Goal: Task Accomplishment & Management: Manage account settings

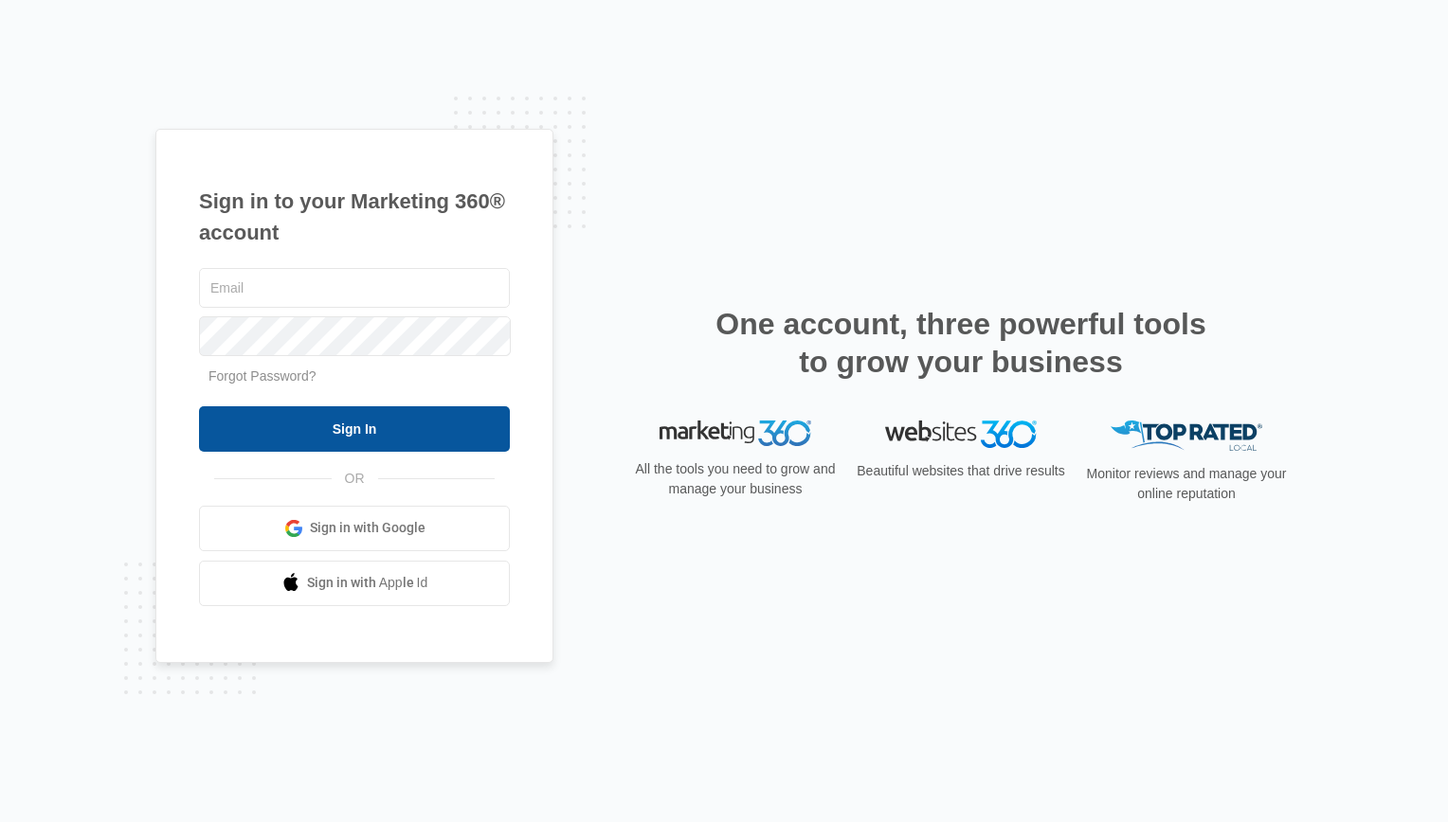
type input "[PERSON_NAME][EMAIL_ADDRESS][DOMAIN_NAME]"
click at [389, 415] on input "Sign In" at bounding box center [354, 428] width 311 height 45
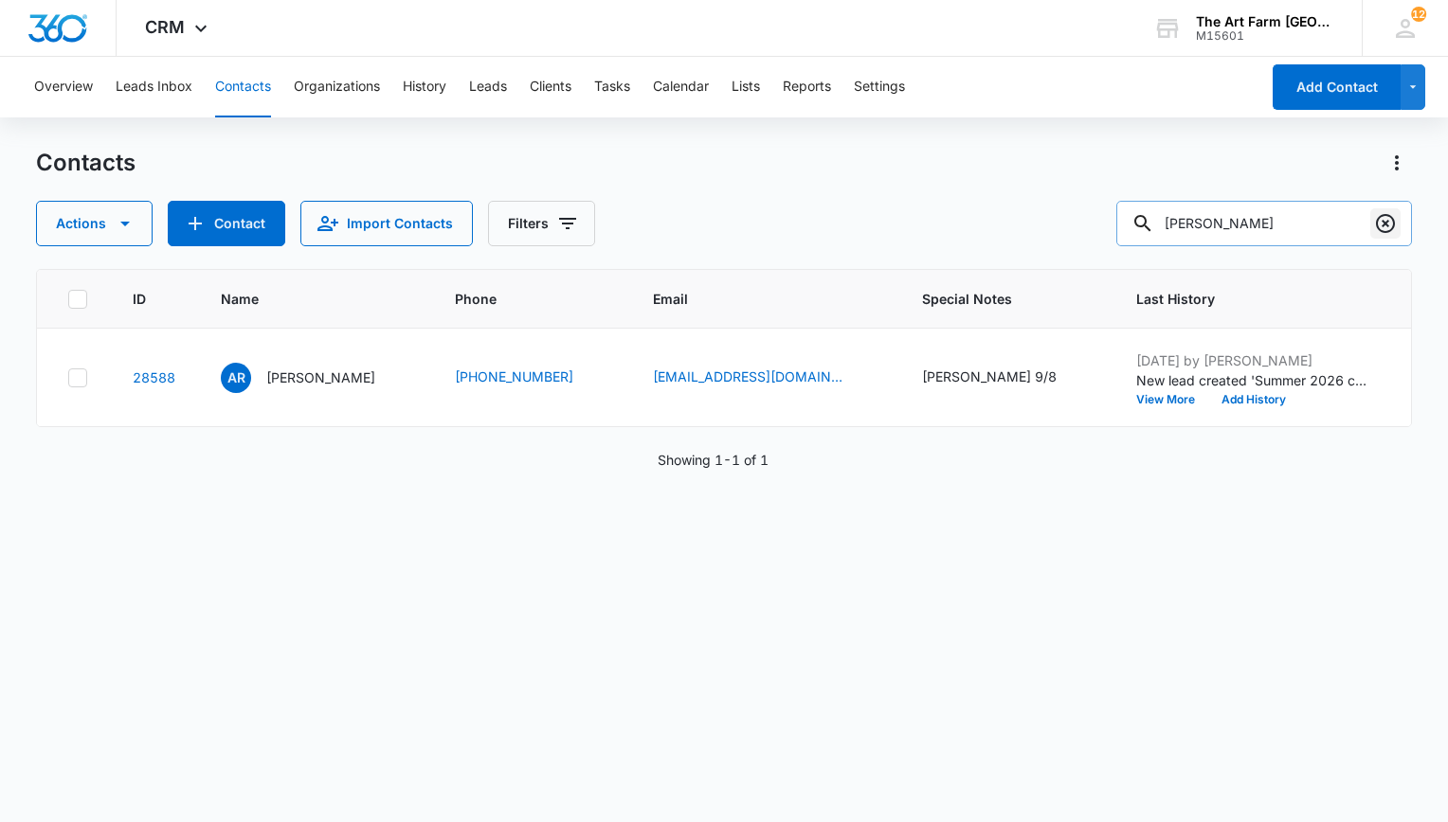
click at [1374, 225] on icon "Clear" at bounding box center [1385, 223] width 23 height 23
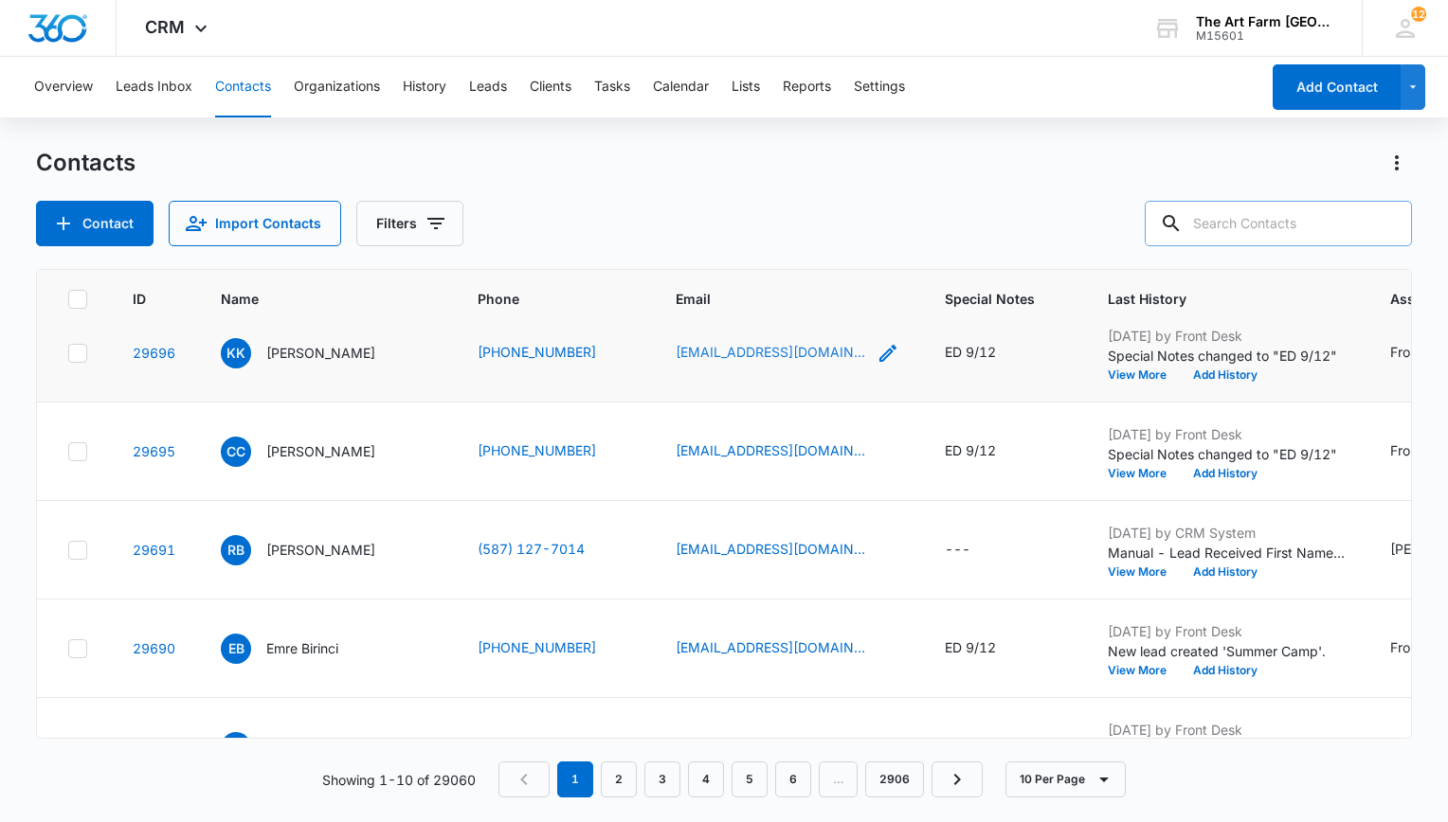
scroll to position [229, 0]
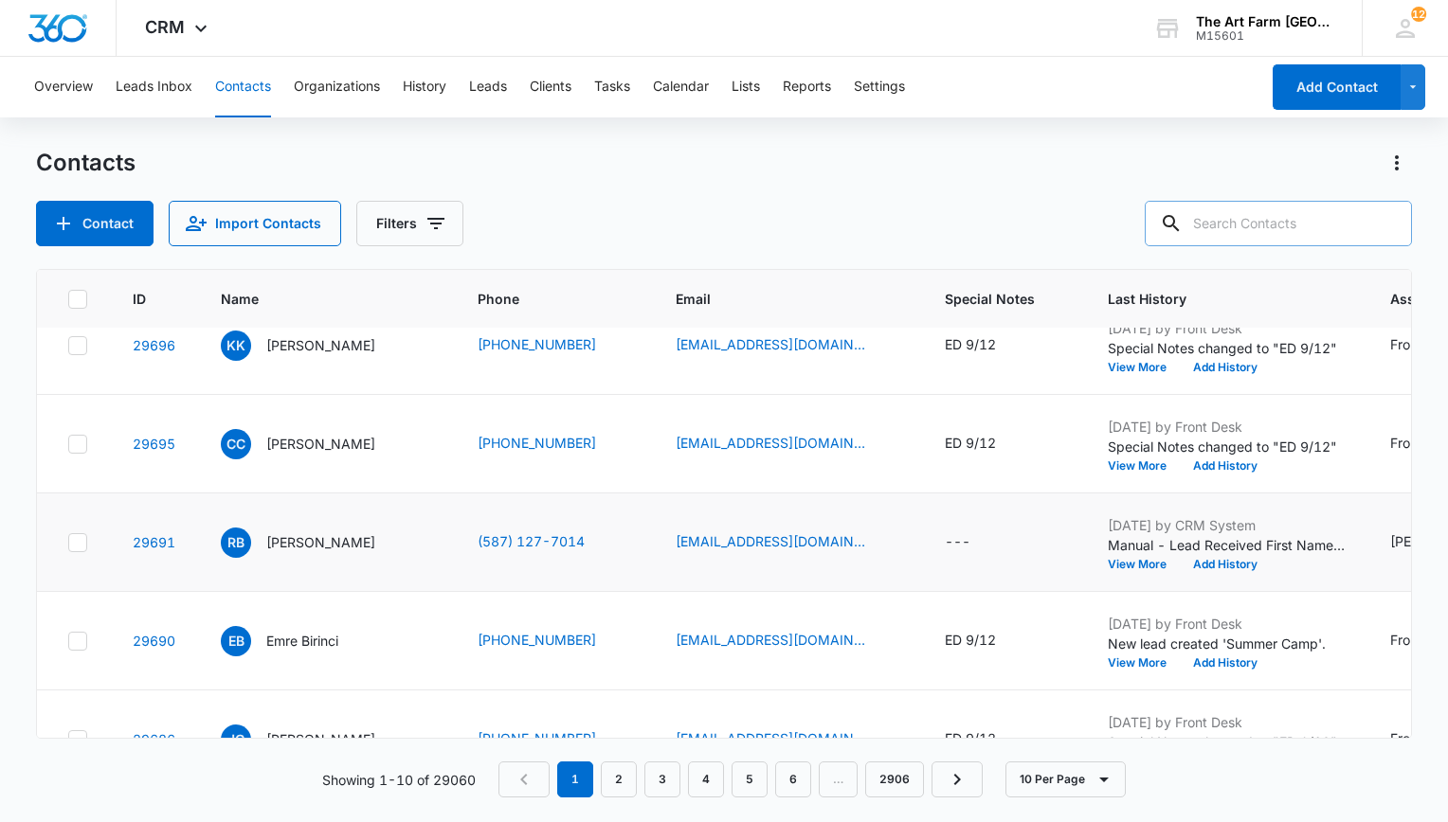
click at [83, 543] on icon at bounding box center [77, 542] width 17 height 17
click at [68, 543] on input "checkbox" at bounding box center [67, 542] width 1 height 1
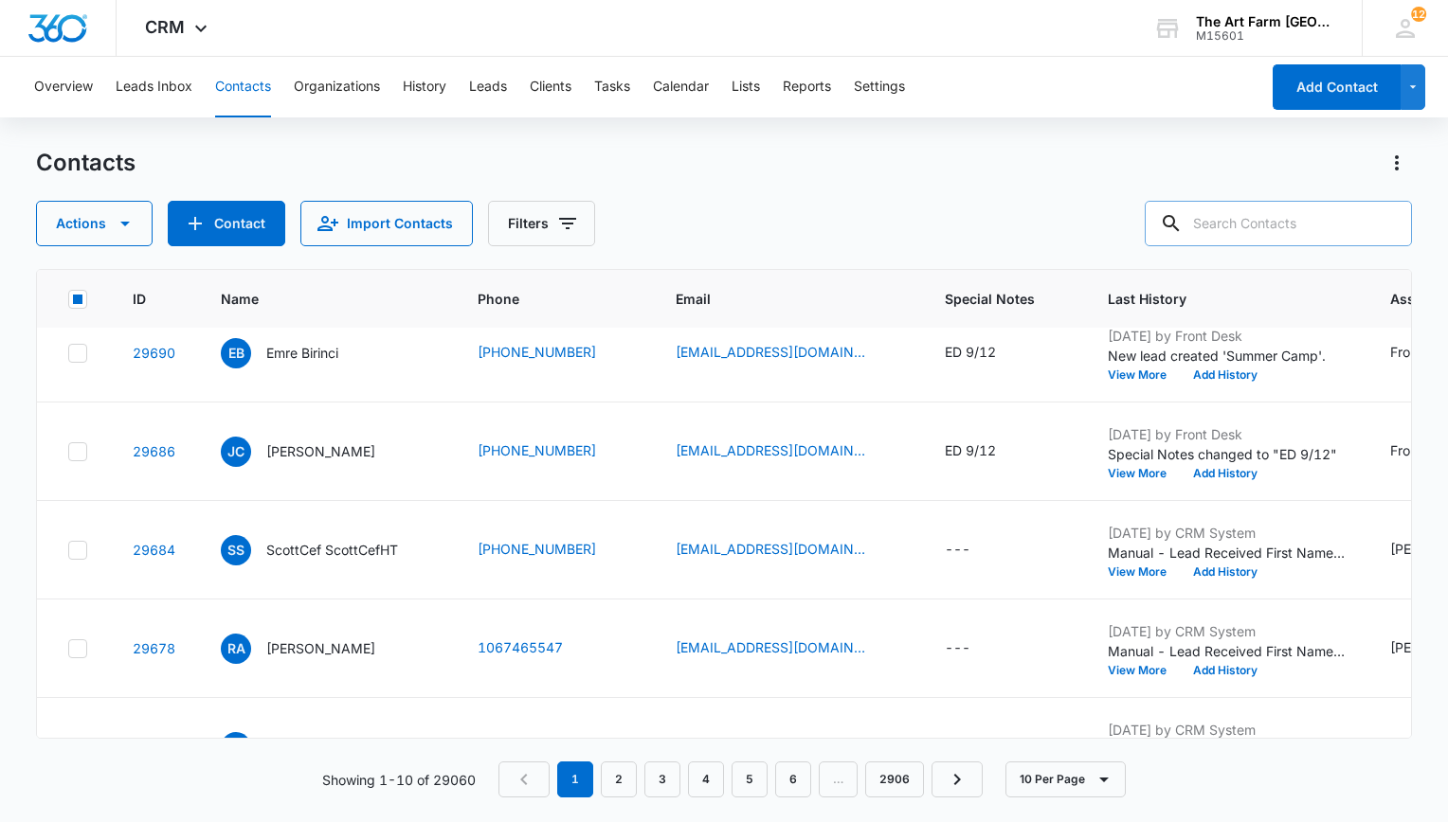
scroll to position [519, 0]
click at [78, 640] on icon at bounding box center [77, 647] width 17 height 17
click at [68, 646] on input "checkbox" at bounding box center [67, 646] width 1 height 1
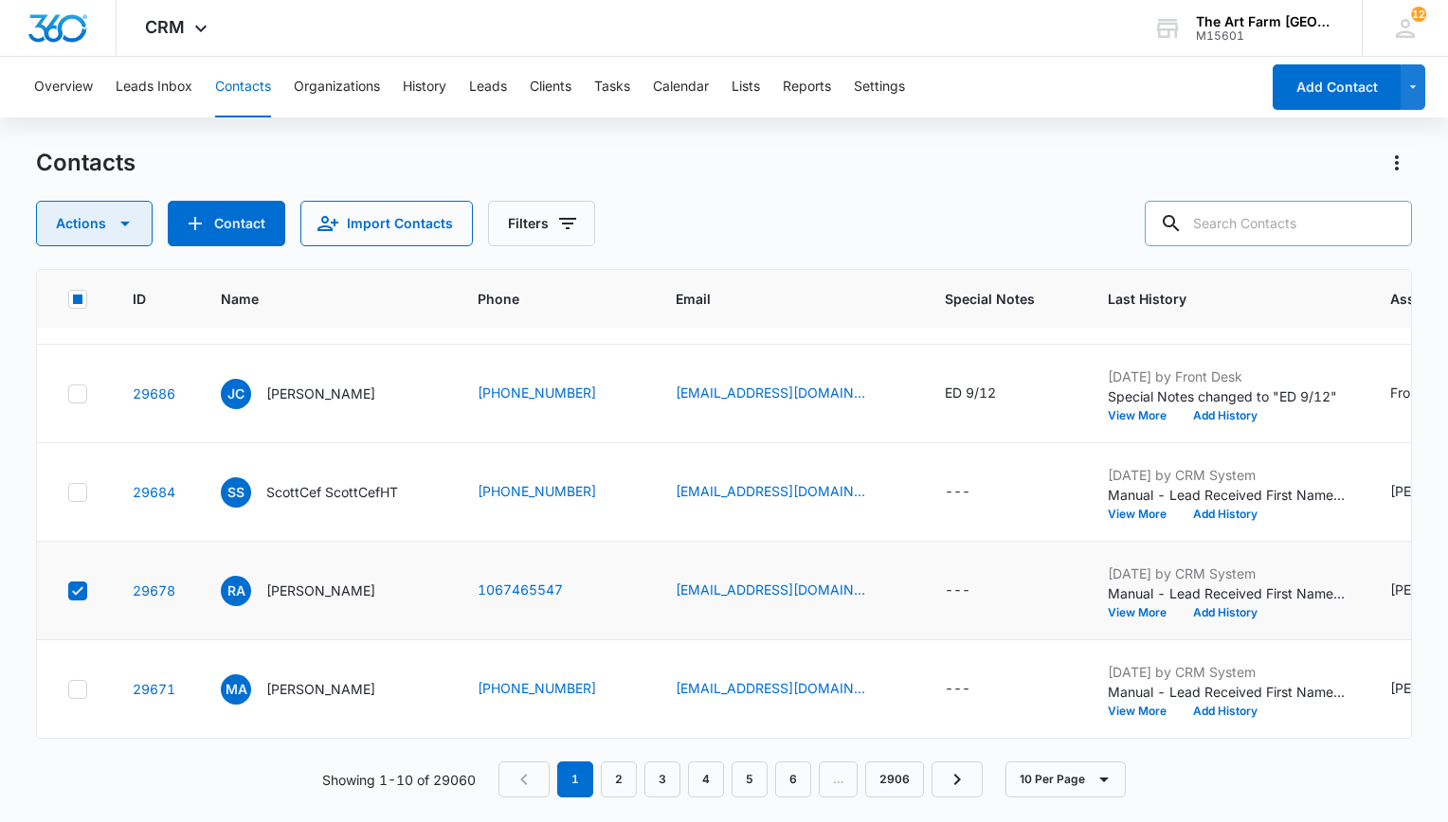
click at [117, 208] on button "Actions" at bounding box center [94, 223] width 117 height 45
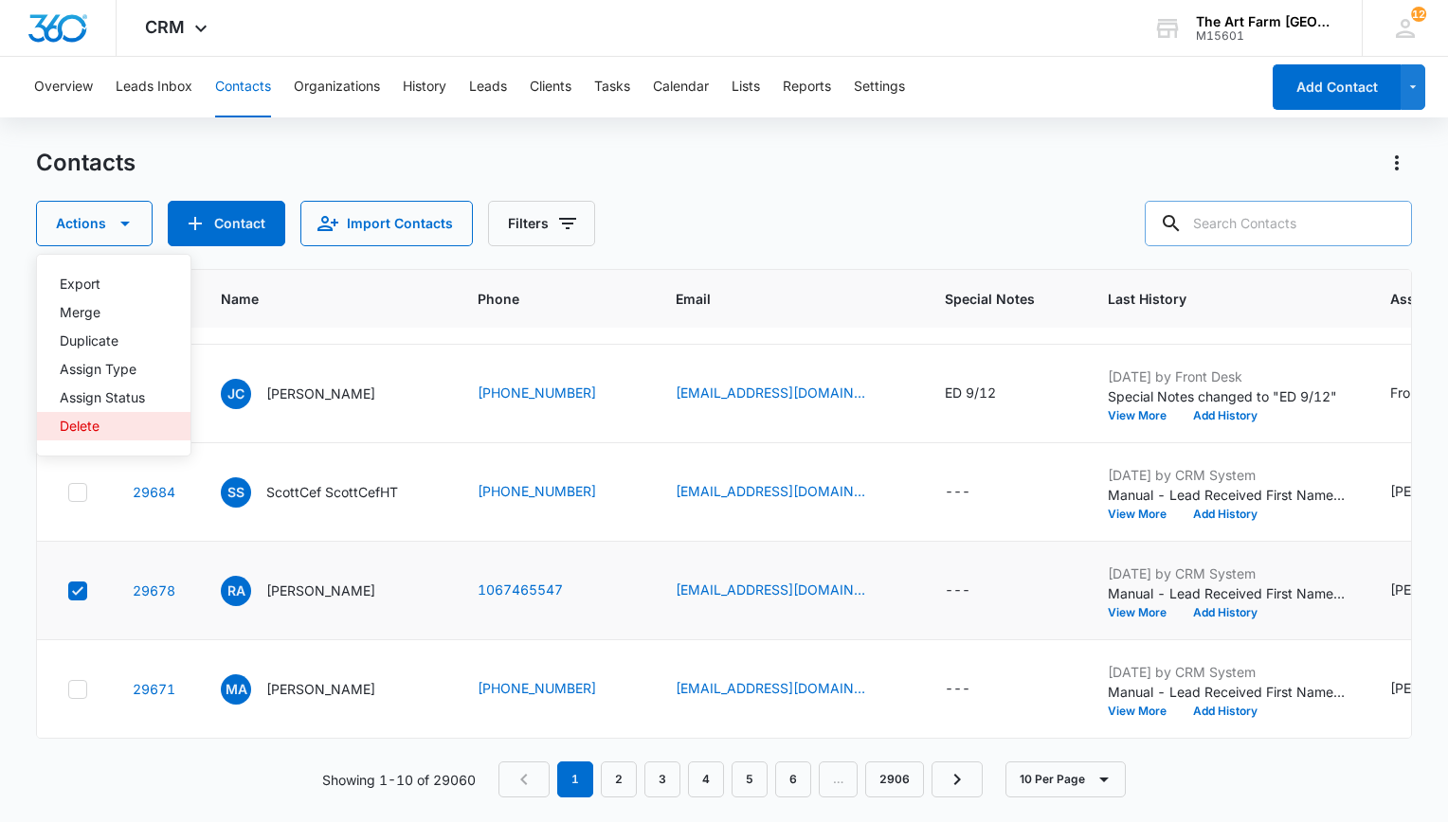
click at [114, 421] on div "Delete" at bounding box center [102, 426] width 85 height 13
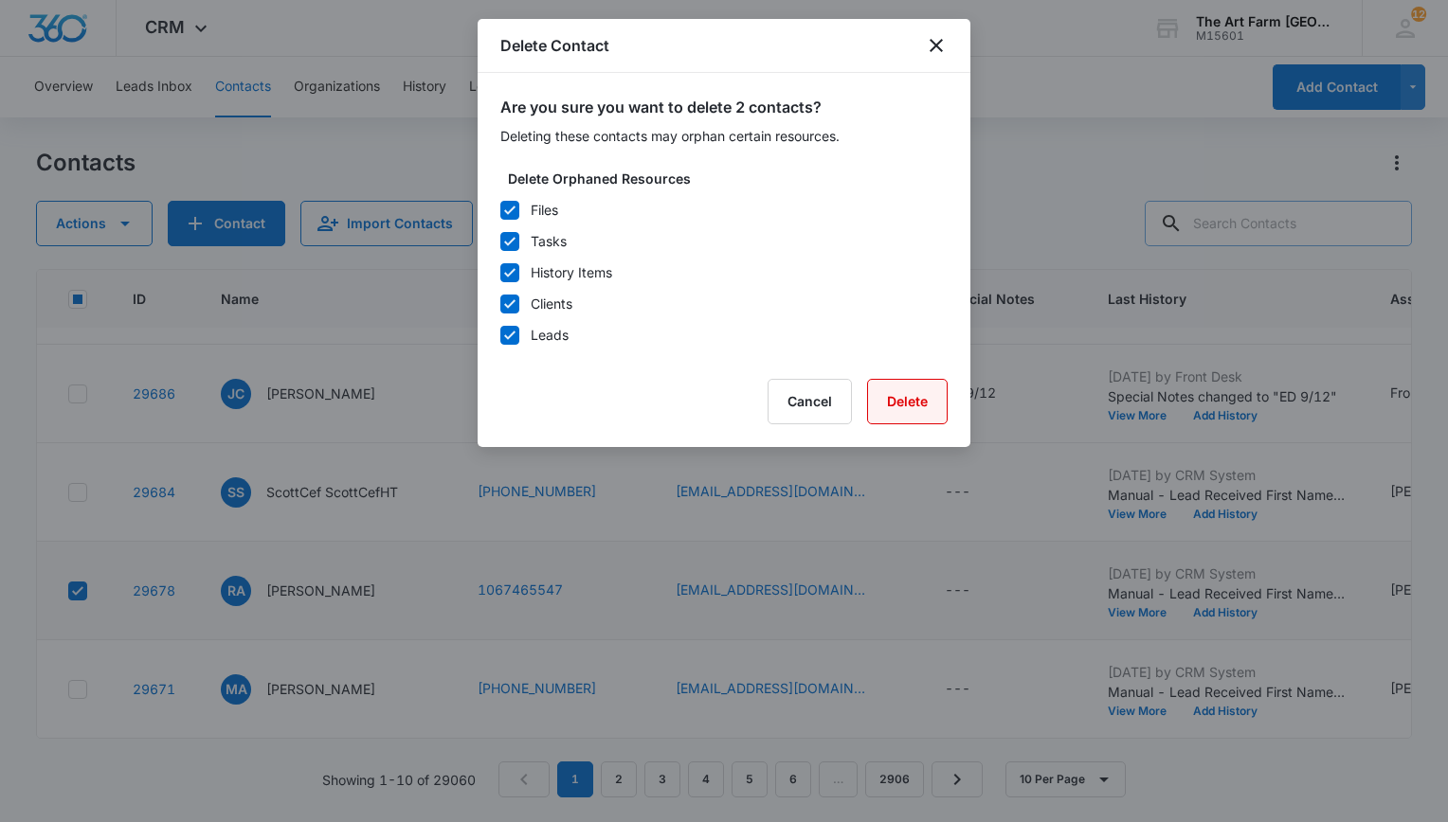
click at [896, 397] on button "Delete" at bounding box center [907, 401] width 81 height 45
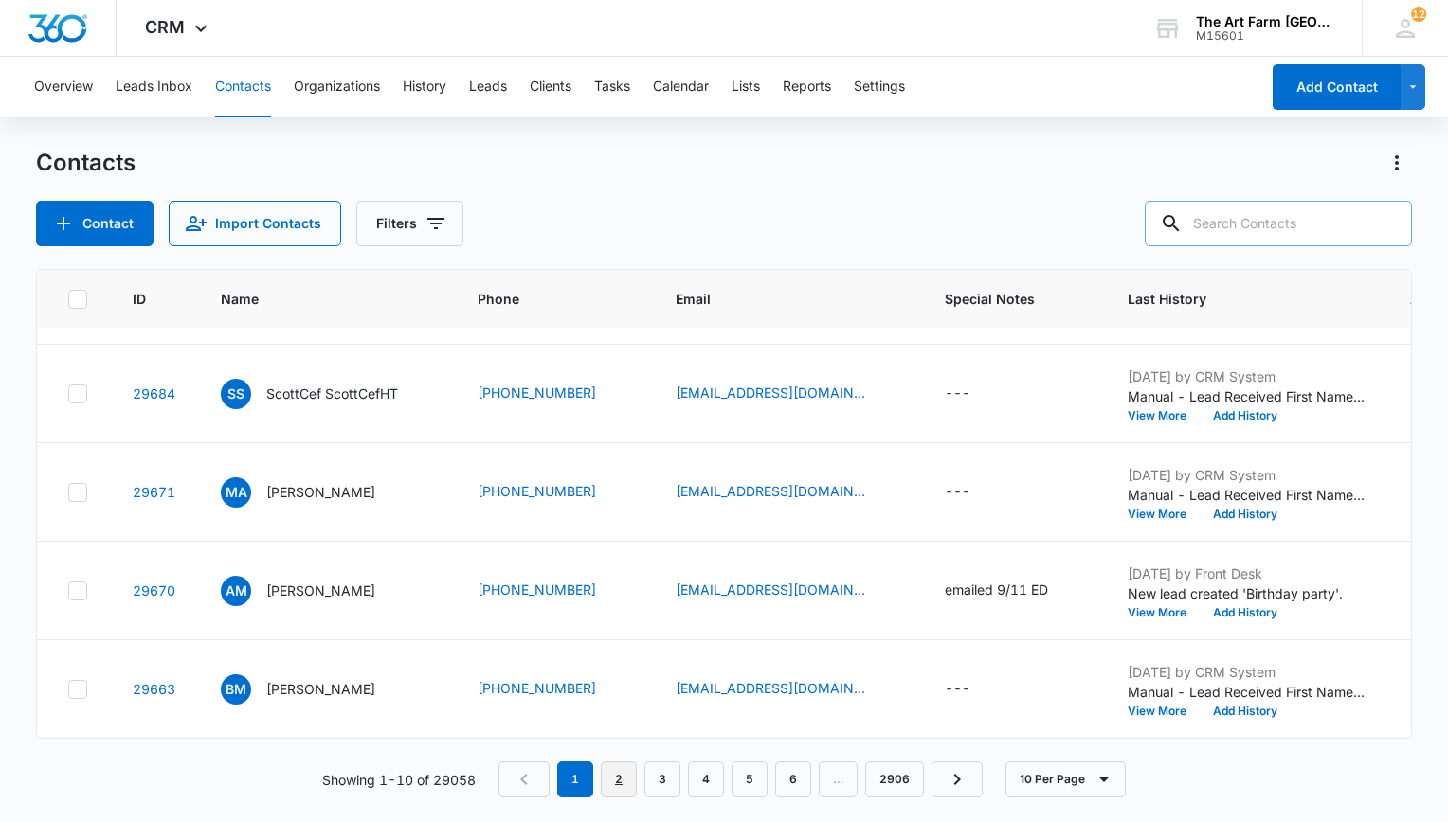
click at [622, 763] on link "2" at bounding box center [619, 780] width 36 height 36
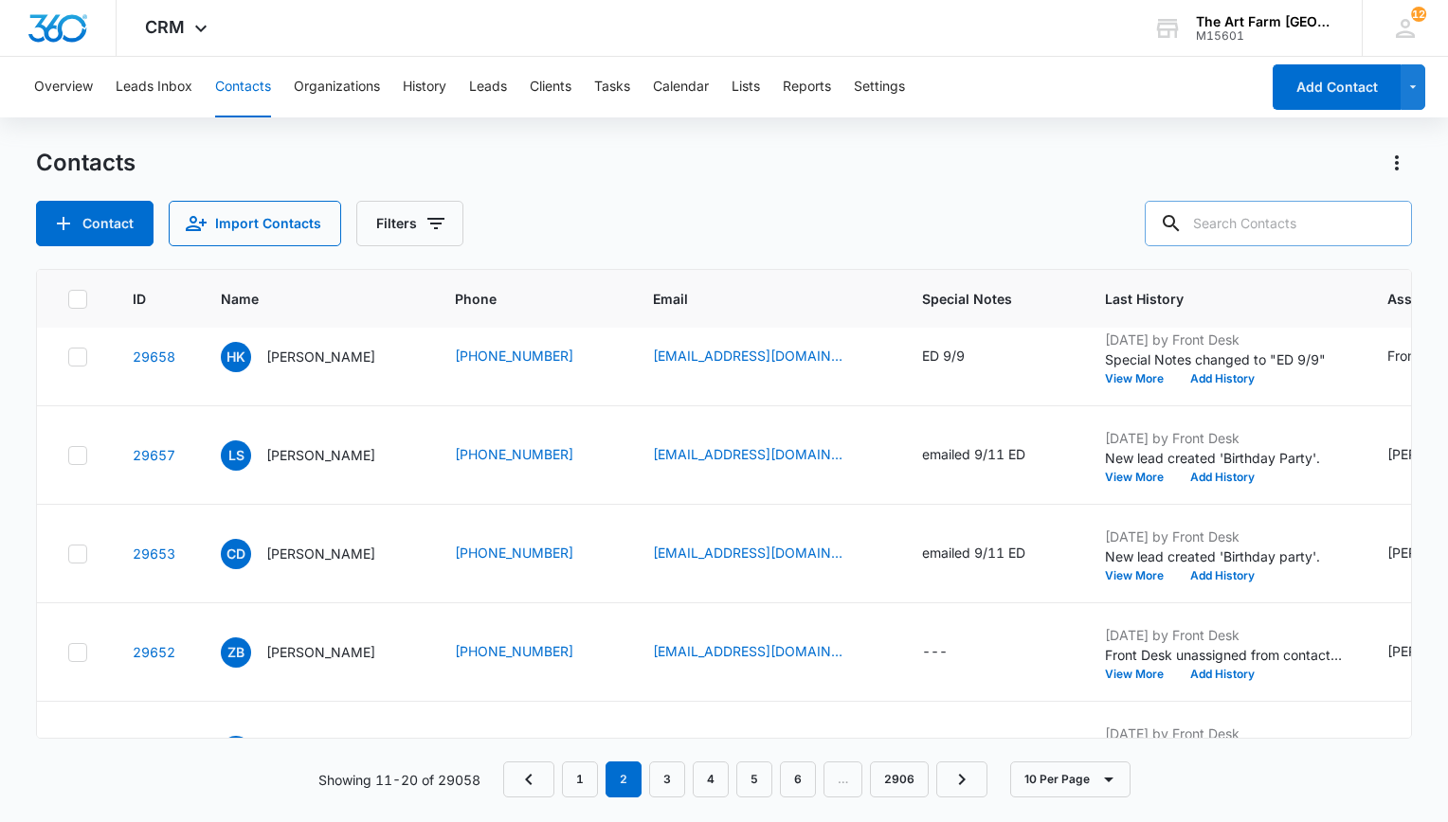
scroll to position [0, 0]
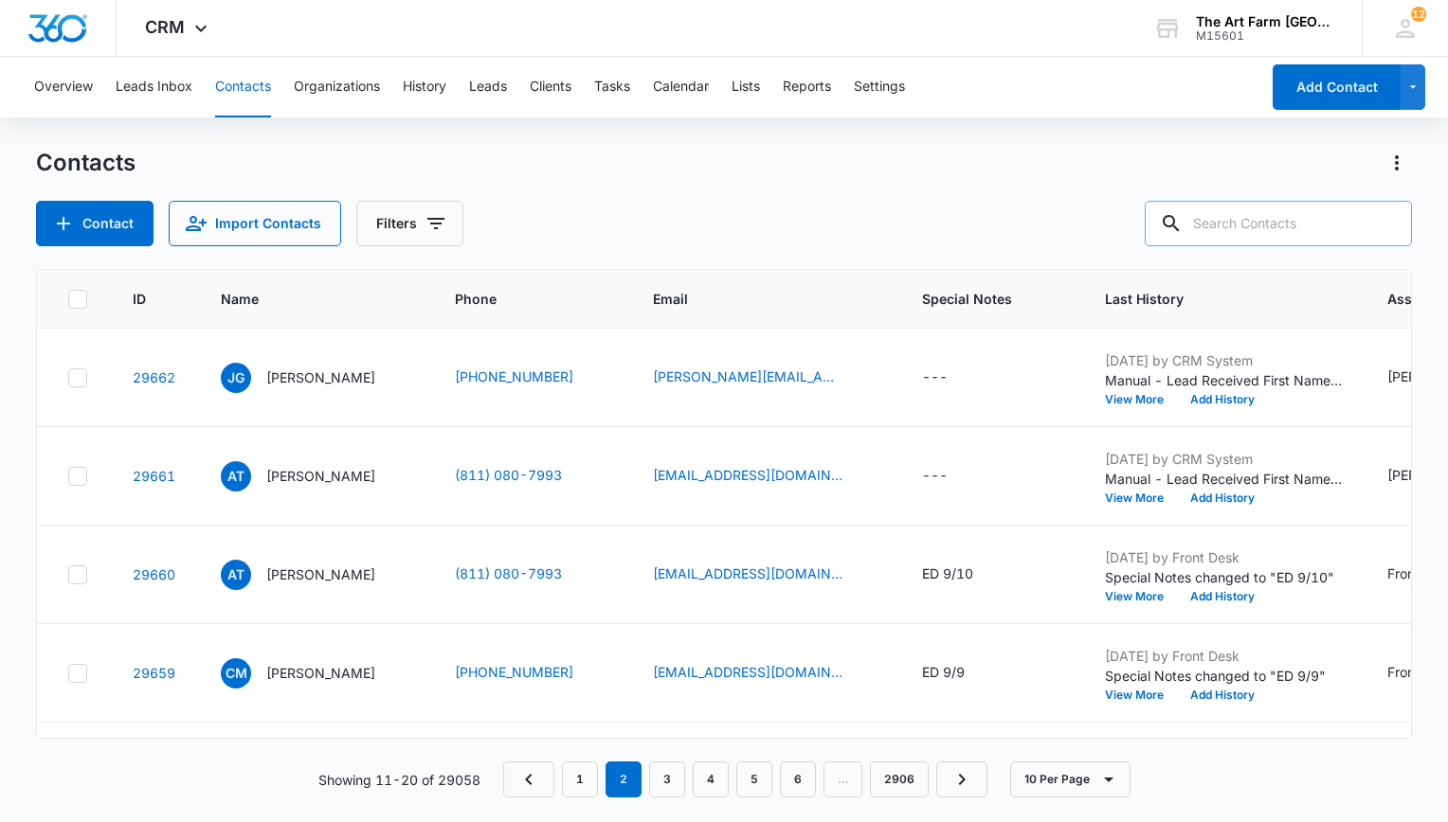
click at [1362, 213] on input "text" at bounding box center [1277, 223] width 267 height 45
type input "[PERSON_NAME]"
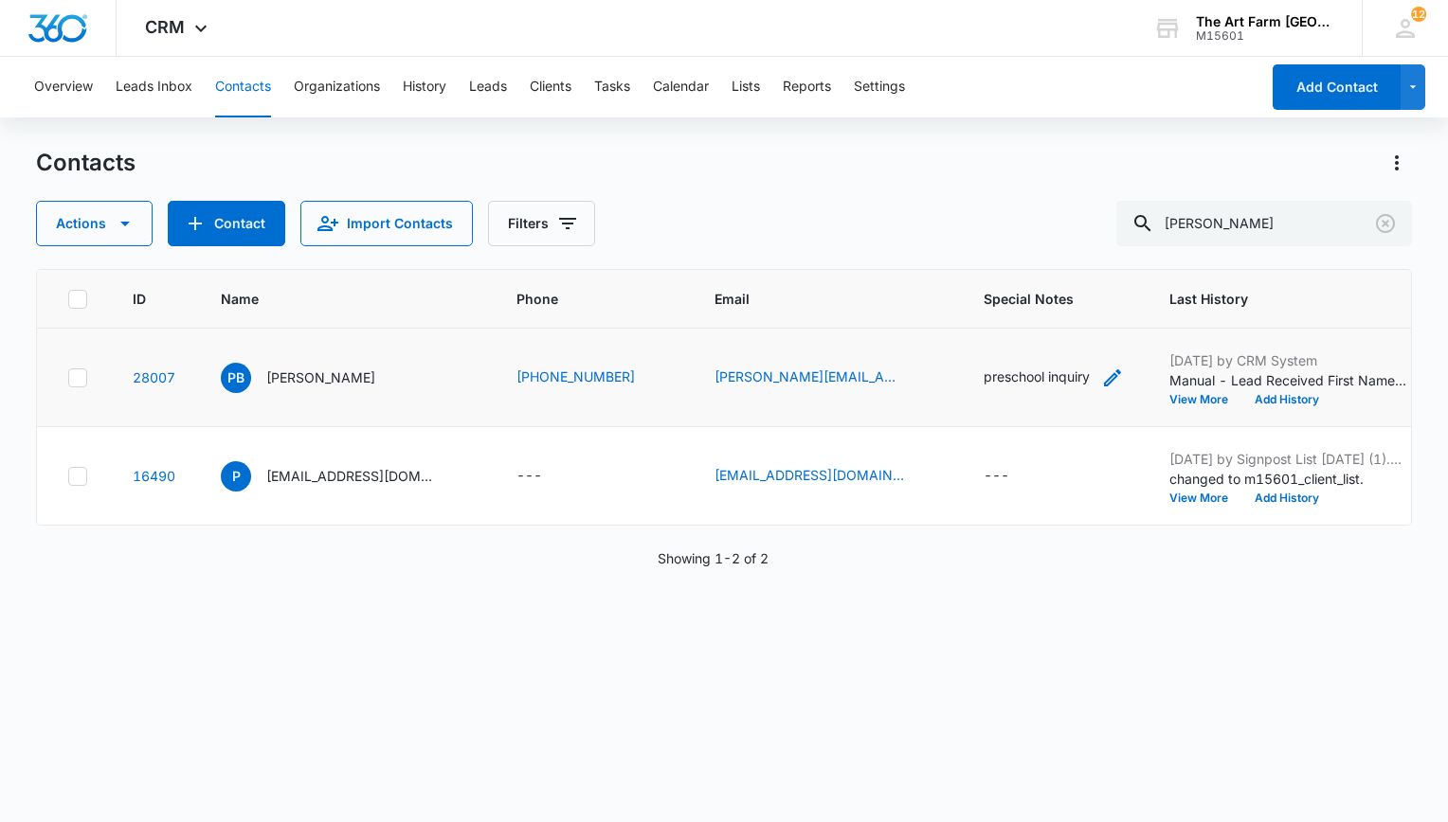
click at [1101, 389] on icon "Special Notes - preschool inquiry - Select to Edit Field" at bounding box center [1112, 378] width 23 height 23
drag, startPoint x: 1053, startPoint y: 272, endPoint x: 697, endPoint y: 258, distance: 355.6
click at [697, 258] on div "Contacts Actions Contact Import Contacts Filters priti ID Name Phone Email Spec…" at bounding box center [724, 484] width 1376 height 673
type textarea "p"
type textarea "[PERSON_NAME] 9/13"
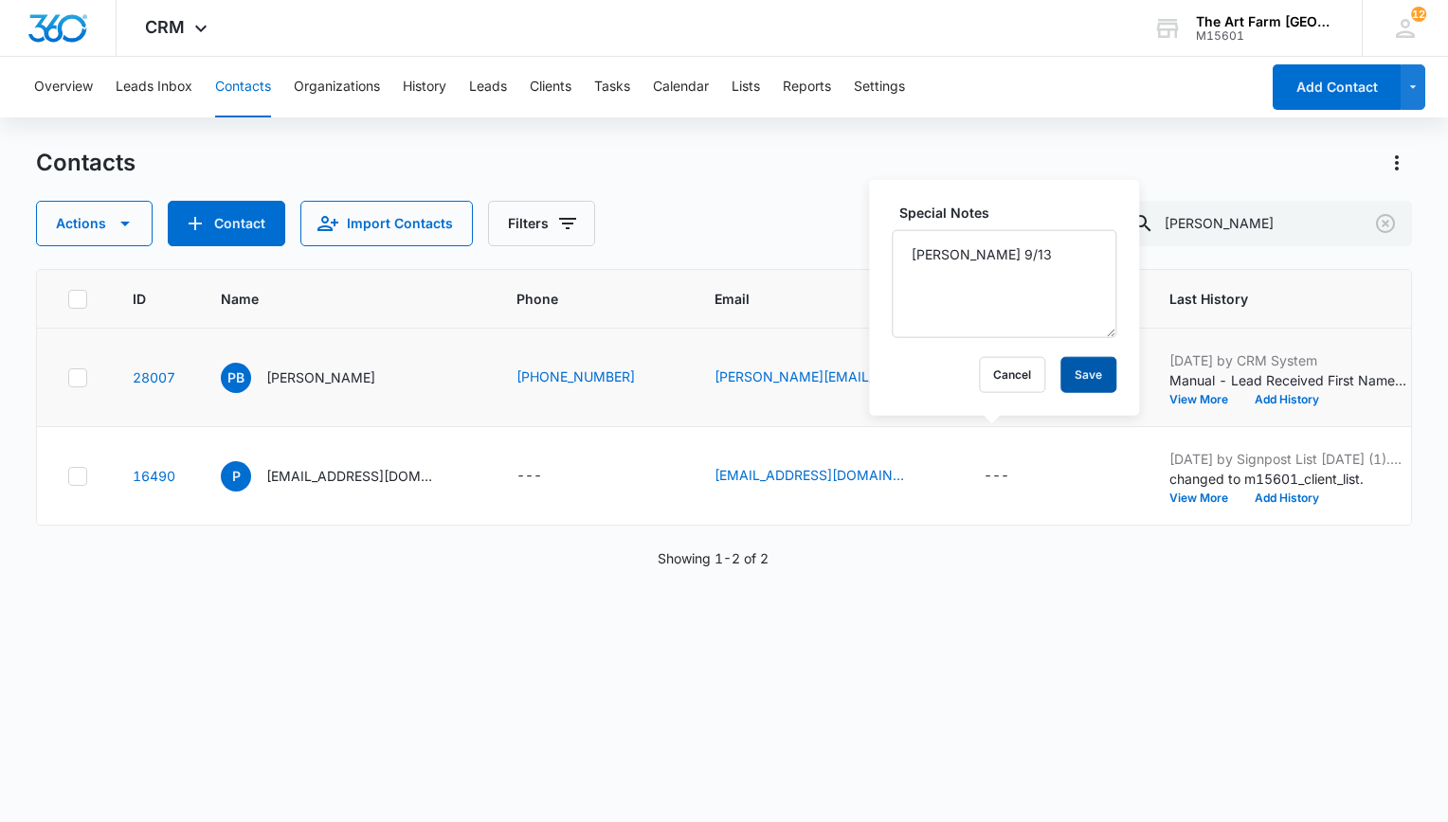
click at [1073, 369] on button "Save" at bounding box center [1088, 375] width 56 height 36
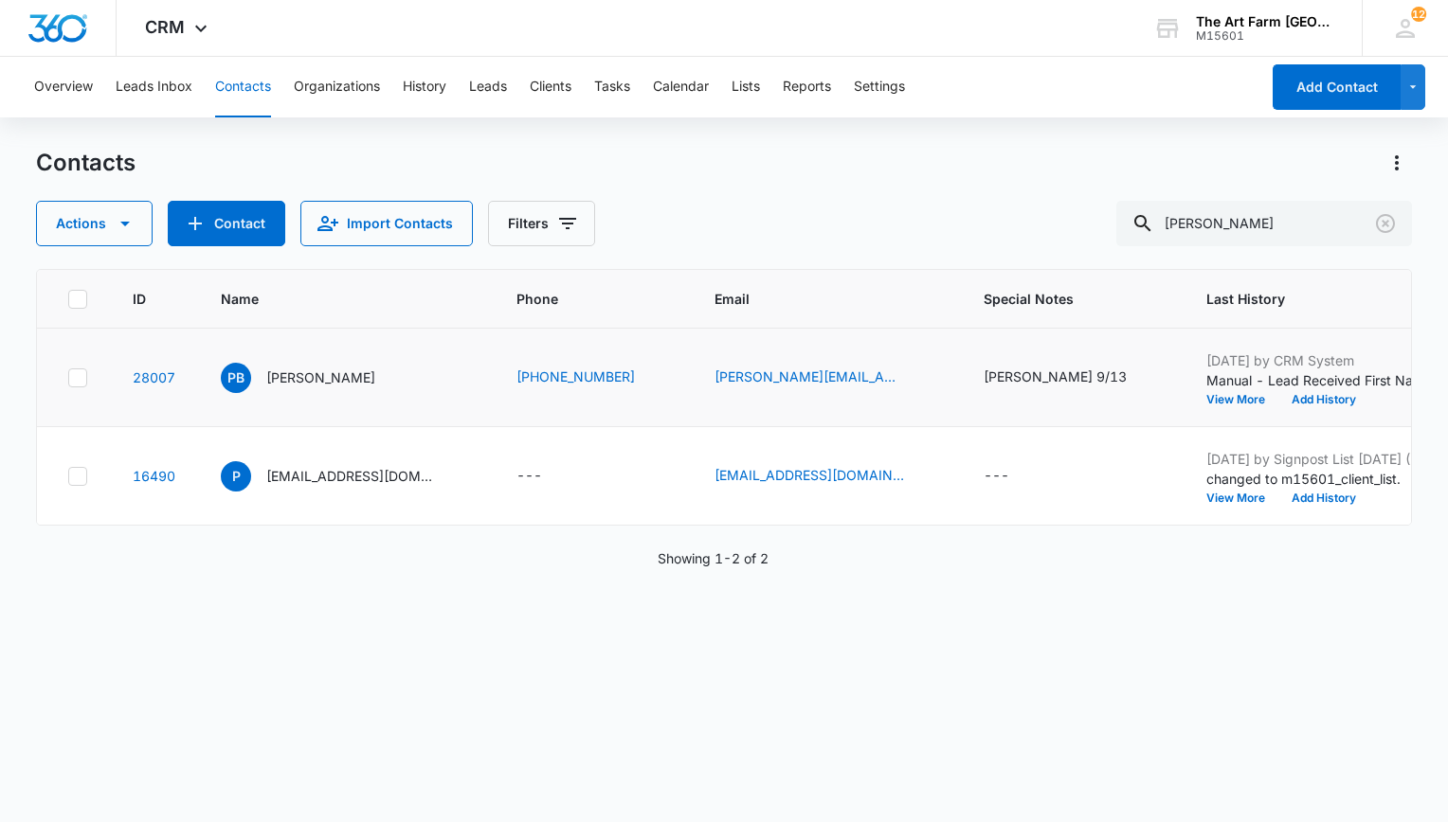
click at [297, 387] on p "[PERSON_NAME]" at bounding box center [320, 378] width 109 height 20
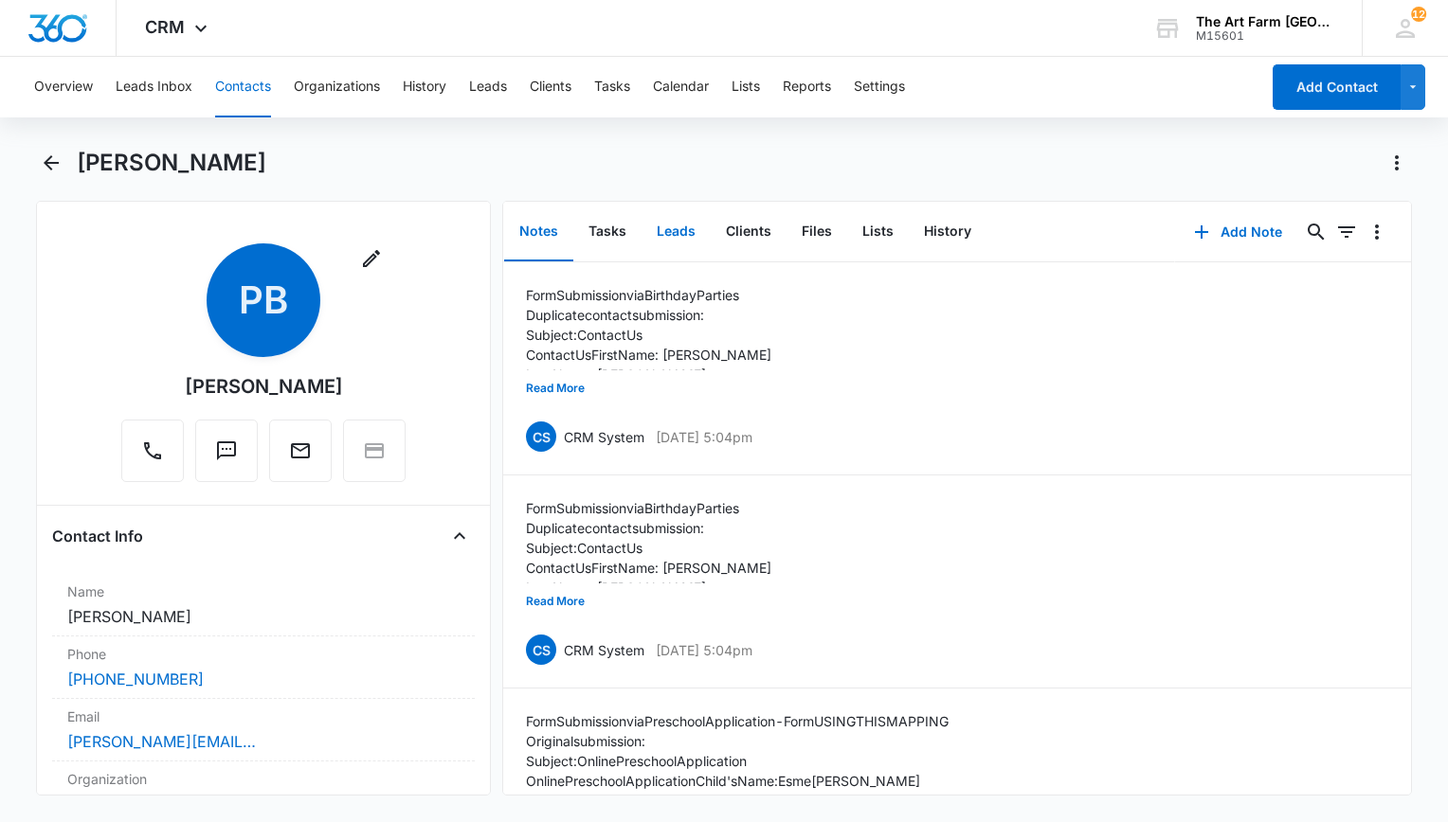
click at [688, 232] on button "Leads" at bounding box center [675, 232] width 69 height 59
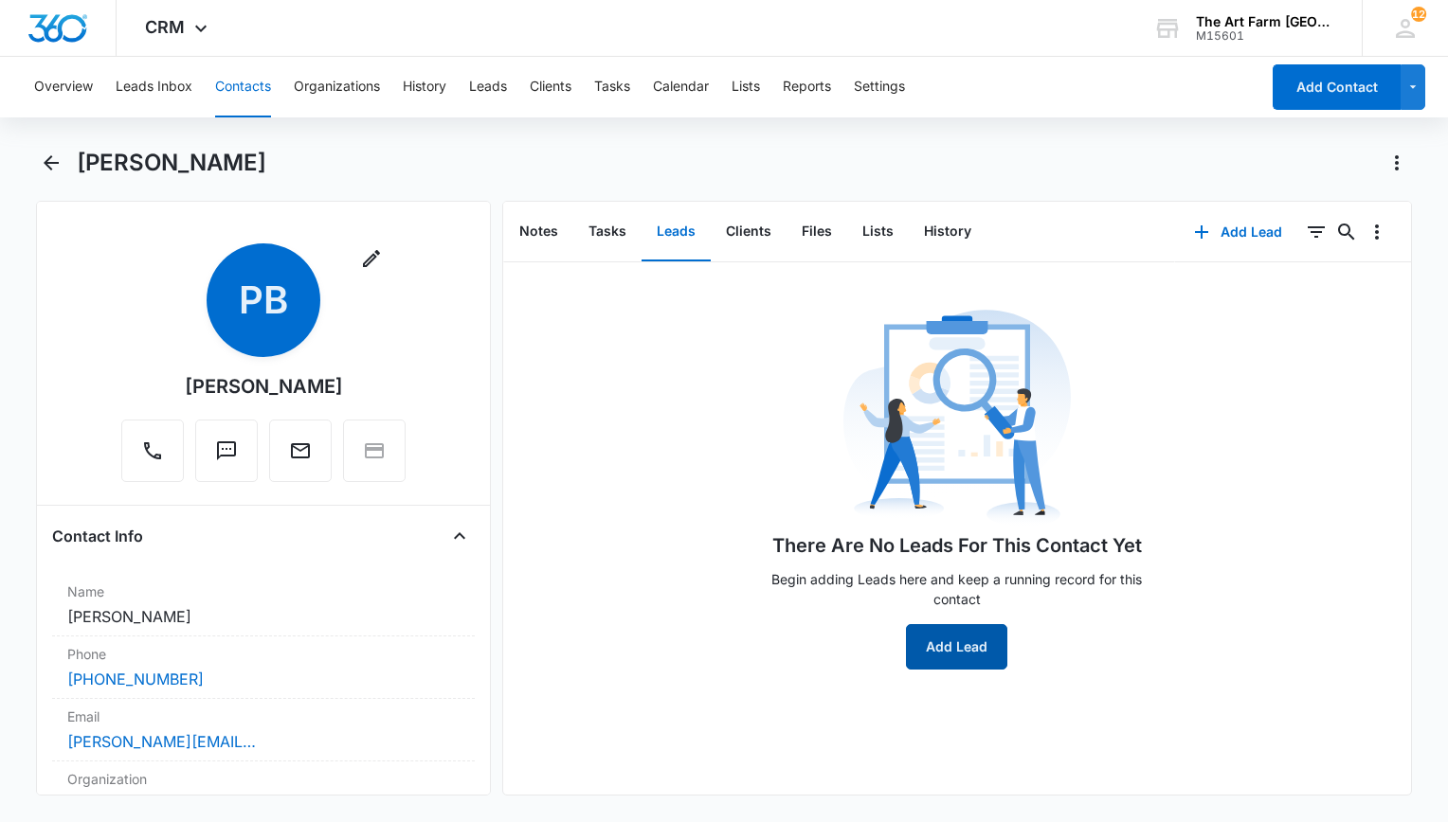
click at [963, 660] on button "Add Lead" at bounding box center [956, 646] width 101 height 45
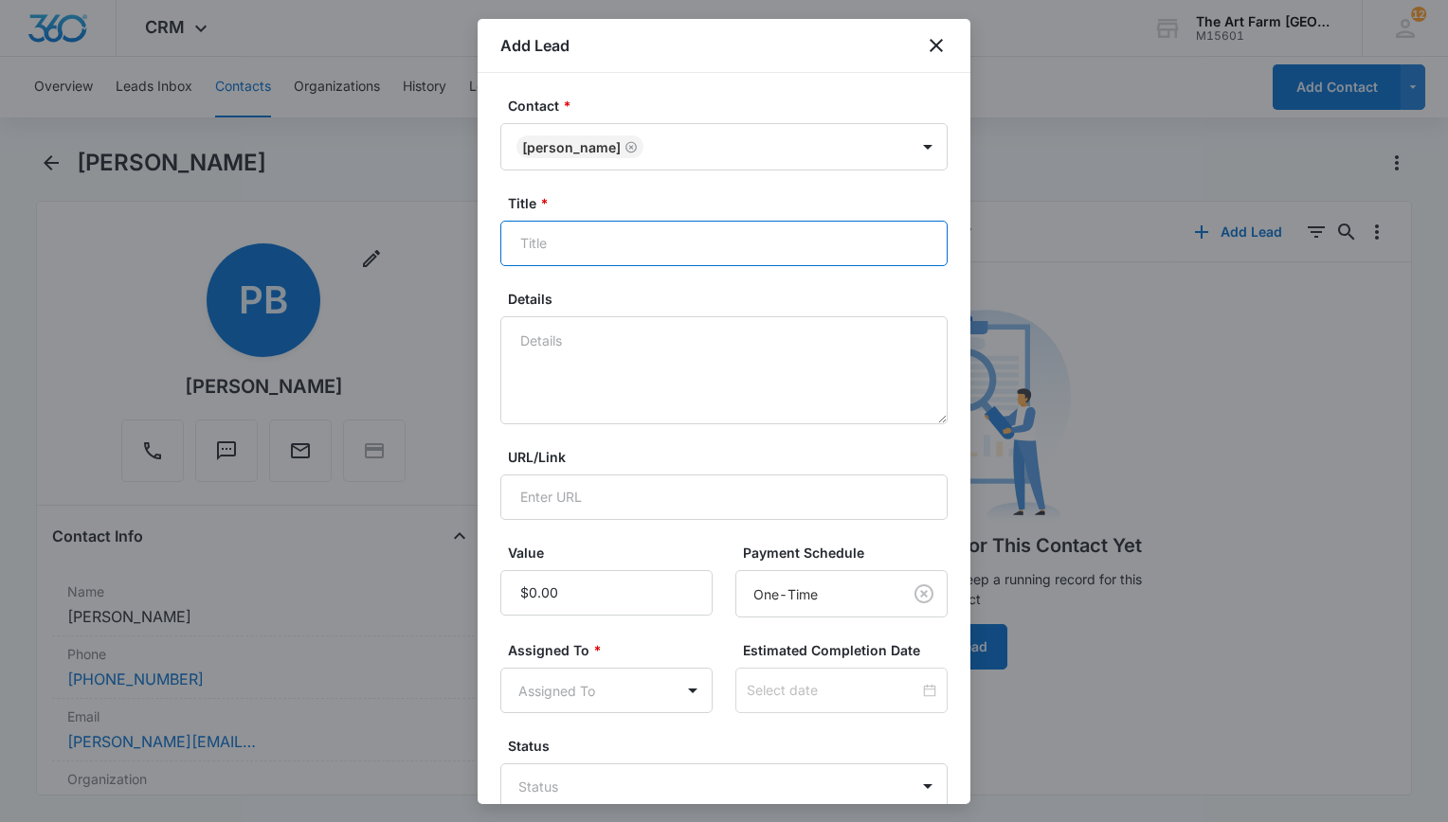
click at [584, 248] on input "Title *" at bounding box center [723, 243] width 447 height 45
type input "4s camp options"
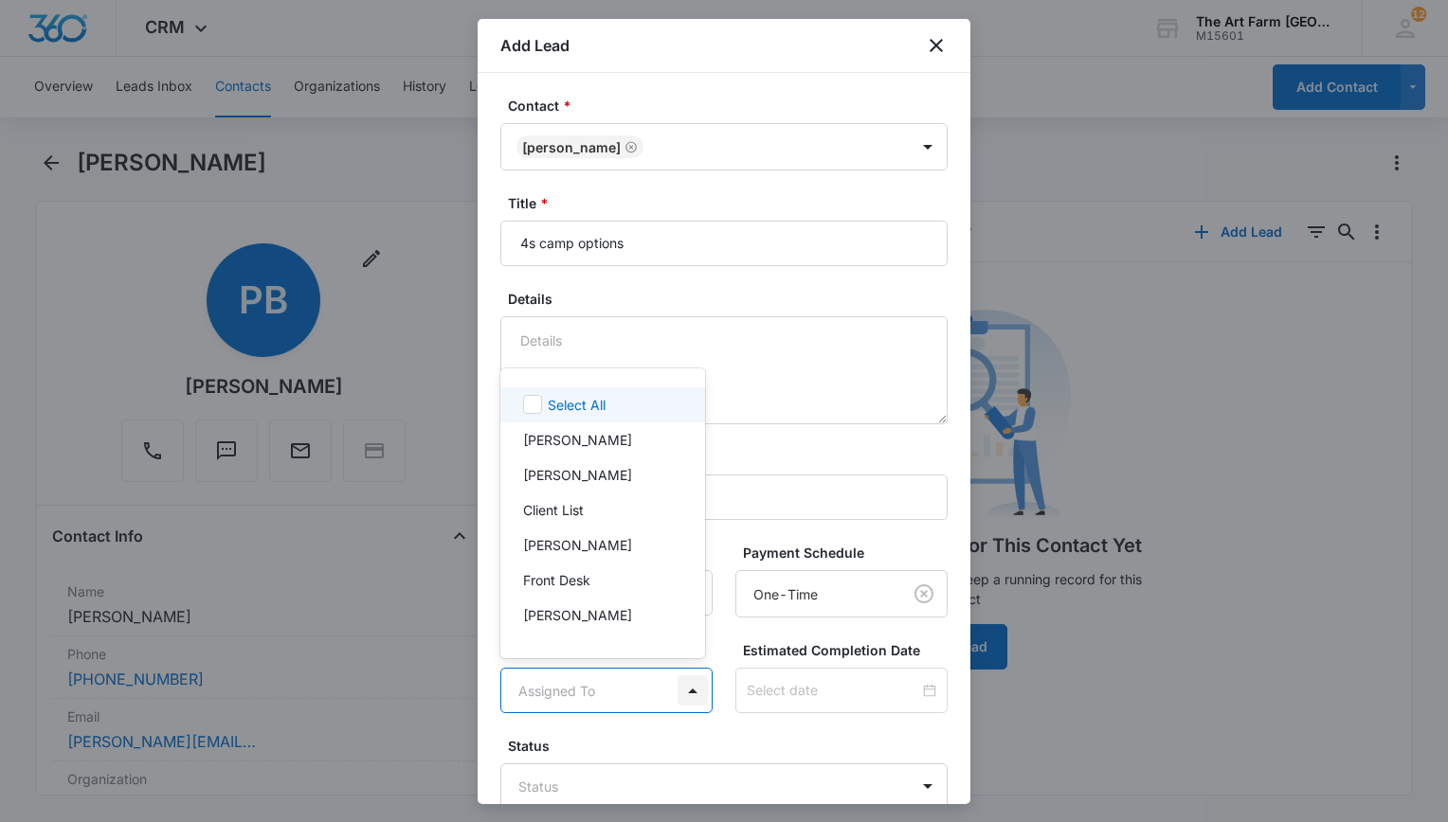
click at [686, 690] on body "CRM Apps Websites CRM Brand The Art Farm NYC M15601 Your Accounts View All 12 E…" at bounding box center [724, 411] width 1448 height 822
click at [590, 545] on p "[PERSON_NAME]" at bounding box center [577, 545] width 109 height 20
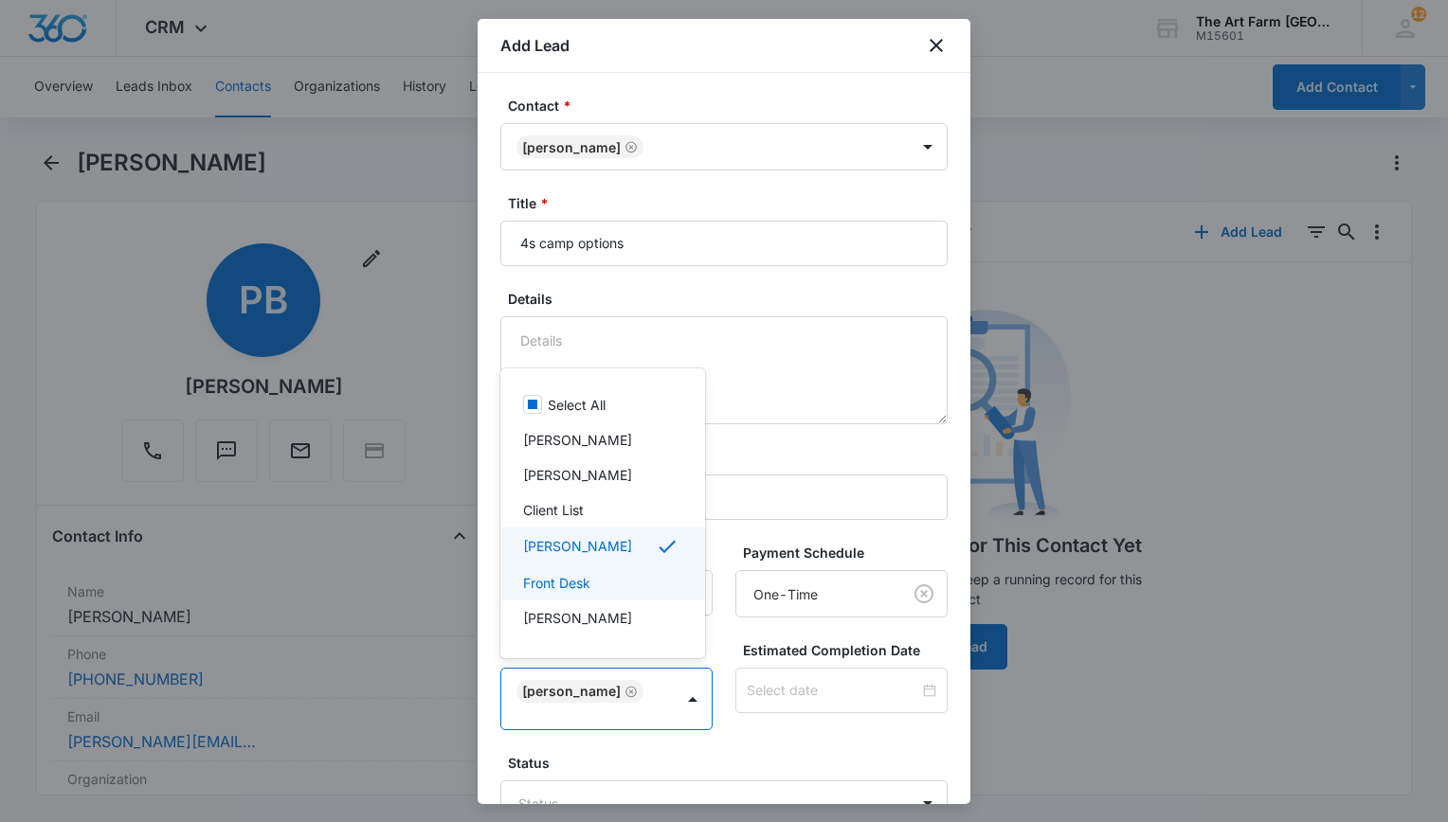
click at [932, 748] on div at bounding box center [724, 411] width 1448 height 822
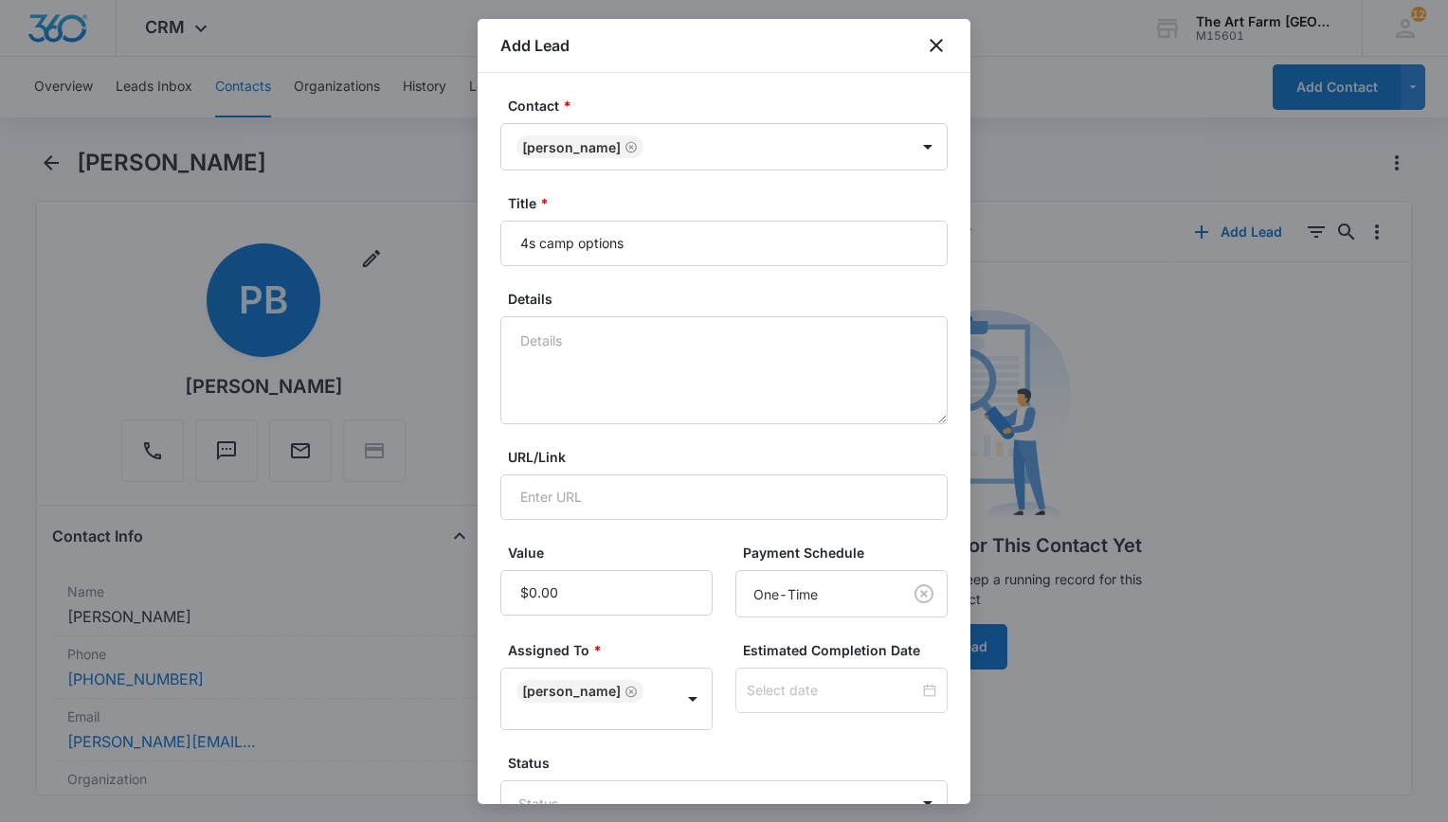
scroll to position [114, 0]
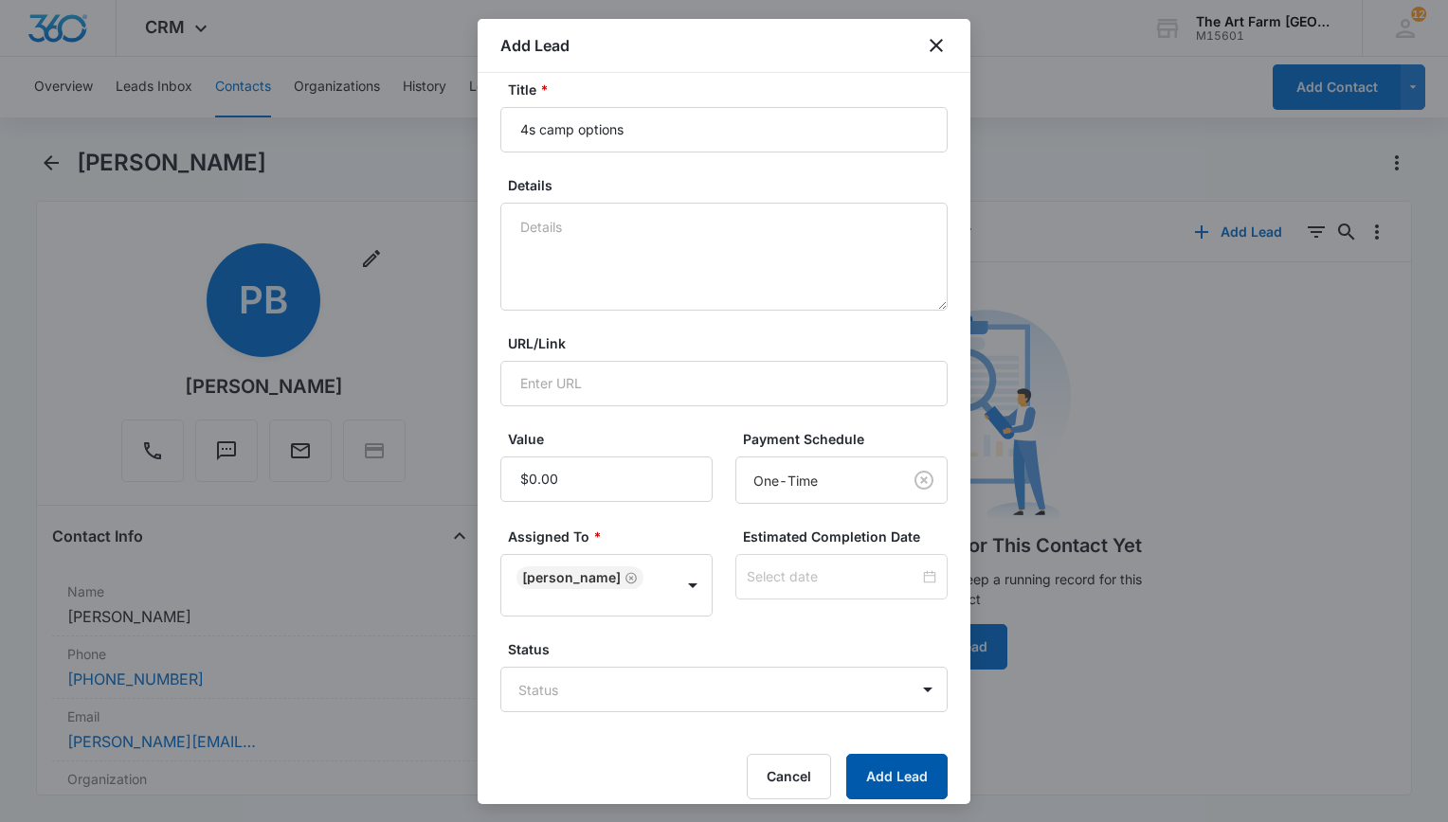
click at [896, 762] on button "Add Lead" at bounding box center [896, 776] width 101 height 45
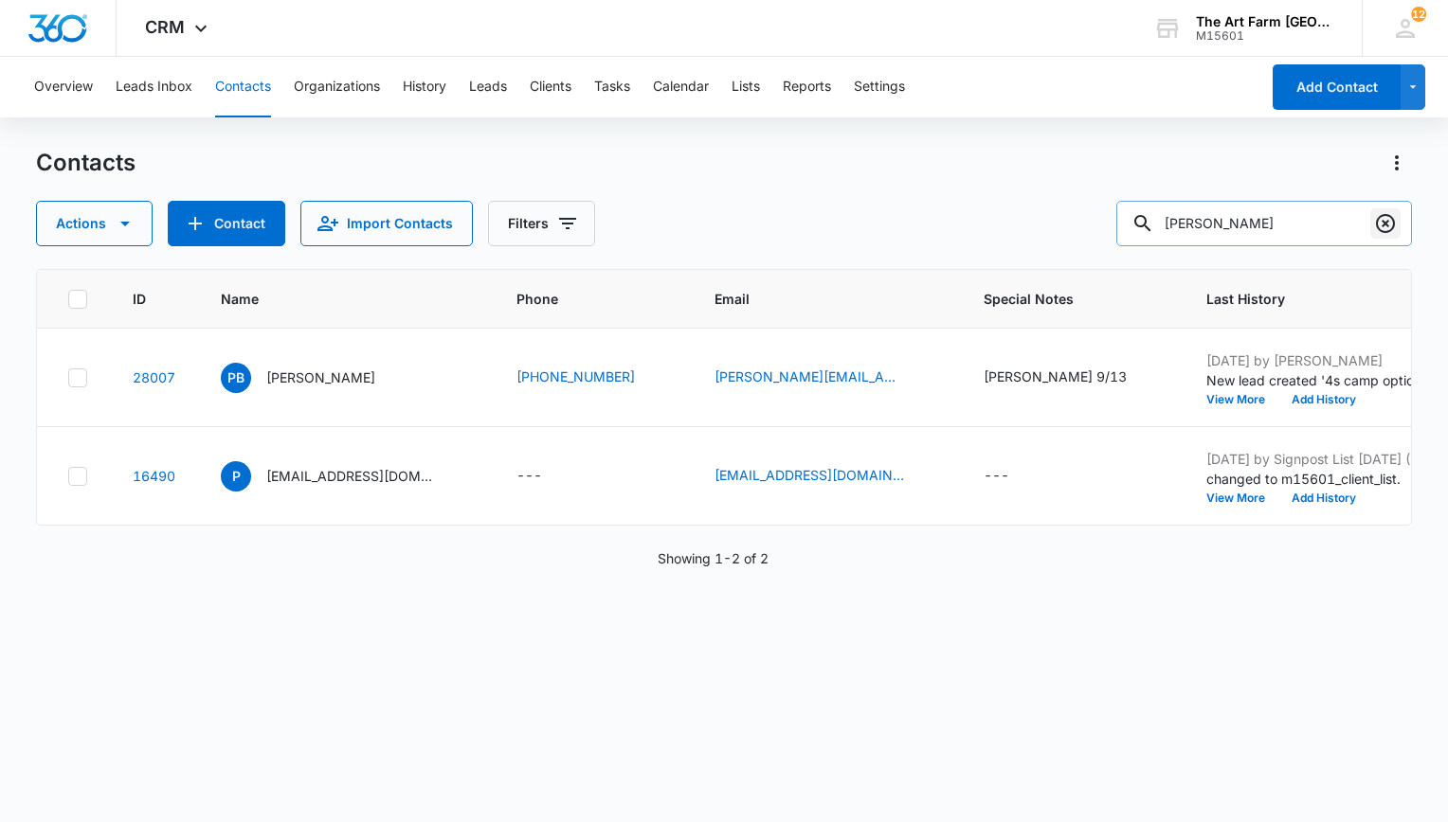
click at [1384, 218] on icon "Clear" at bounding box center [1385, 223] width 23 height 23
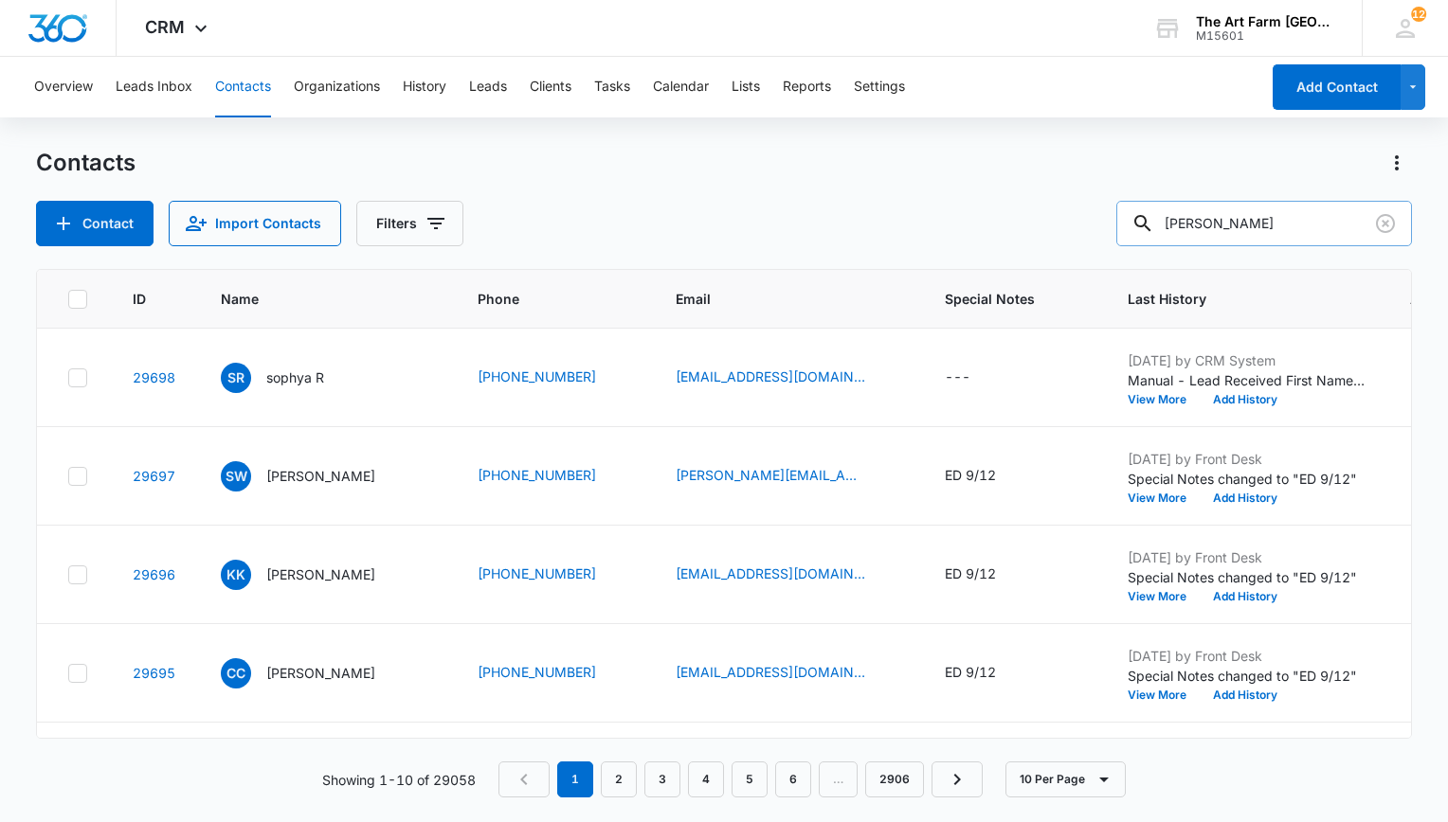
type input "[PERSON_NAME]"
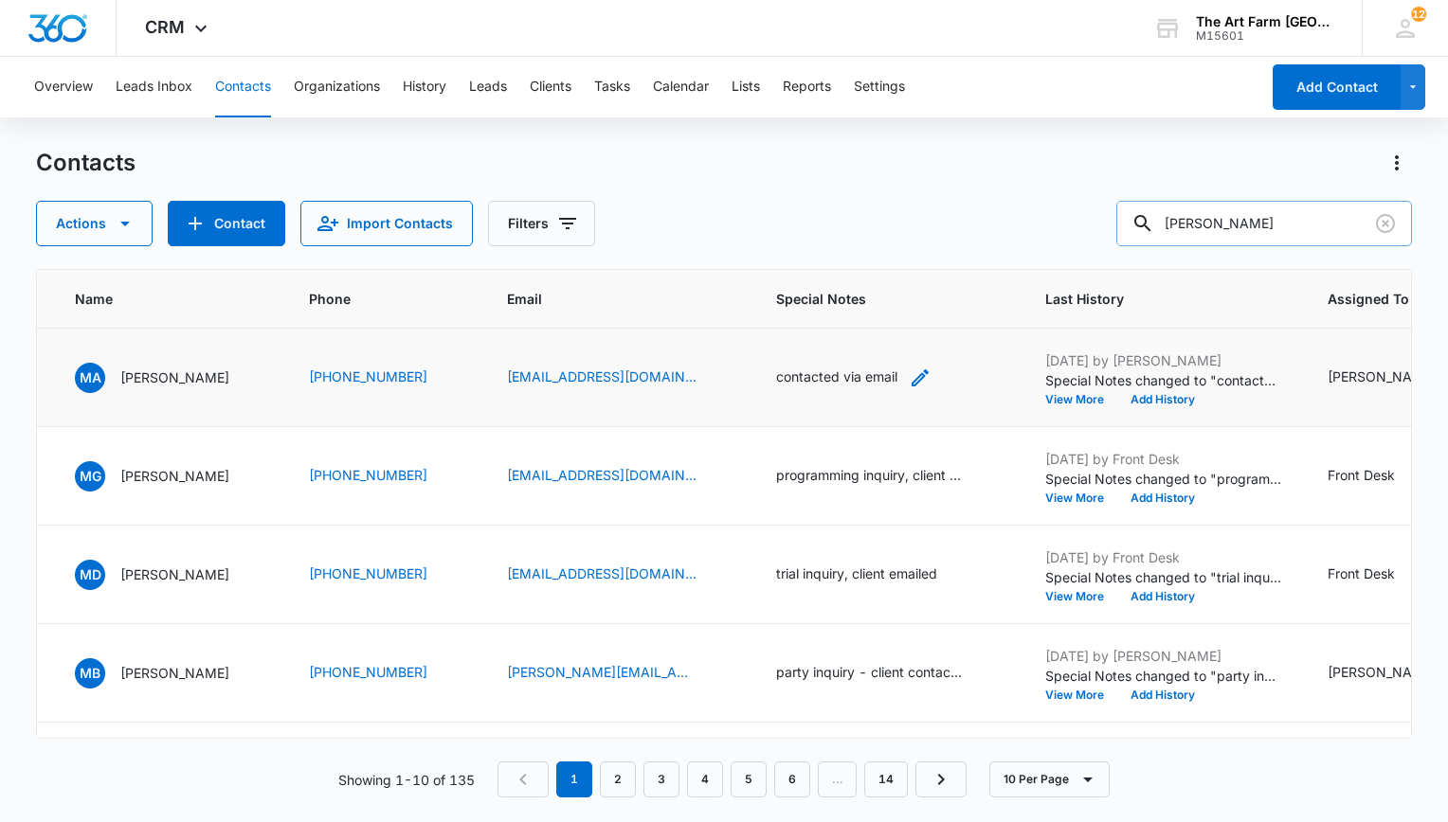
scroll to position [0, 155]
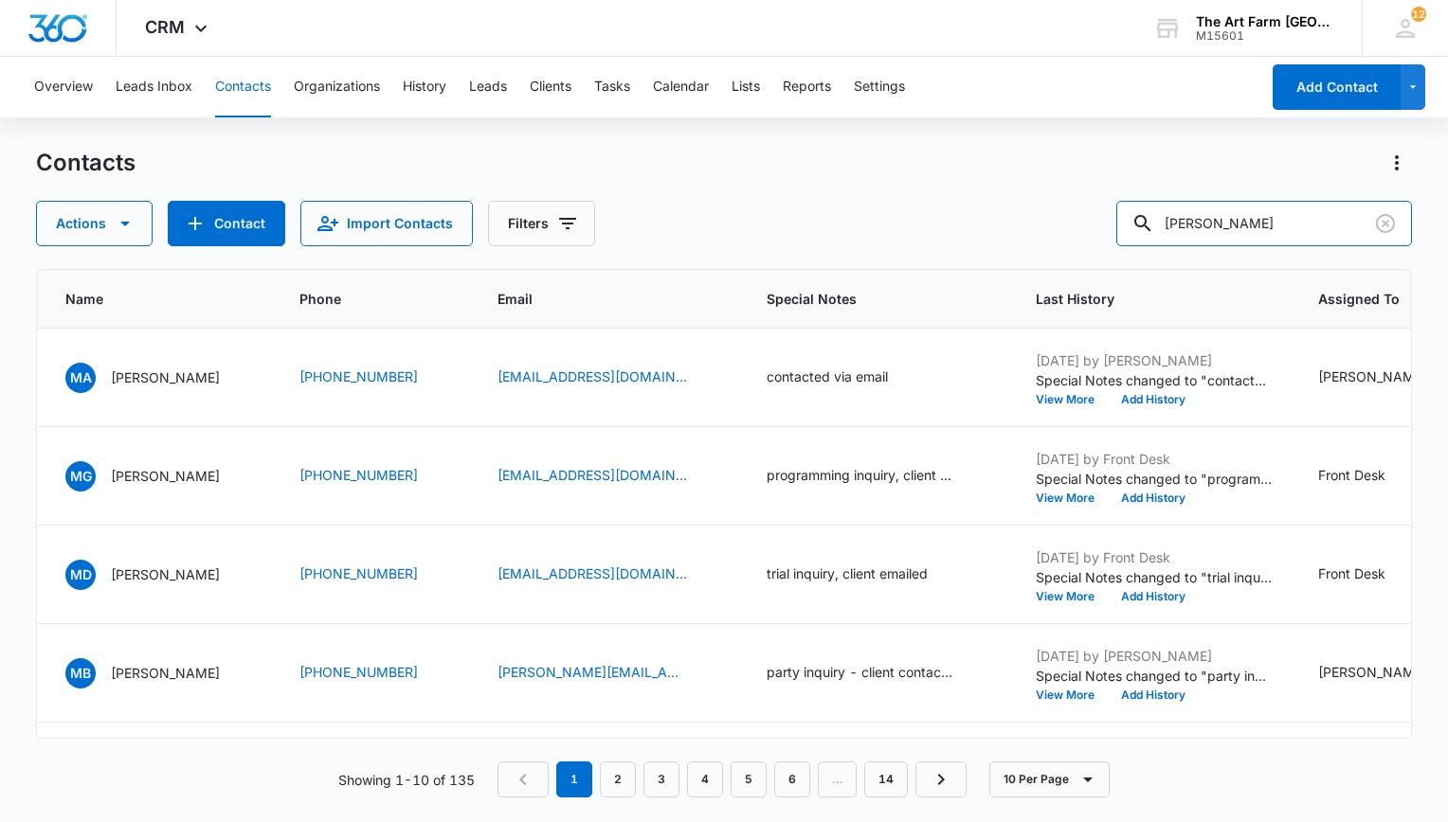
drag, startPoint x: 1323, startPoint y: 230, endPoint x: 989, endPoint y: 250, distance: 334.1
click at [989, 250] on div "Contacts Actions Contact Import Contacts Filters [PERSON_NAME] ID Name Phone Em…" at bounding box center [724, 484] width 1376 height 673
paste input "[EMAIL_ADDRESS][DOMAIN_NAME]"
type input "[EMAIL_ADDRESS][DOMAIN_NAME]"
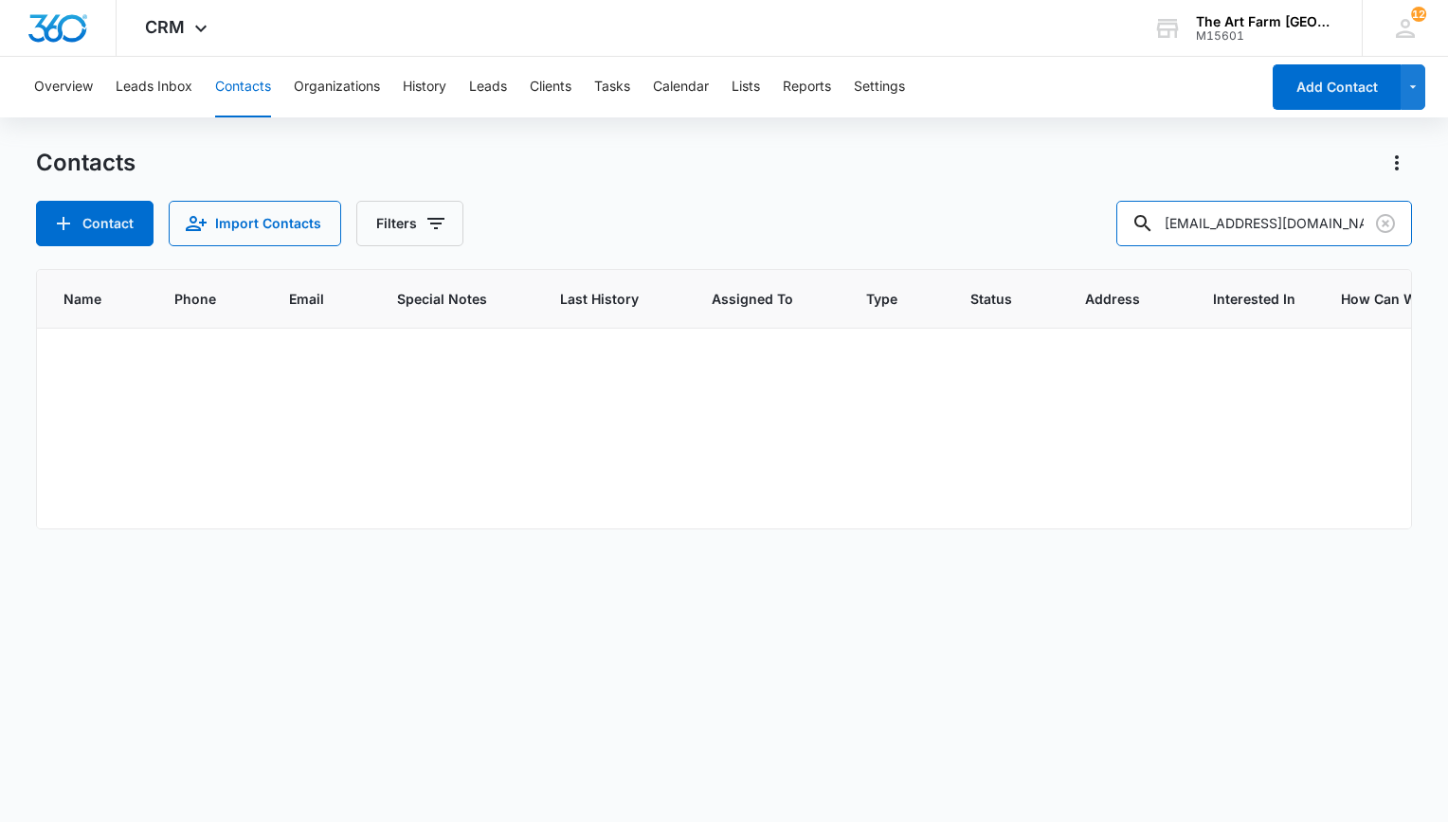
scroll to position [0, 0]
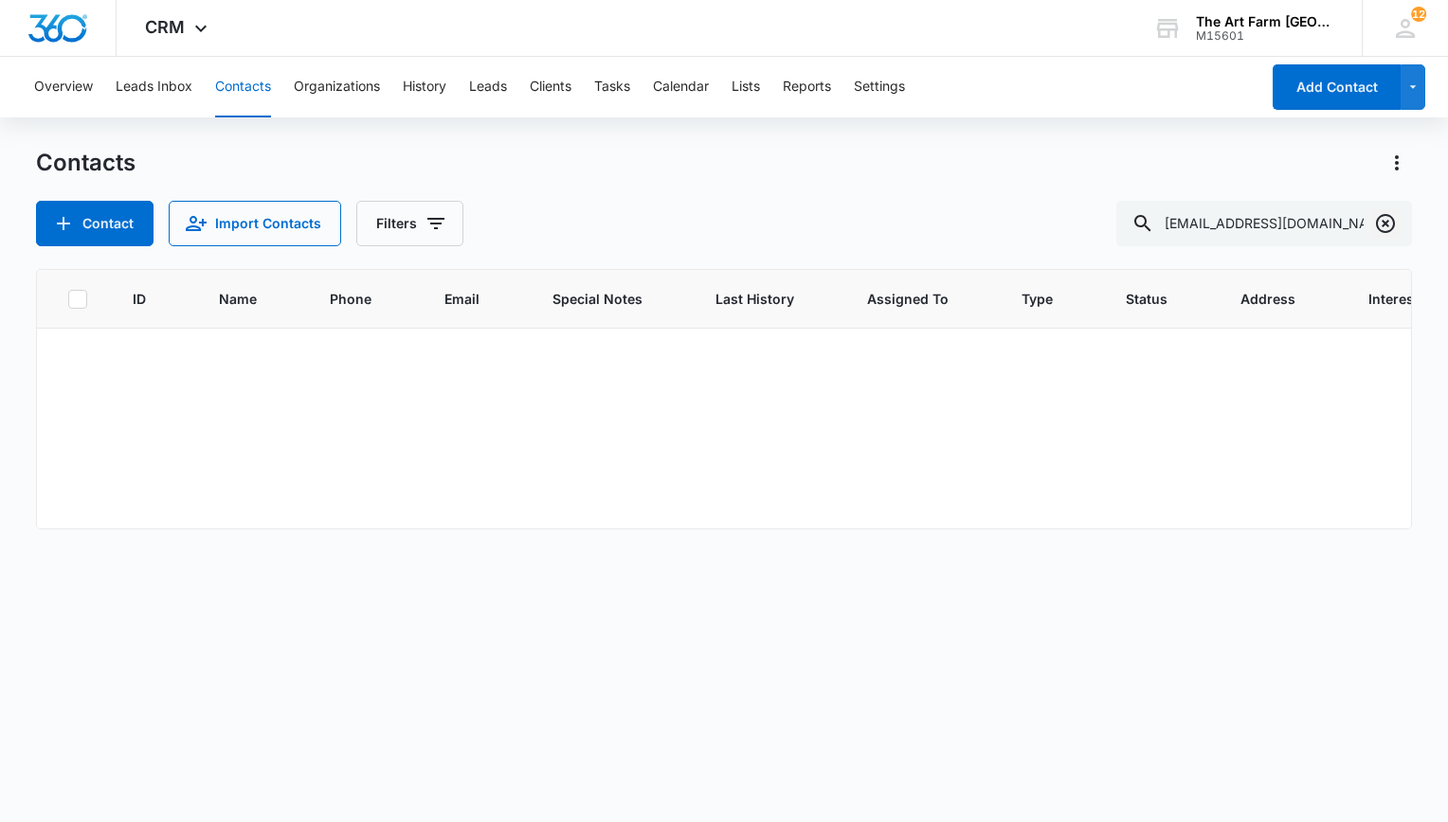
click at [1391, 229] on icon "Clear" at bounding box center [1385, 223] width 19 height 19
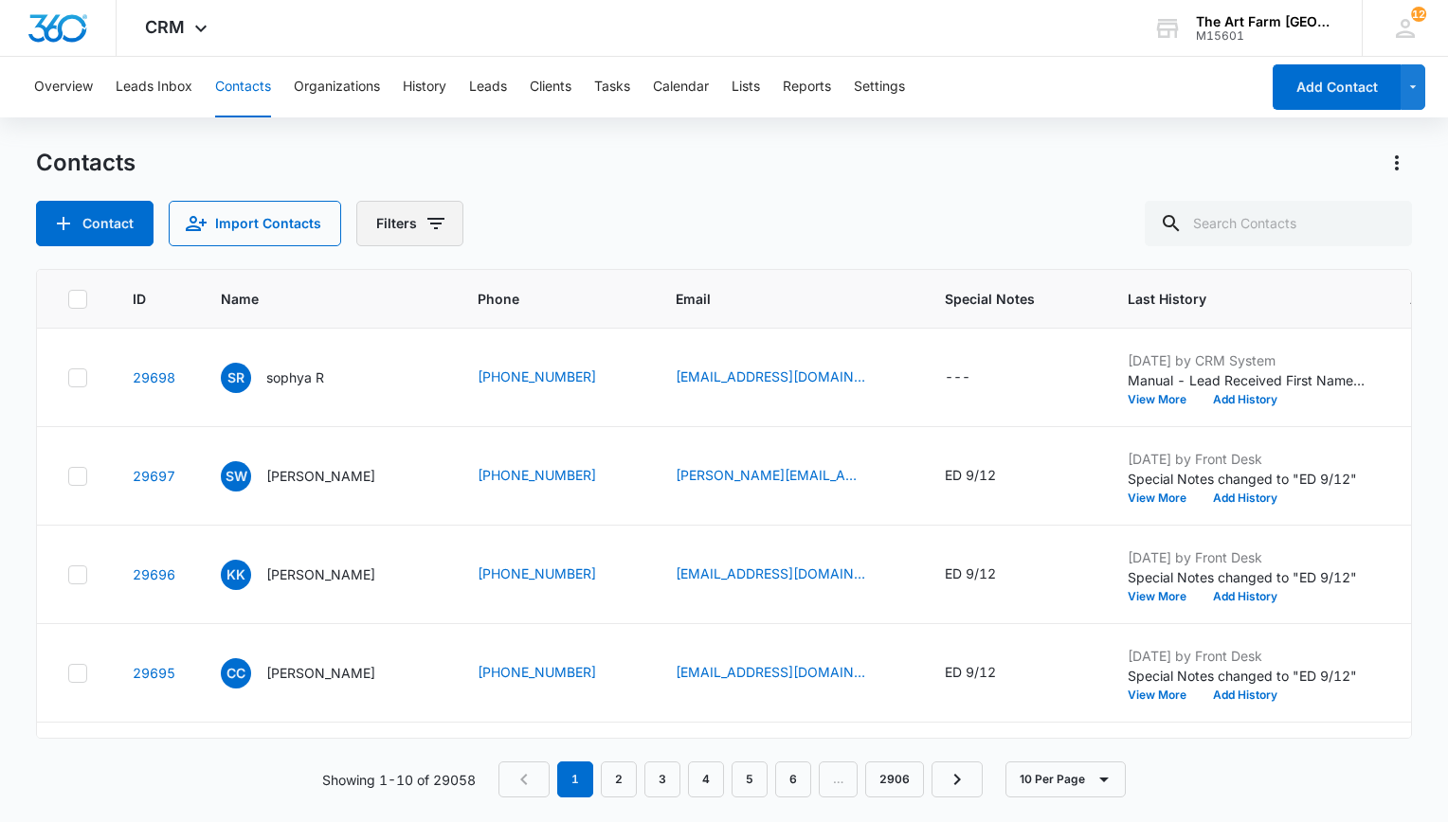
click at [424, 226] on icon "Filters" at bounding box center [435, 223] width 23 height 23
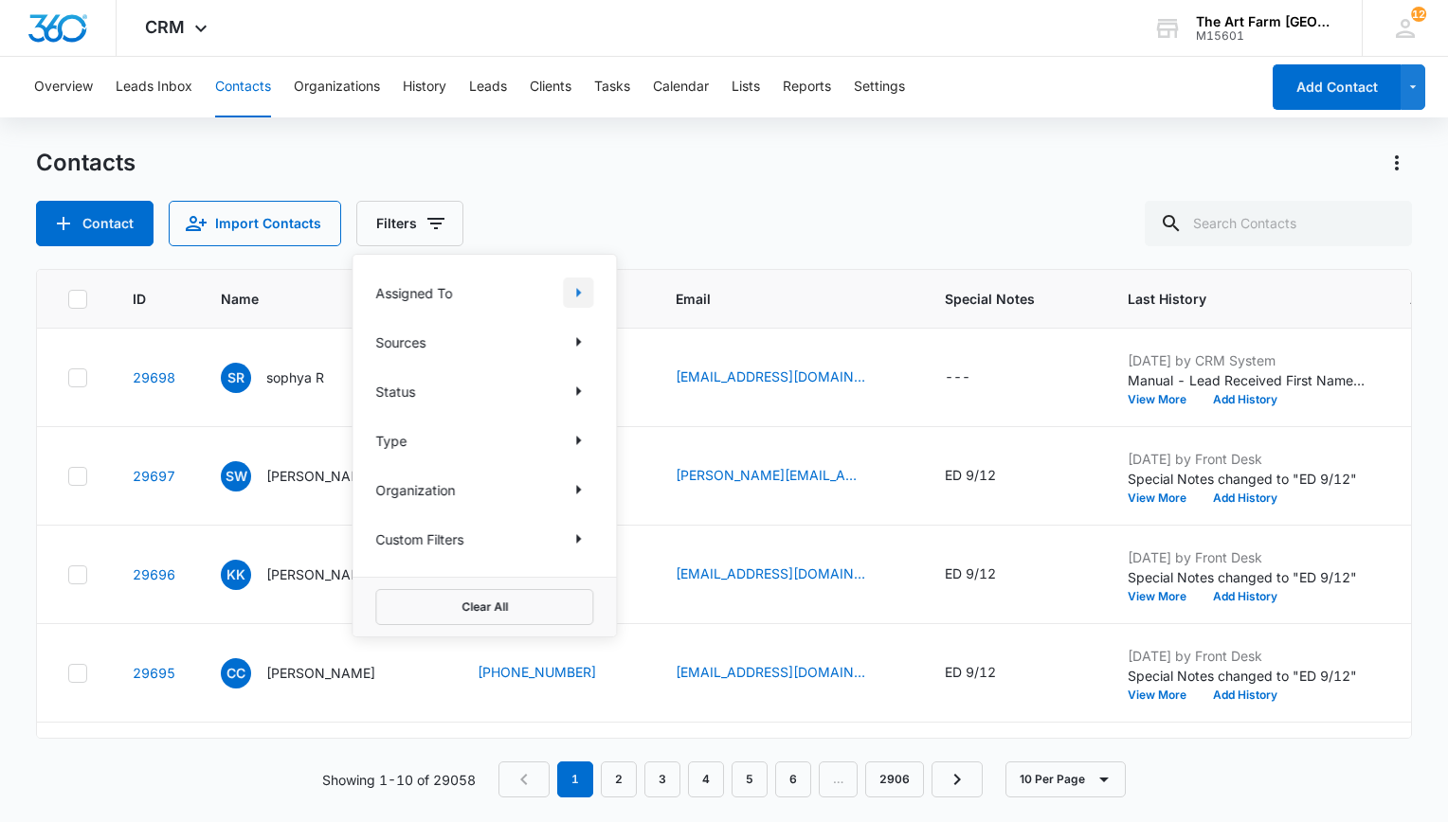
click at [589, 294] on icon "Show Assigned To filters" at bounding box center [578, 292] width 23 height 23
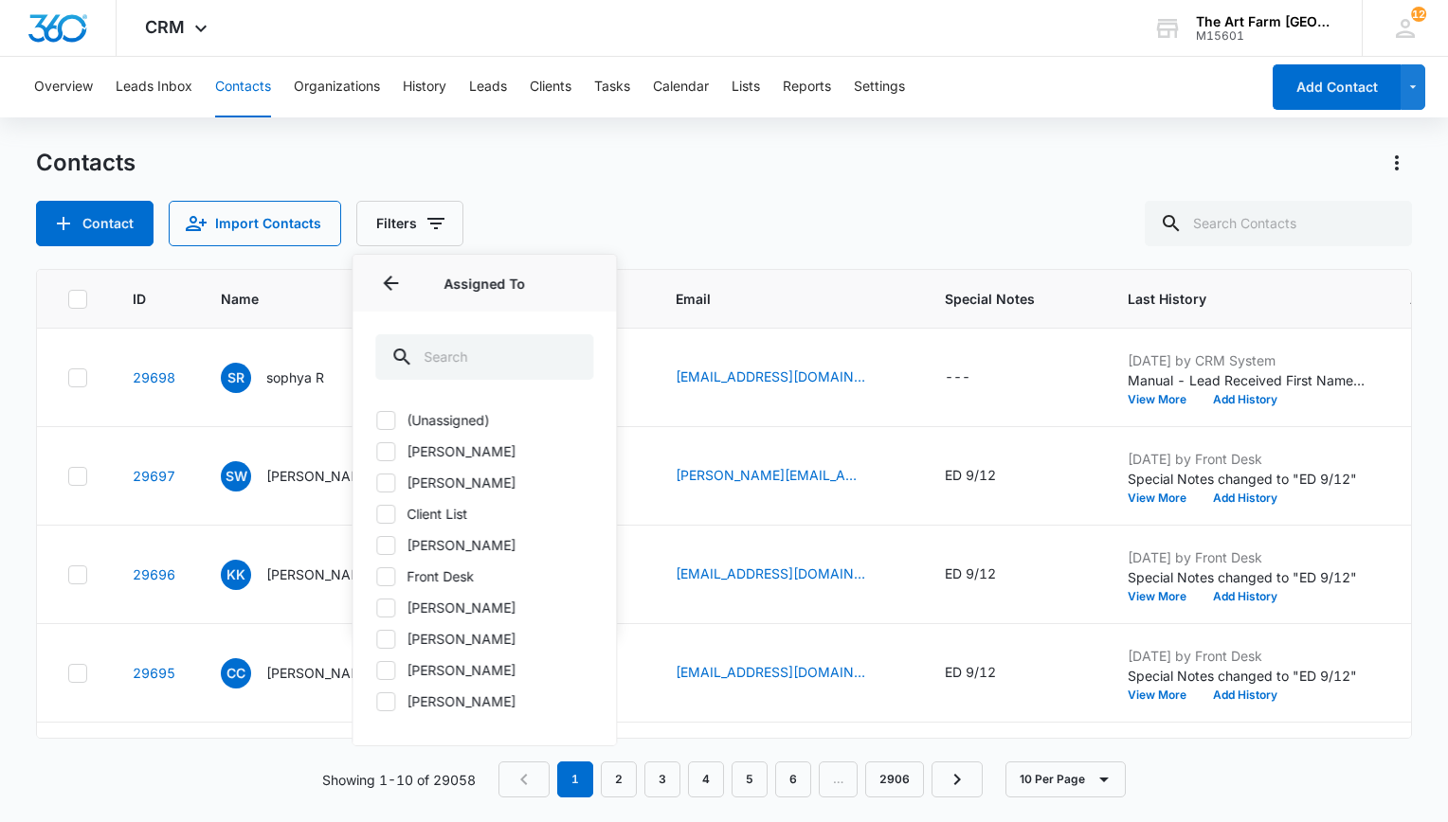
click at [387, 541] on icon at bounding box center [385, 545] width 17 height 17
click at [376, 545] on input "[PERSON_NAME]" at bounding box center [375, 545] width 1 height 1
checkbox input "true"
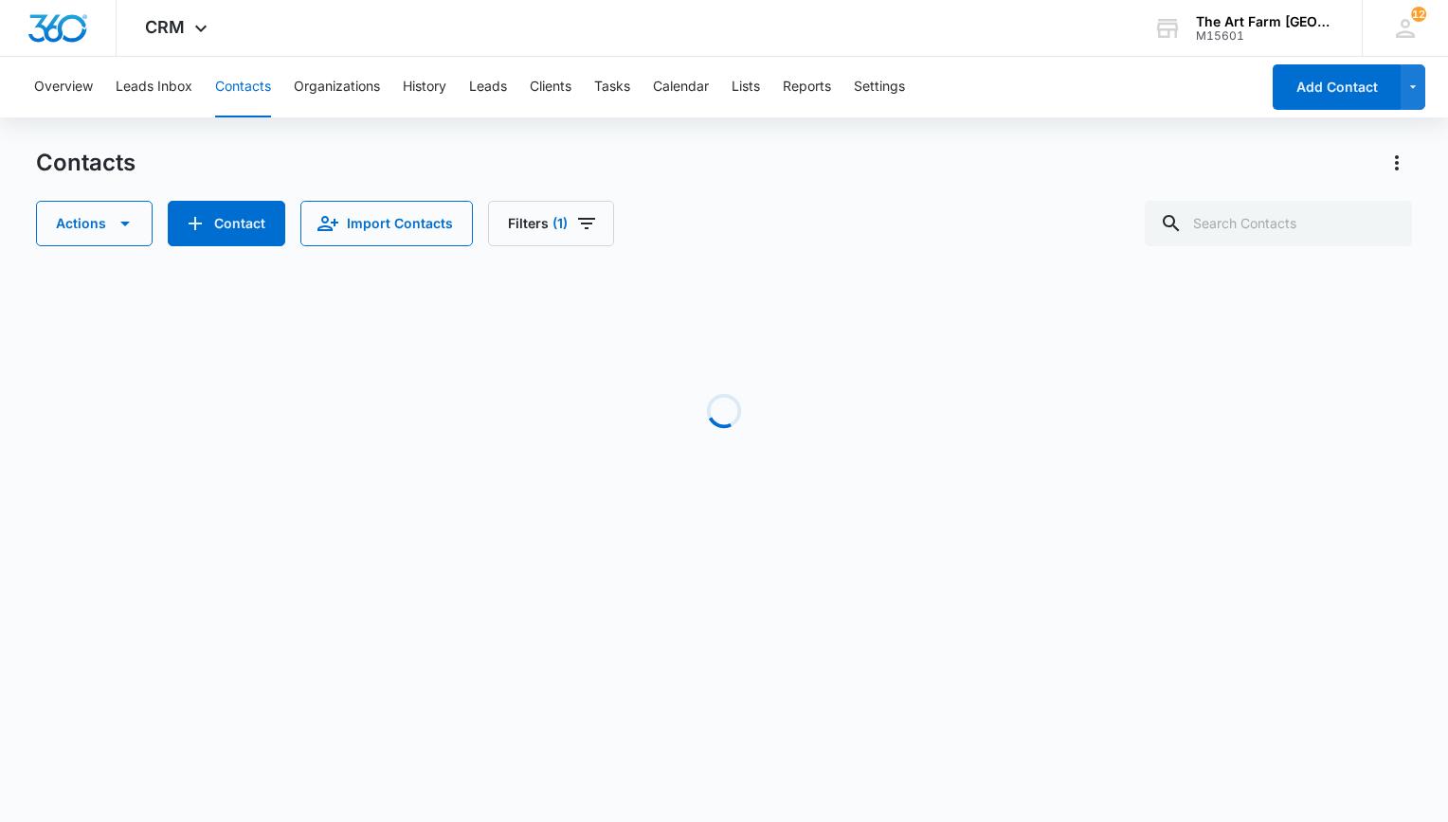
click at [959, 201] on div "Actions Contact Import Contacts Filters (1)" at bounding box center [724, 223] width 1376 height 45
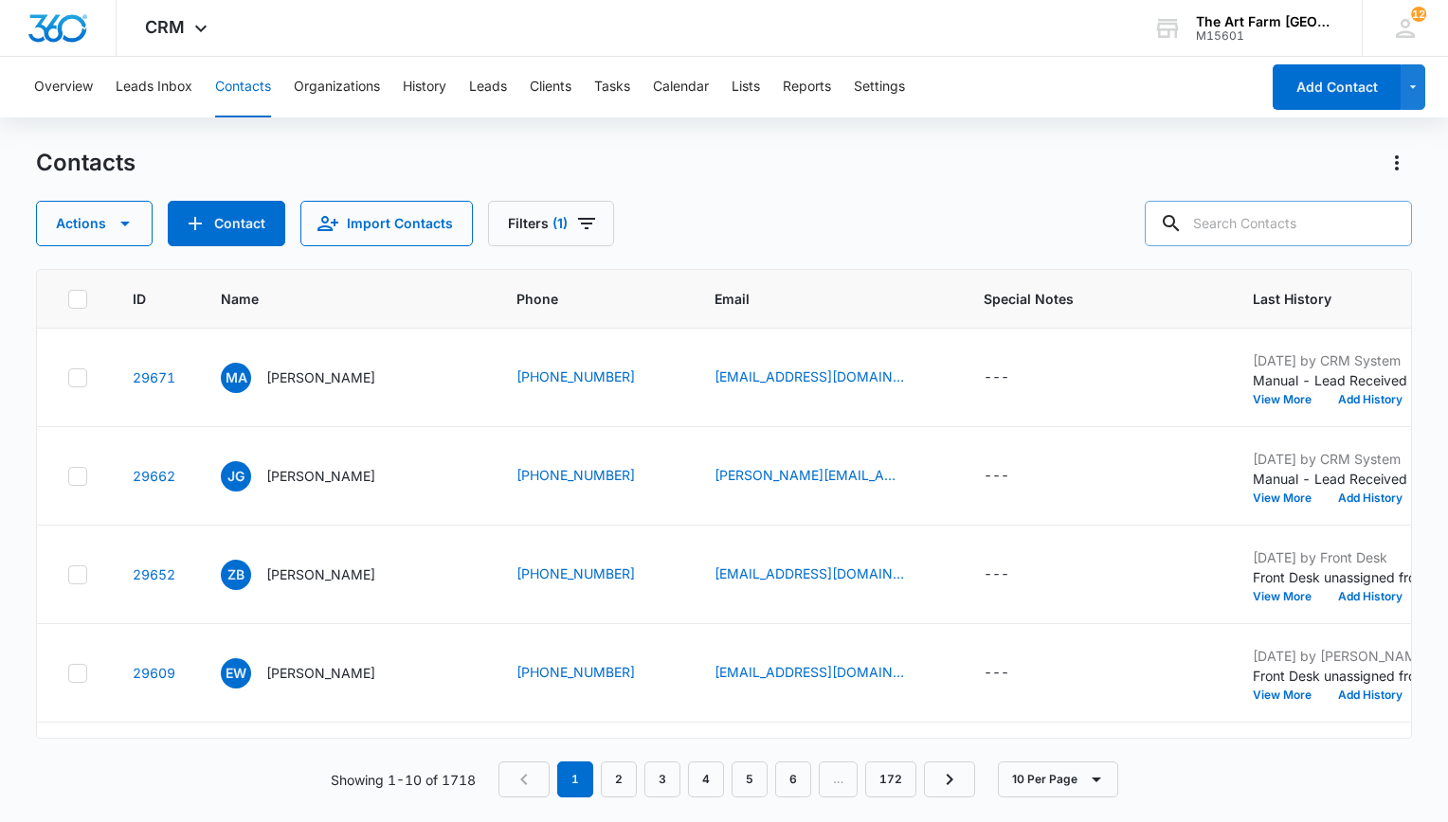
click at [1257, 222] on input "text" at bounding box center [1277, 223] width 267 height 45
type input "[PERSON_NAME]"
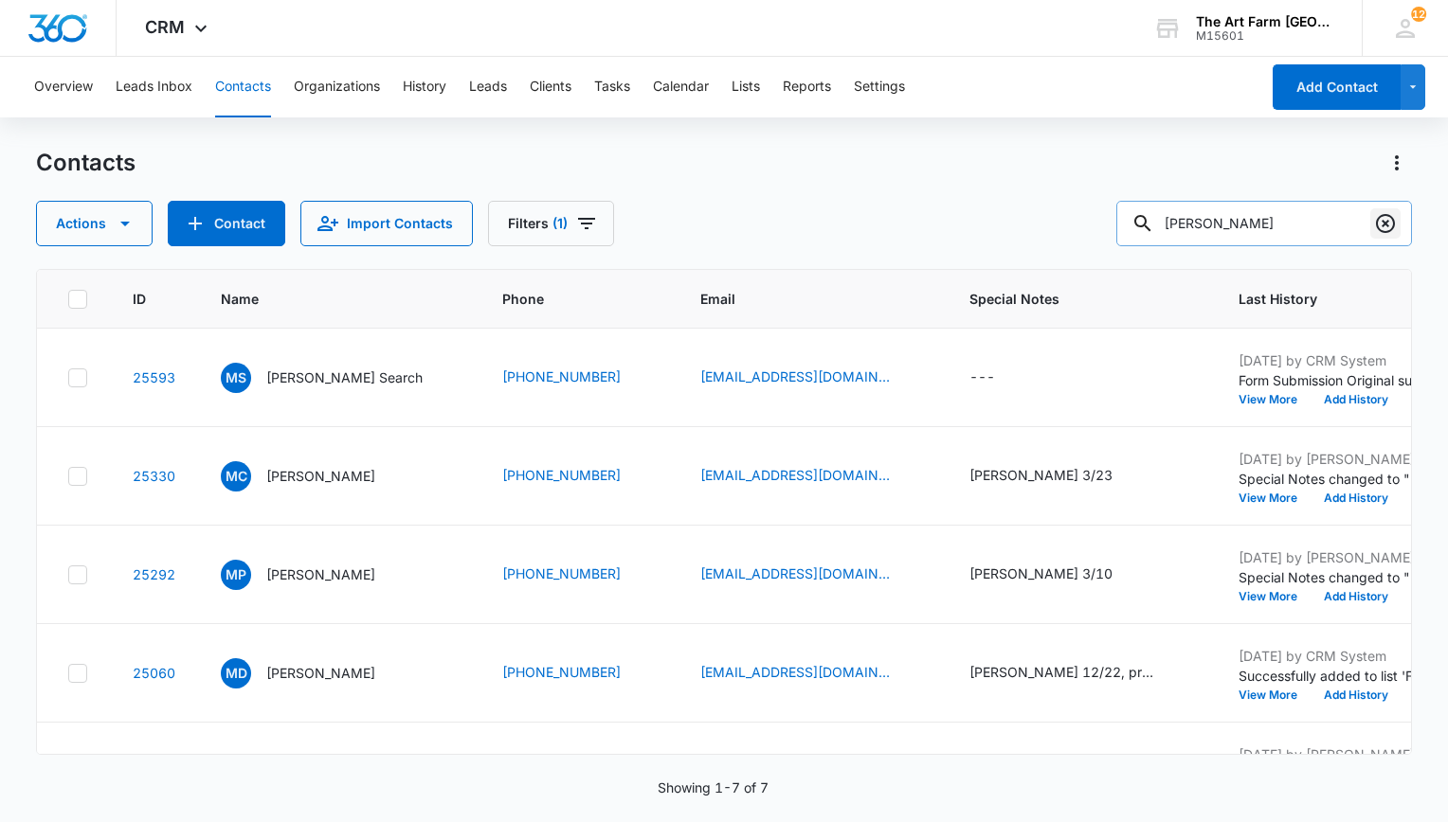
click at [1383, 225] on icon "Clear" at bounding box center [1385, 223] width 23 height 23
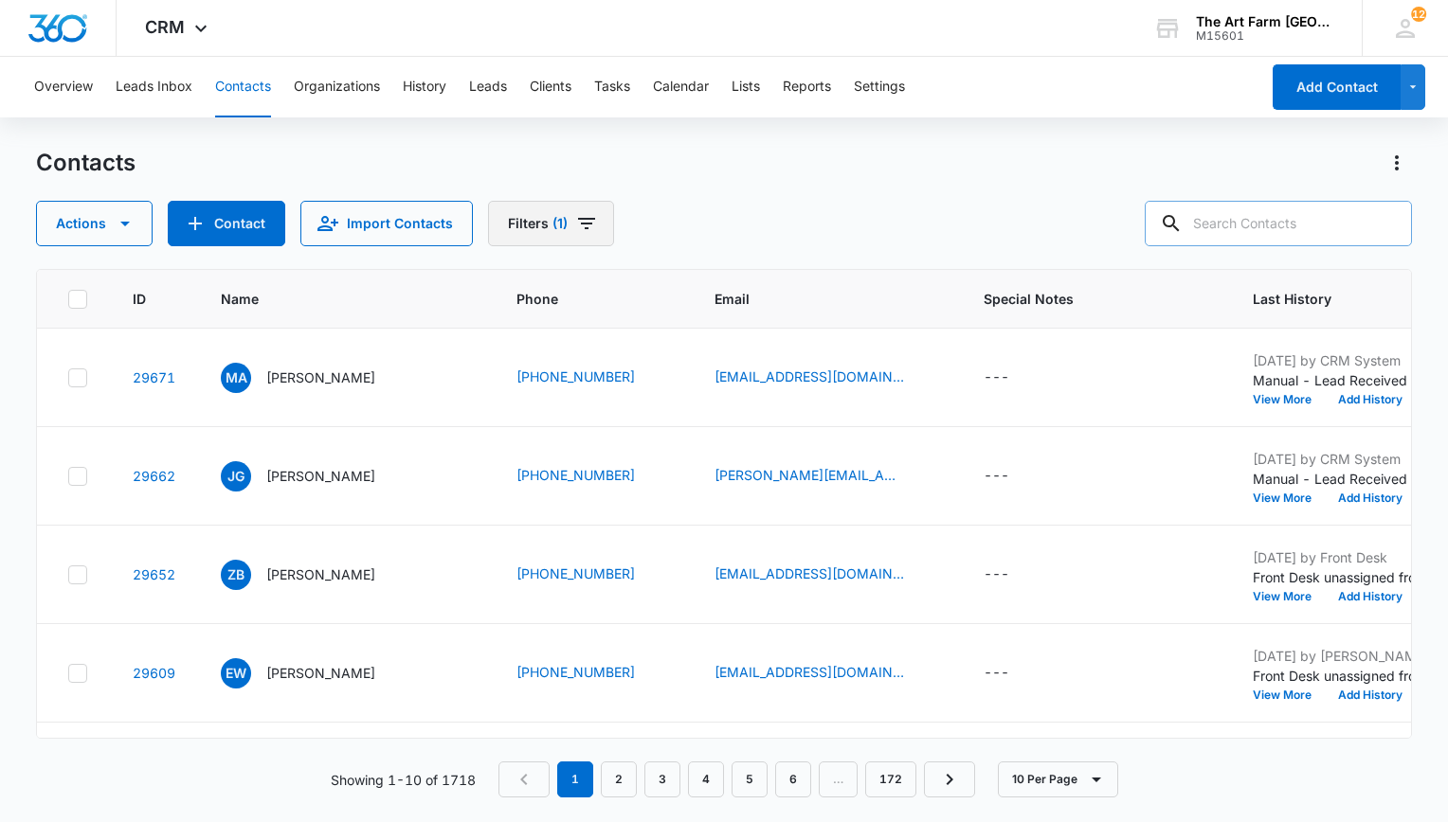
click at [575, 225] on icon "Filters" at bounding box center [586, 223] width 23 height 23
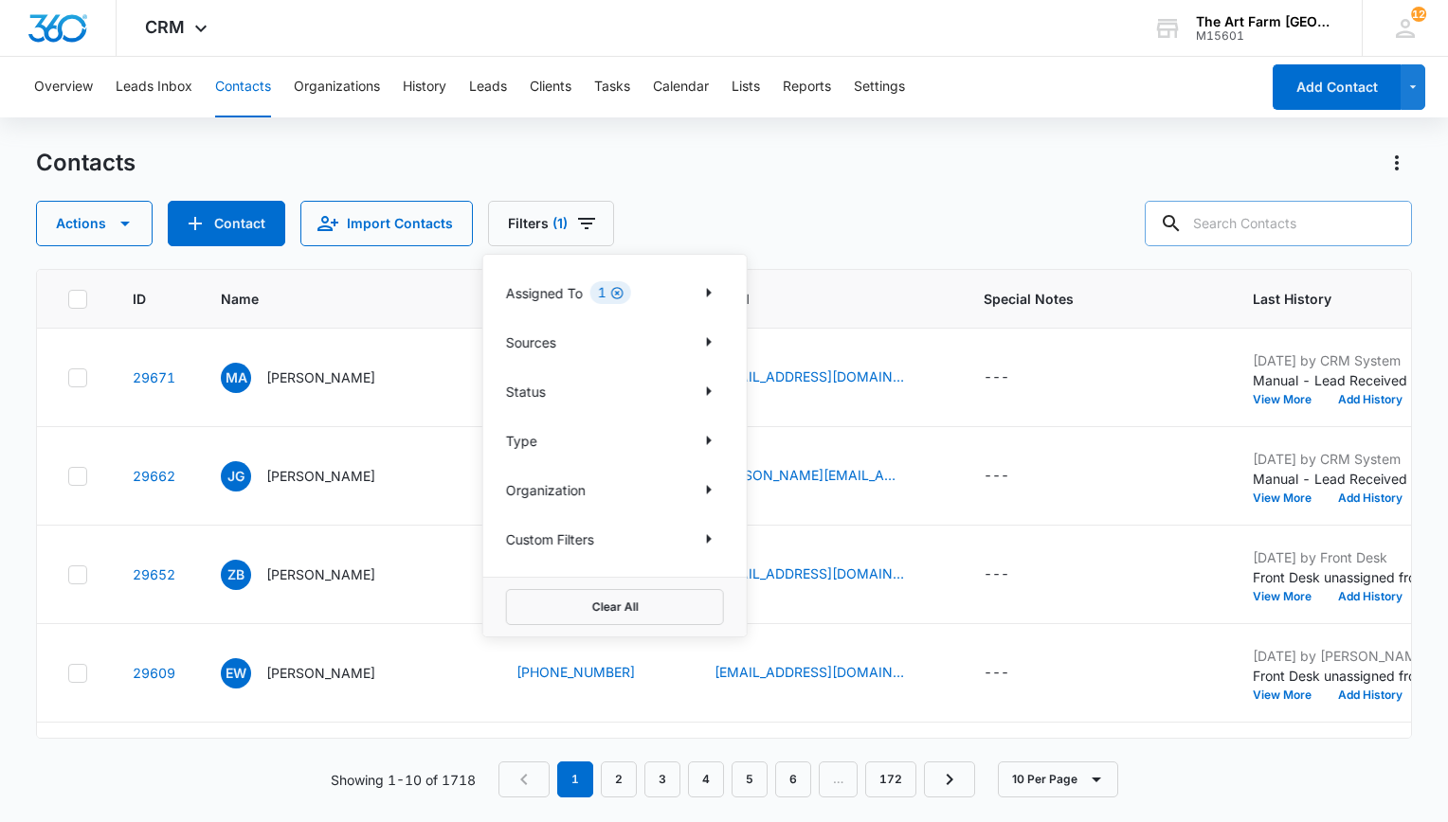
click at [617, 291] on icon "Clear" at bounding box center [617, 293] width 14 height 14
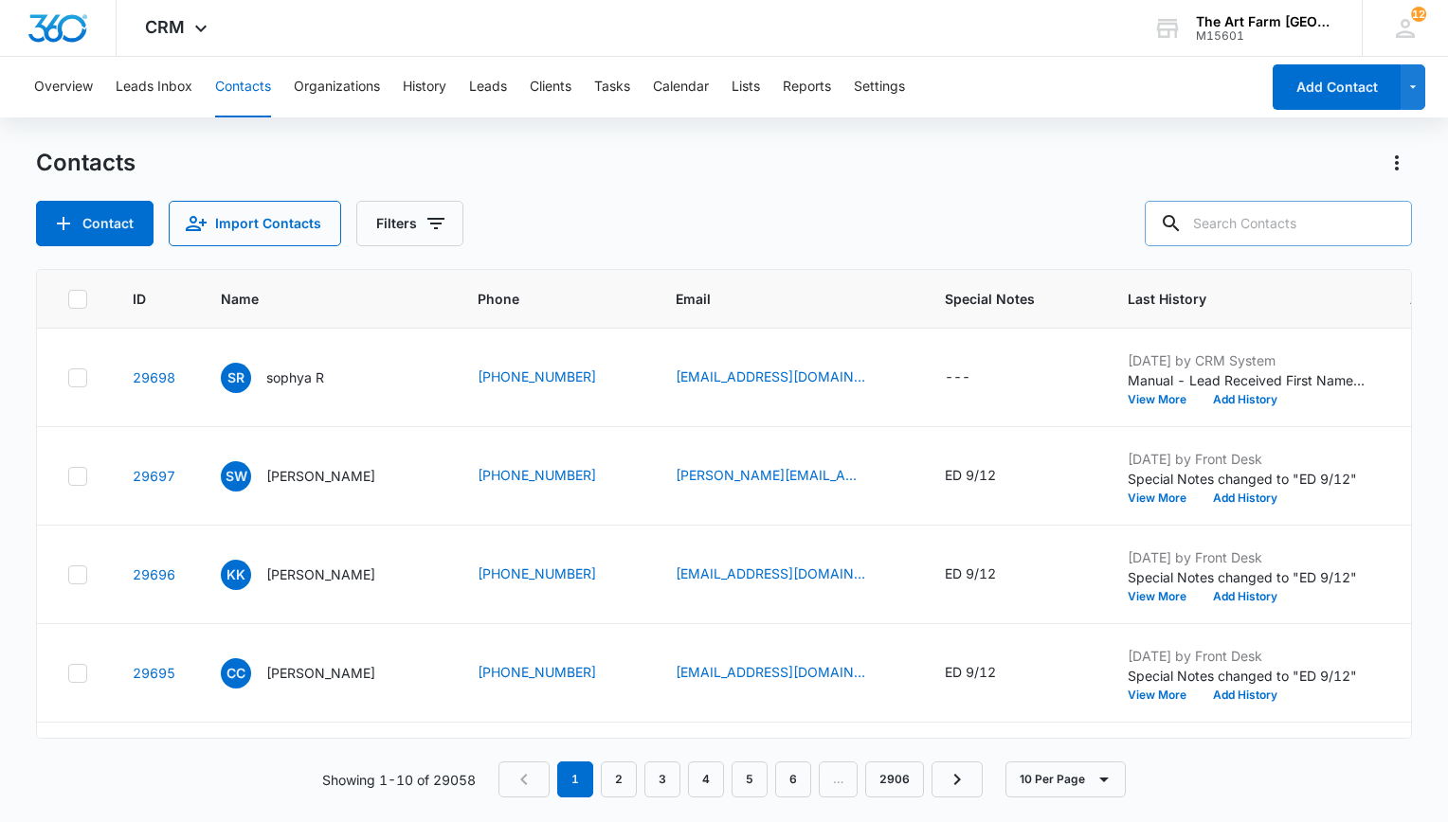
click at [857, 185] on div "Contacts Contact Import Contacts Filters" at bounding box center [724, 197] width 1376 height 99
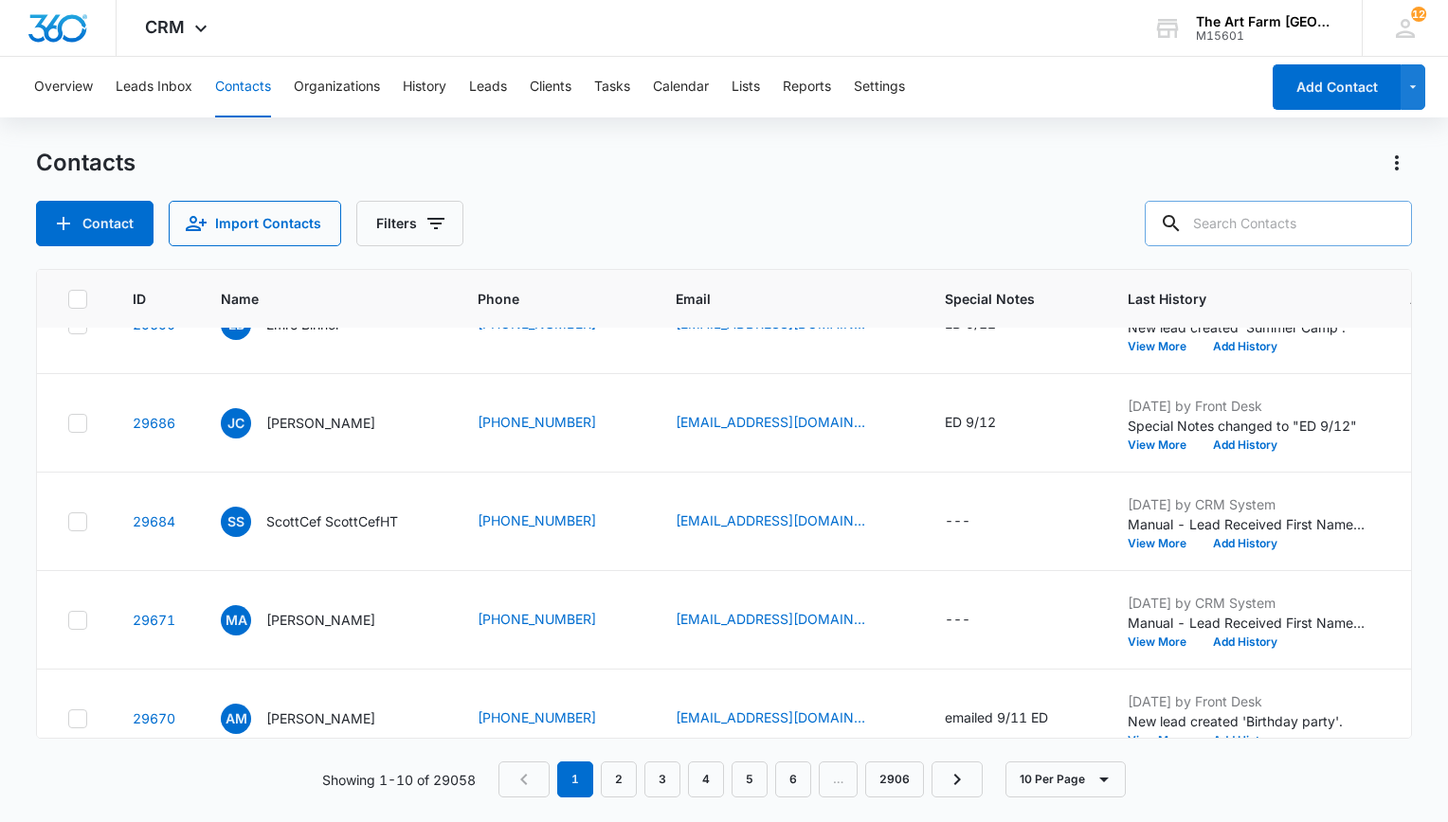
scroll to position [585, 0]
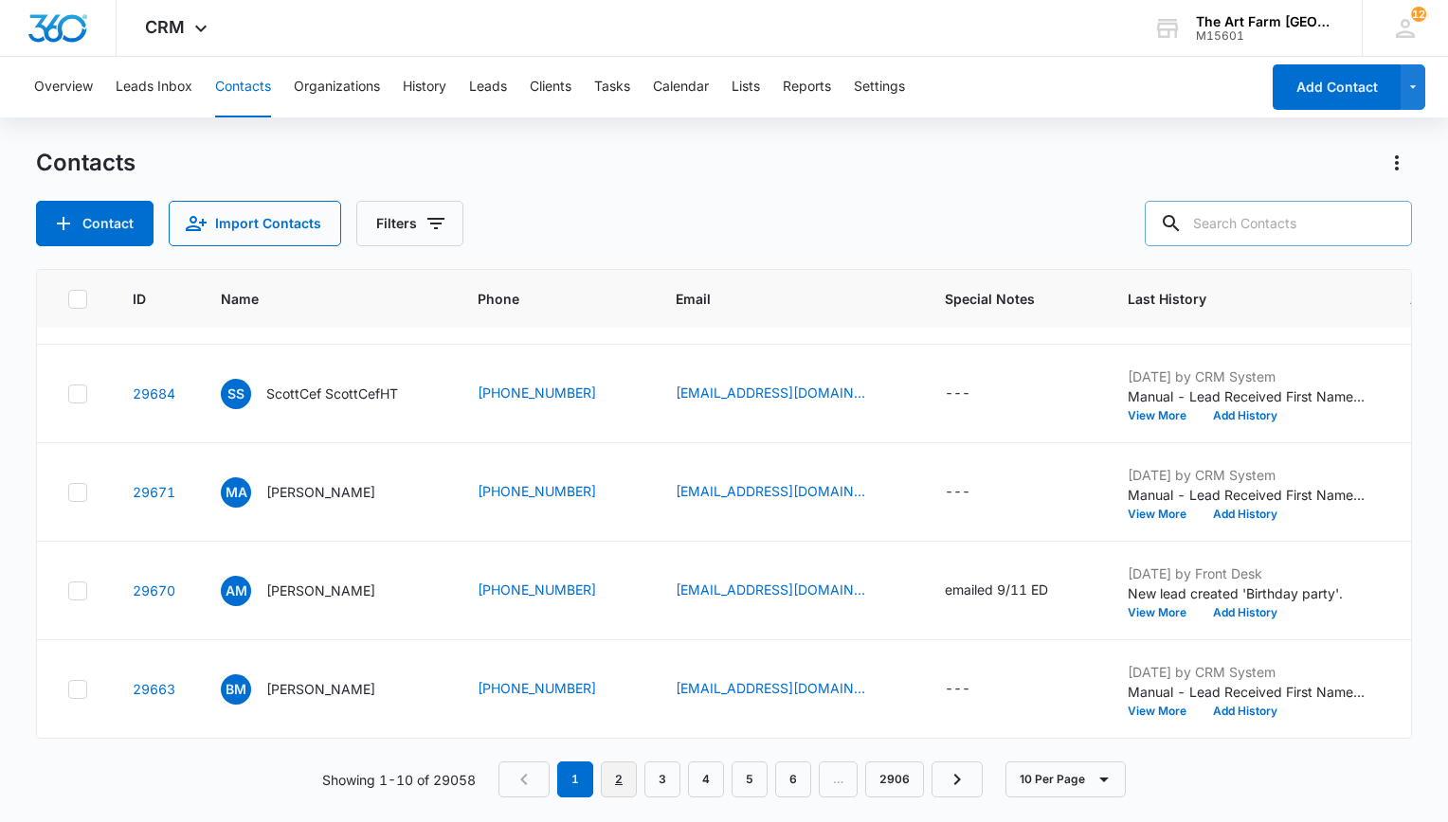
click at [621, 781] on link "2" at bounding box center [619, 780] width 36 height 36
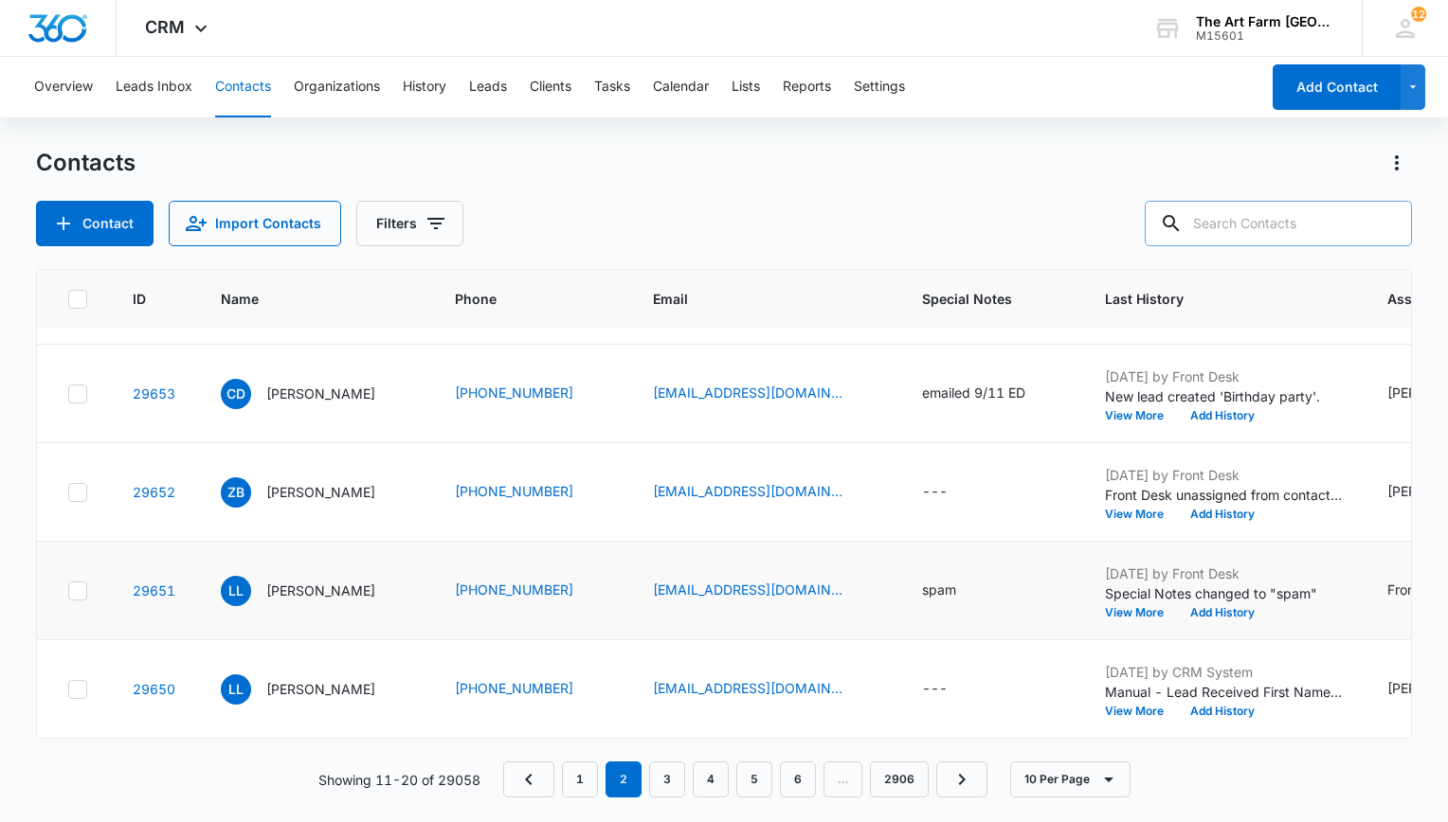
click at [74, 586] on icon at bounding box center [77, 590] width 11 height 9
click at [68, 590] on input "checkbox" at bounding box center [67, 590] width 1 height 1
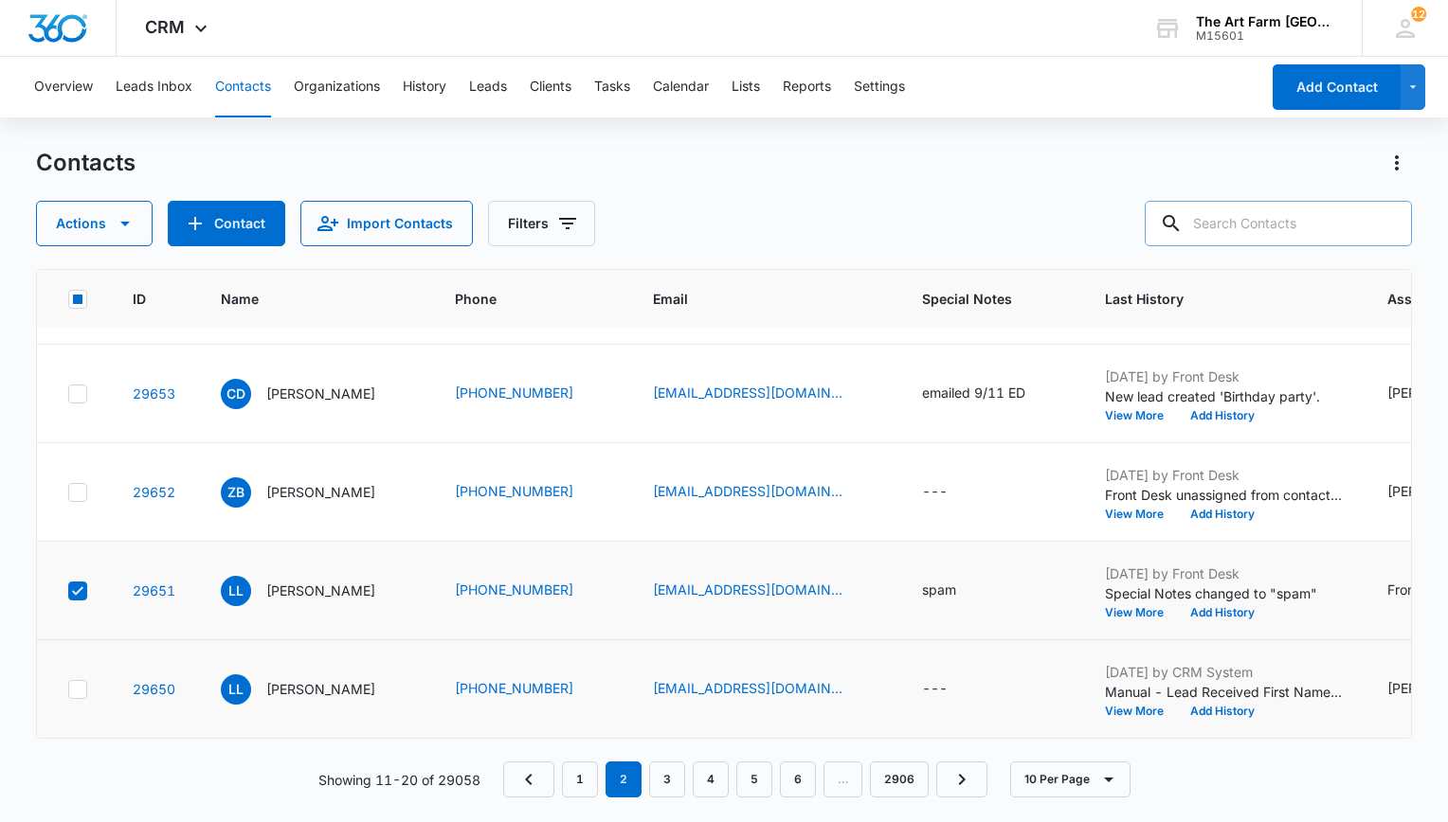
click at [80, 682] on icon at bounding box center [77, 689] width 17 height 17
click at [68, 689] on input "checkbox" at bounding box center [67, 689] width 1 height 1
click at [131, 222] on icon "button" at bounding box center [125, 223] width 23 height 23
click at [94, 427] on div "Delete" at bounding box center [102, 426] width 85 height 13
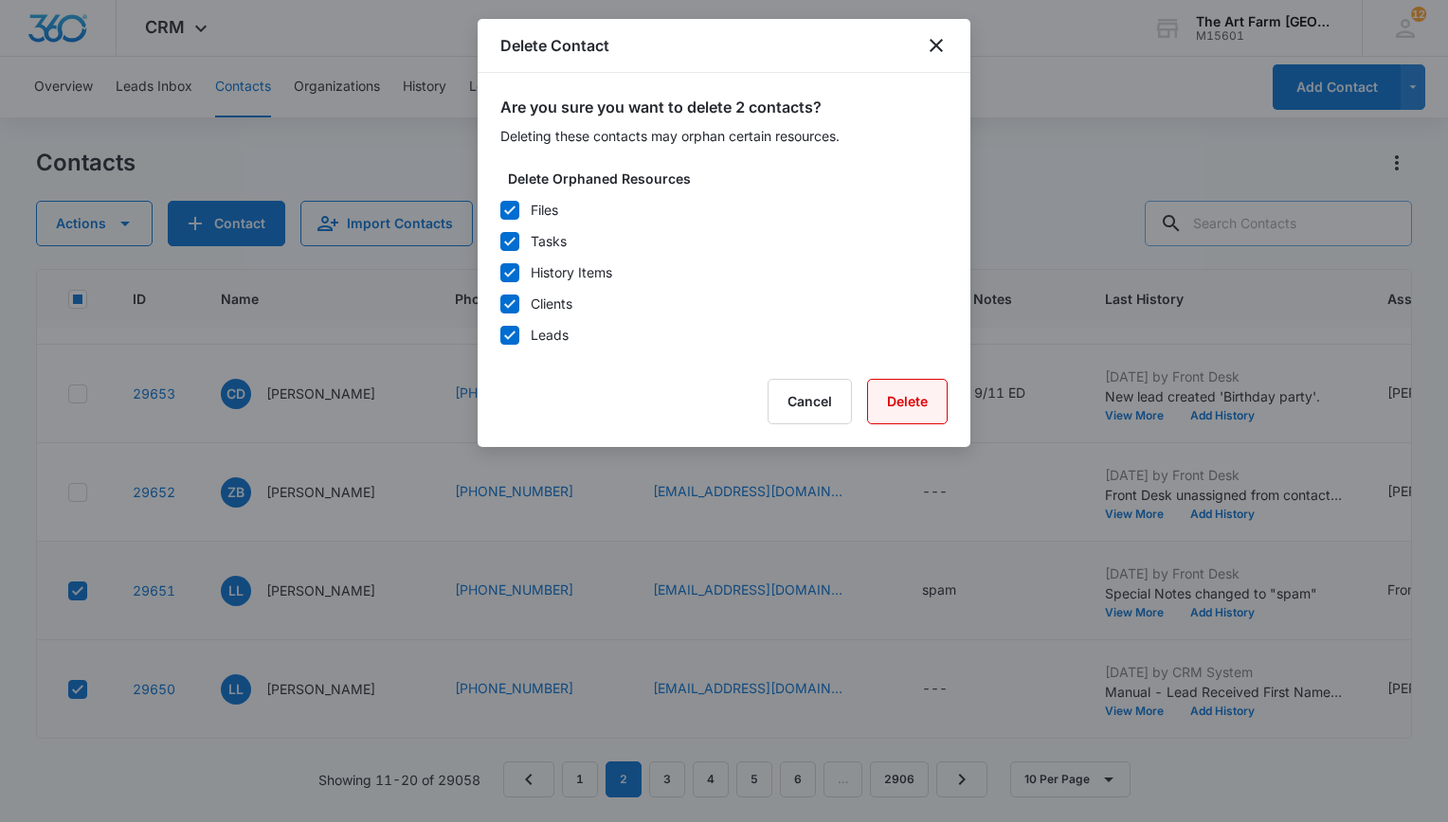
click at [885, 396] on button "Delete" at bounding box center [907, 401] width 81 height 45
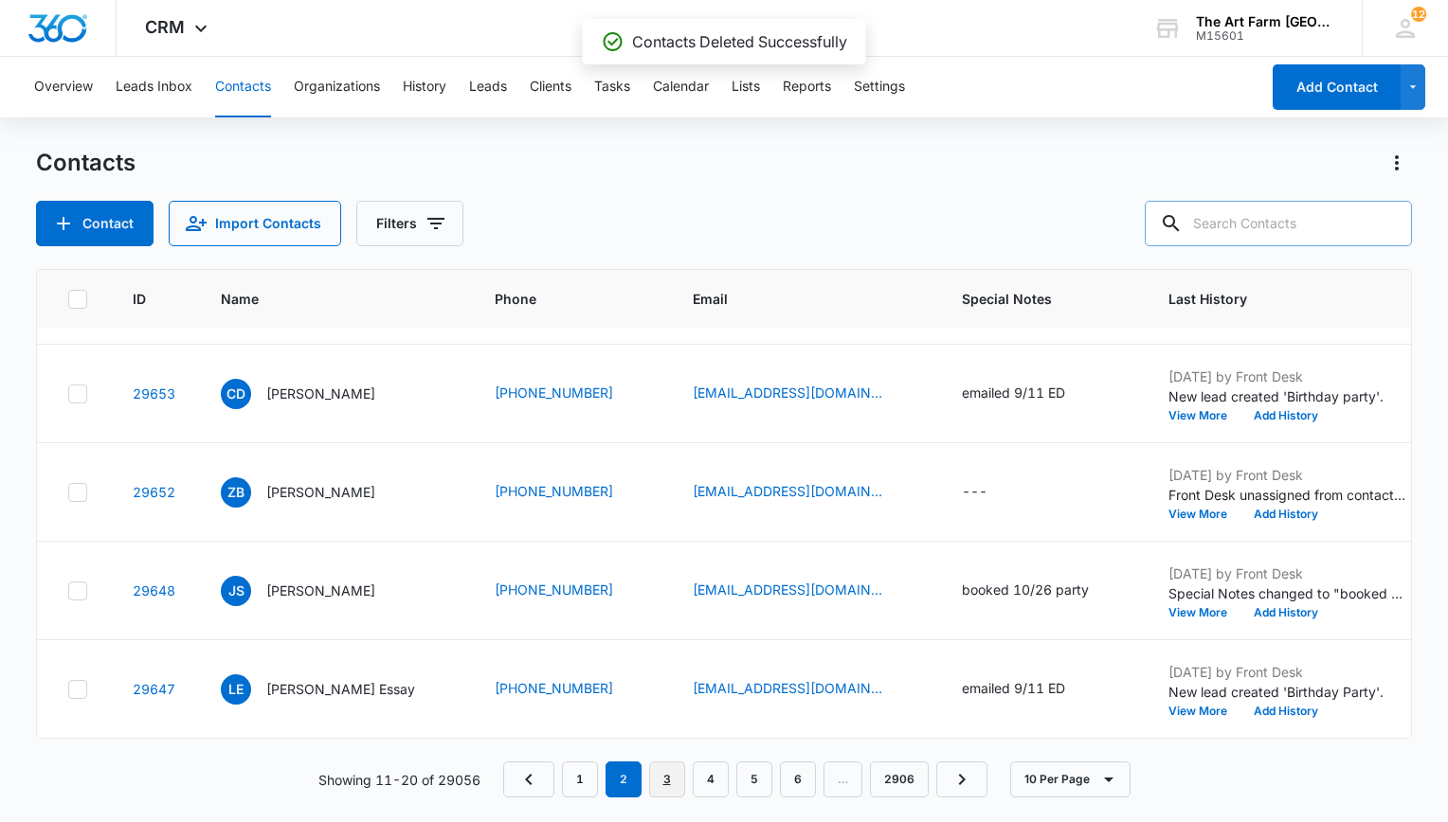
click at [665, 786] on link "3" at bounding box center [667, 780] width 36 height 36
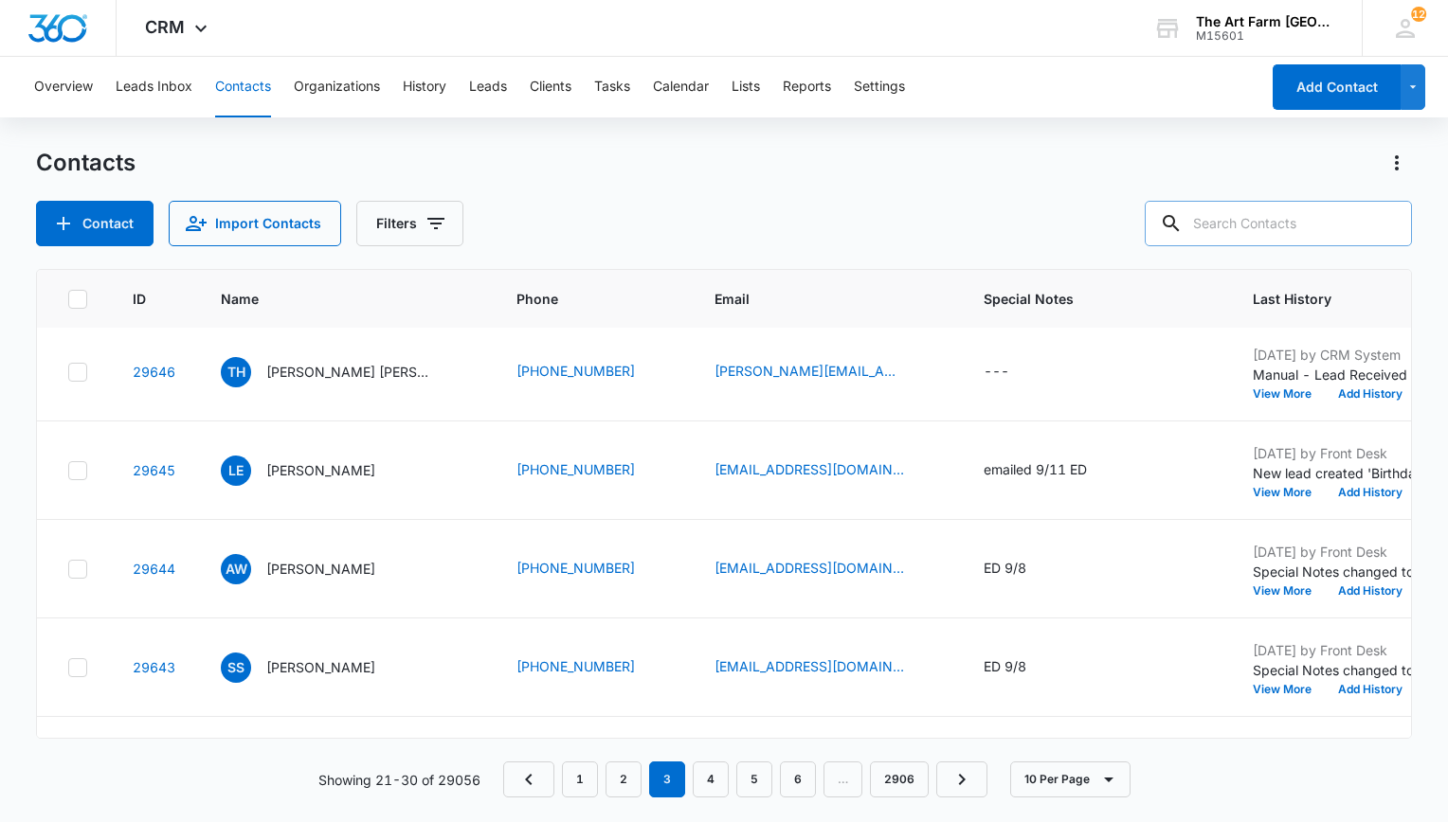
scroll to position [0, 0]
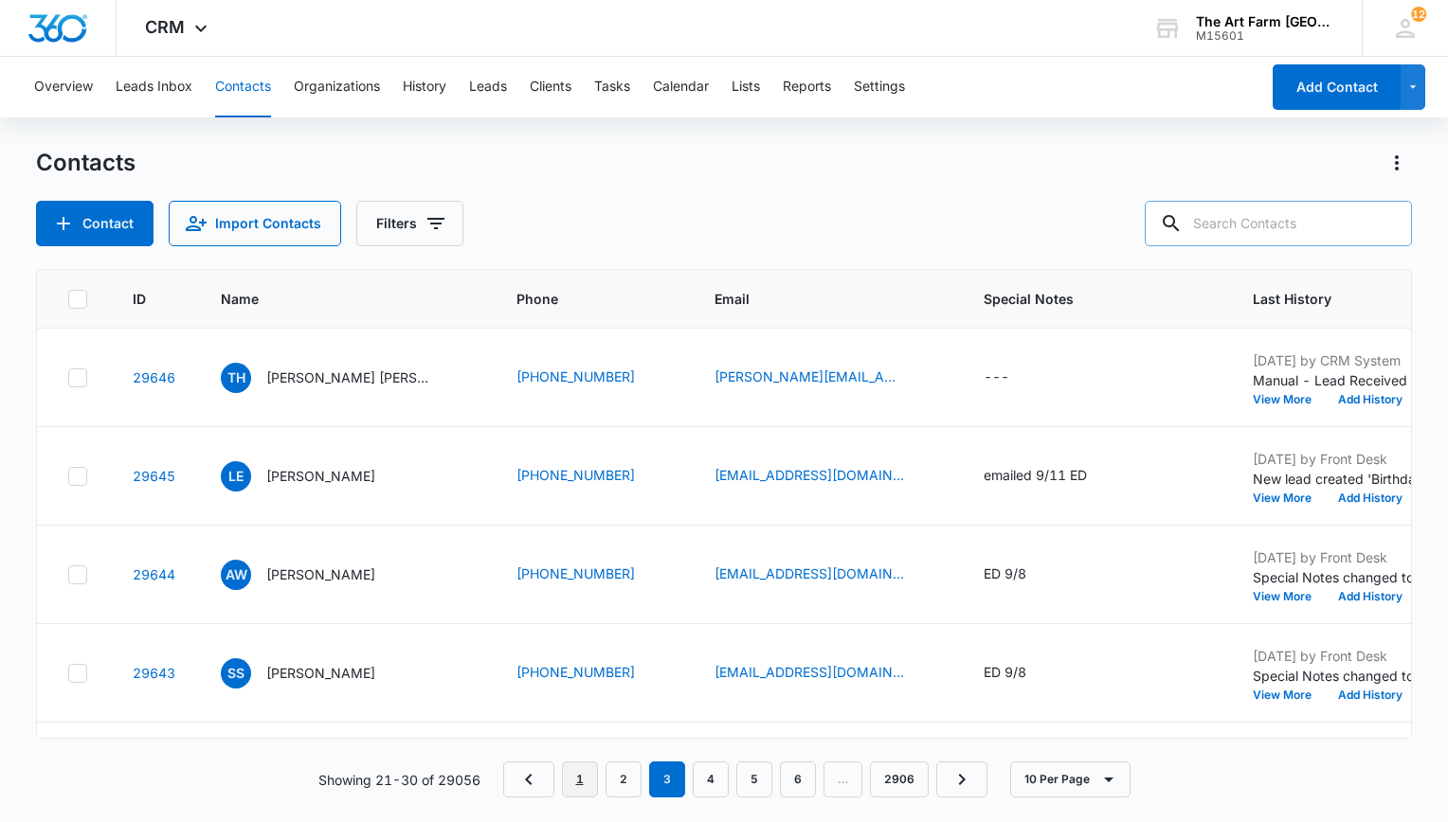
click at [592, 779] on link "1" at bounding box center [580, 780] width 36 height 36
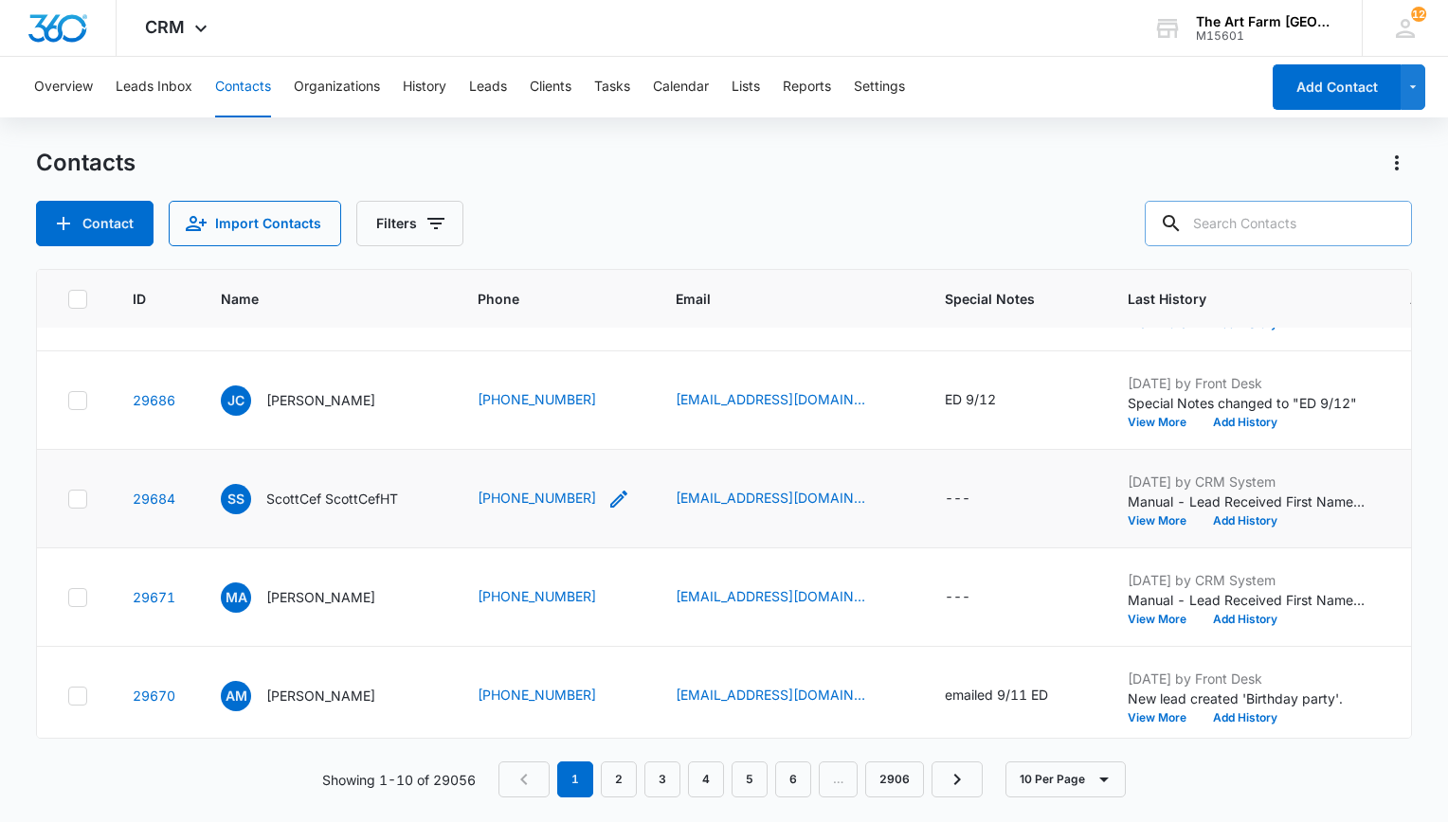
scroll to position [585, 0]
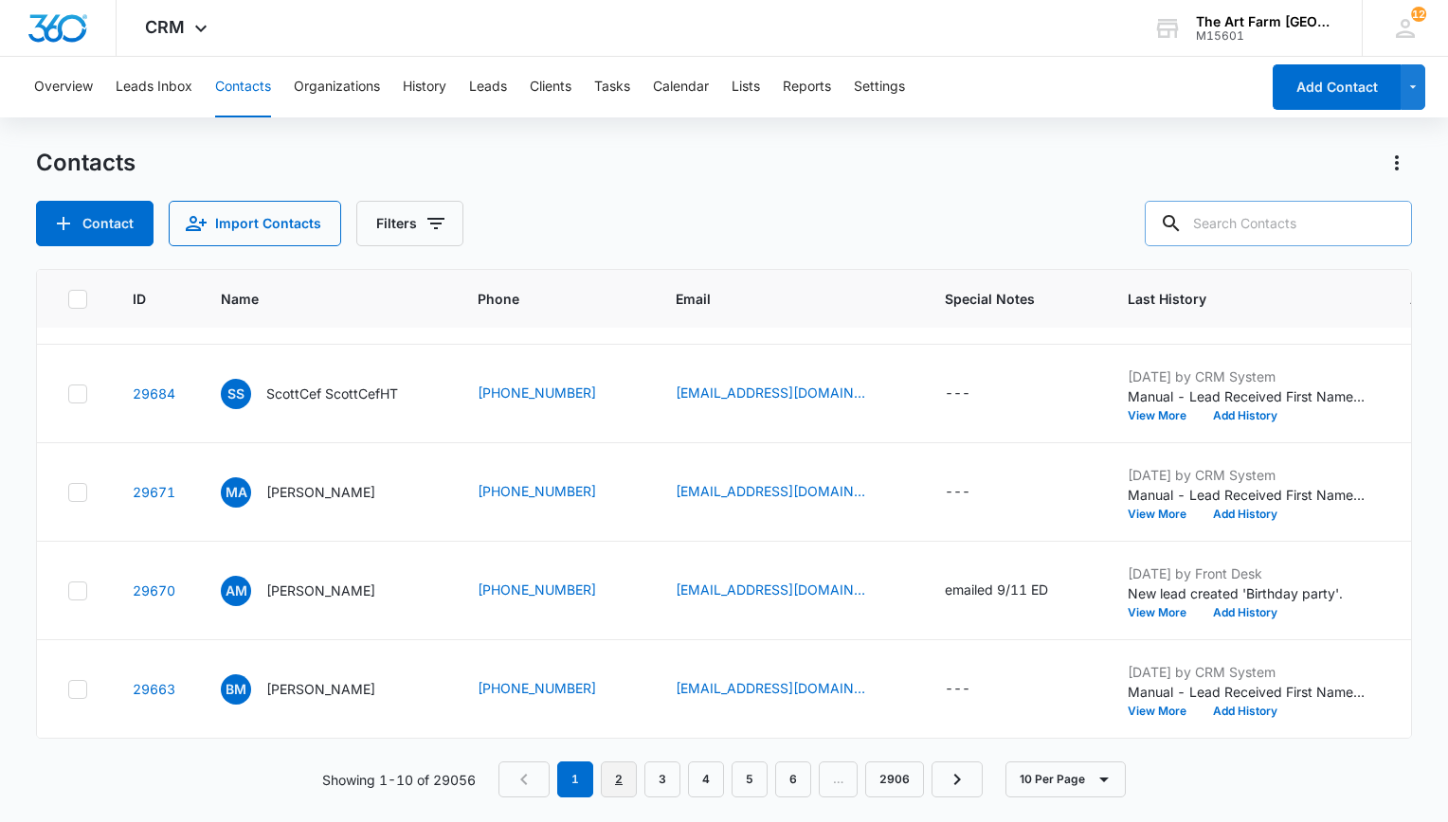
click at [611, 792] on link "2" at bounding box center [619, 780] width 36 height 36
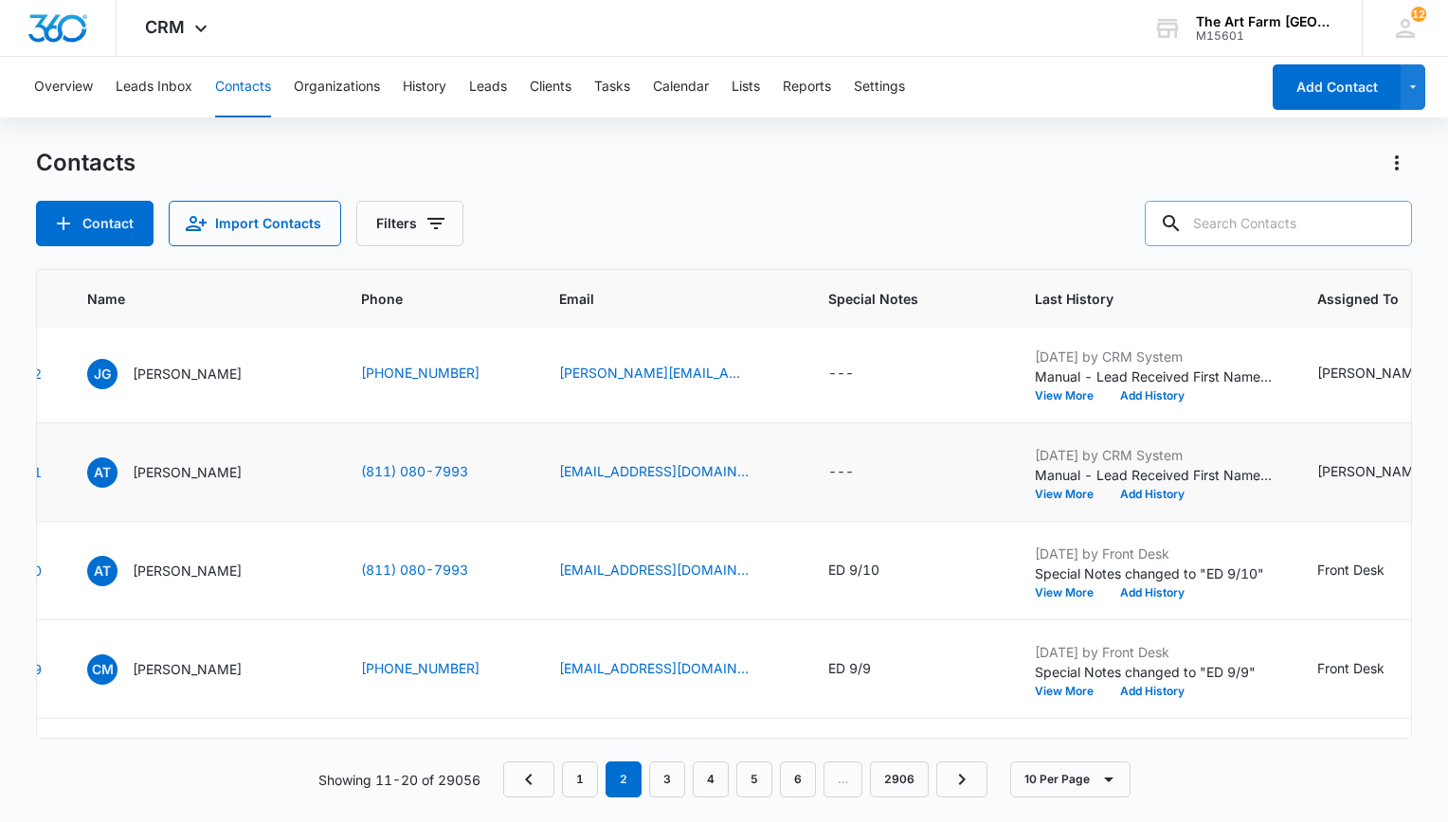
scroll to position [4, 0]
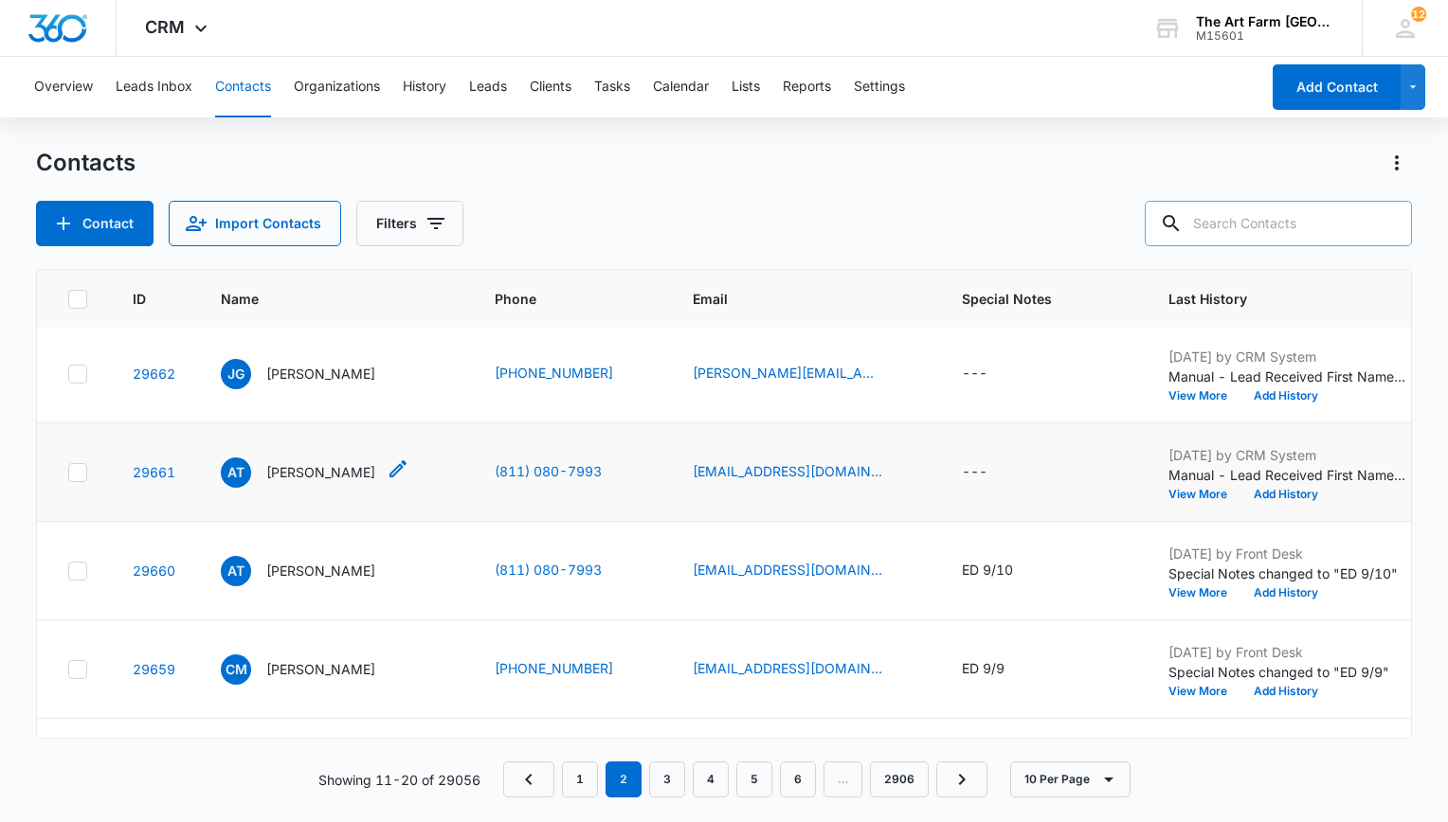
click at [326, 469] on p "[PERSON_NAME]" at bounding box center [320, 472] width 109 height 20
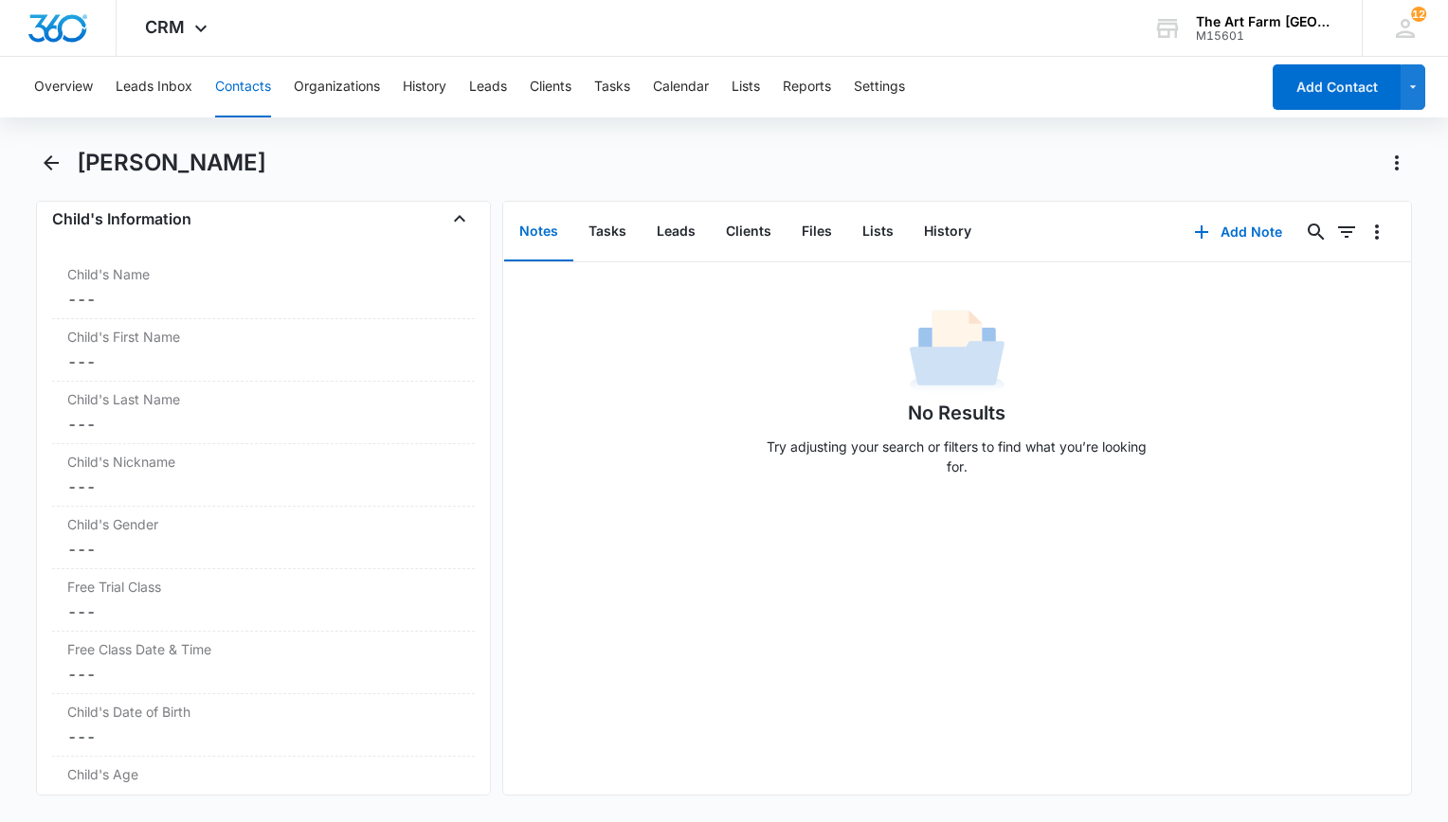
scroll to position [2023, 0]
click at [60, 169] on icon "Back" at bounding box center [51, 163] width 23 height 23
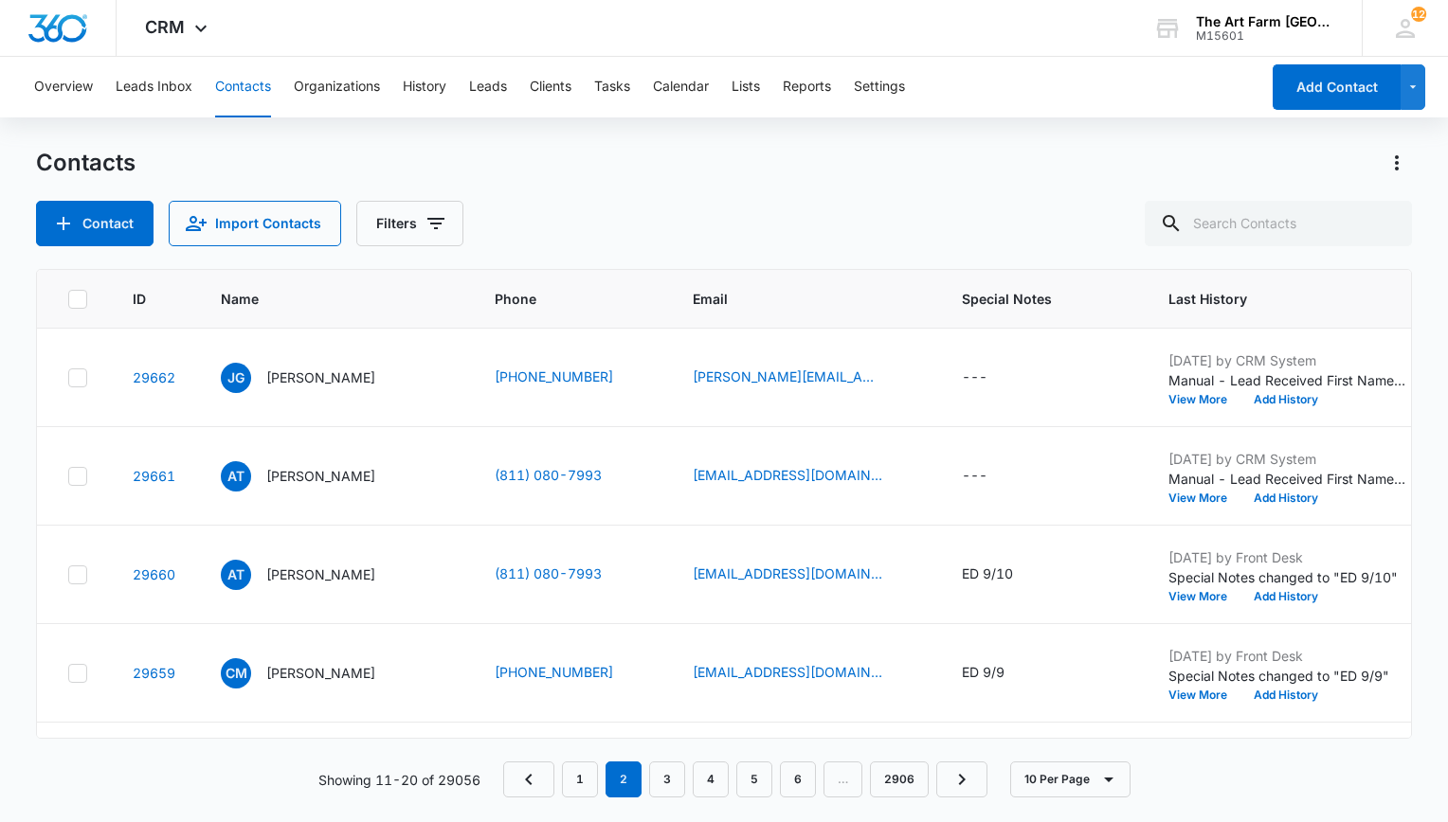
scroll to position [4, 0]
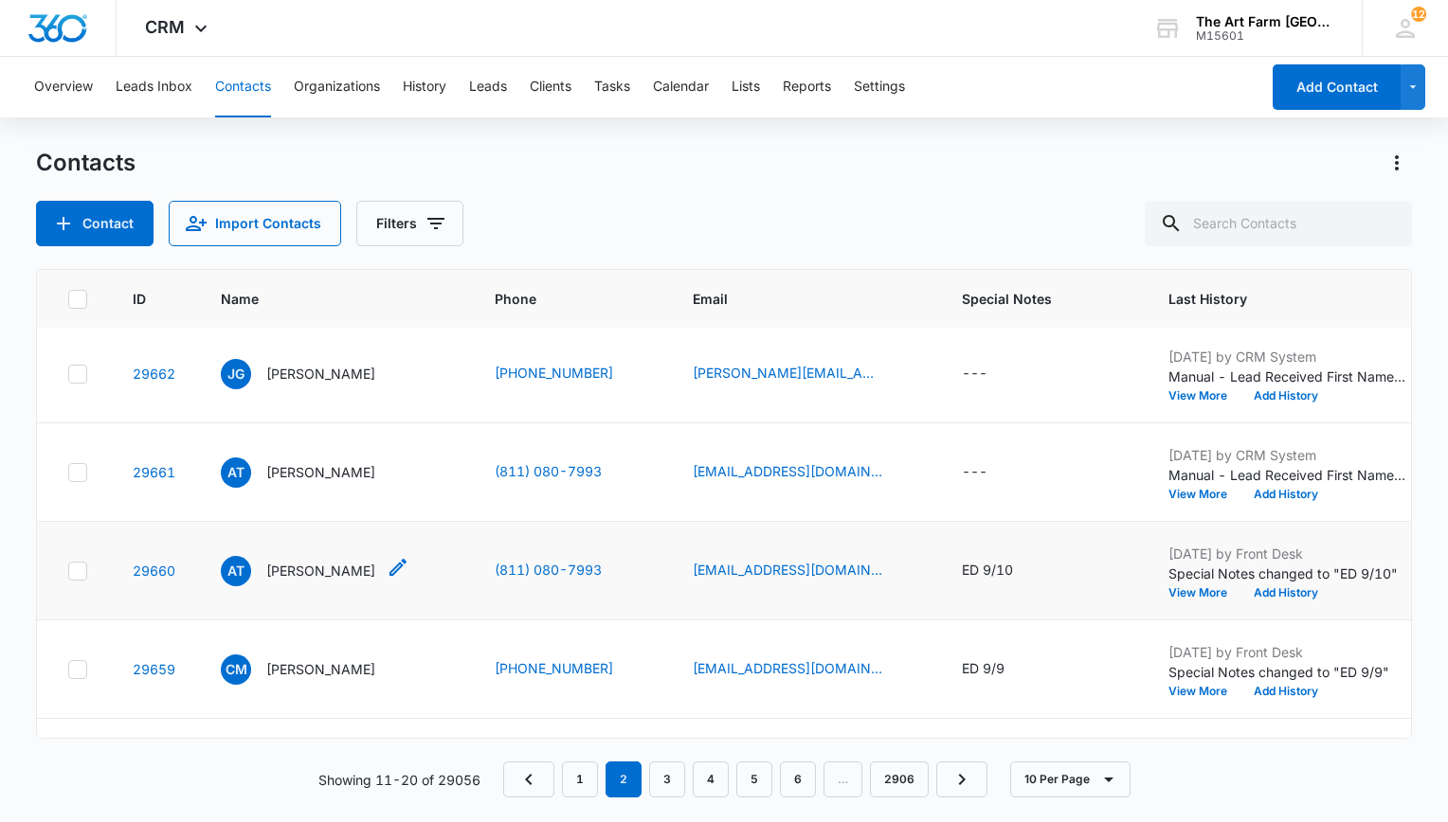
click at [324, 567] on p "[PERSON_NAME]" at bounding box center [320, 571] width 109 height 20
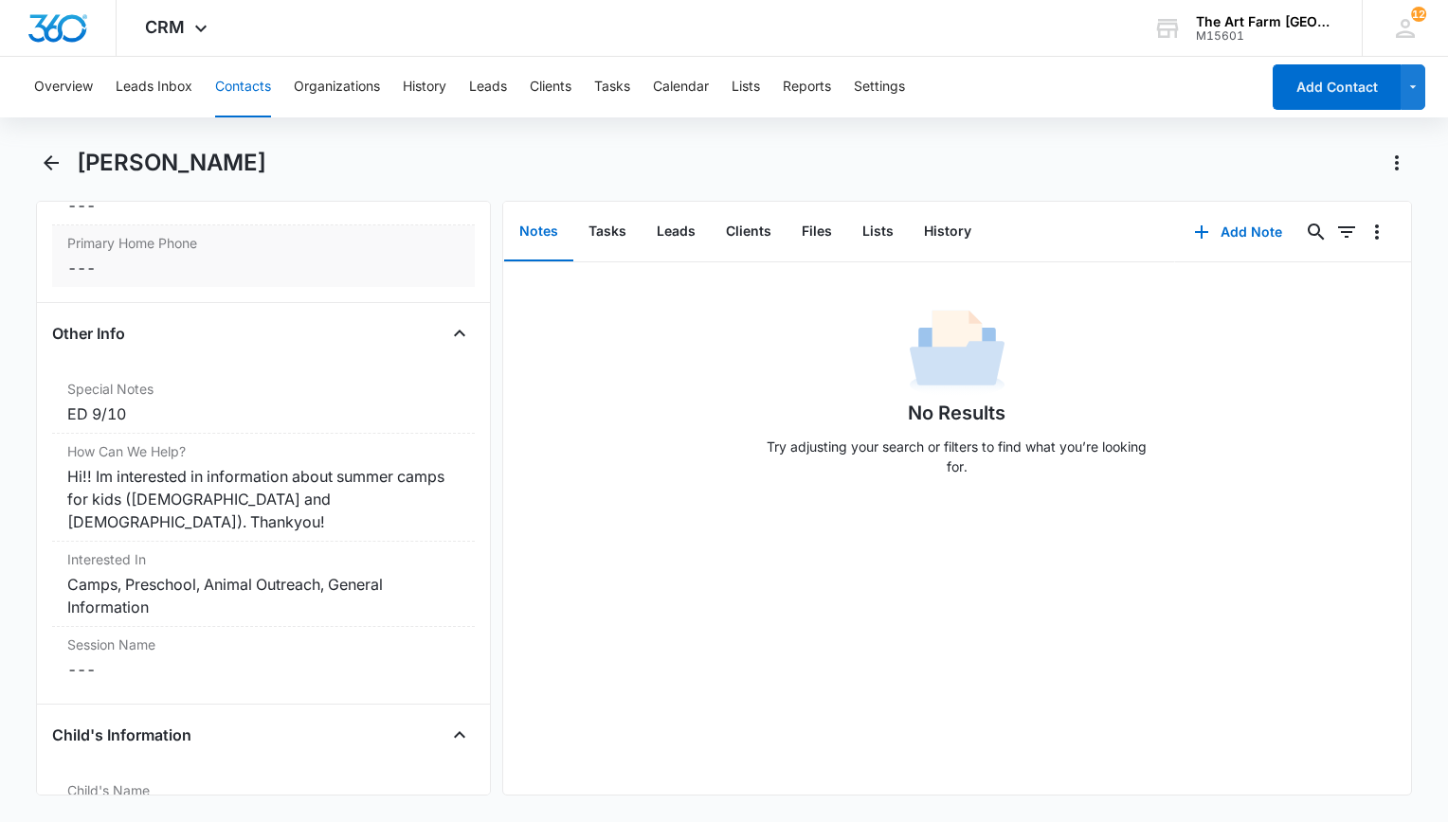
scroll to position [1517, 0]
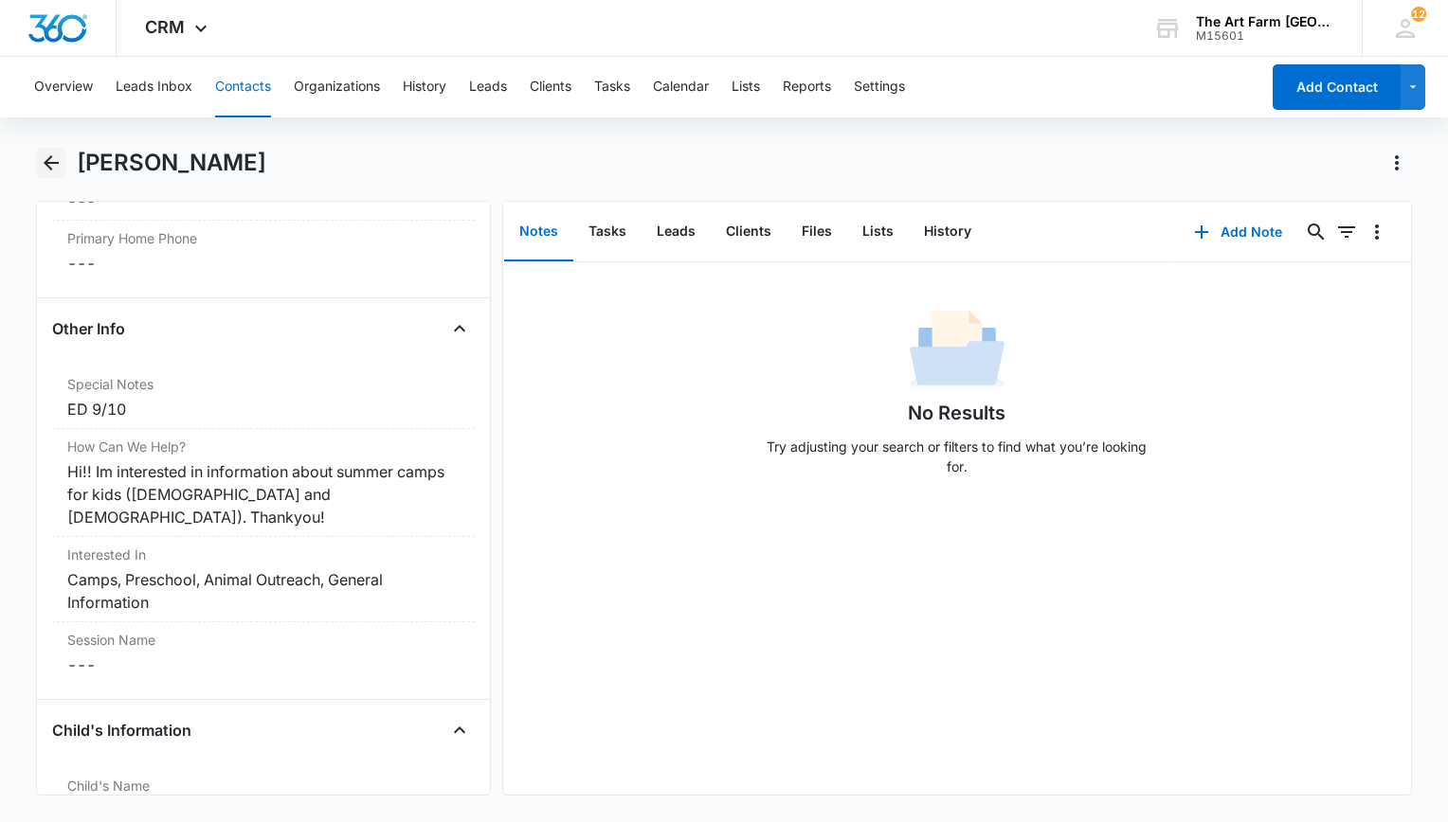
click at [51, 165] on icon "Back" at bounding box center [51, 163] width 23 height 23
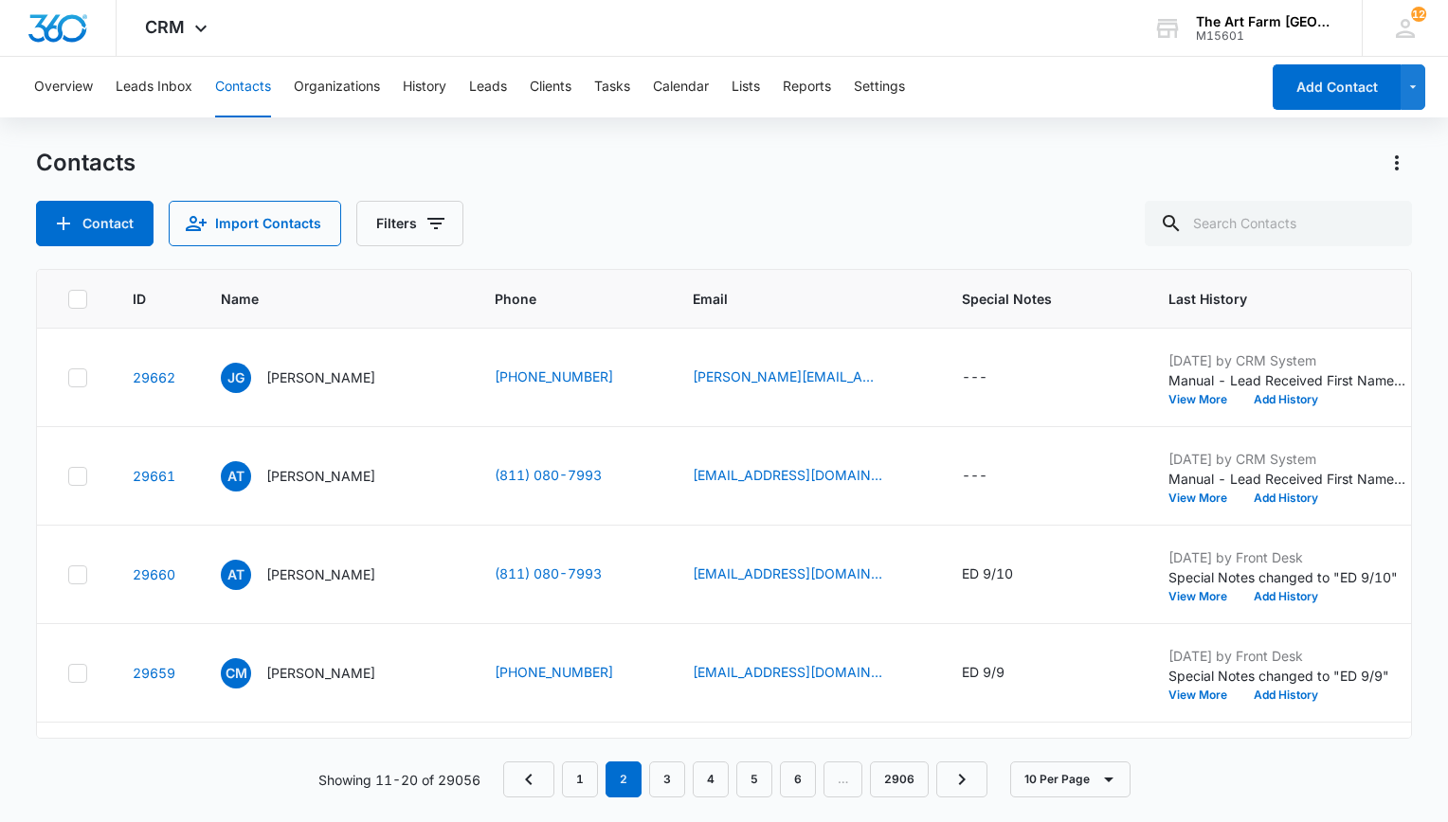
scroll to position [4, 0]
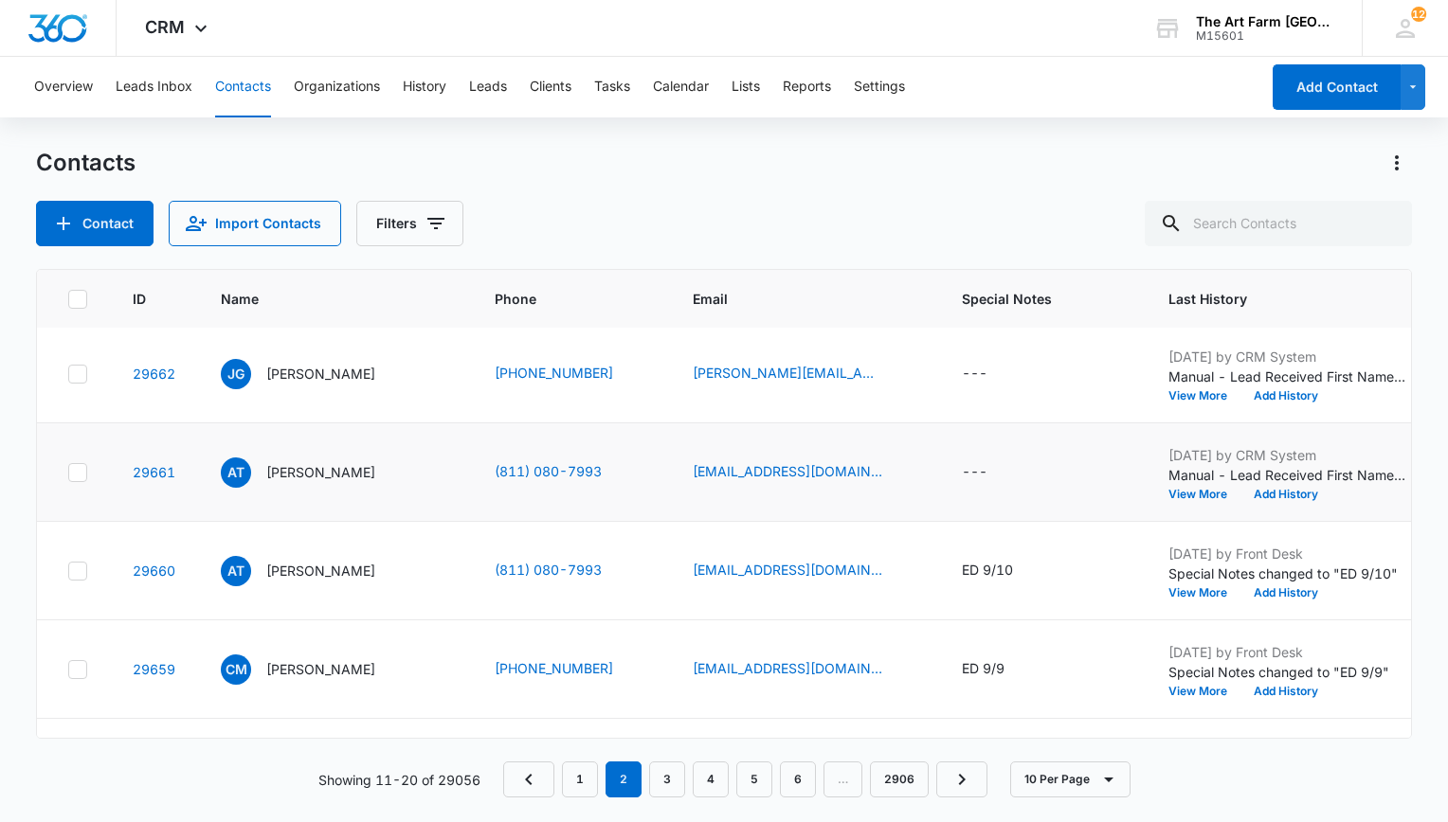
click at [74, 472] on icon at bounding box center [77, 472] width 11 height 9
click at [68, 472] on input "checkbox" at bounding box center [67, 472] width 1 height 1
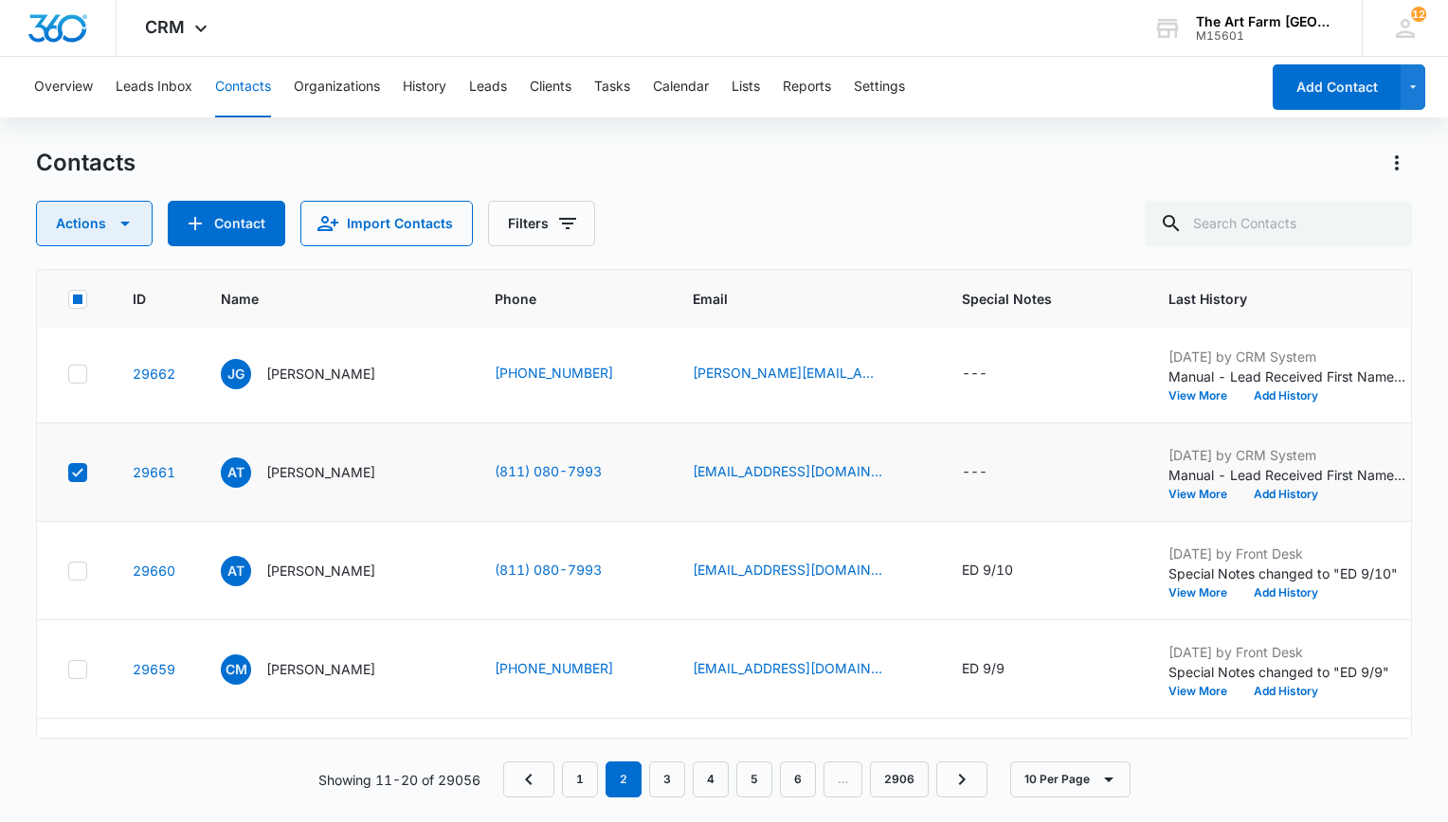
click at [112, 244] on button "Actions" at bounding box center [94, 223] width 117 height 45
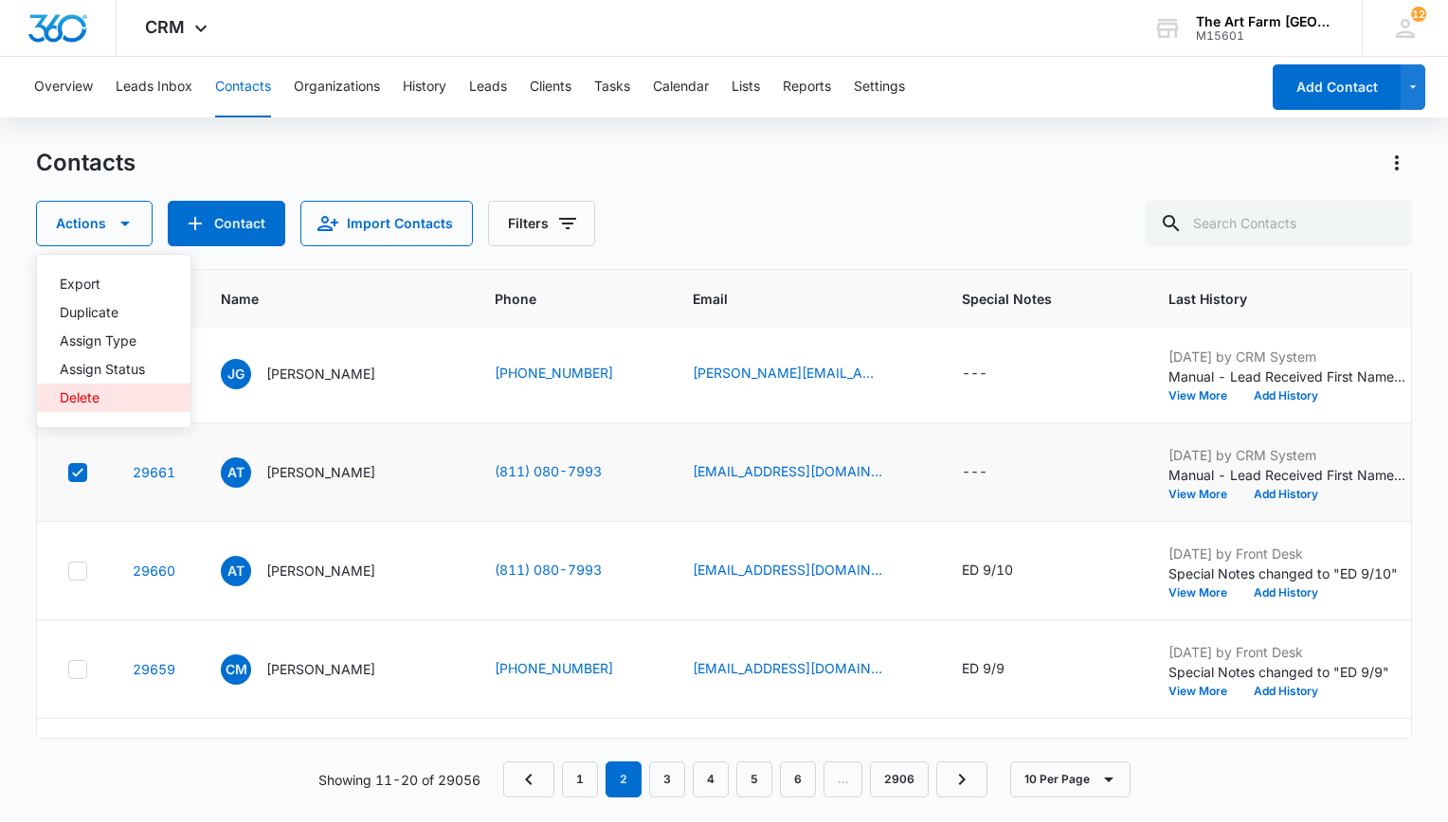
click at [129, 387] on button "Delete" at bounding box center [113, 398] width 153 height 28
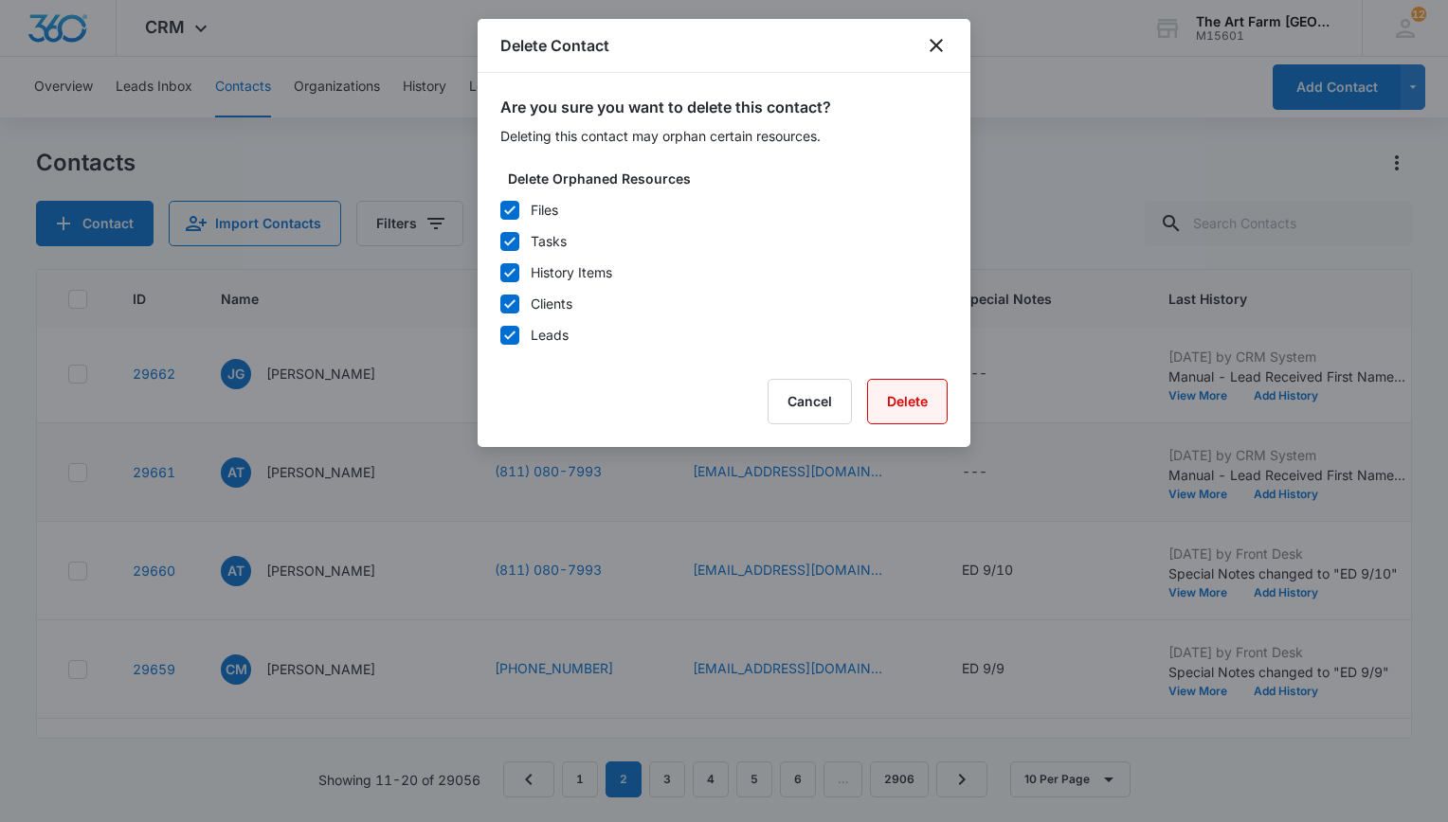
click at [902, 412] on button "Delete" at bounding box center [907, 401] width 81 height 45
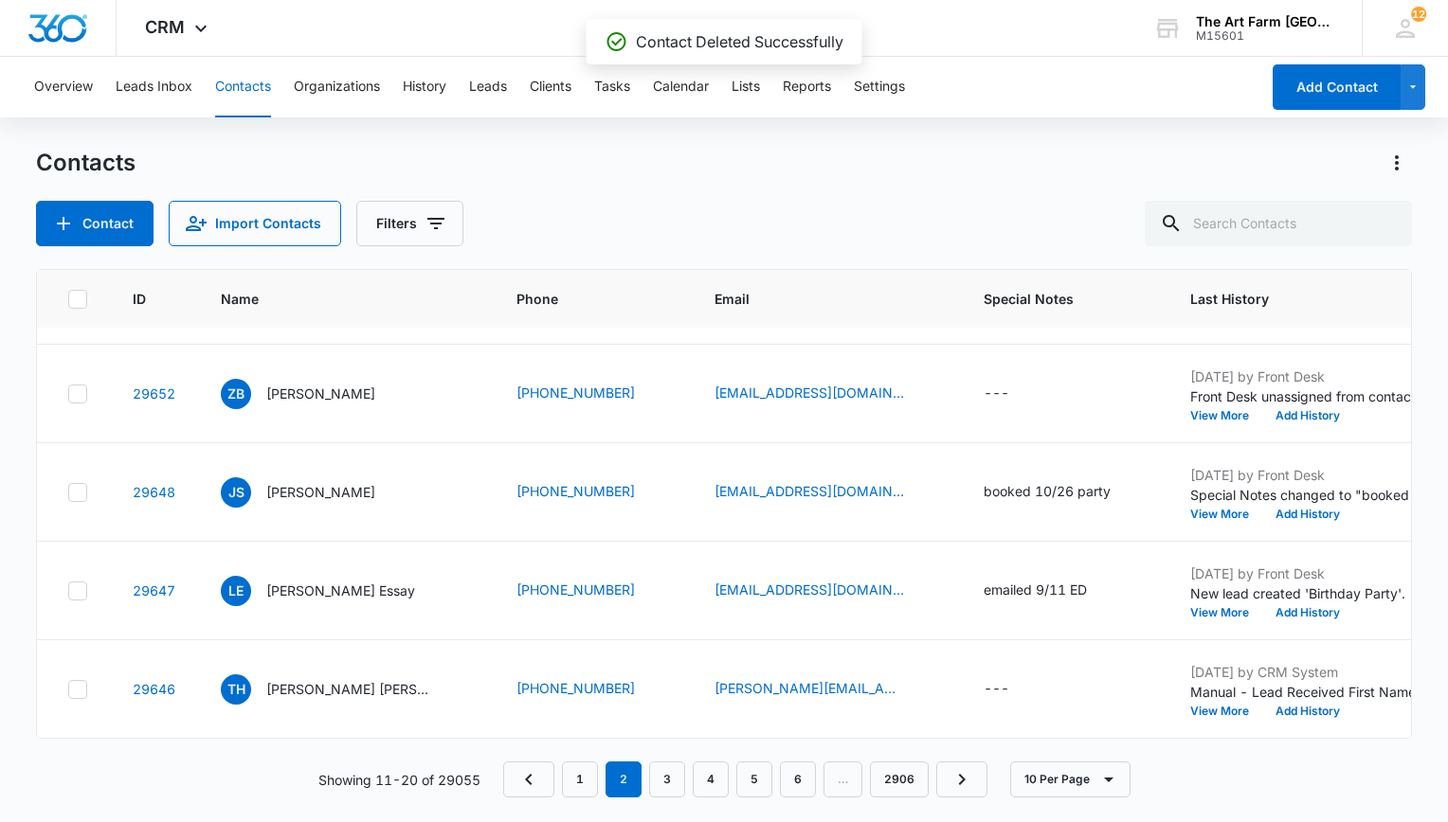
scroll to position [585, 0]
click at [584, 780] on link "1" at bounding box center [580, 780] width 36 height 36
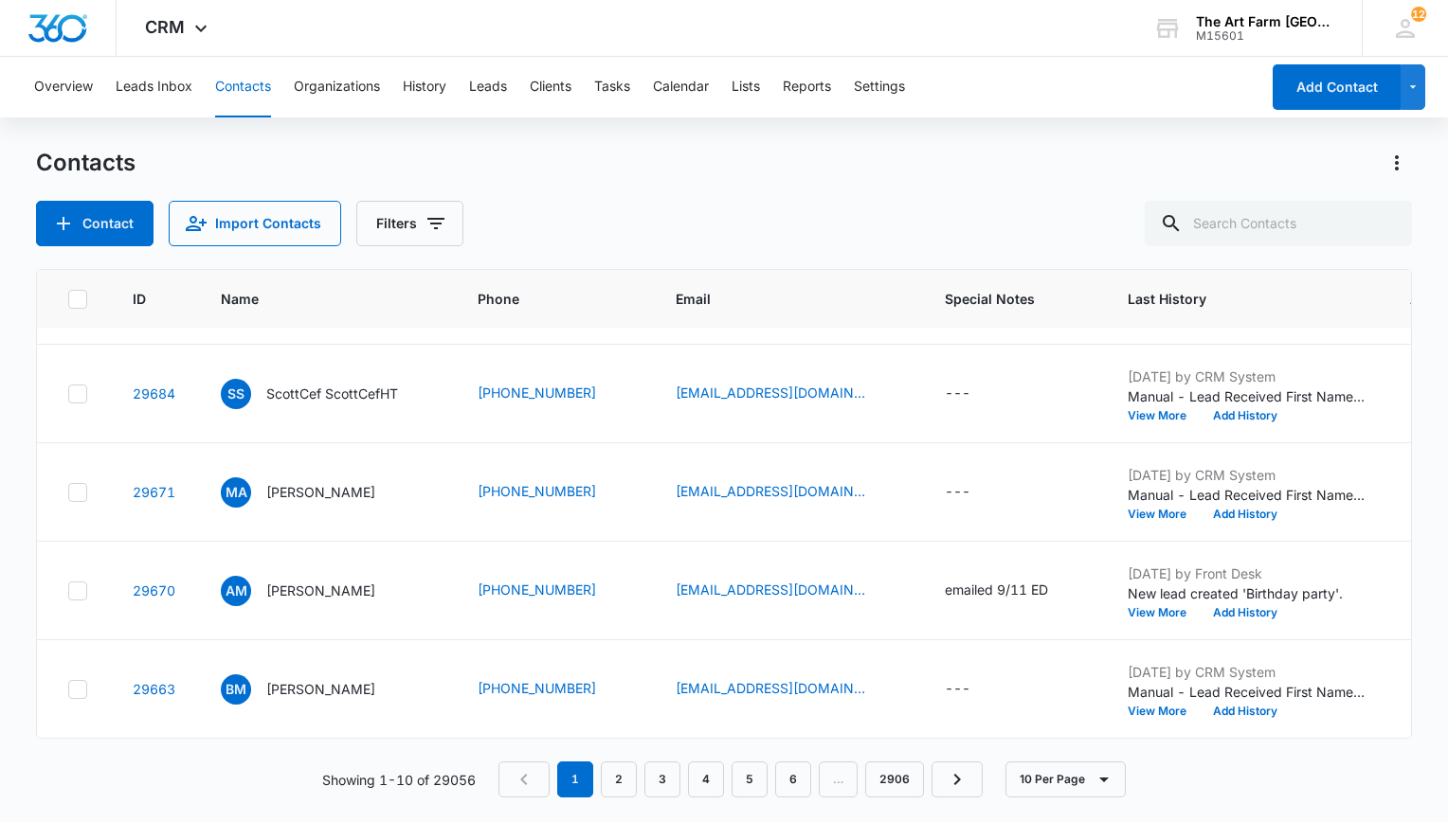
scroll to position [0, 0]
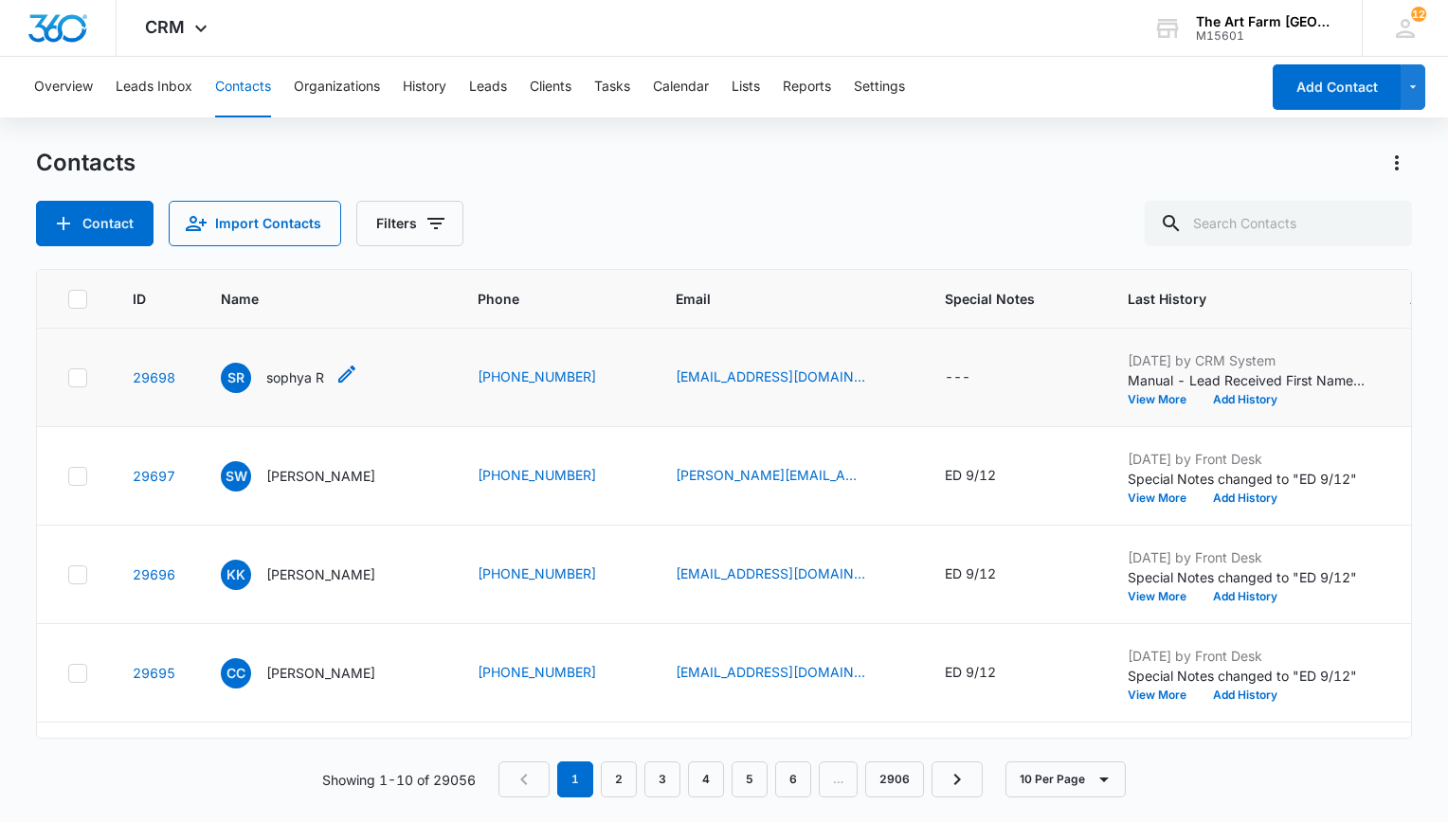
click at [297, 381] on p "sophya R" at bounding box center [295, 378] width 58 height 20
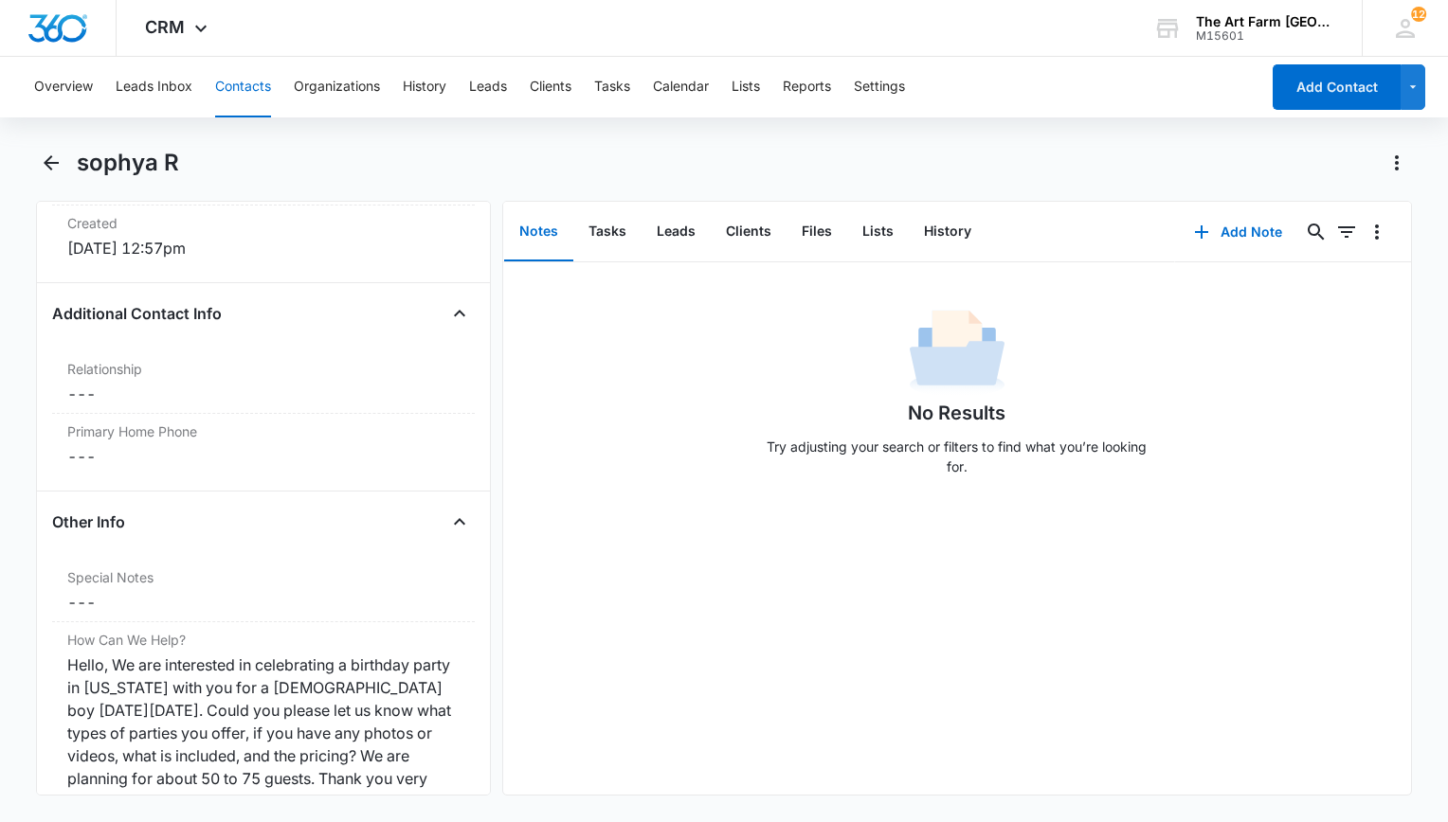
scroll to position [1323, 0]
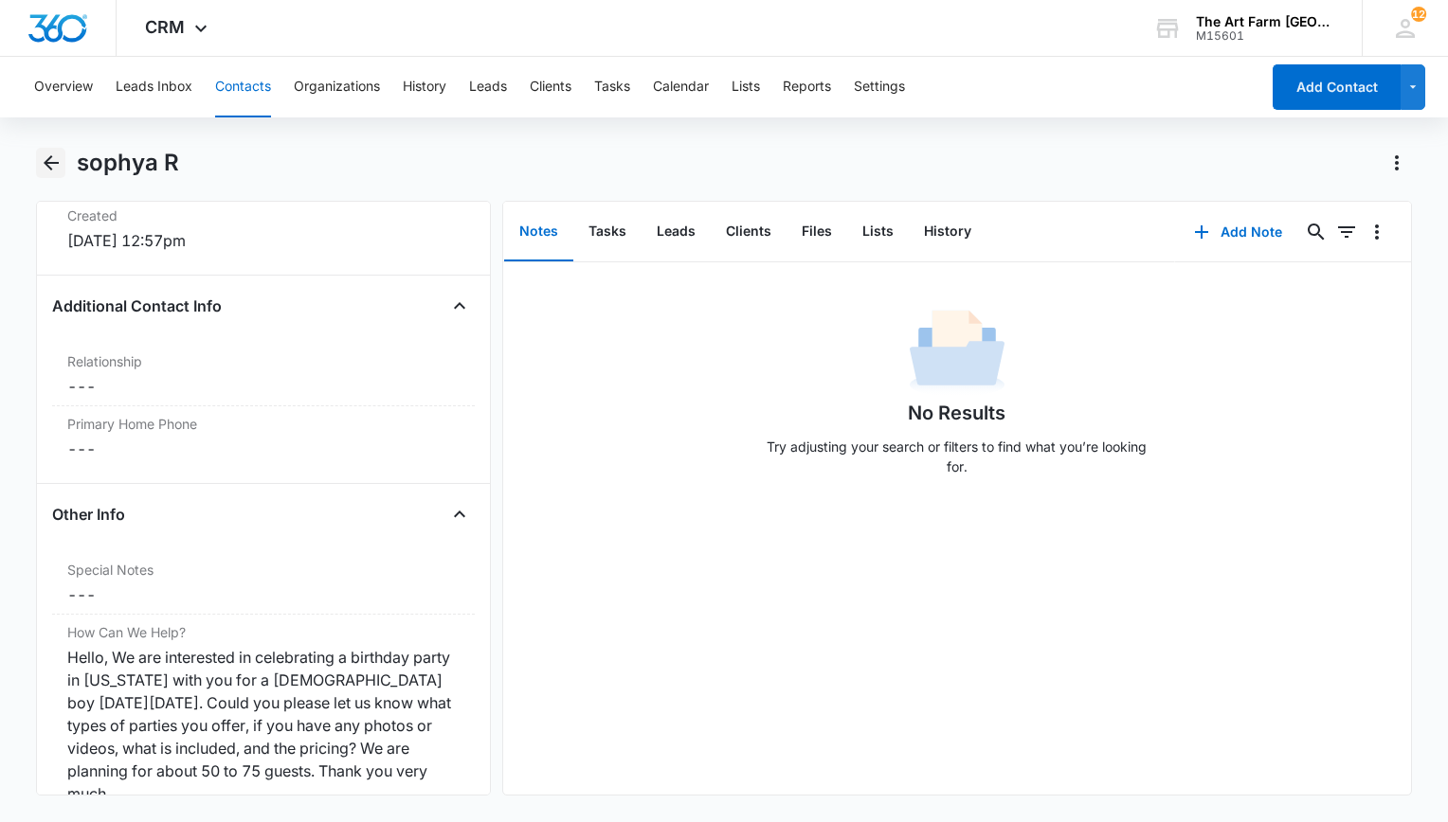
click at [59, 159] on icon "Back" at bounding box center [51, 163] width 23 height 23
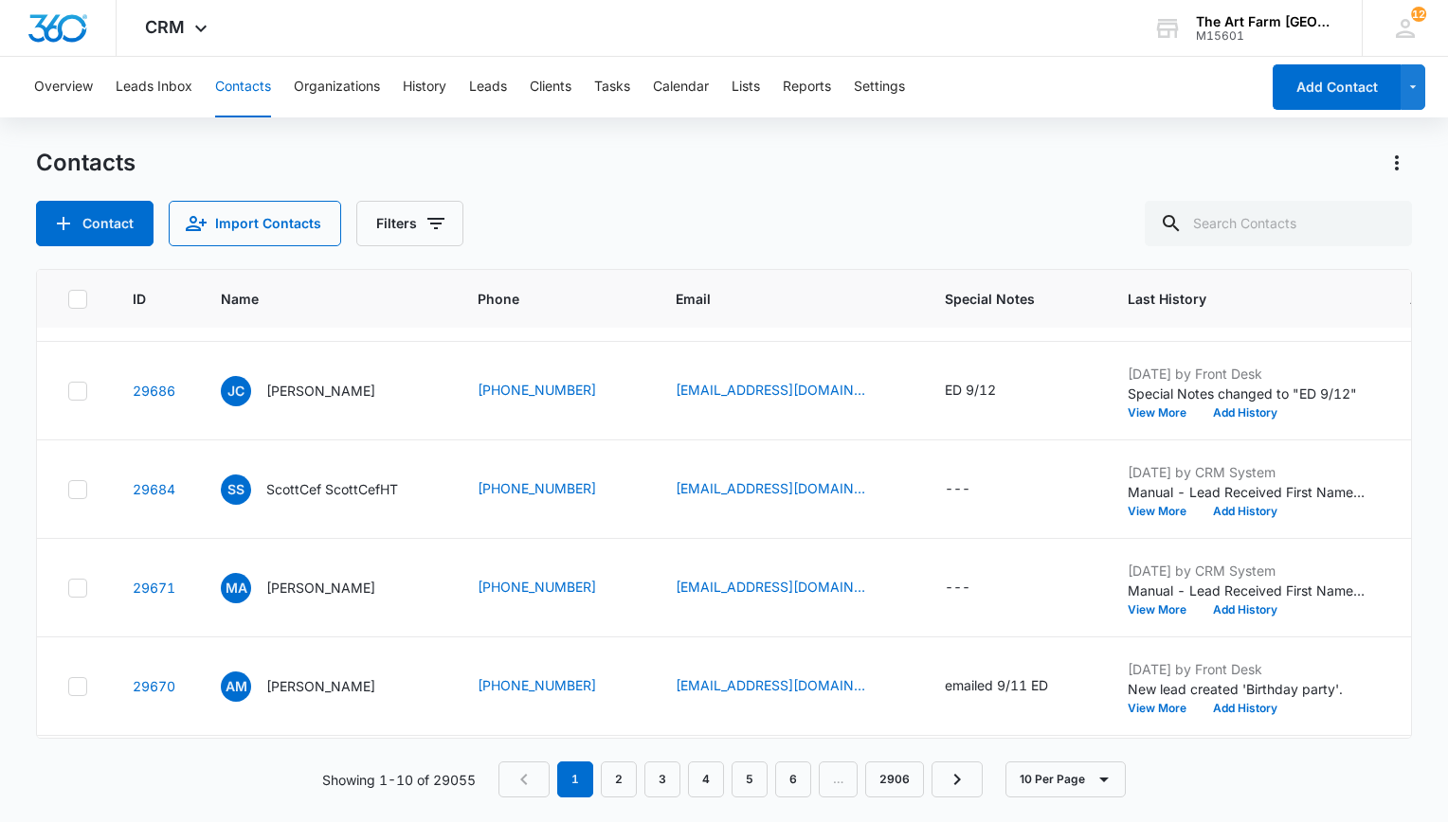
scroll to position [486, 0]
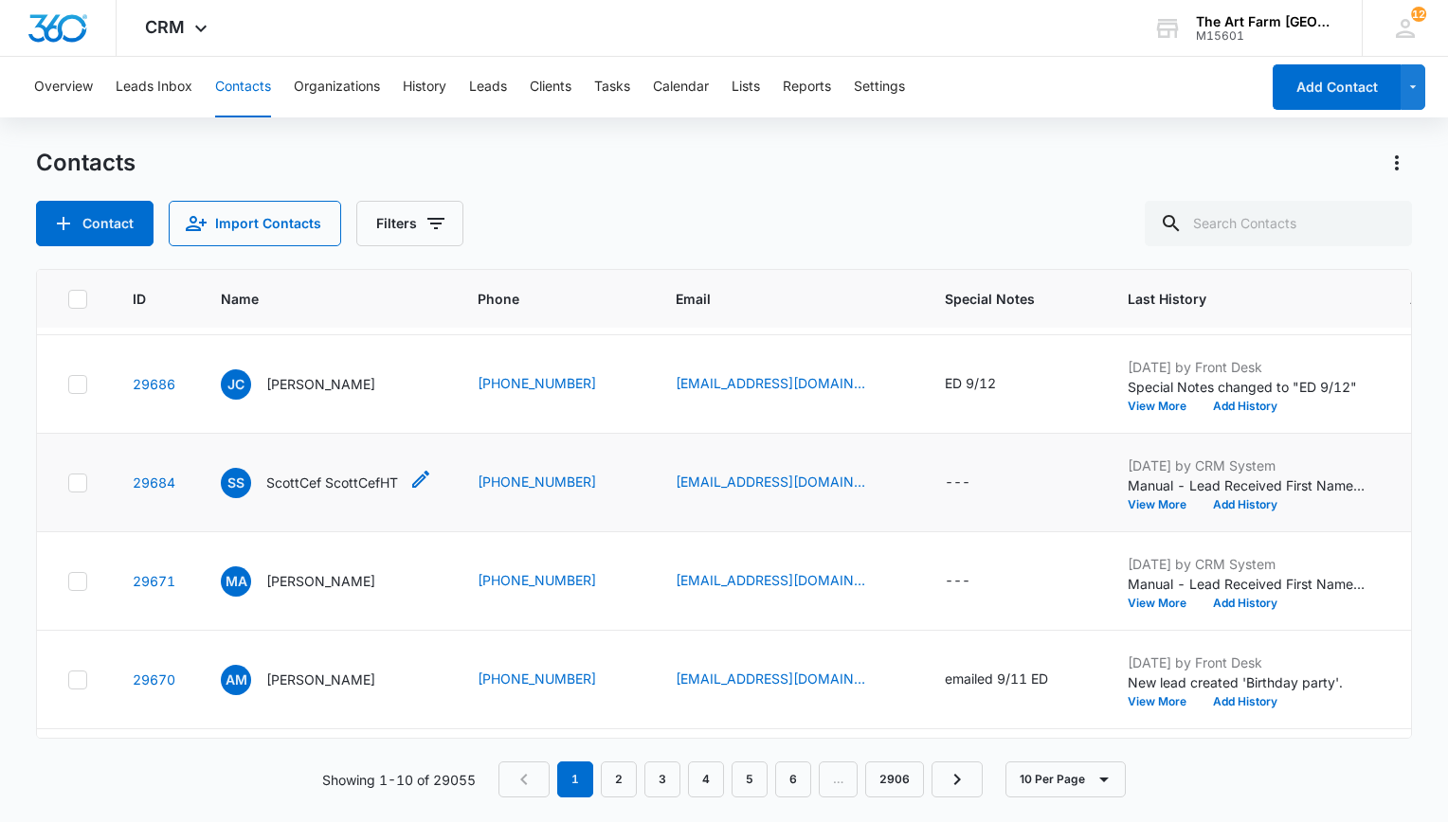
click at [319, 468] on div "SS ScottCef ScottCefHT" at bounding box center [309, 483] width 177 height 30
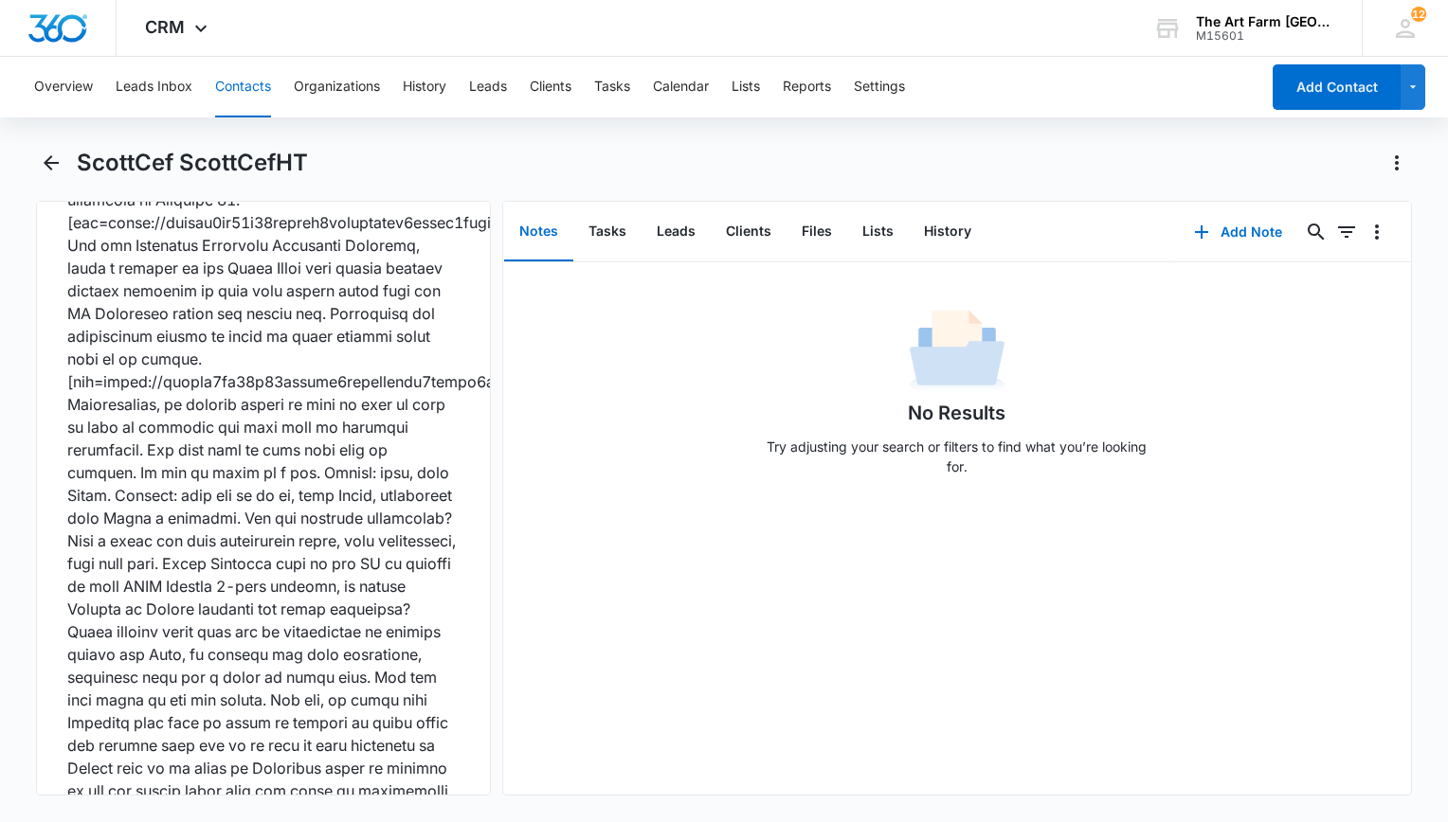
scroll to position [1828, 0]
click at [49, 160] on icon "Back" at bounding box center [51, 163] width 23 height 23
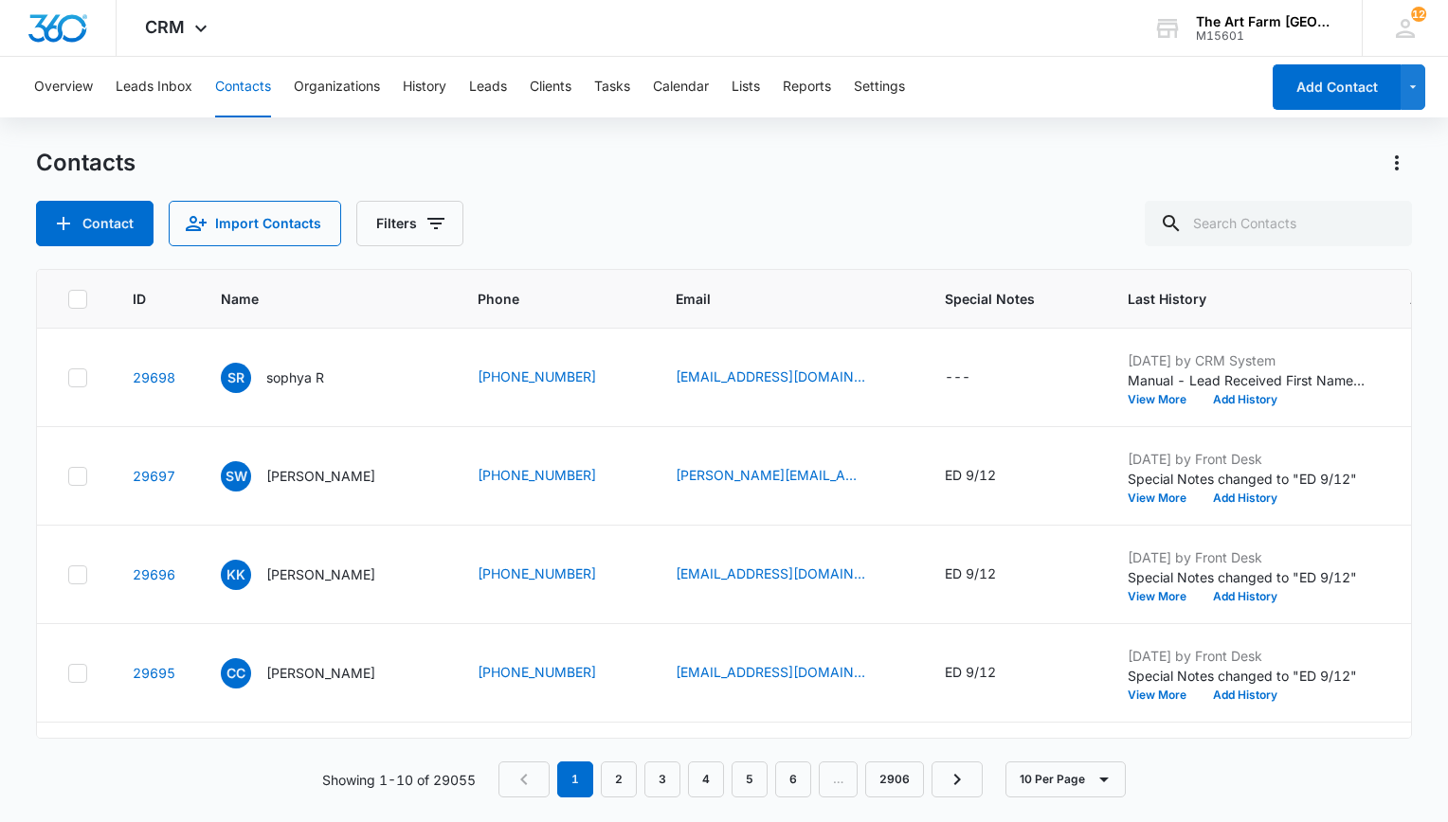
scroll to position [486, 0]
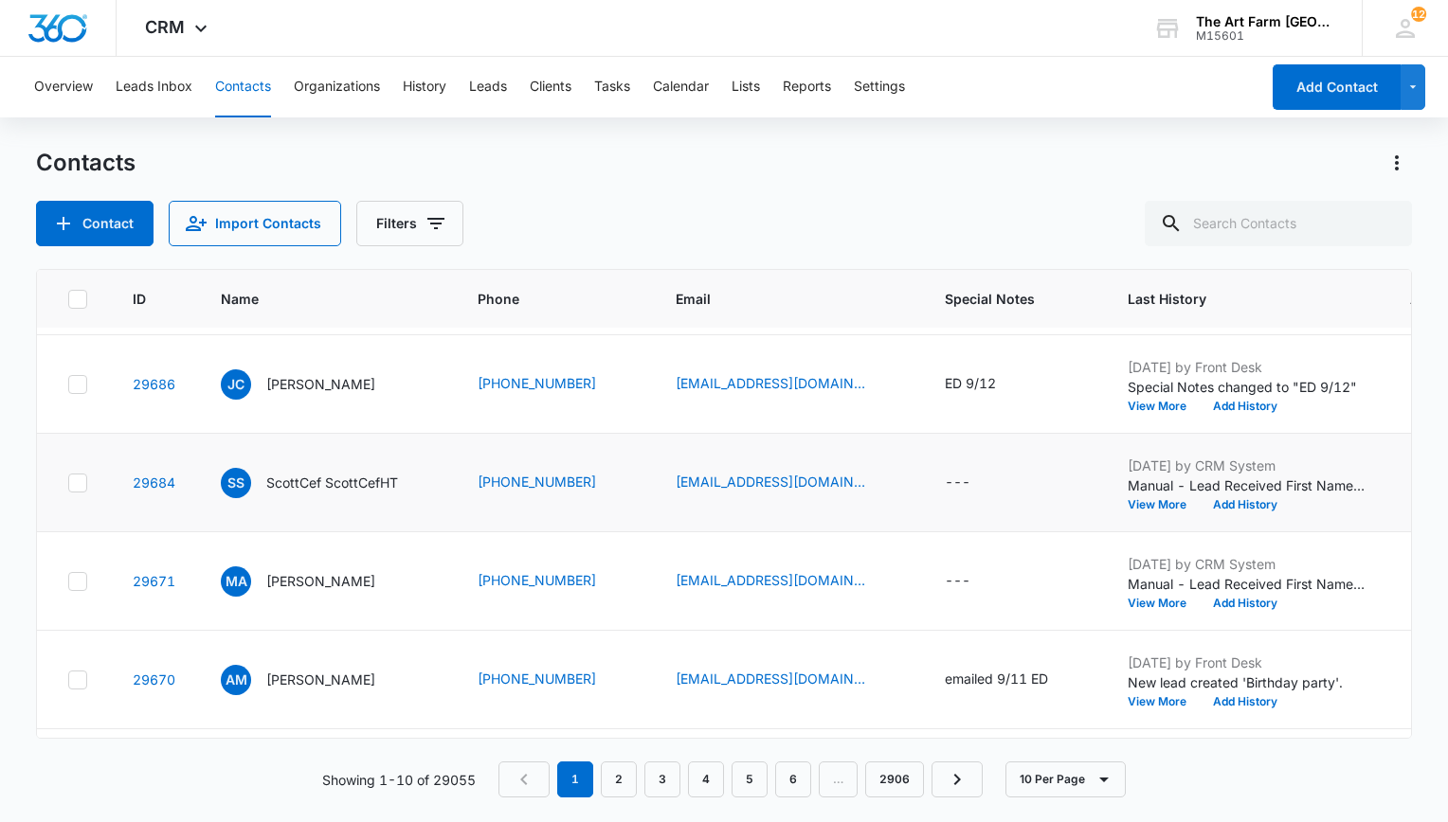
click at [76, 474] on div at bounding box center [77, 483] width 19 height 19
click at [68, 482] on input "checkbox" at bounding box center [67, 482] width 1 height 1
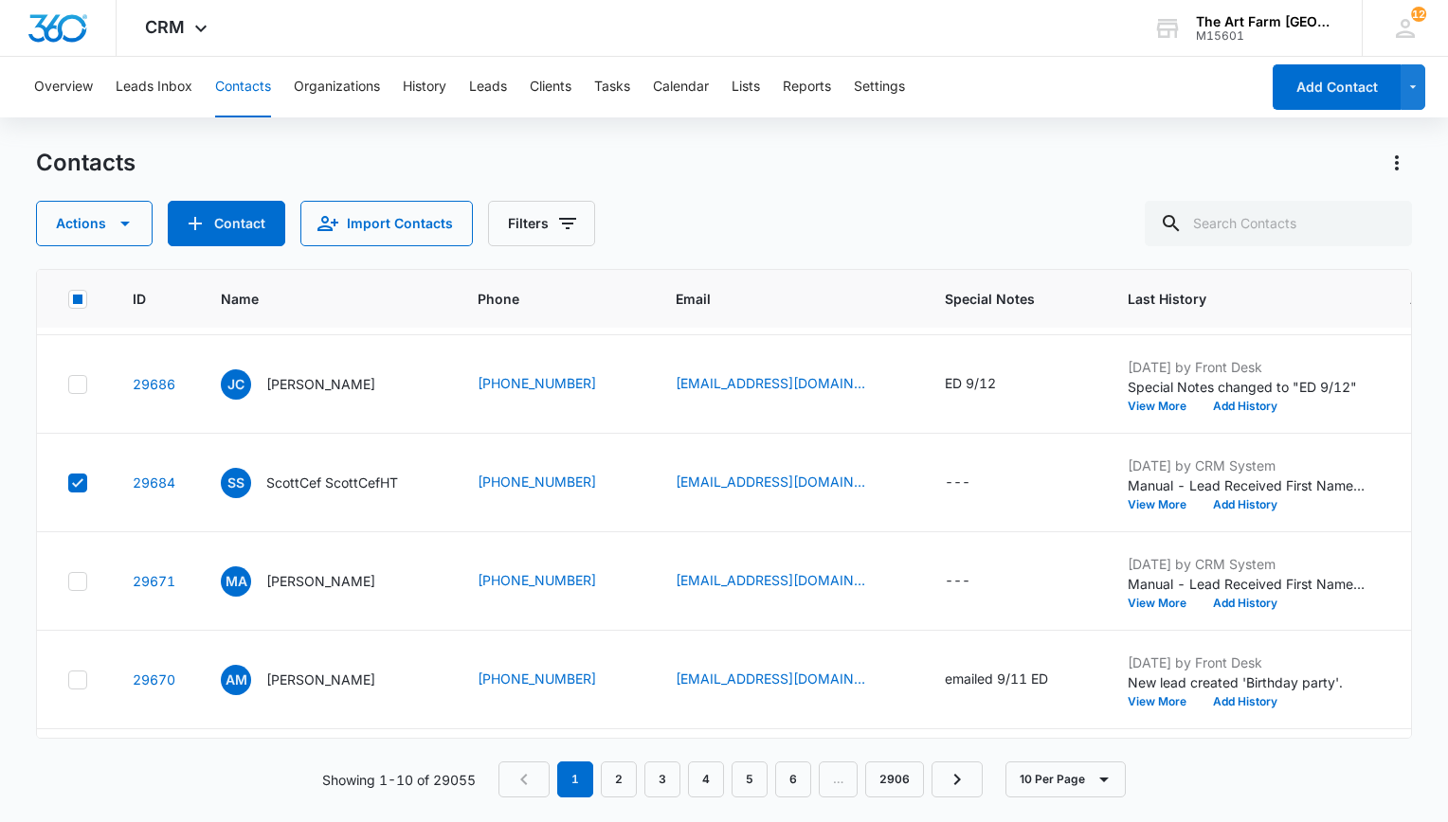
click at [114, 231] on icon "button" at bounding box center [125, 223] width 23 height 23
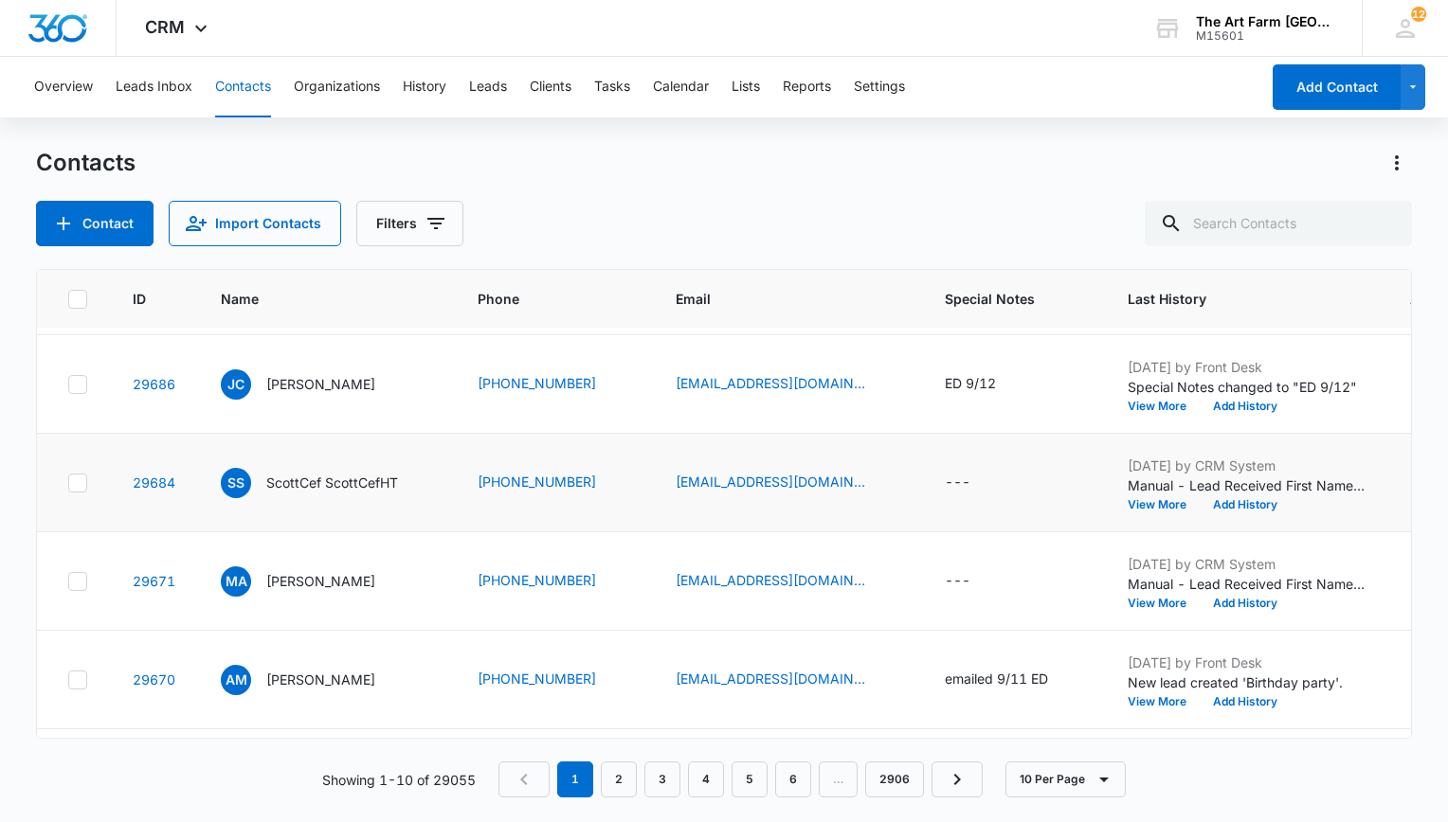
click at [81, 478] on icon at bounding box center [77, 482] width 11 height 9
click at [68, 482] on input "checkbox" at bounding box center [67, 482] width 1 height 1
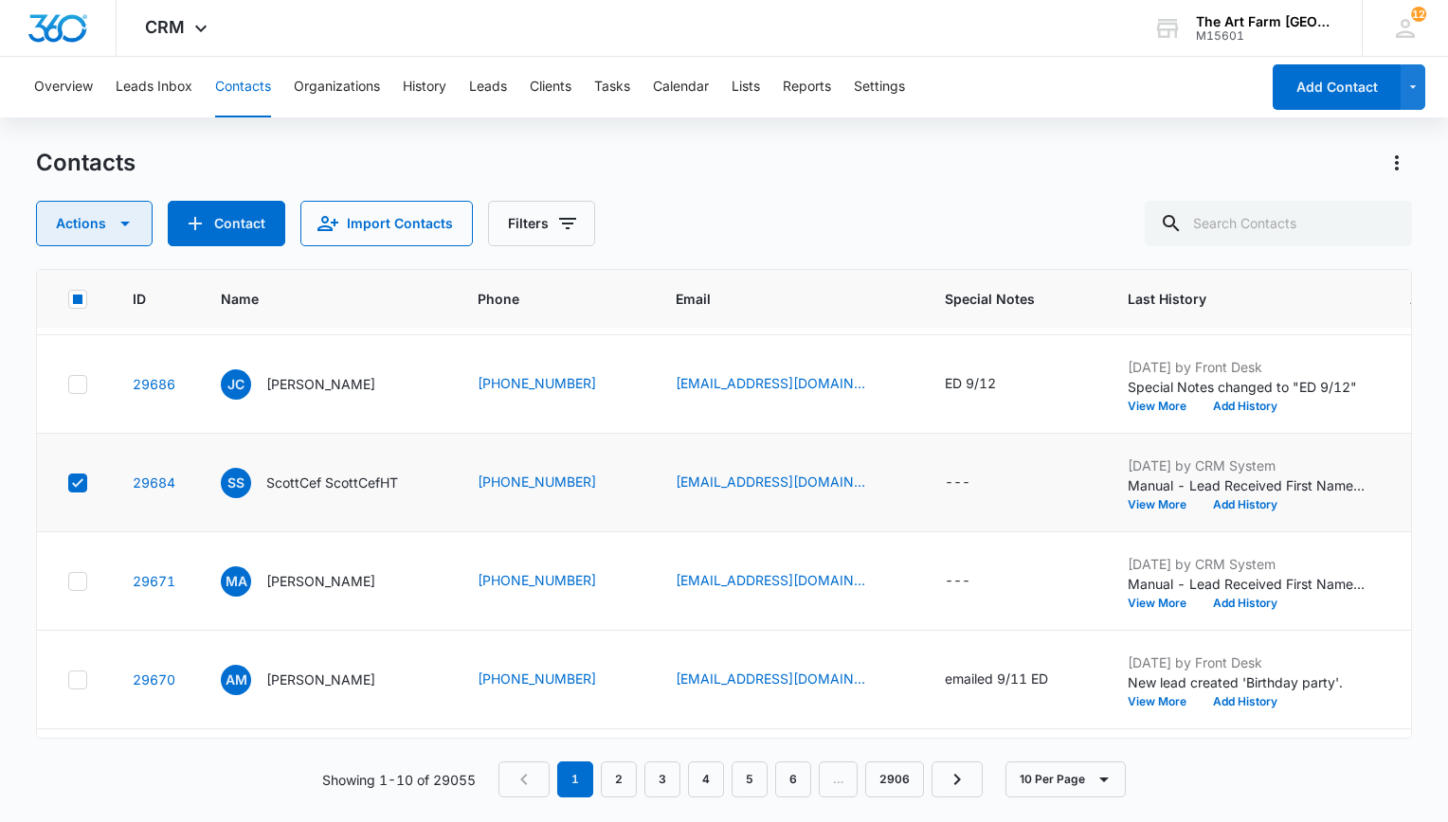
click at [116, 235] on span "button" at bounding box center [125, 223] width 23 height 23
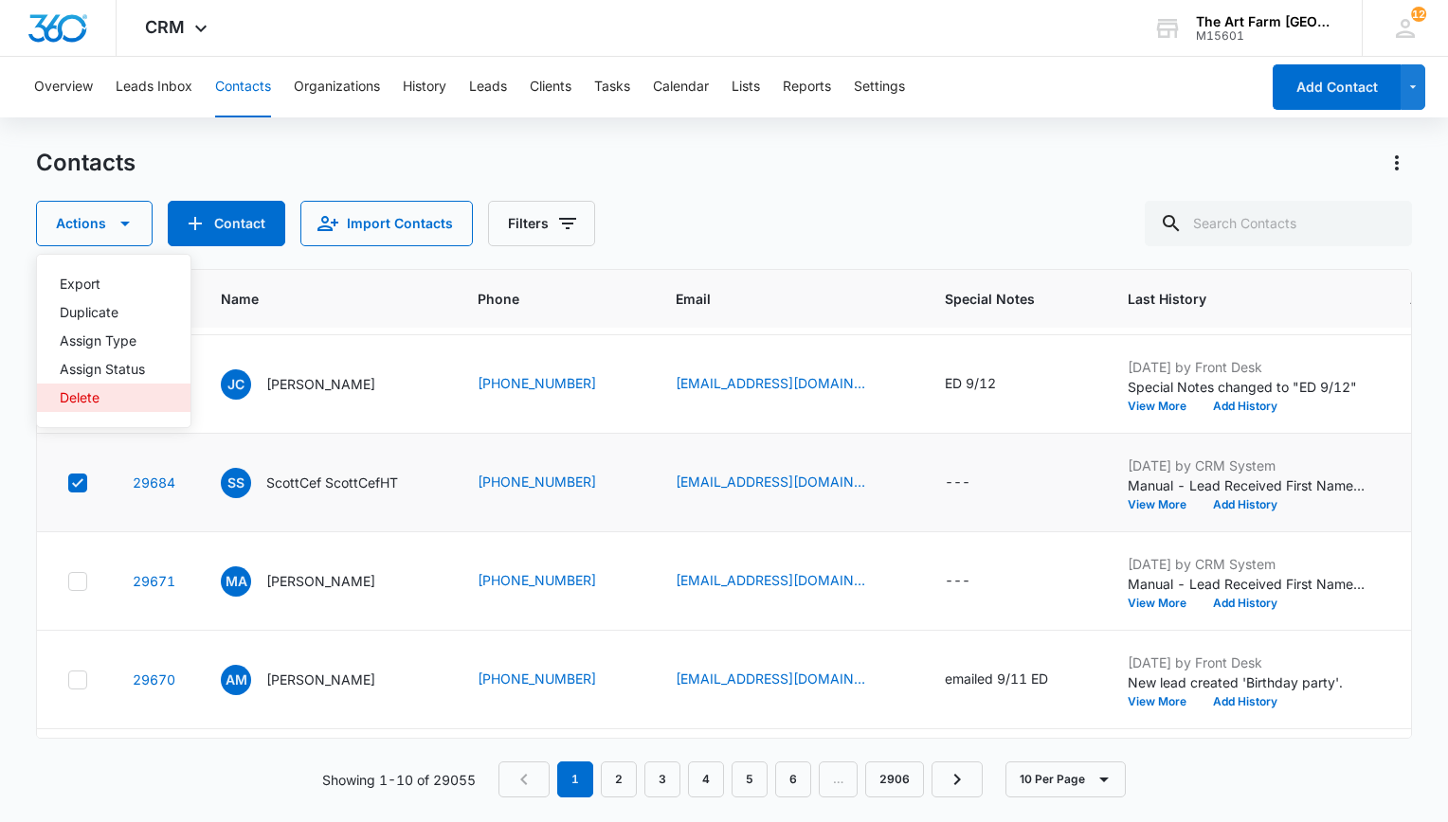
click at [102, 402] on div "Delete" at bounding box center [102, 397] width 85 height 13
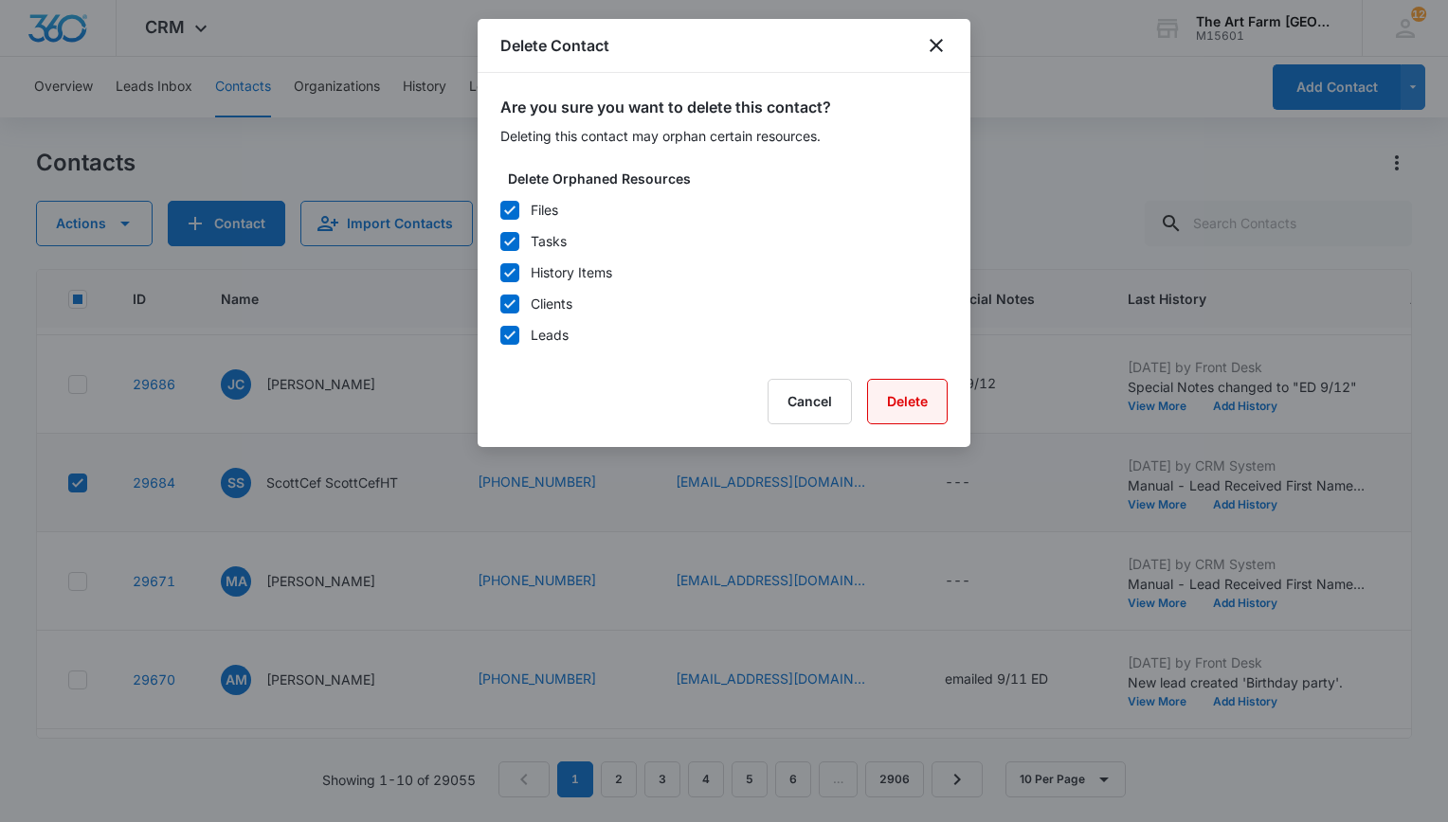
click at [888, 389] on button "Delete" at bounding box center [907, 401] width 81 height 45
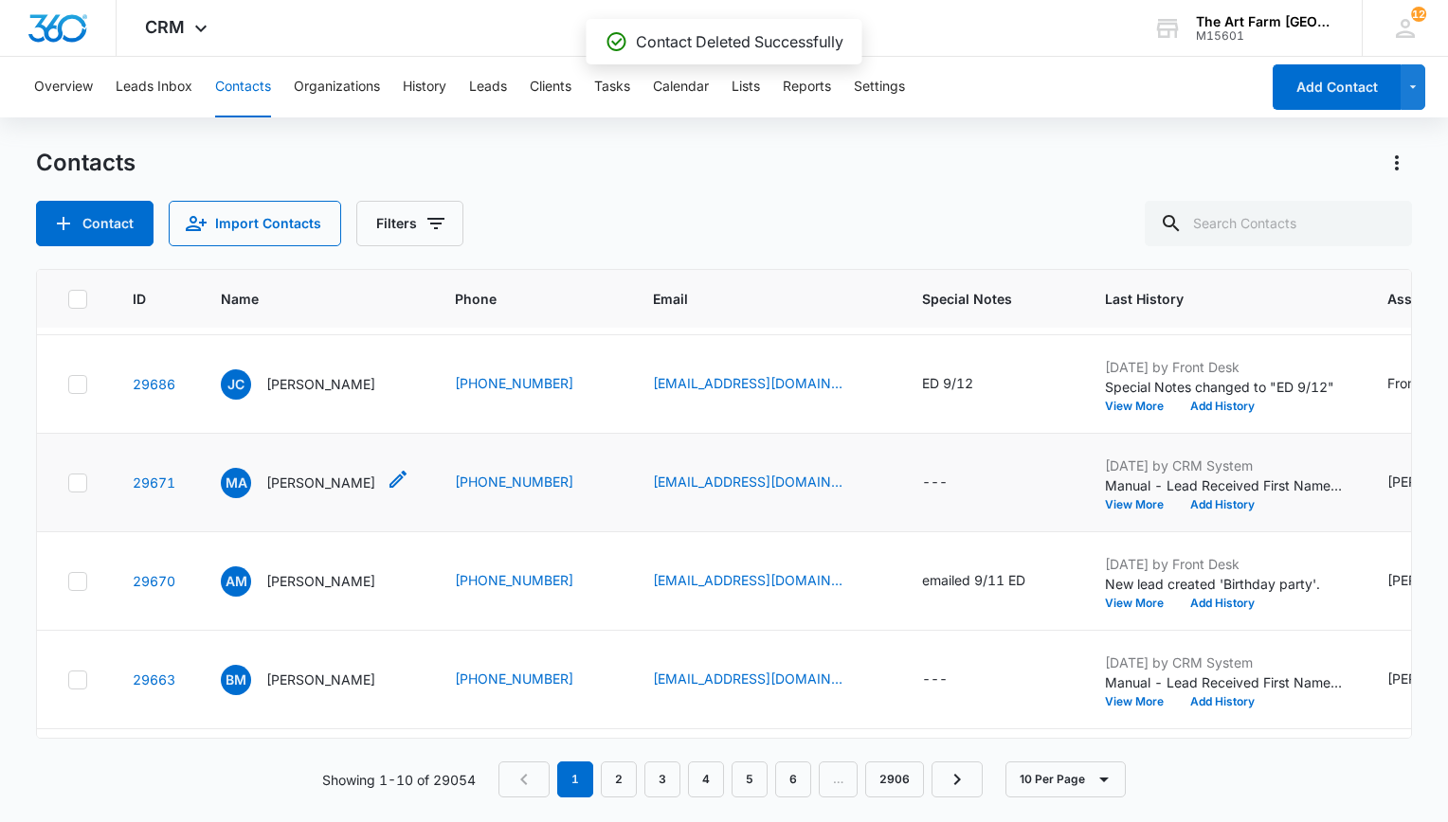
click at [285, 473] on p "[PERSON_NAME]" at bounding box center [320, 483] width 109 height 20
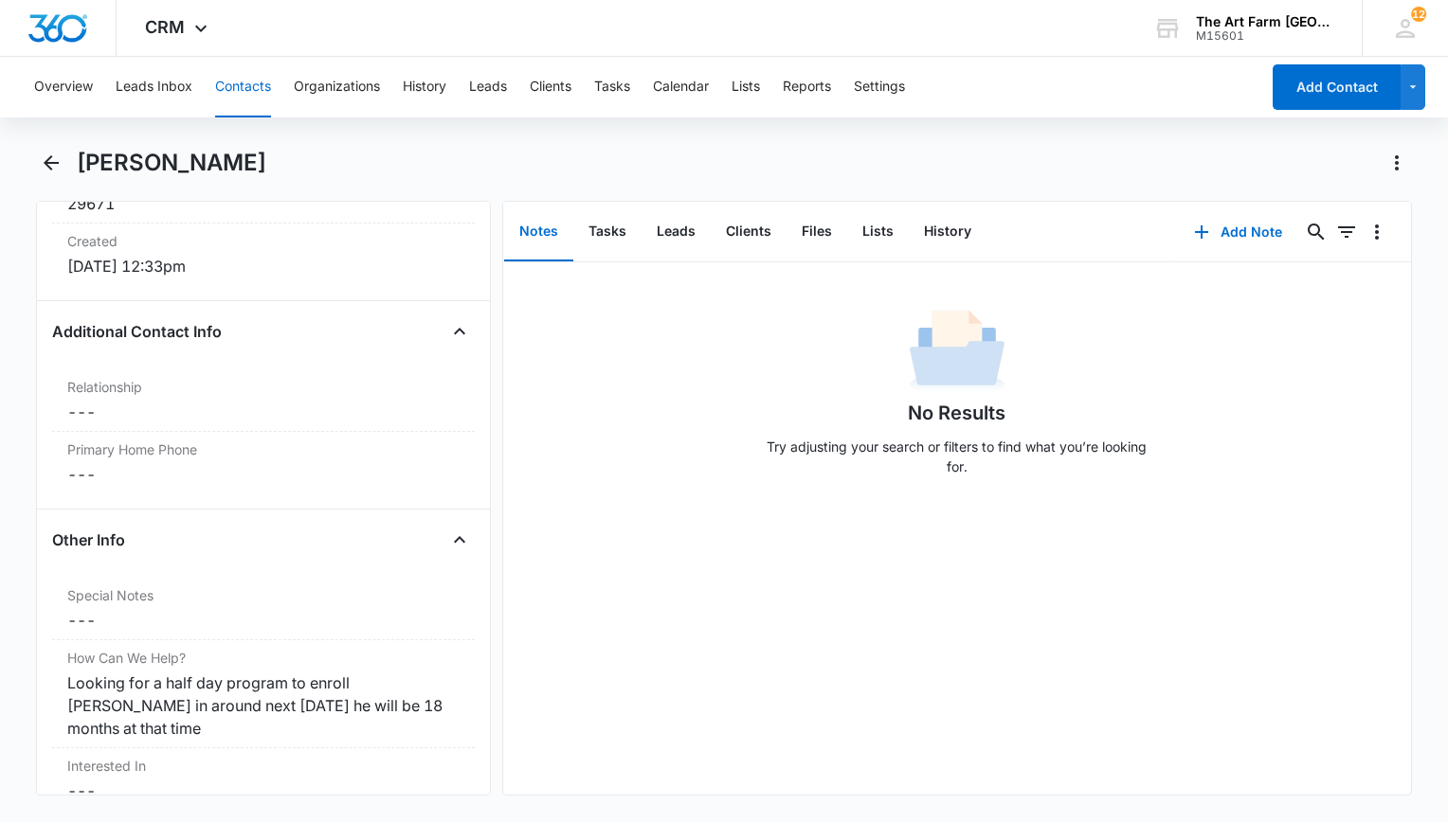
scroll to position [1309, 0]
click at [45, 160] on icon "Back" at bounding box center [51, 163] width 23 height 23
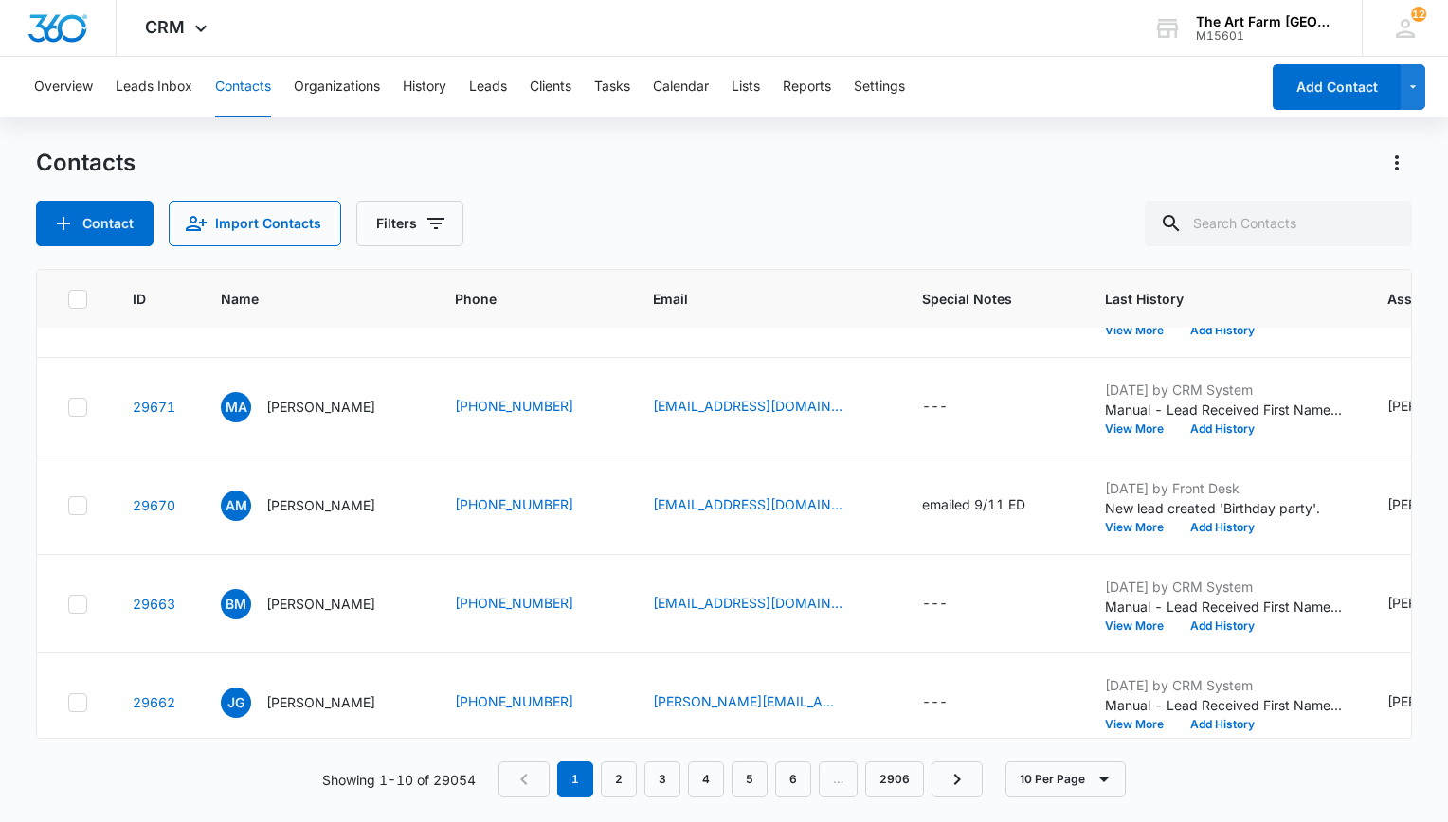
scroll to position [585, 0]
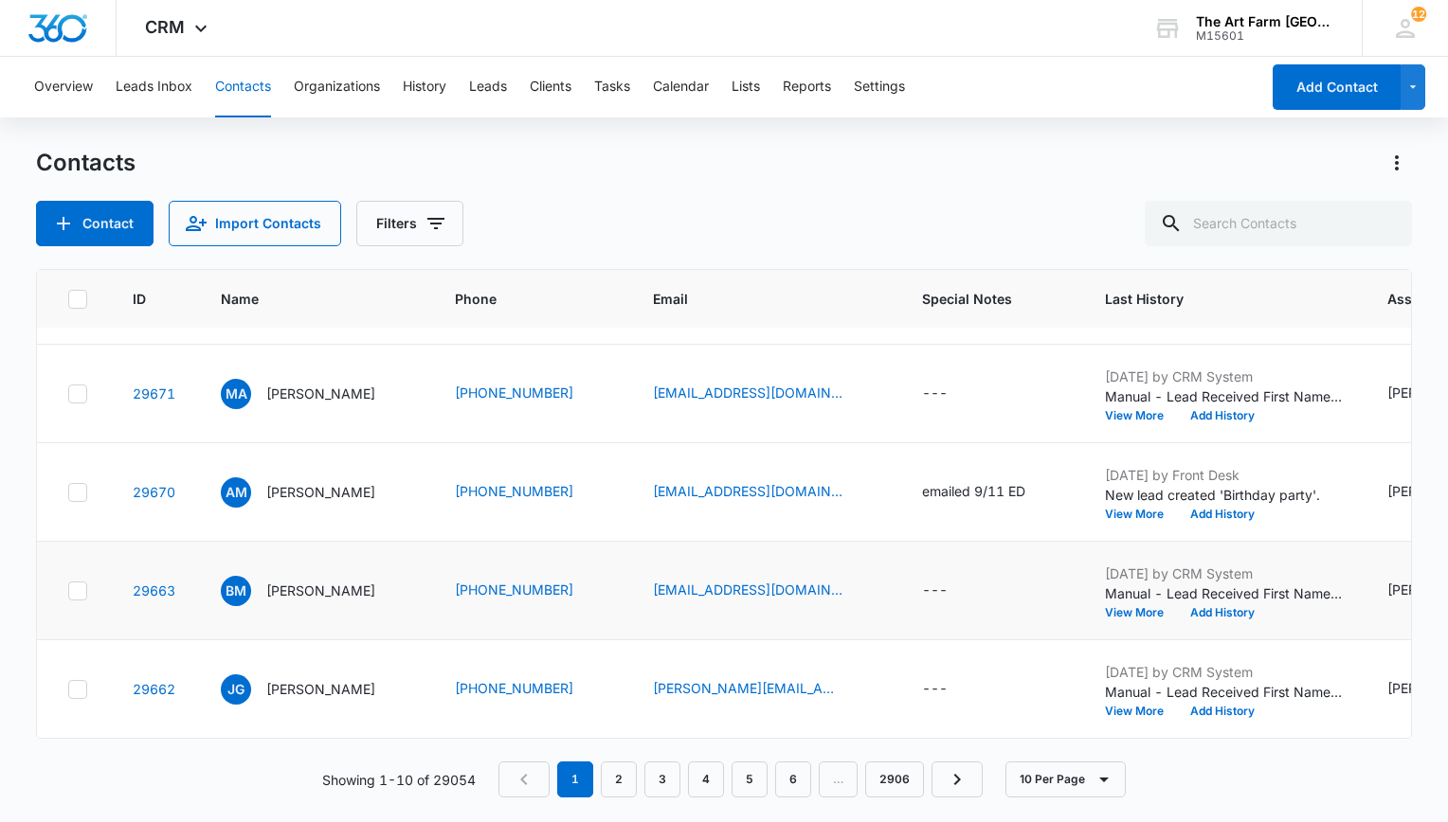
click at [328, 551] on td "BM [PERSON_NAME]" at bounding box center [315, 591] width 234 height 99
click at [317, 581] on p "[PERSON_NAME]" at bounding box center [320, 591] width 109 height 20
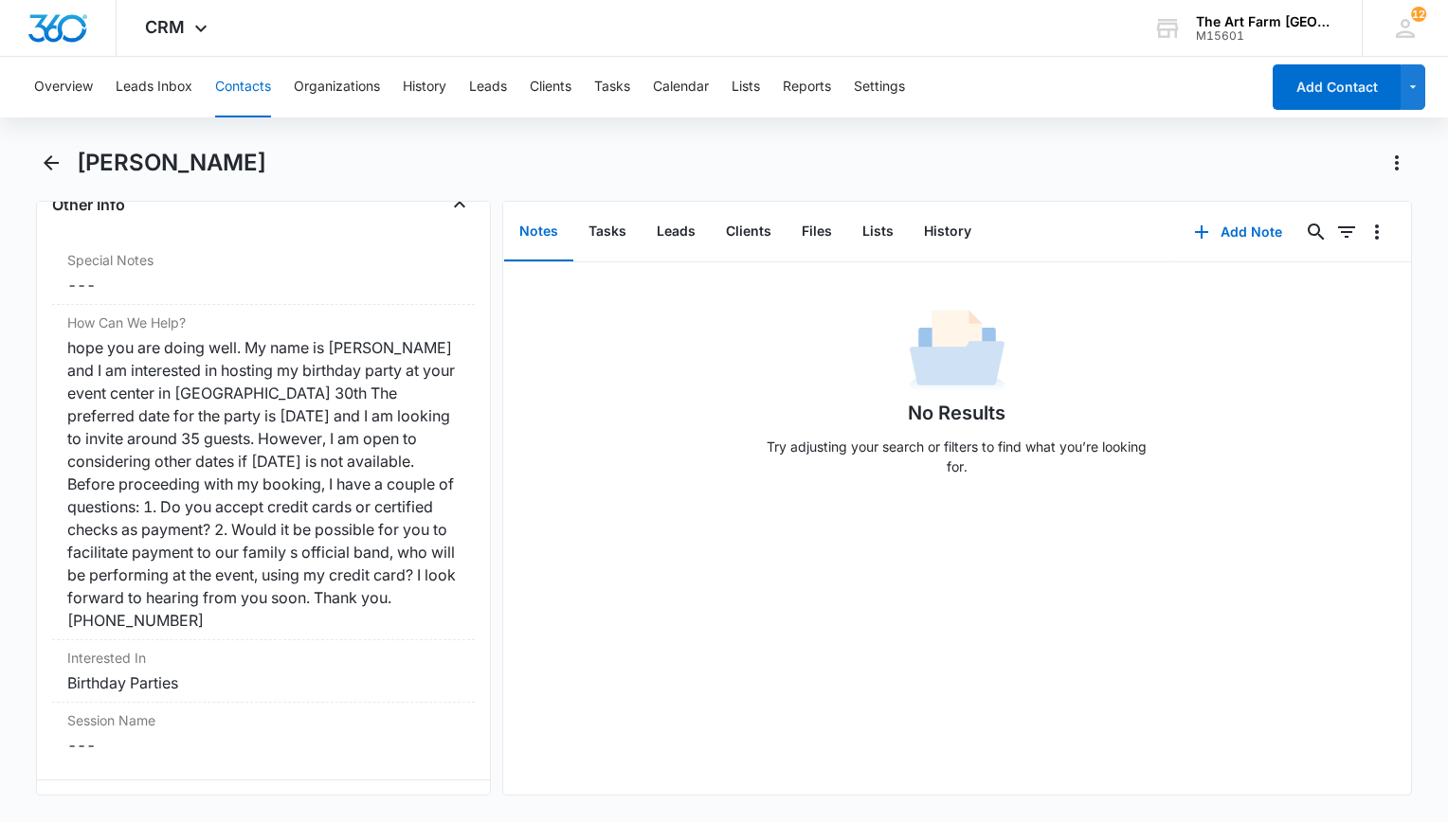
scroll to position [1637, 0]
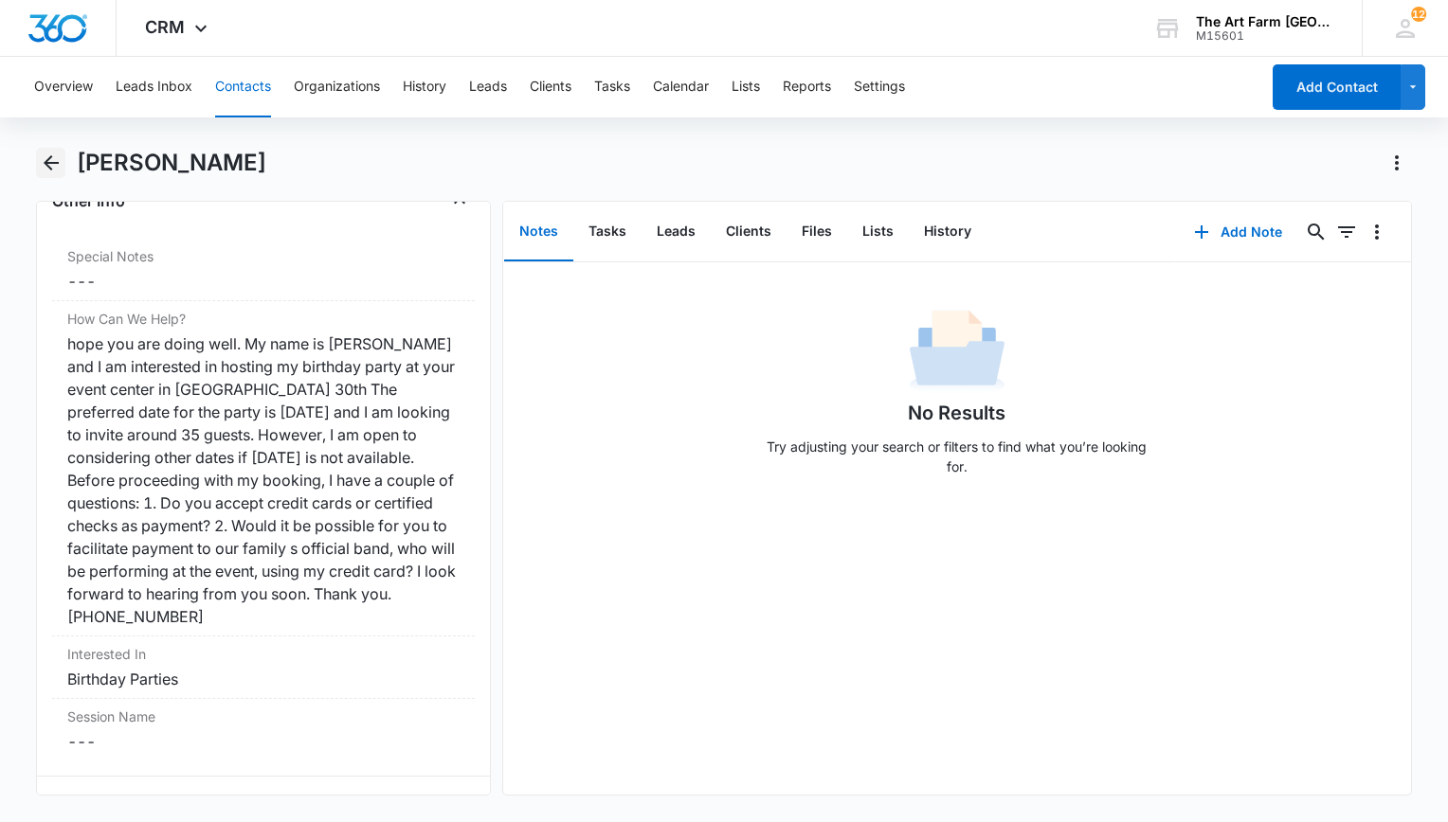
click at [55, 165] on icon "Back" at bounding box center [51, 163] width 23 height 23
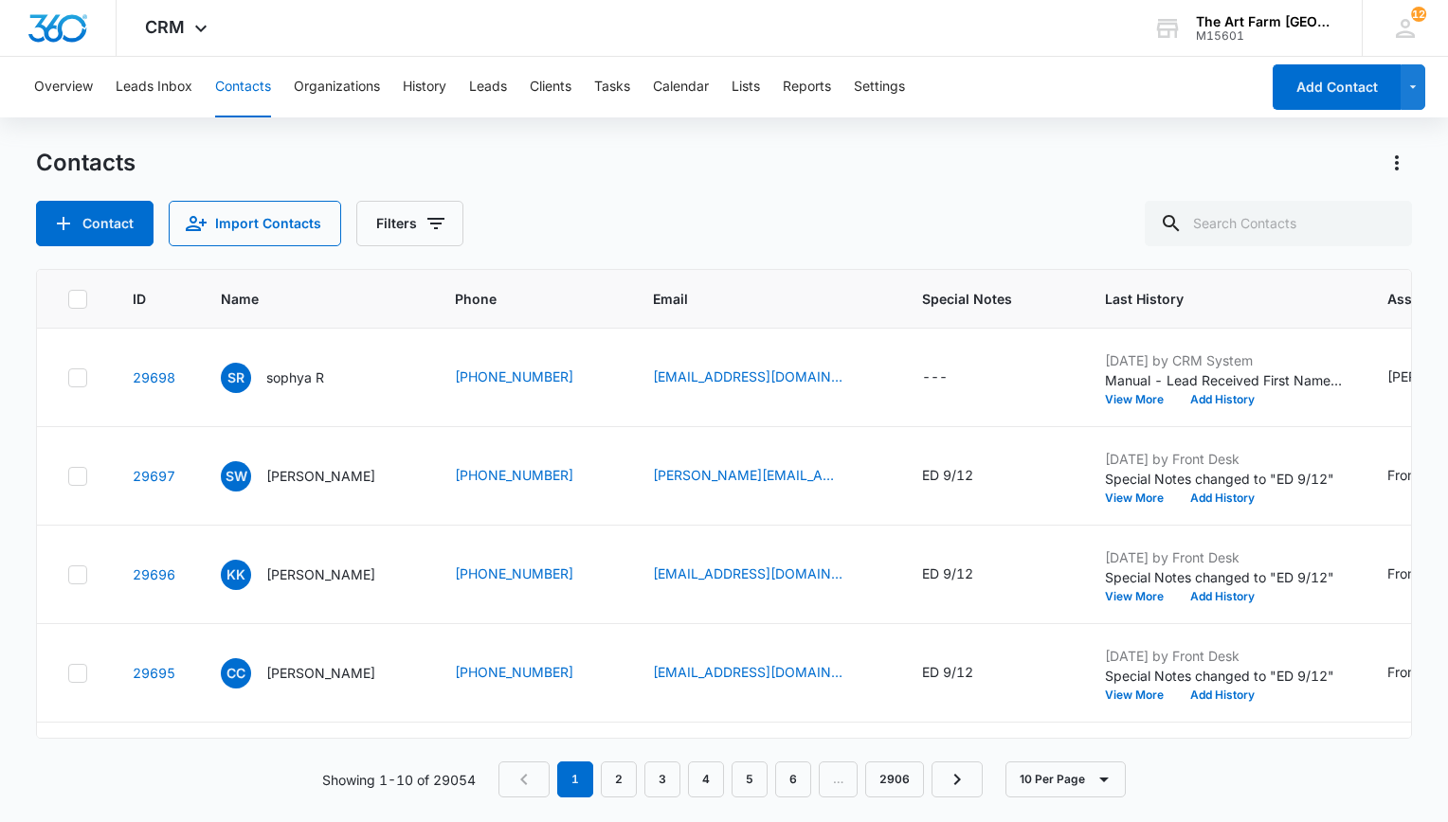
scroll to position [585, 0]
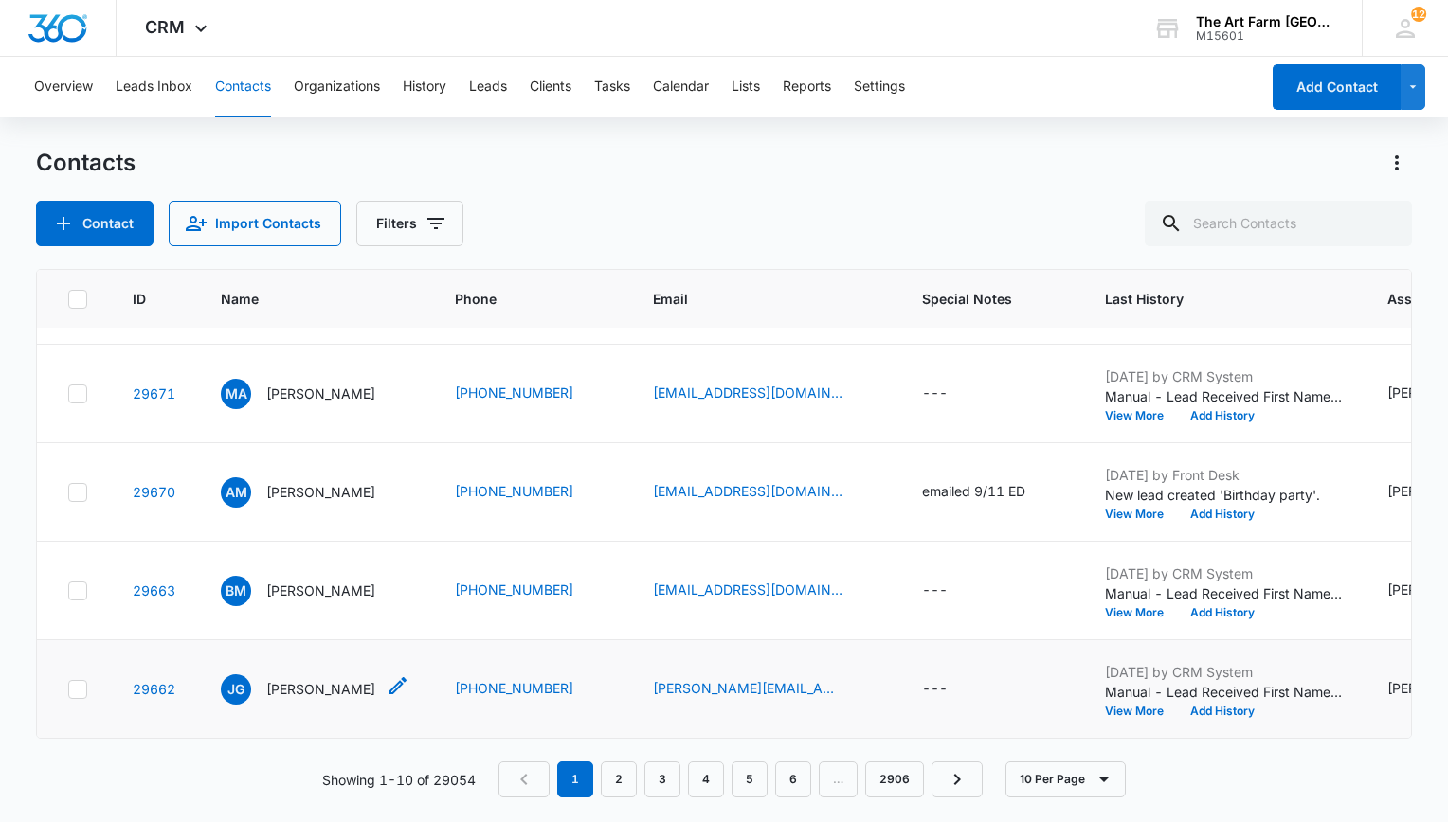
click at [294, 679] on p "[PERSON_NAME]" at bounding box center [320, 689] width 109 height 20
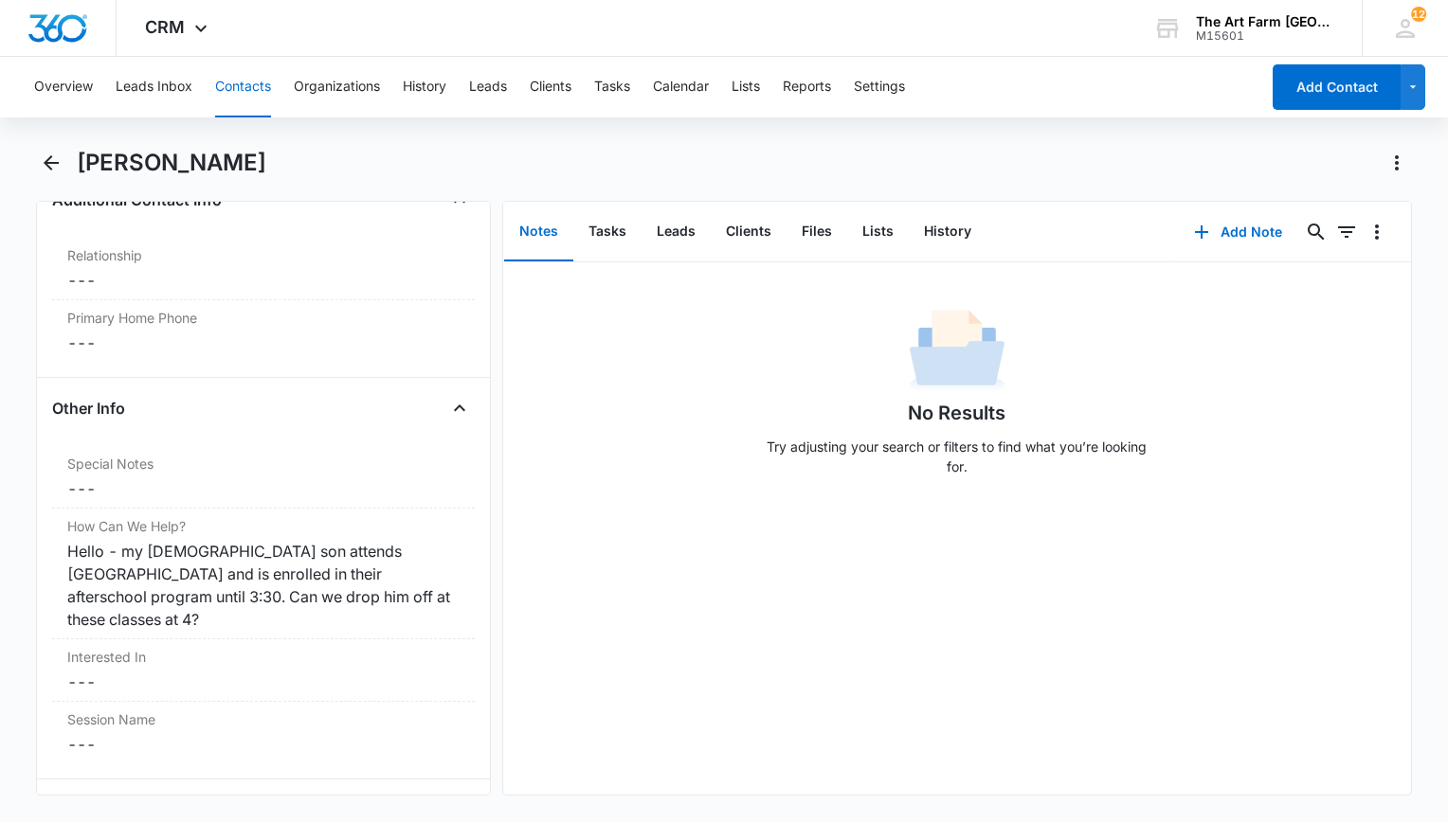
scroll to position [1434, 0]
click at [42, 162] on icon "Back" at bounding box center [51, 163] width 23 height 23
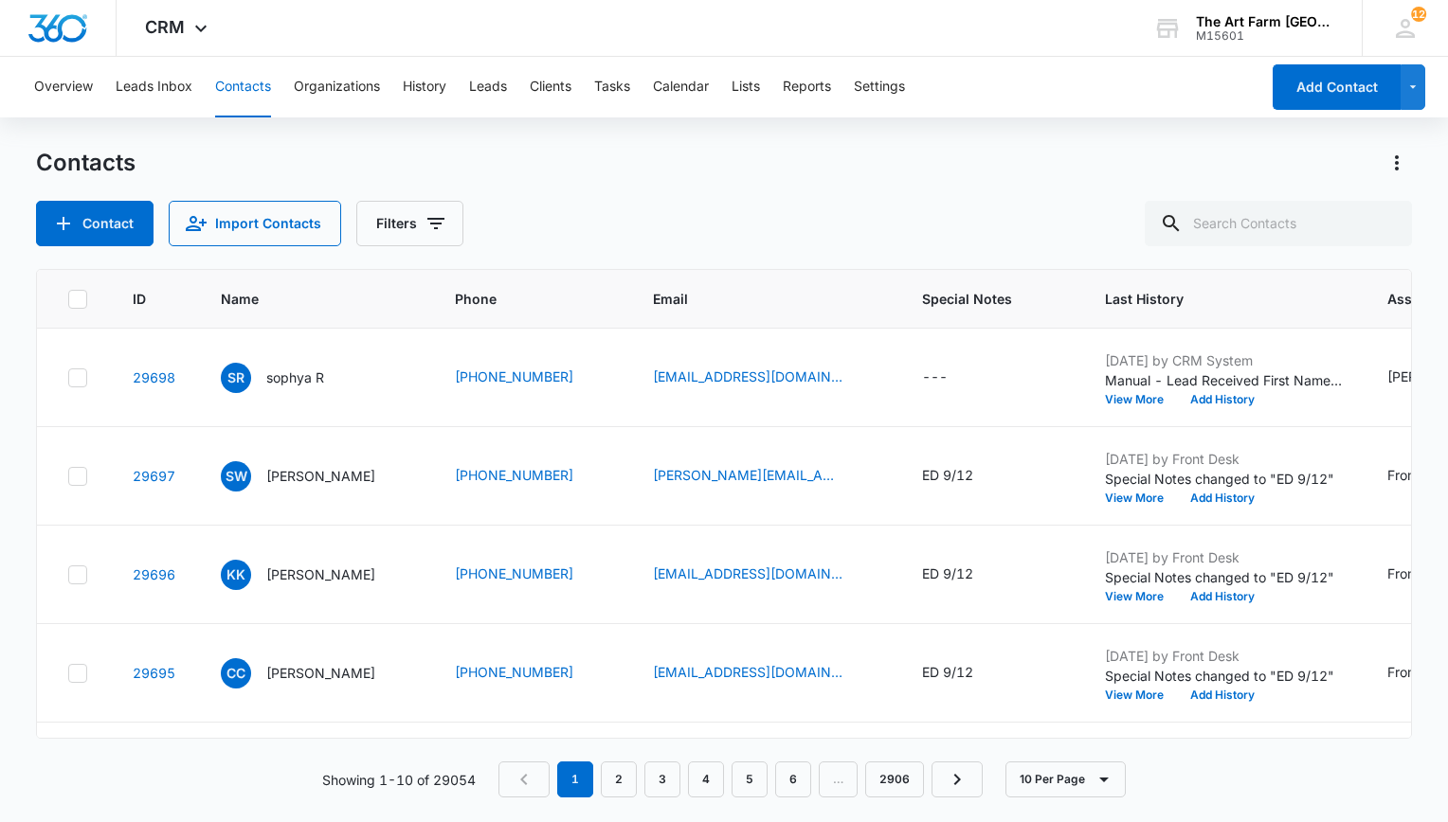
scroll to position [585, 0]
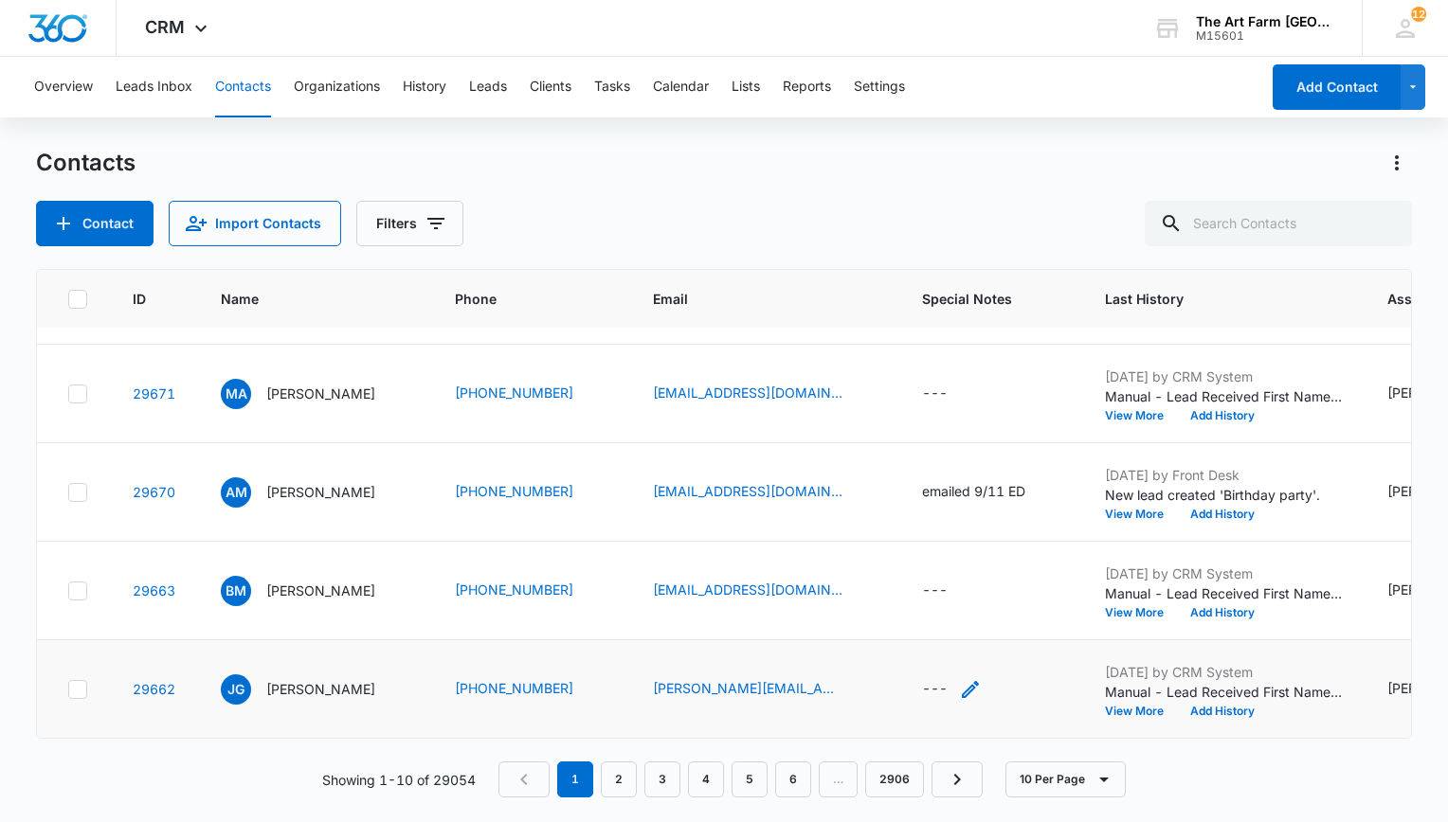
click at [959, 678] on icon "Special Notes - - Select to Edit Field" at bounding box center [970, 689] width 23 height 23
click at [943, 542] on td "---" at bounding box center [990, 591] width 183 height 99
click at [959, 678] on icon "Special Notes - - Select to Edit Field" at bounding box center [970, 689] width 23 height 23
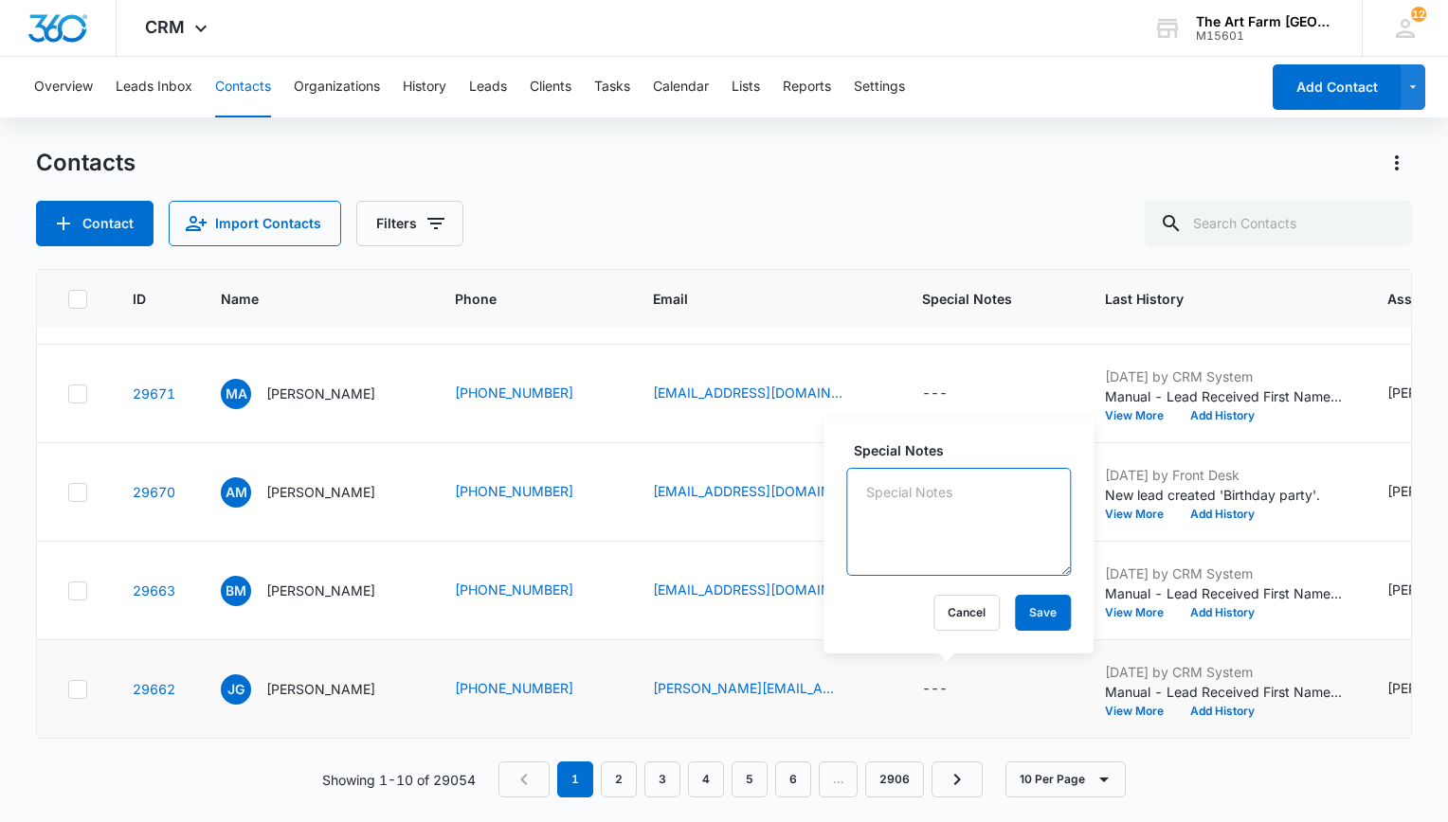
click at [919, 521] on textarea "Special Notes" at bounding box center [958, 522] width 225 height 108
type textarea "[PERSON_NAME] 9/13"
click at [1021, 629] on button "Save" at bounding box center [1043, 613] width 56 height 36
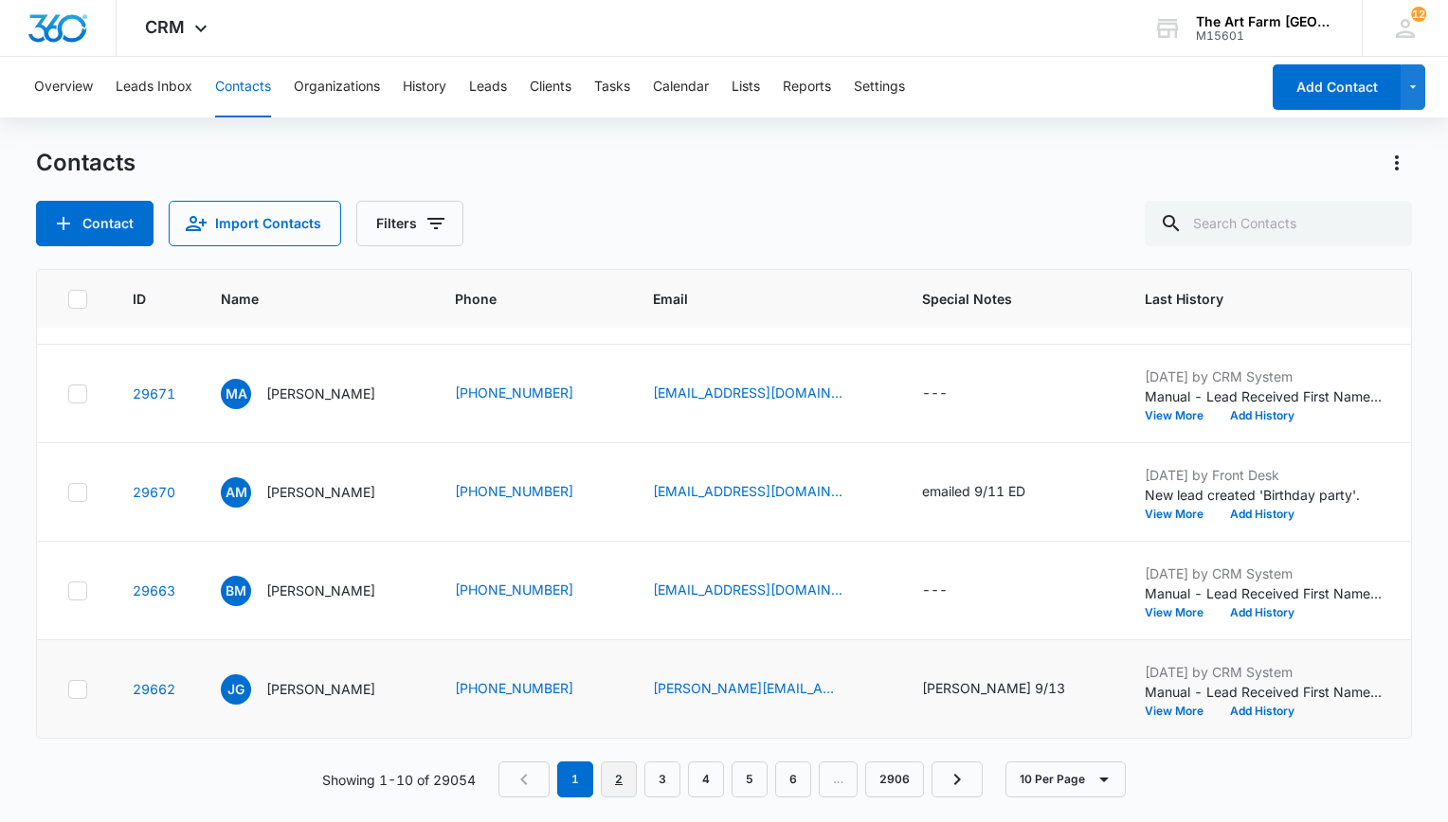
click at [629, 773] on link "2" at bounding box center [619, 780] width 36 height 36
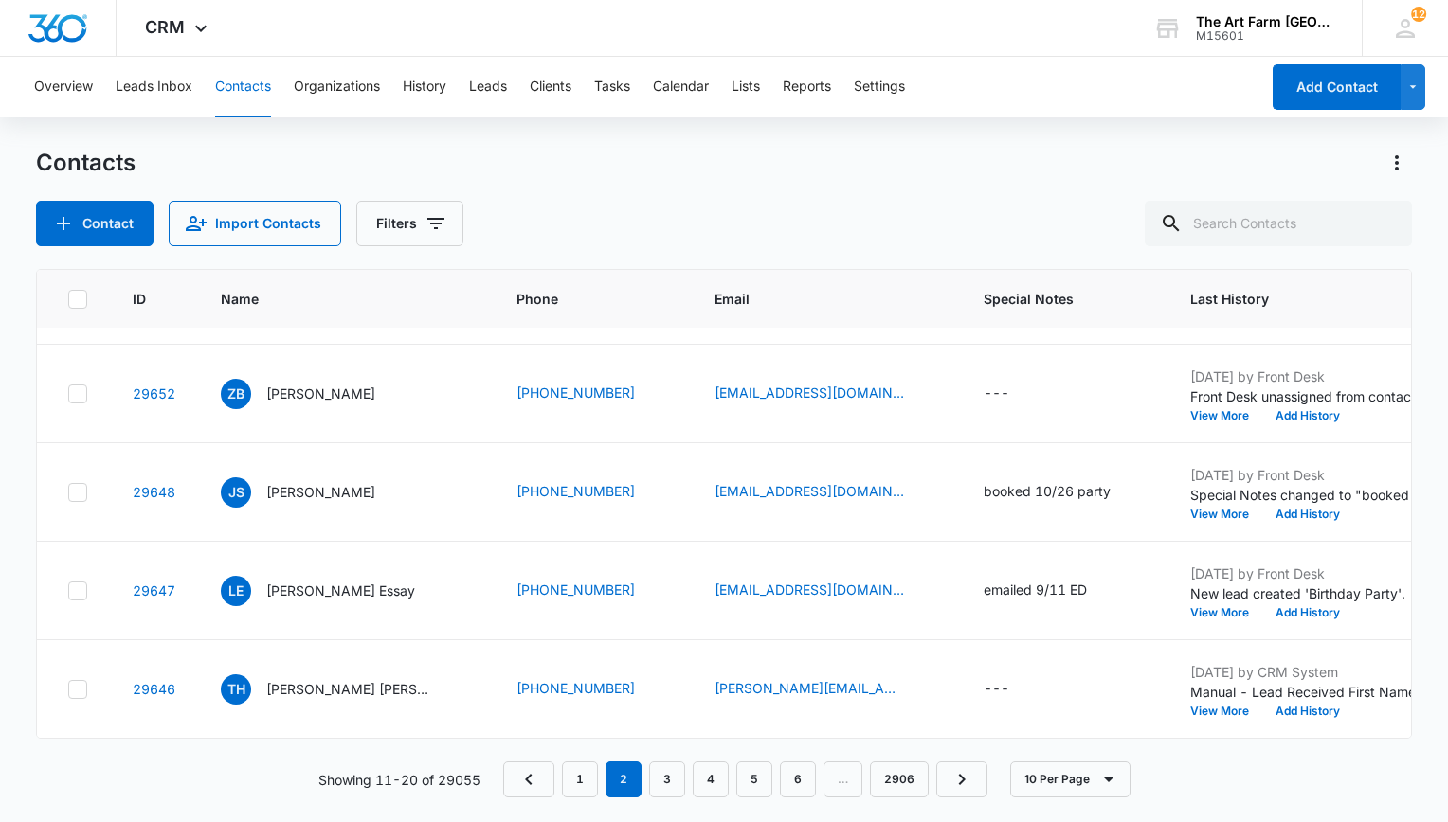
scroll to position [0, 0]
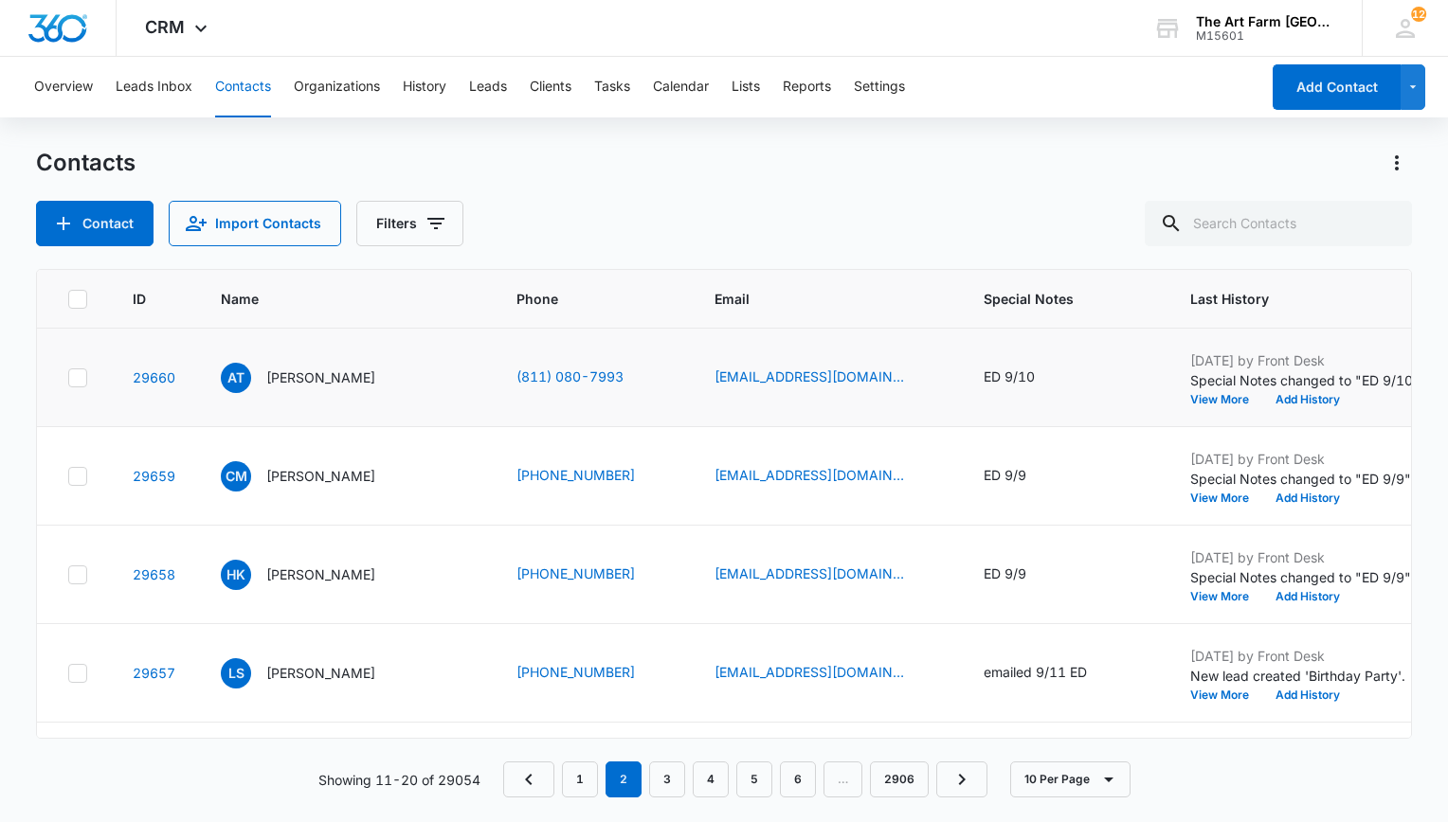
click at [76, 390] on td at bounding box center [73, 378] width 73 height 99
click at [81, 382] on icon at bounding box center [77, 377] width 17 height 17
click at [68, 378] on input "checkbox" at bounding box center [67, 377] width 1 height 1
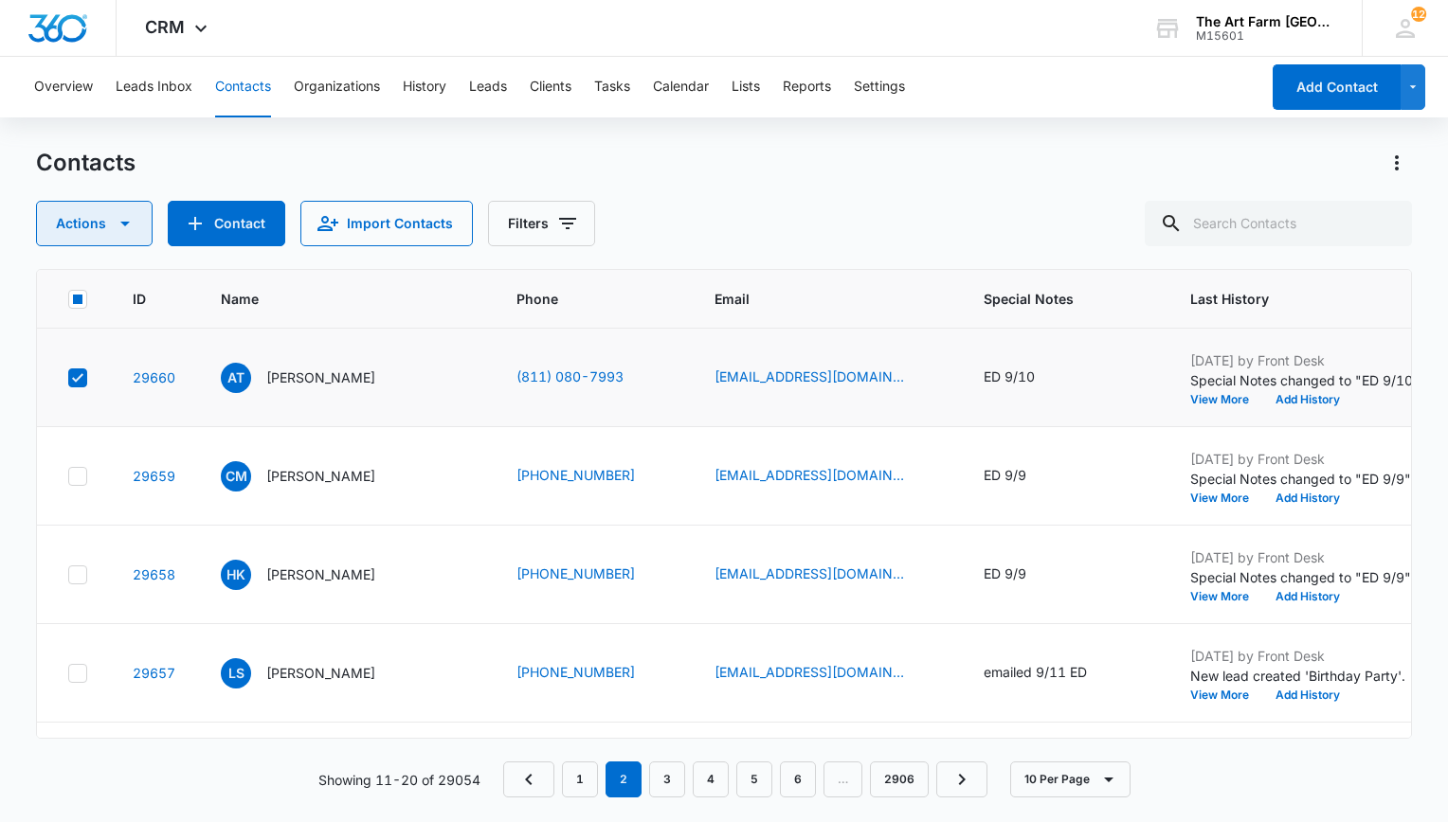
click at [114, 216] on icon "button" at bounding box center [125, 223] width 23 height 23
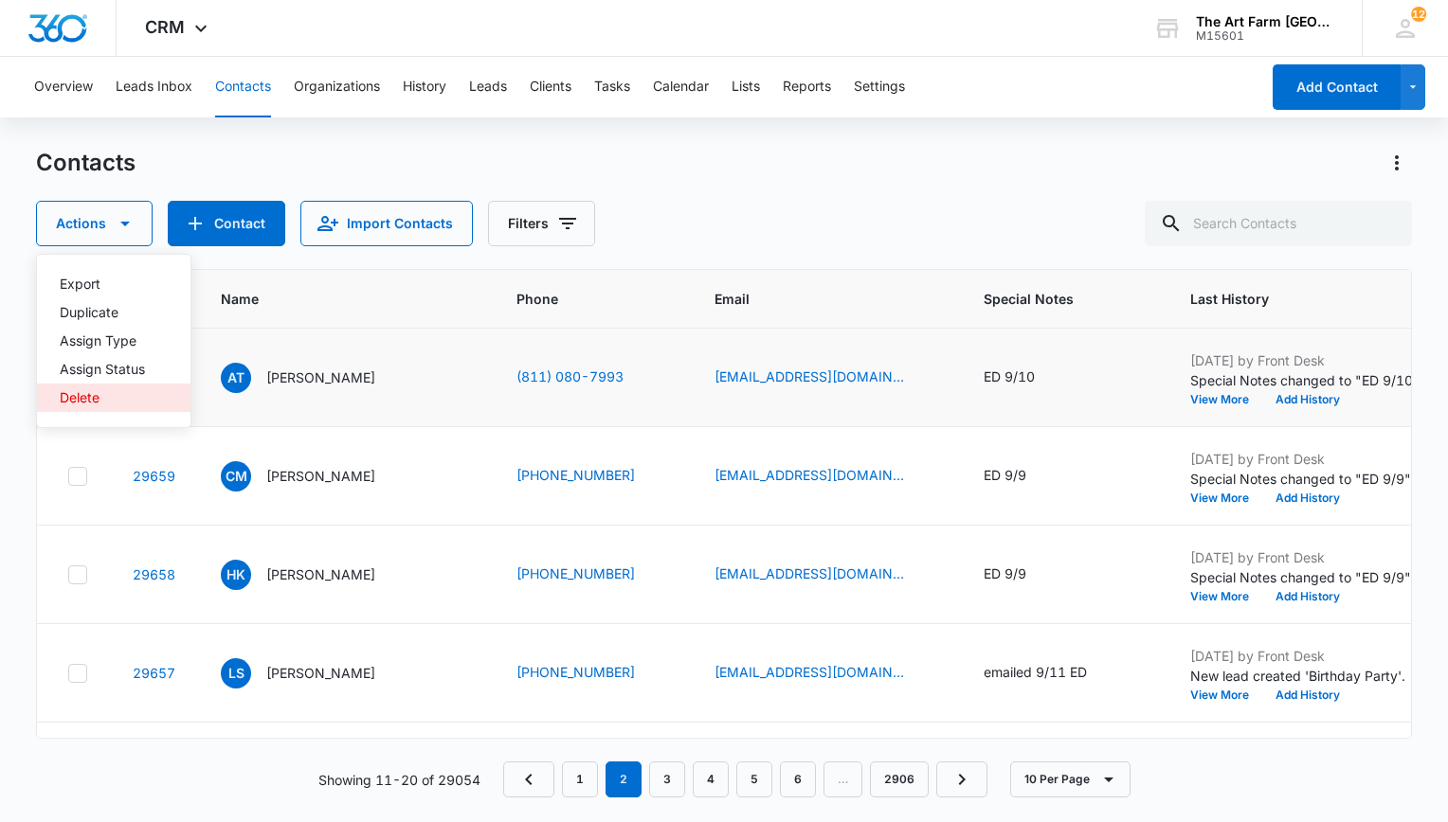
click at [115, 395] on div "Delete" at bounding box center [102, 397] width 85 height 13
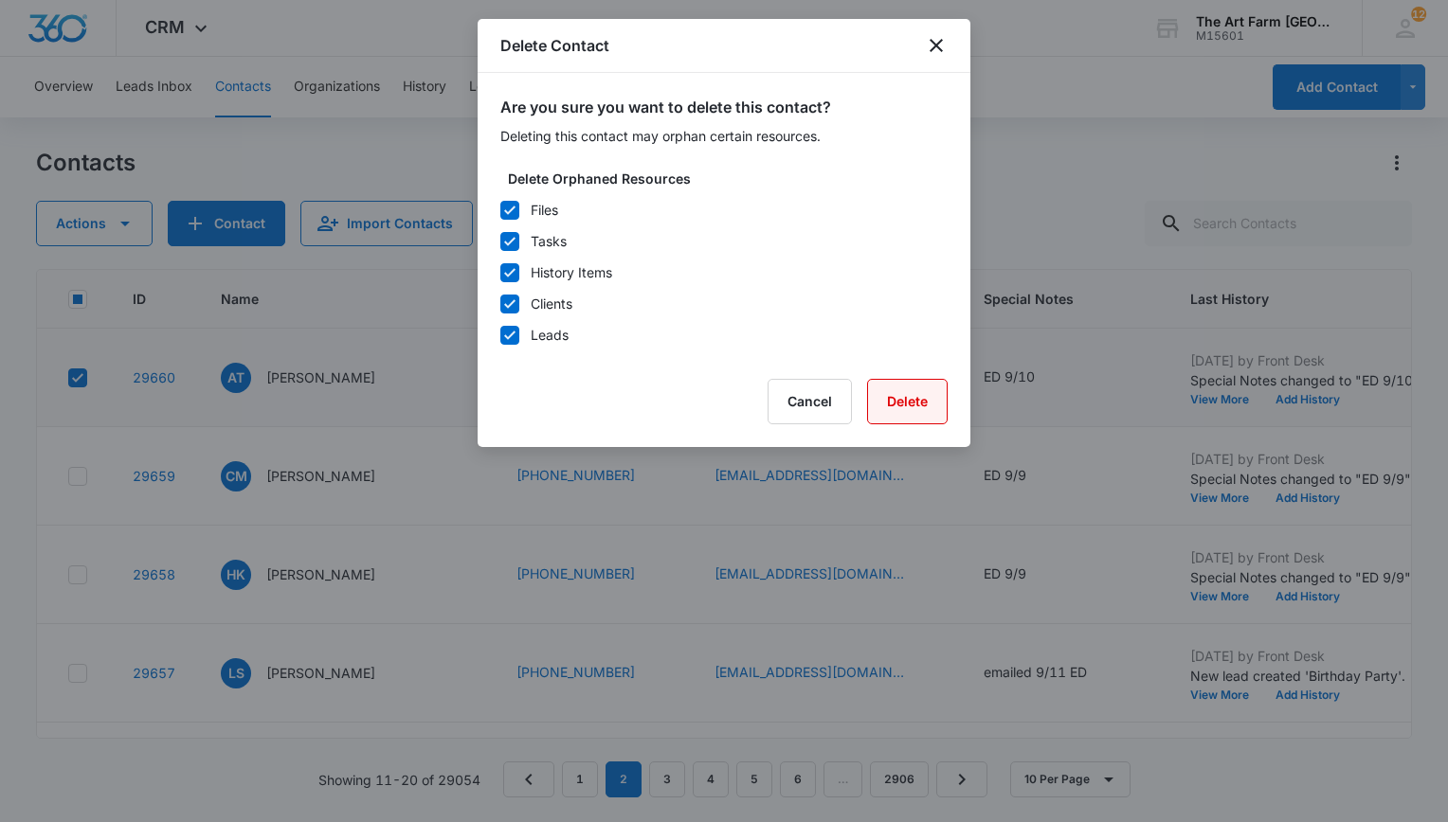
click at [883, 400] on button "Delete" at bounding box center [907, 401] width 81 height 45
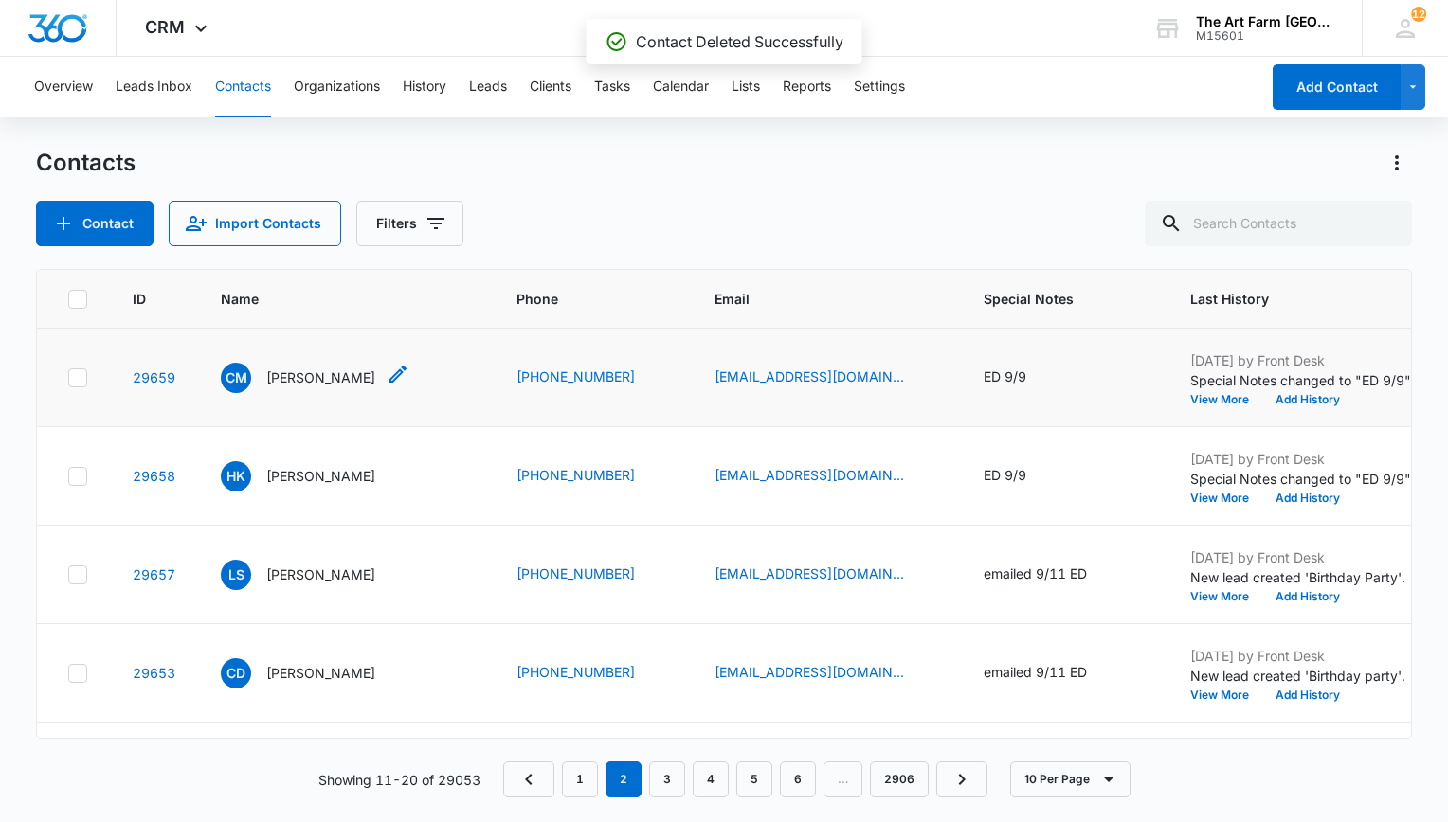
click at [305, 384] on p "[PERSON_NAME]" at bounding box center [320, 378] width 109 height 20
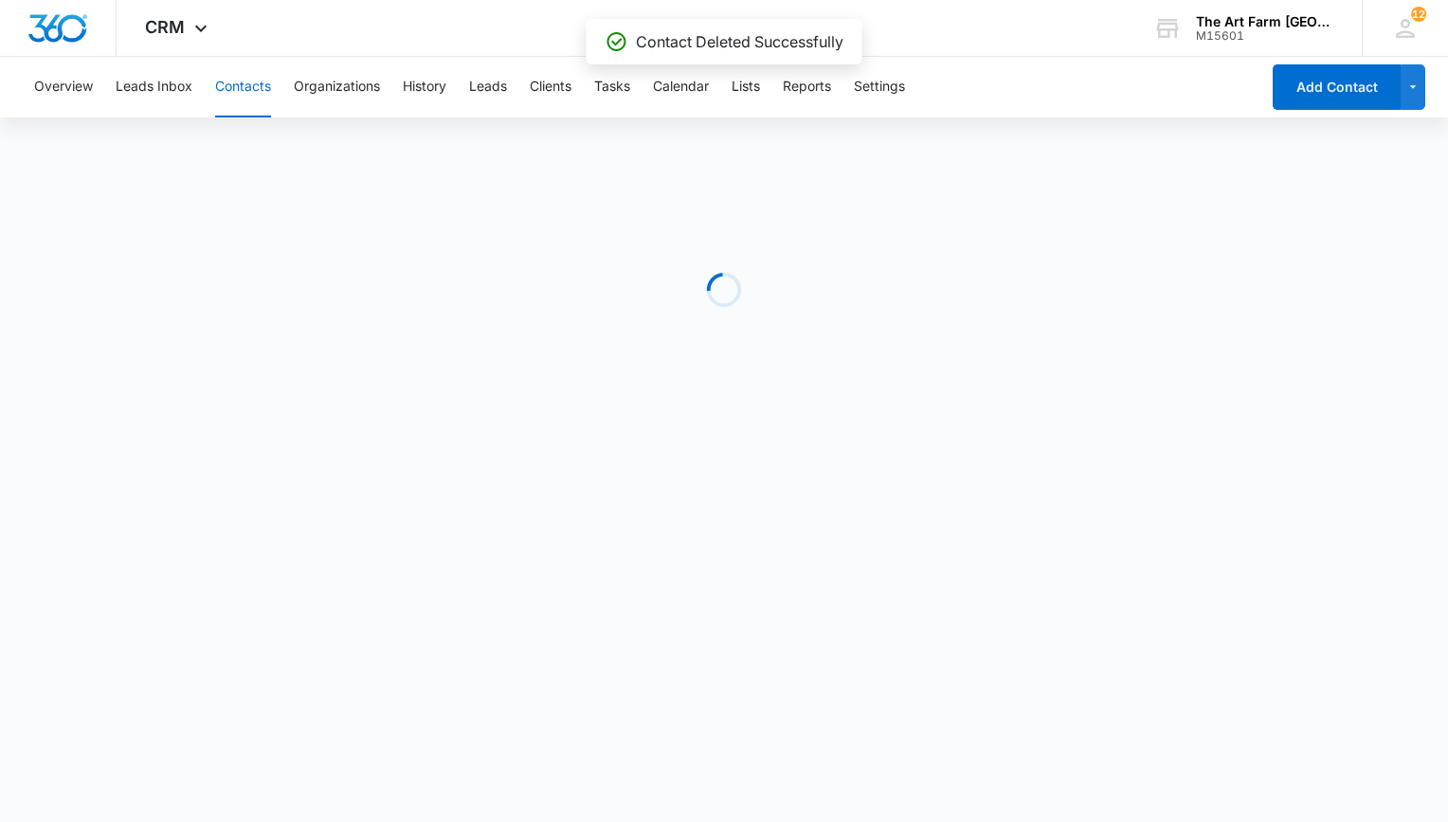
click at [117, 121] on div "Overview Leads Inbox Contacts Organizations History Leads Clients Tasks Calenda…" at bounding box center [724, 256] width 1448 height 398
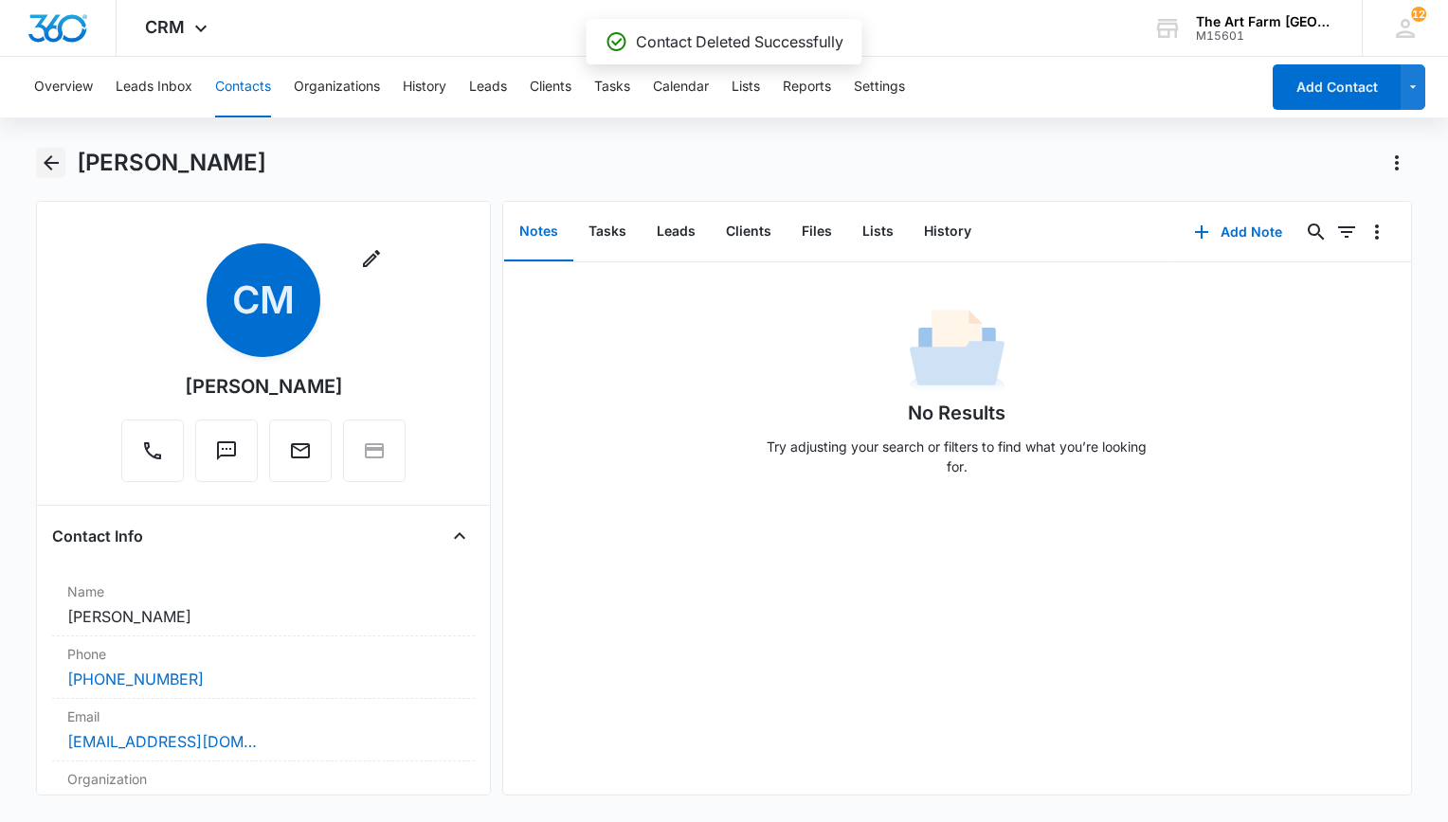
click at [53, 158] on icon "Back" at bounding box center [51, 163] width 23 height 23
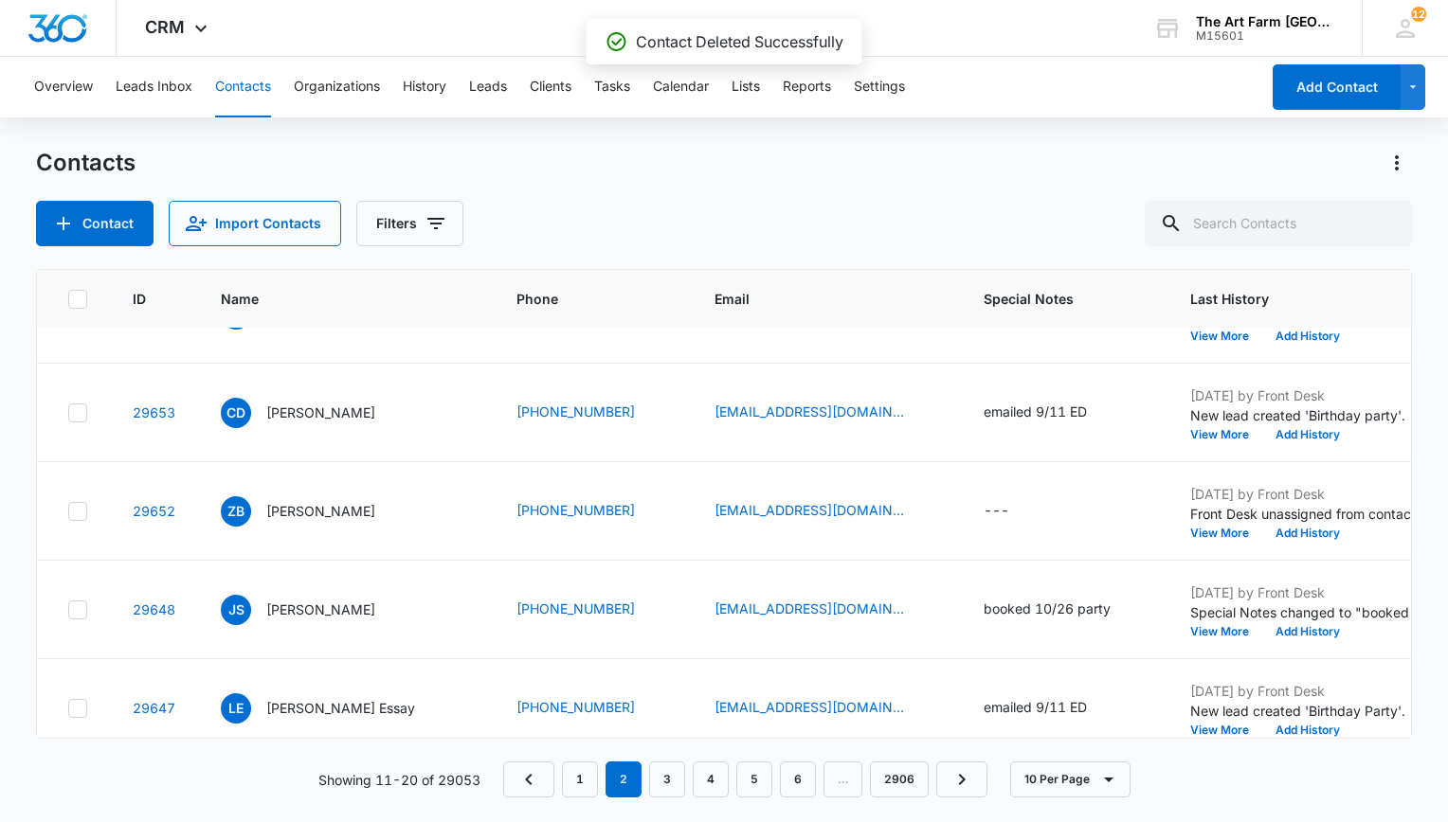
scroll to position [261, 0]
click at [324, 513] on p "[PERSON_NAME]" at bounding box center [320, 510] width 109 height 20
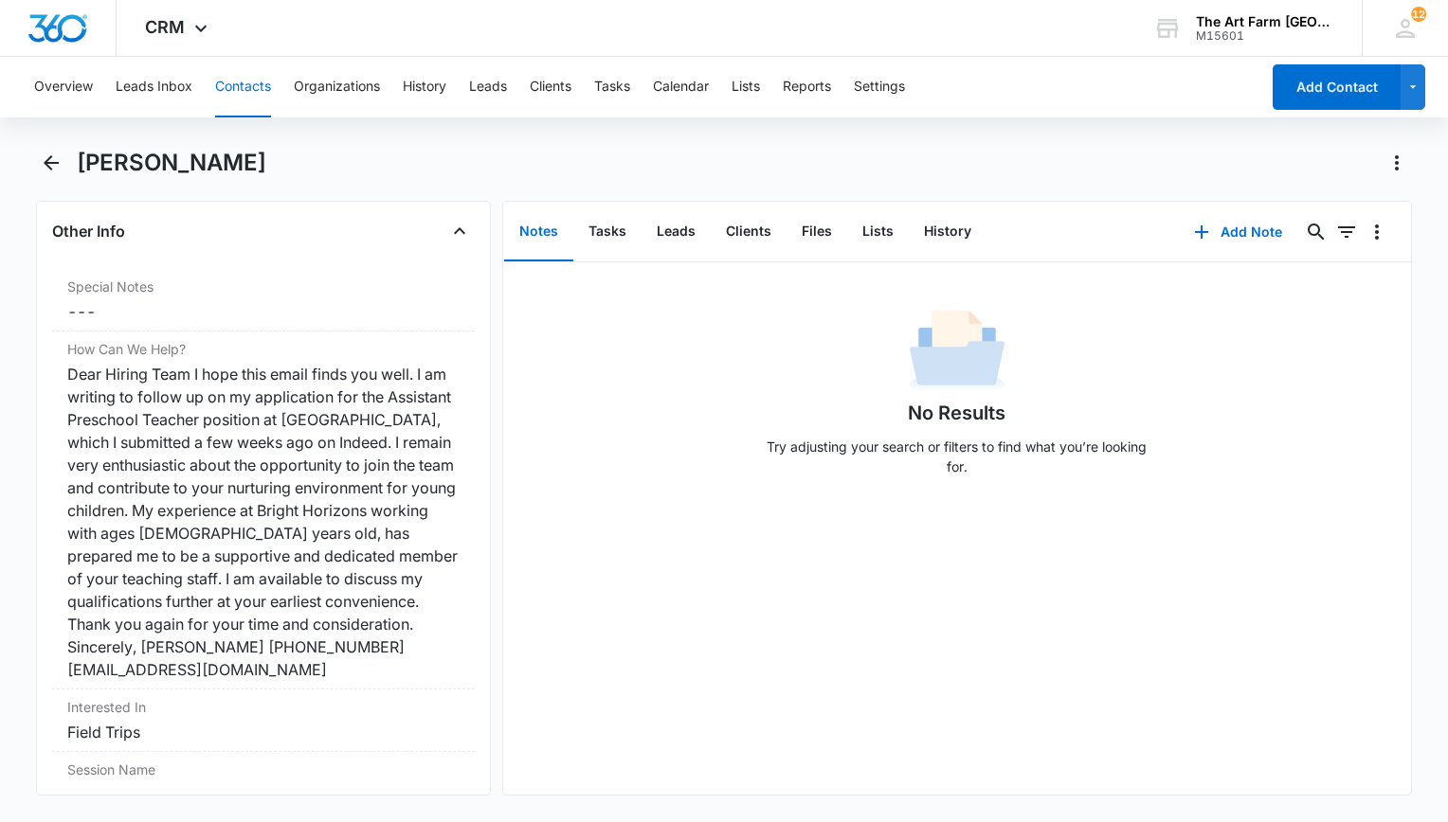
scroll to position [1621, 0]
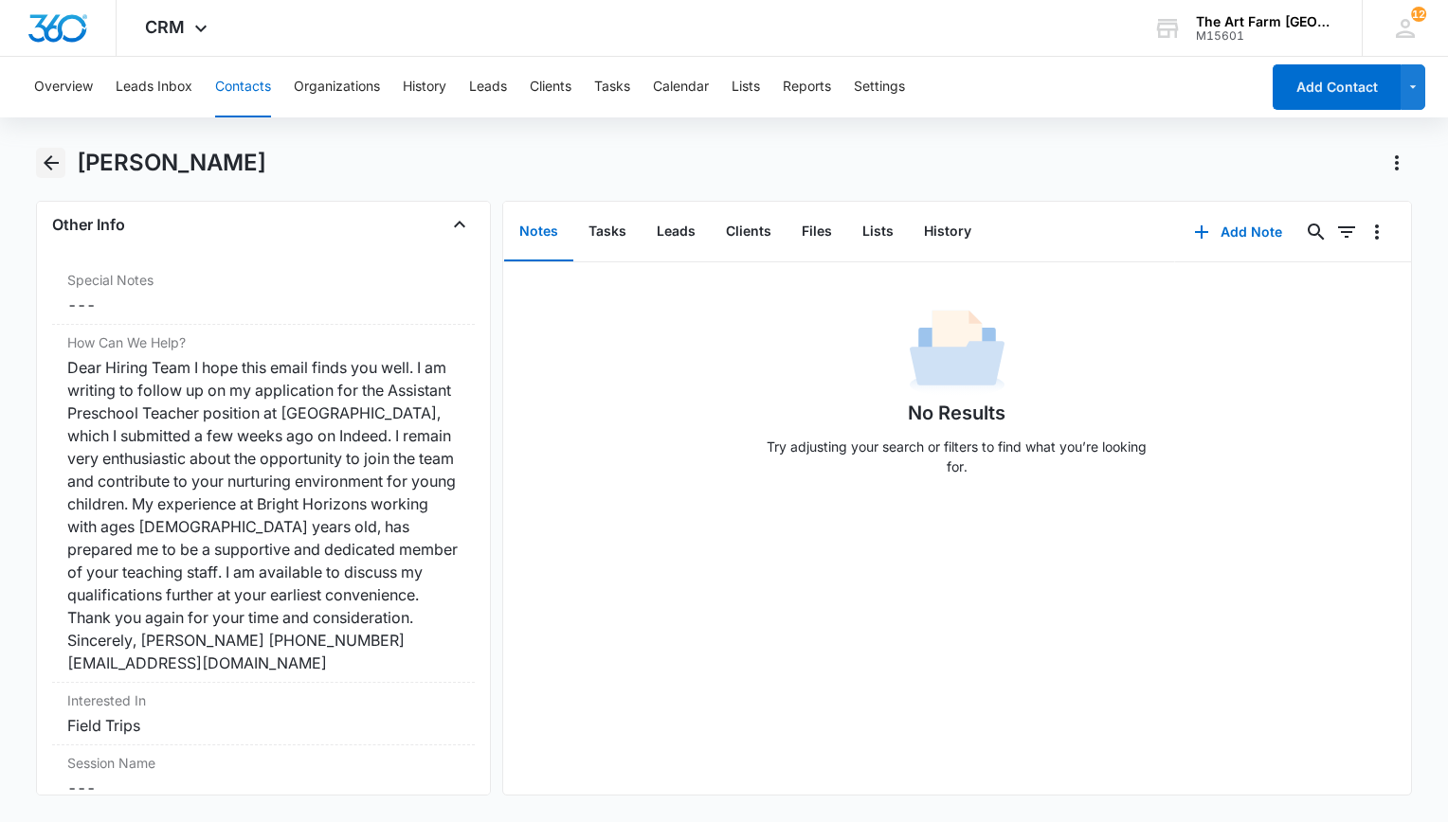
click at [58, 166] on icon "Back" at bounding box center [51, 163] width 23 height 23
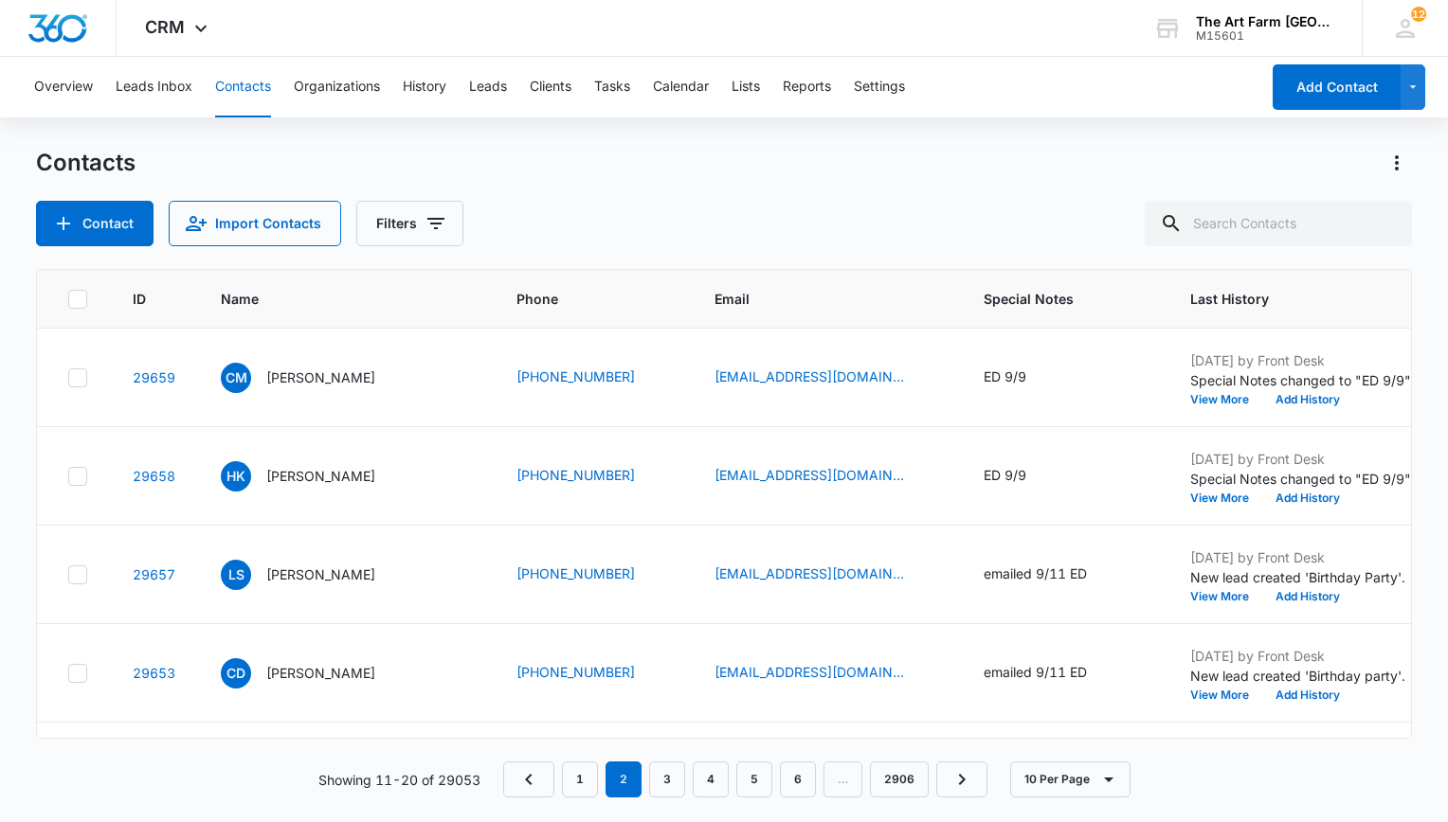
scroll to position [261, 0]
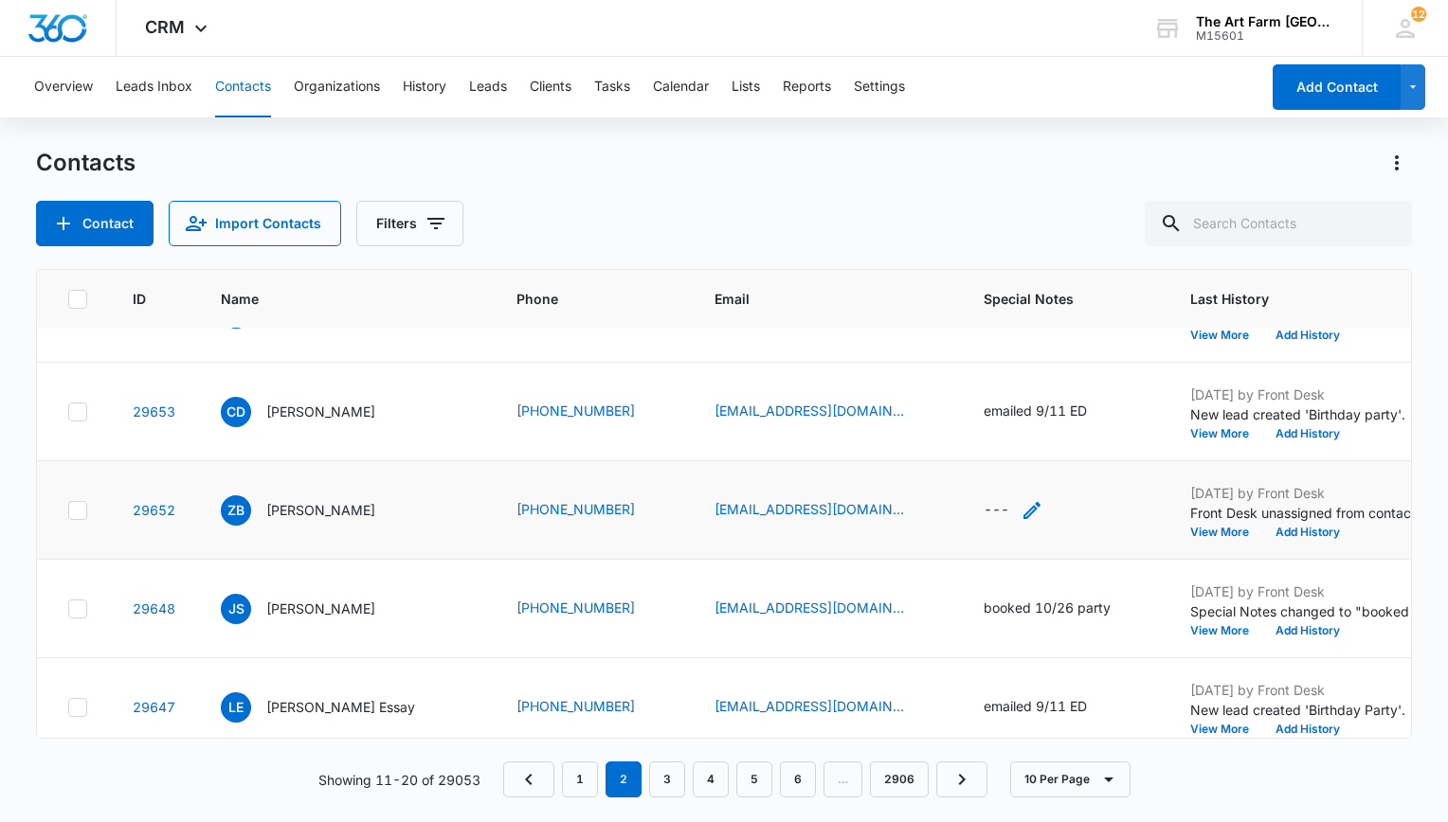
click at [1020, 511] on icon "Special Notes - - Select to Edit Field" at bounding box center [1031, 510] width 23 height 23
click at [961, 365] on td "emailed 9/11 ED" at bounding box center [1064, 412] width 207 height 99
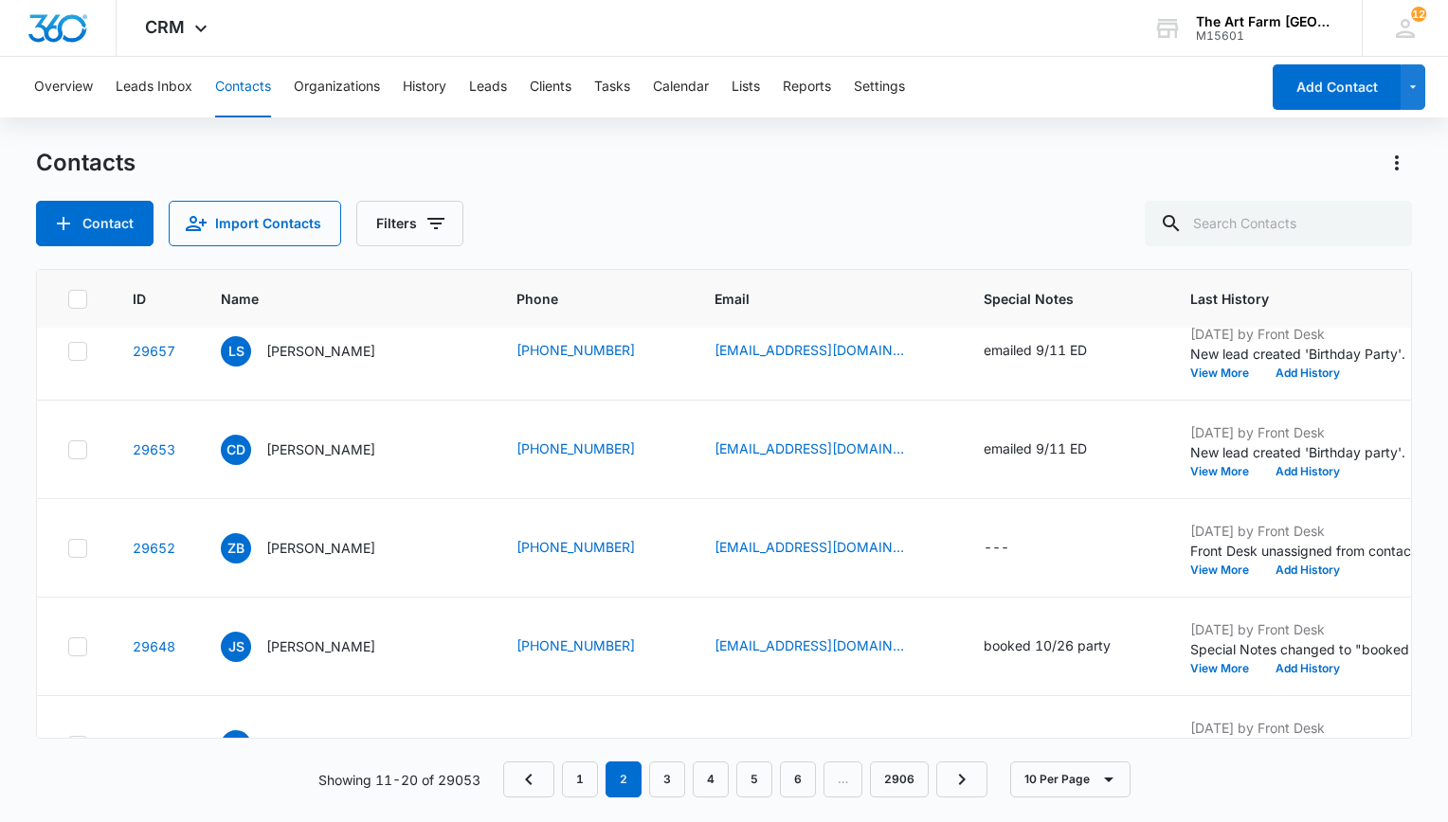
scroll to position [225, 0]
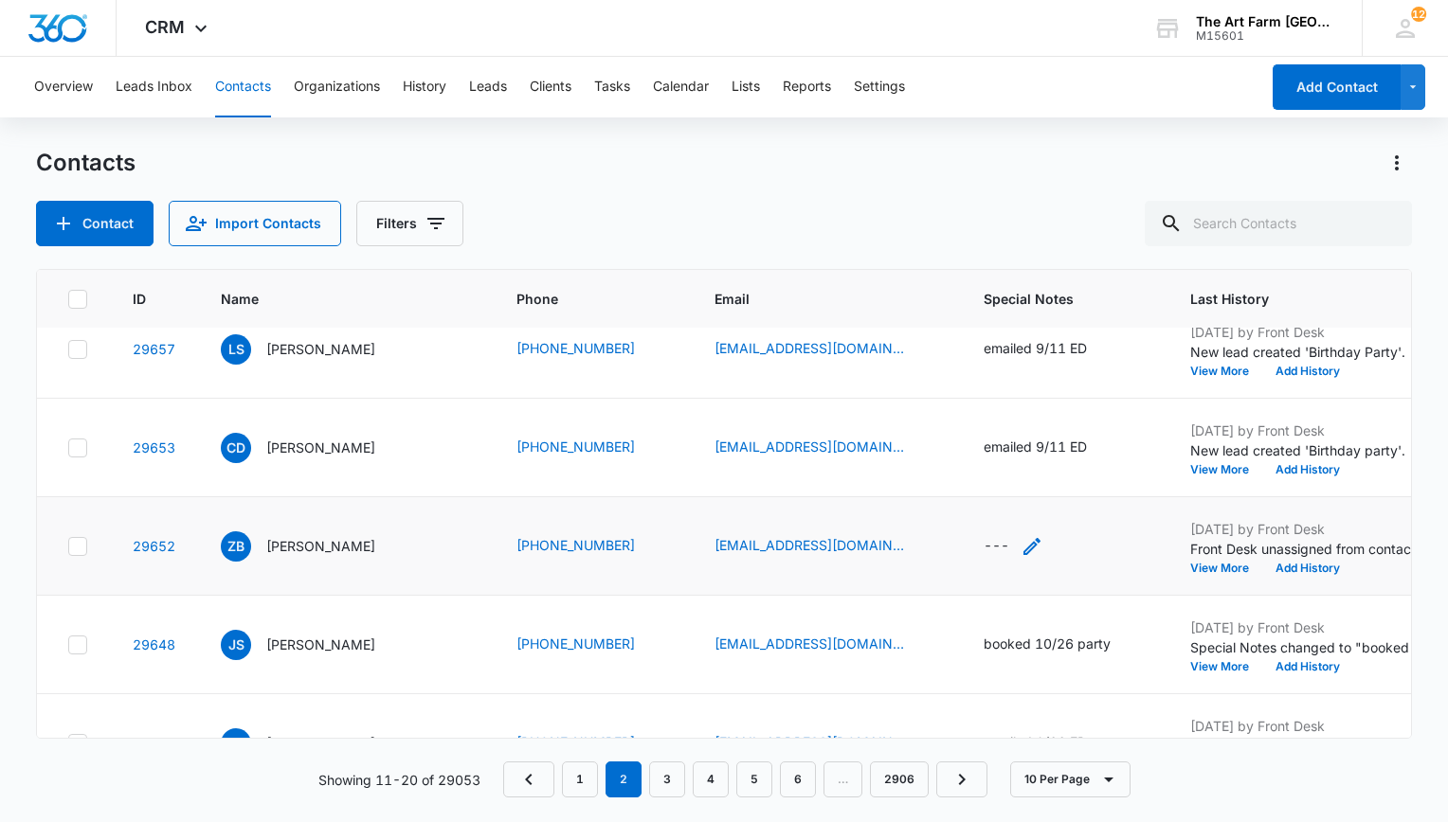
click at [983, 546] on div "---" at bounding box center [1013, 546] width 60 height 23
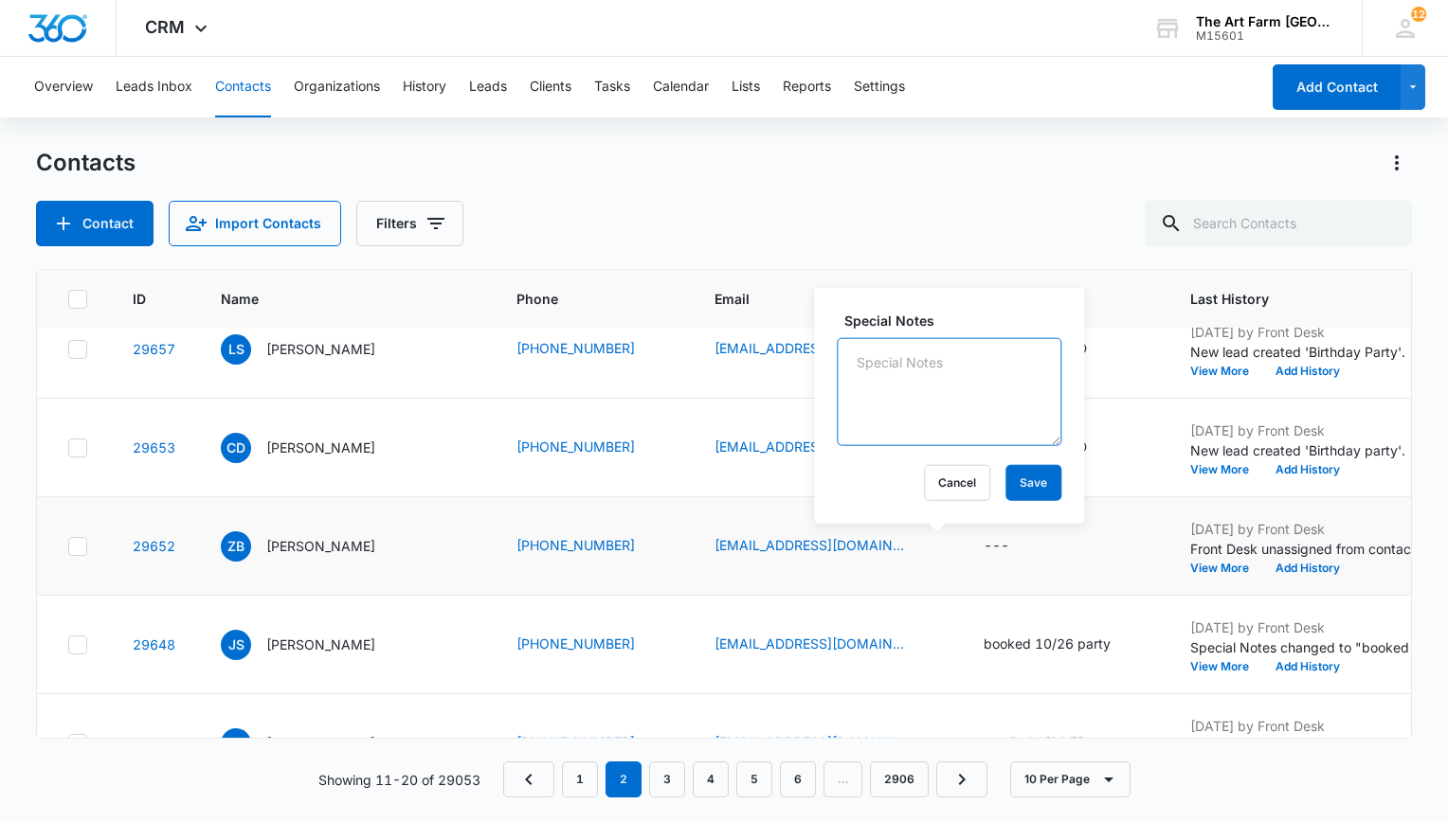
click at [940, 387] on textarea "Special Notes" at bounding box center [949, 392] width 225 height 108
type textarea "job inquiry"
click at [1005, 491] on button "Save" at bounding box center [1033, 483] width 56 height 36
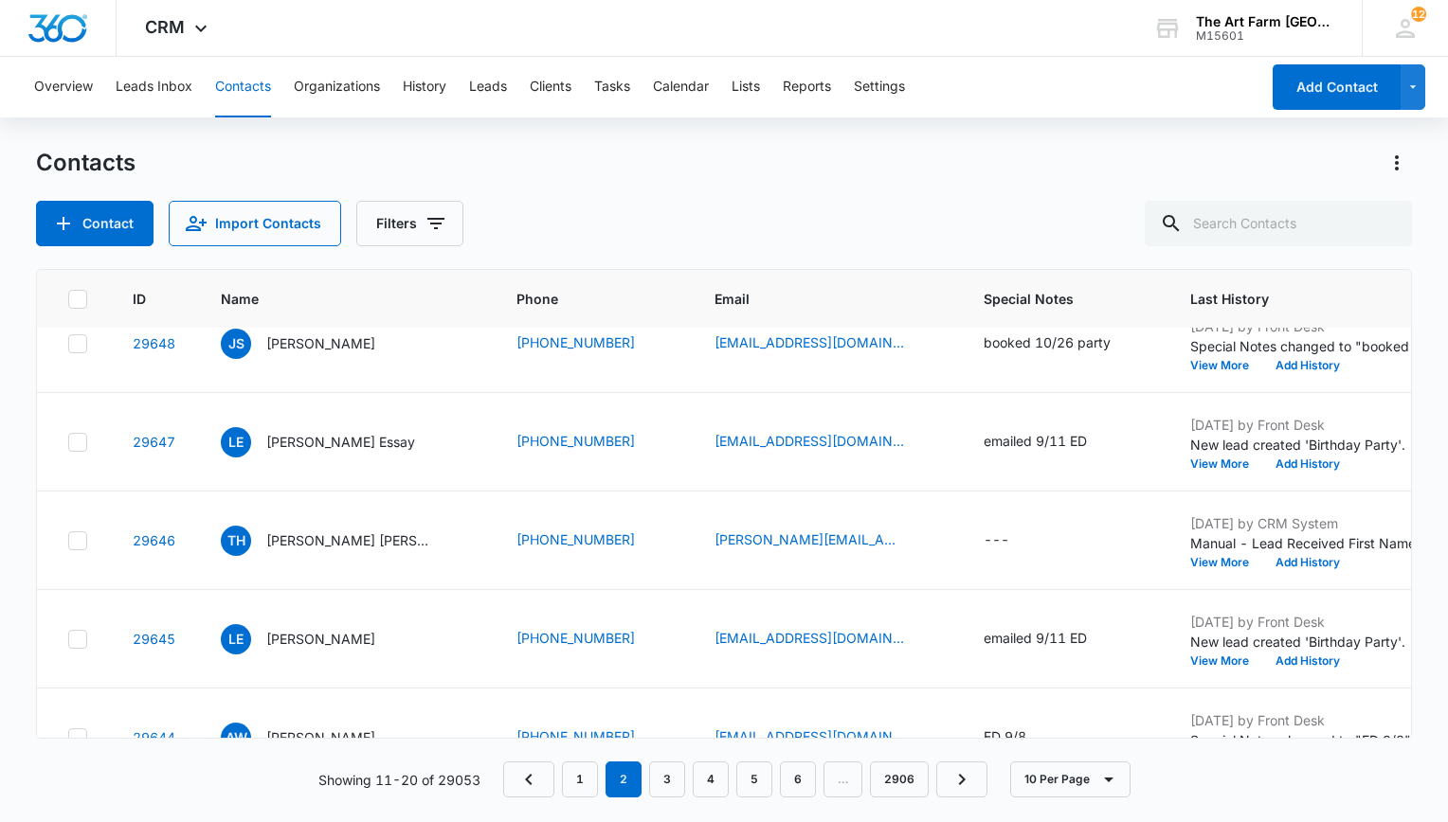
scroll to position [529, 0]
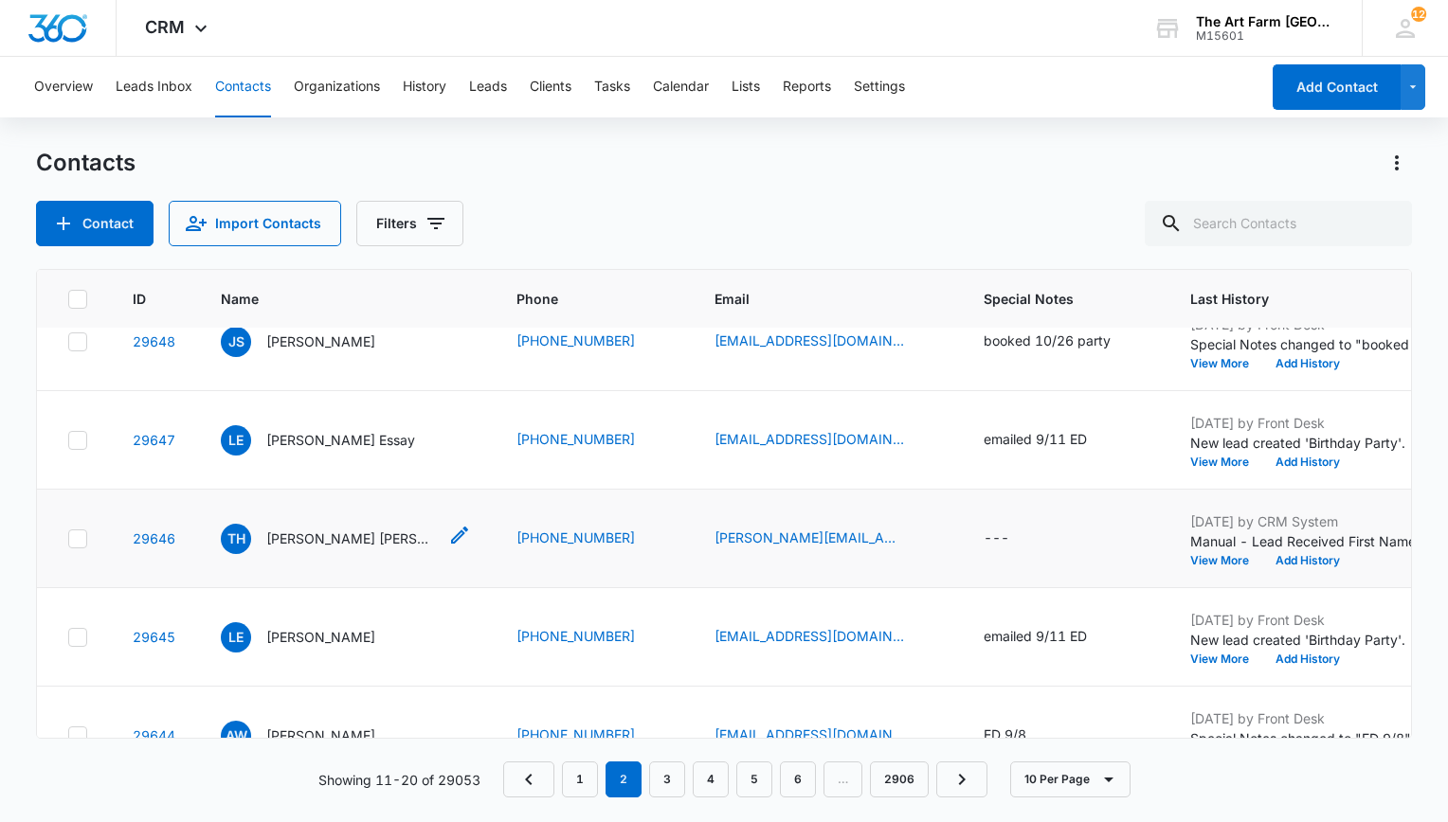
click at [310, 534] on p "[PERSON_NAME] [PERSON_NAME]" at bounding box center [351, 539] width 171 height 20
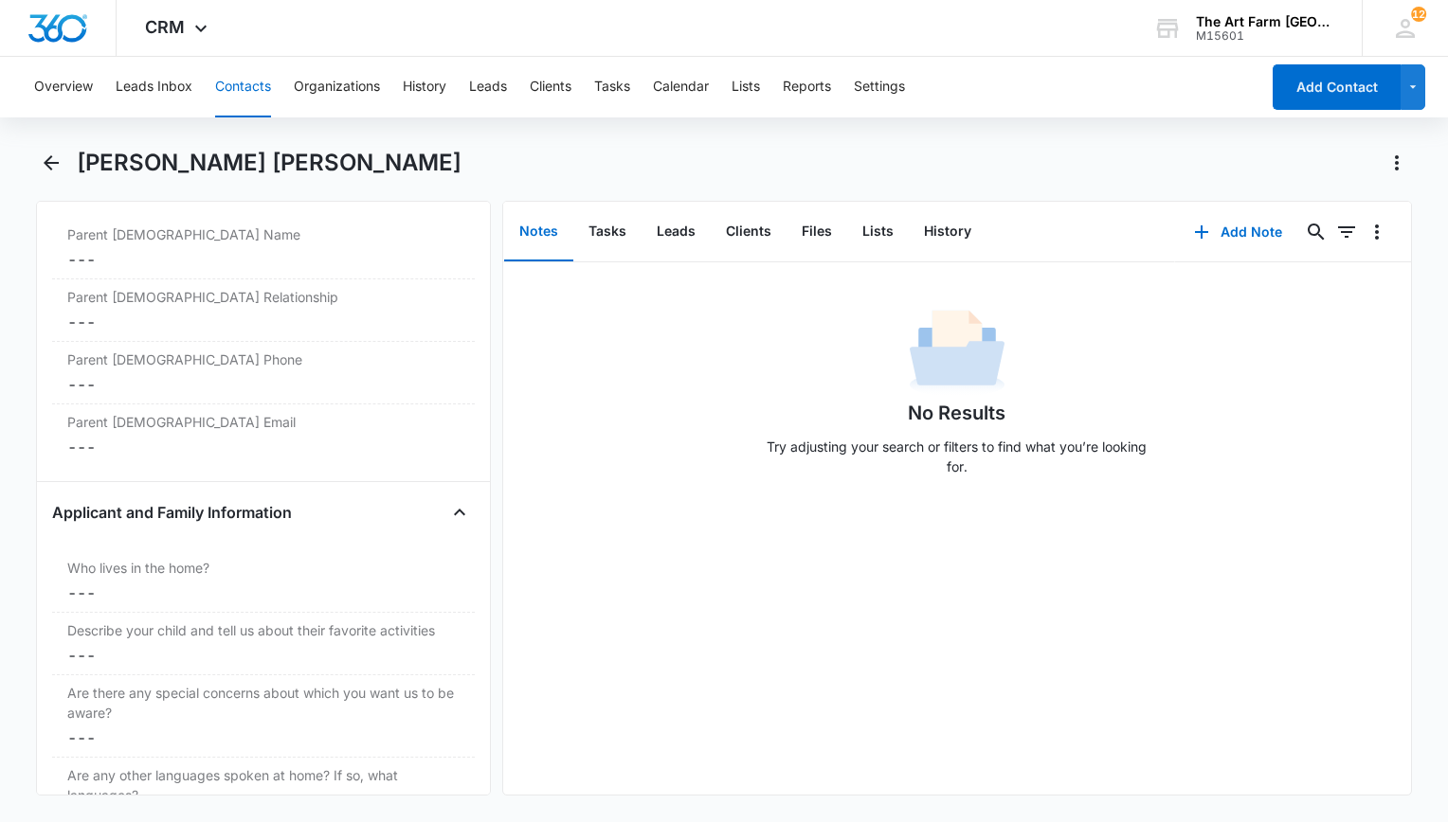
scroll to position [3478, 0]
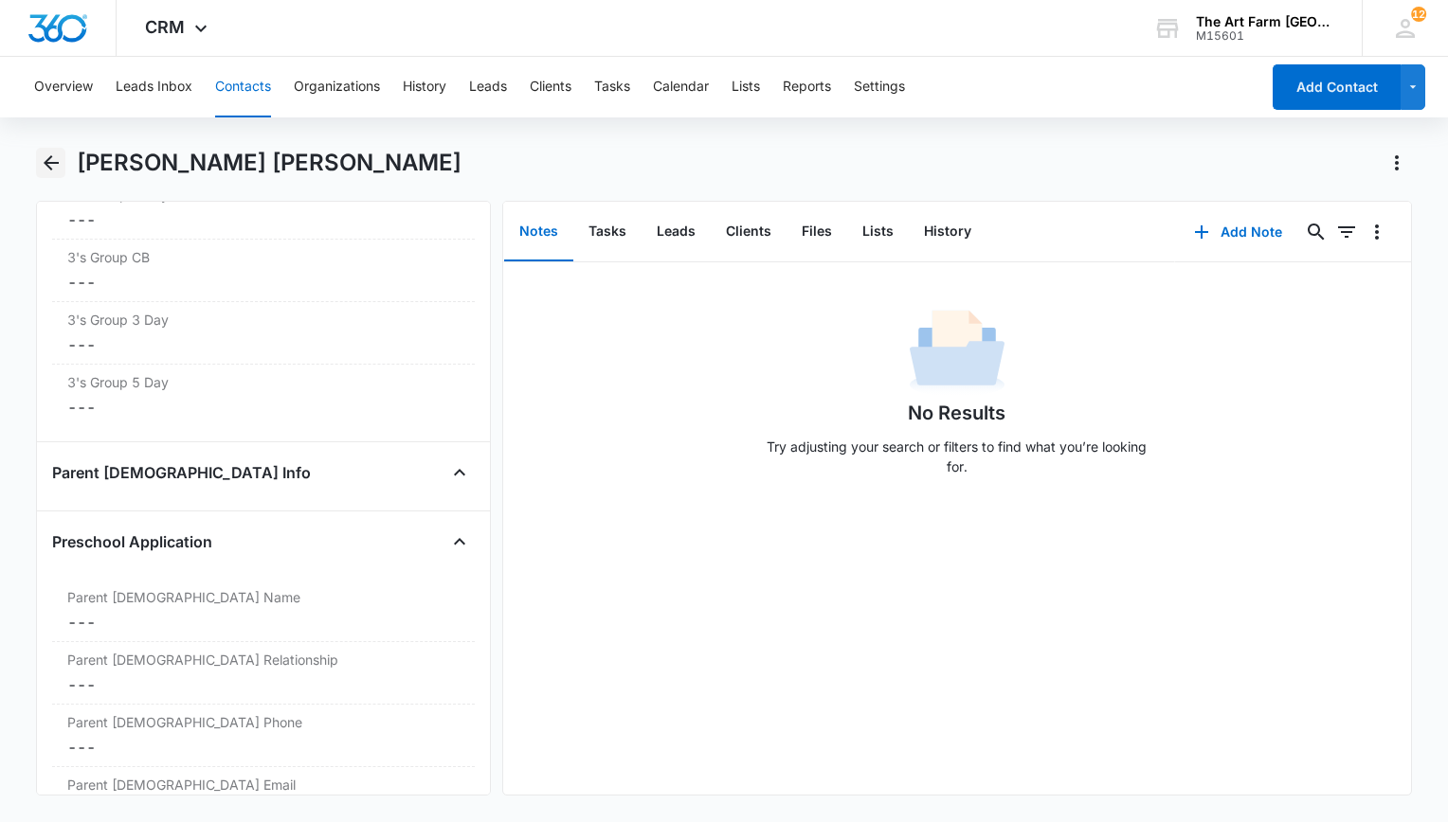
click at [53, 156] on icon "Back" at bounding box center [51, 163] width 23 height 23
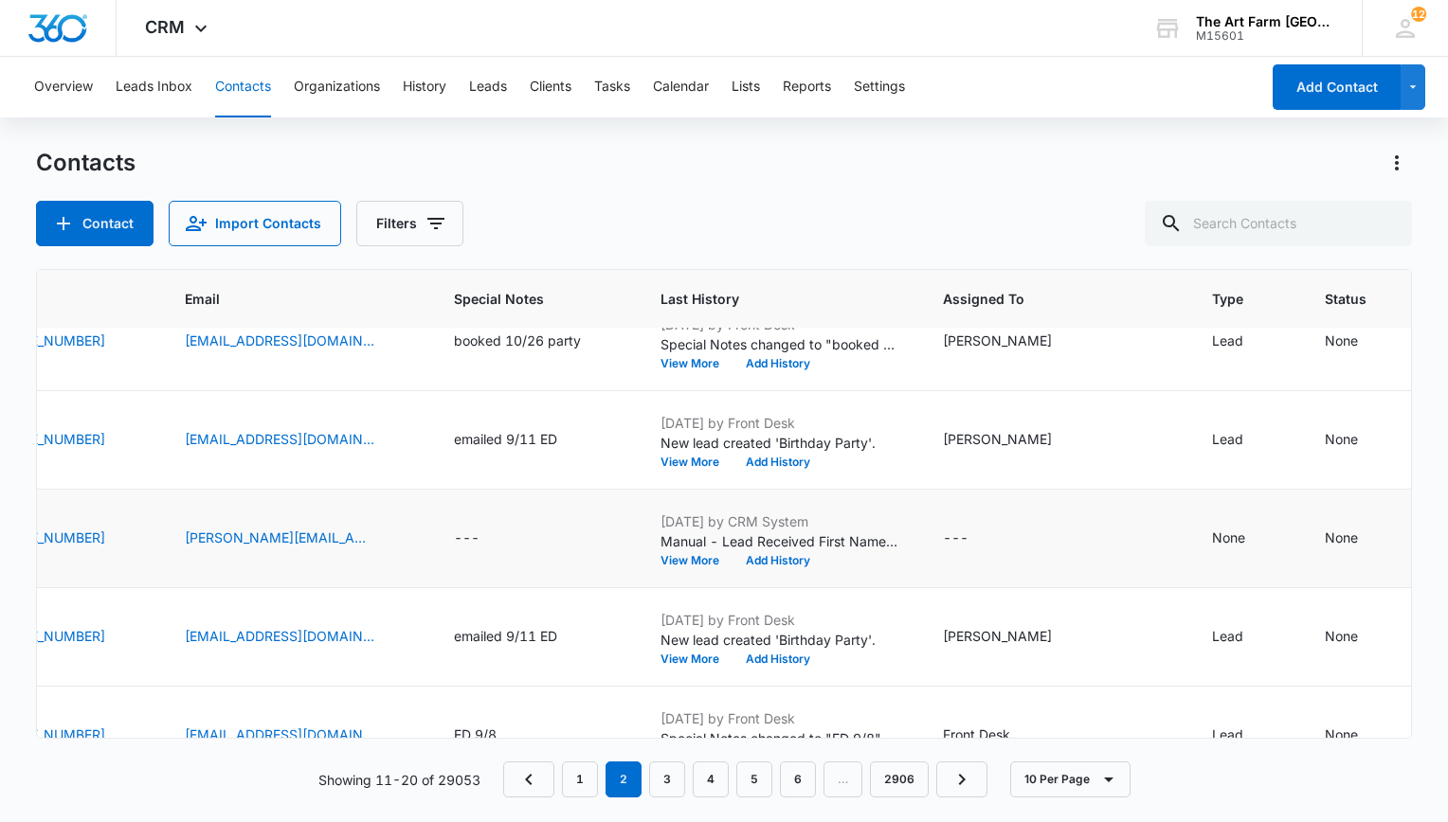
scroll to position [529, 568]
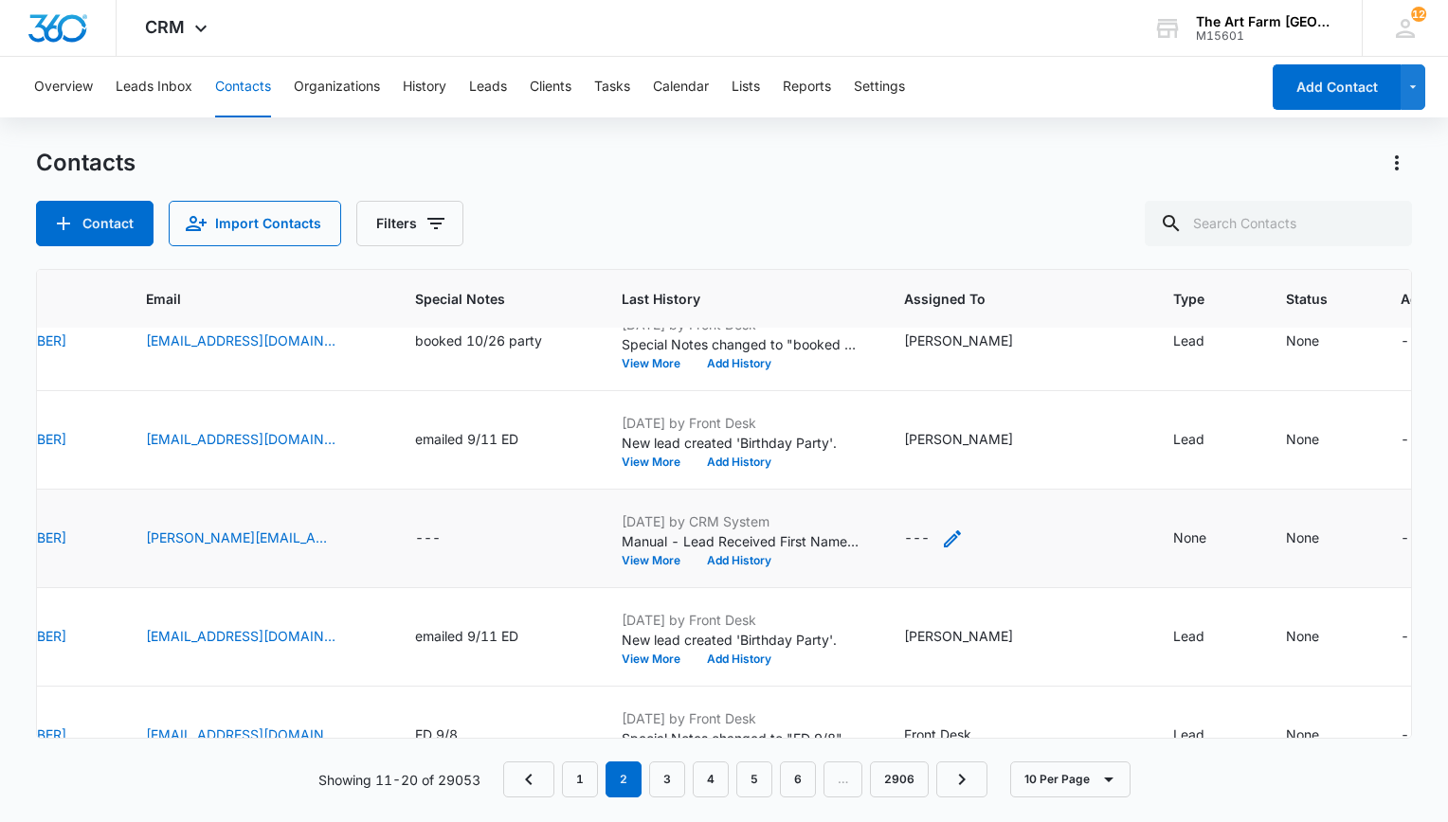
click at [944, 535] on icon "Assigned To - - Select to Edit Field" at bounding box center [952, 539] width 17 height 17
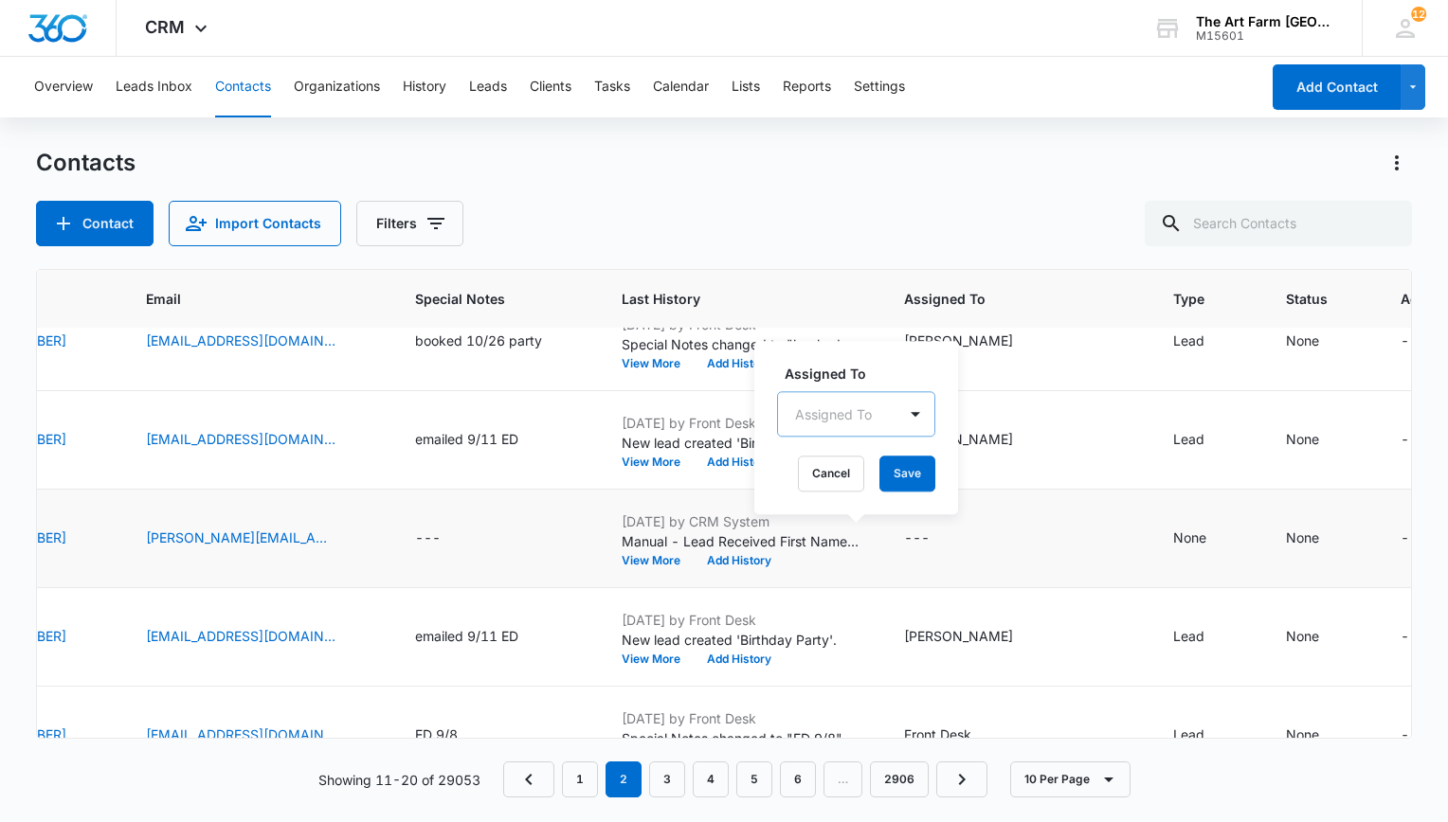
click at [889, 407] on div "Assigned To" at bounding box center [837, 414] width 118 height 43
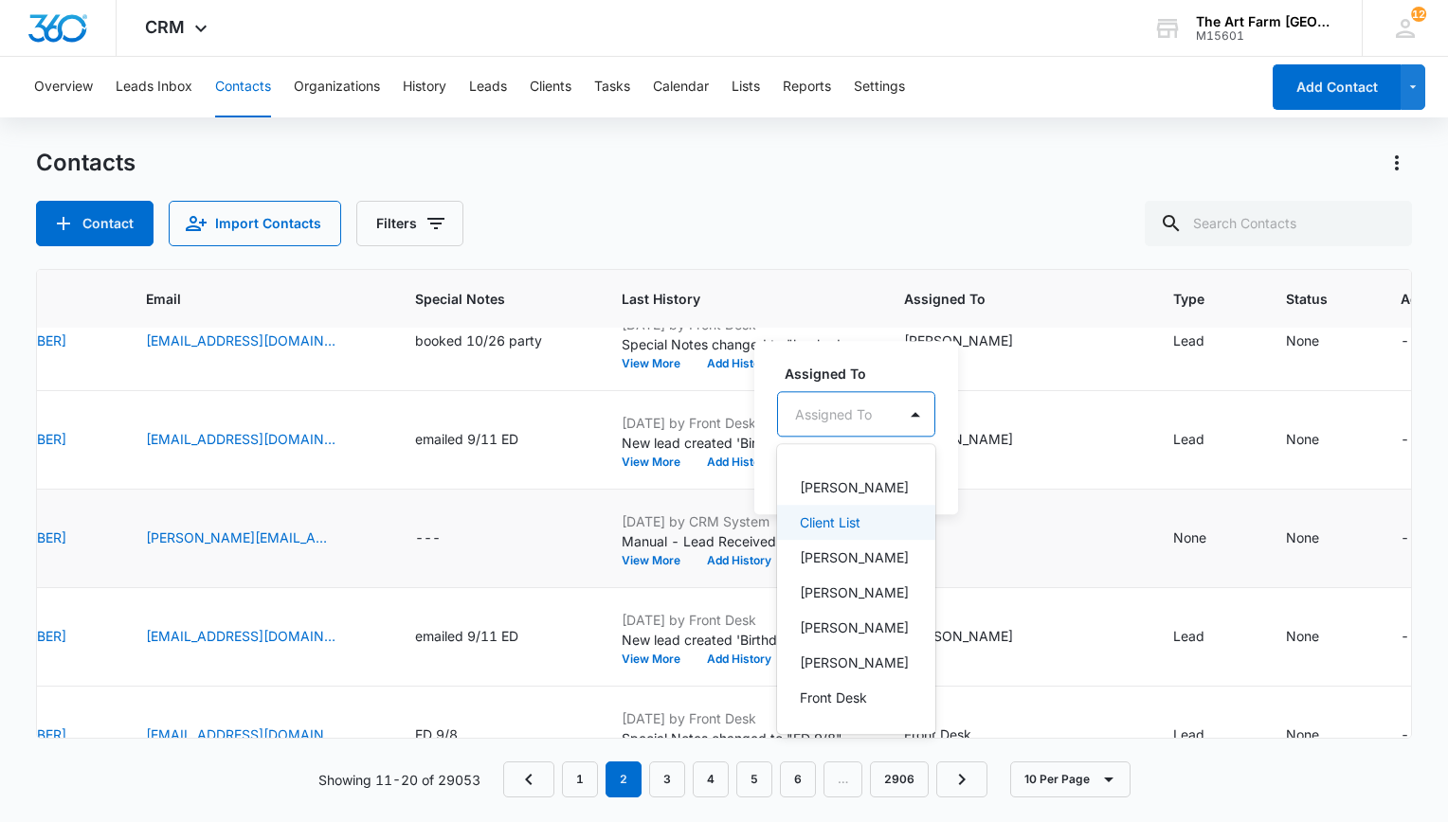
scroll to position [198, 0]
click at [846, 618] on p "[PERSON_NAME]" at bounding box center [854, 628] width 109 height 20
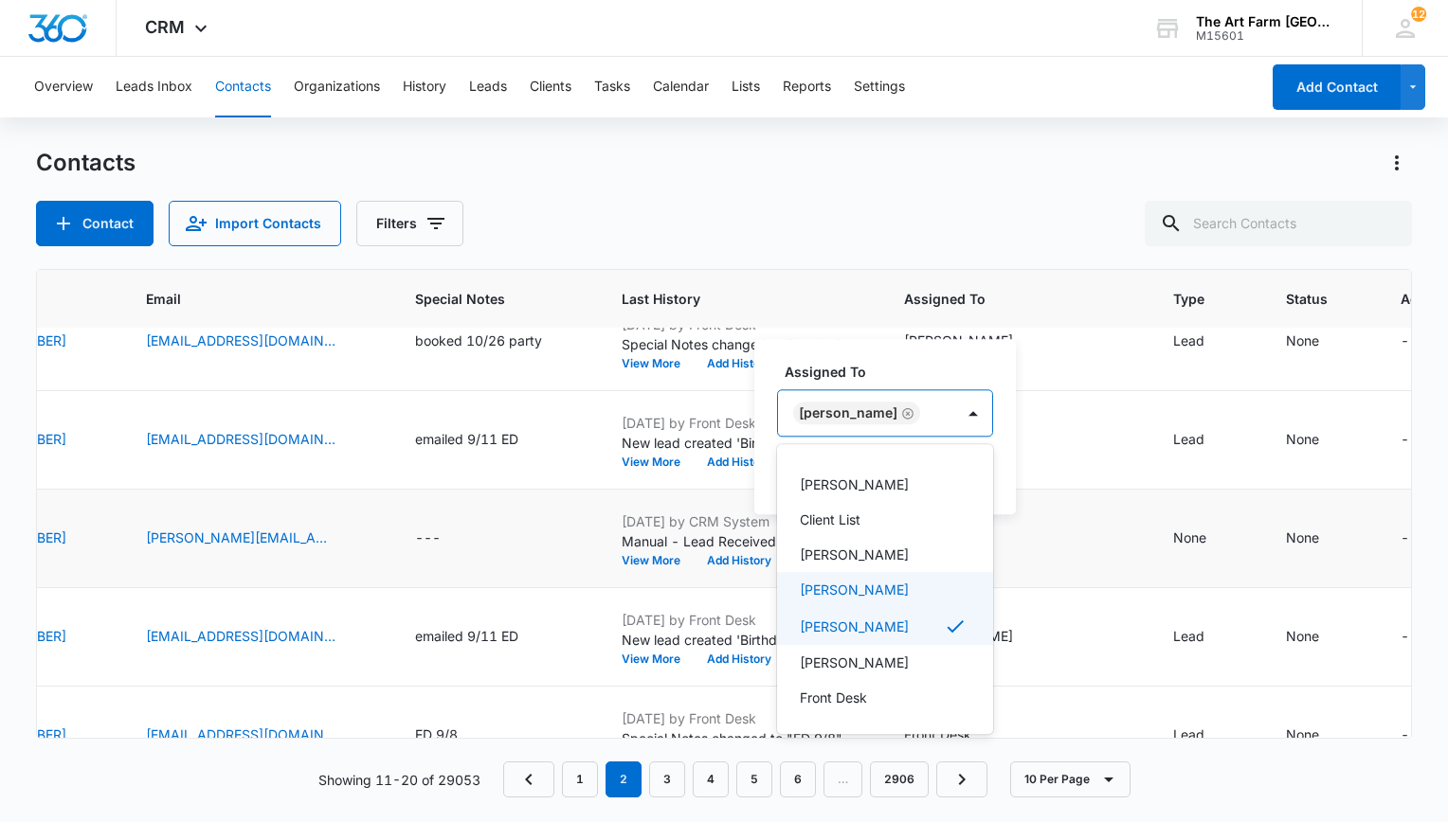
scroll to position [121, 0]
click at [928, 157] on div "Contacts" at bounding box center [724, 163] width 1376 height 30
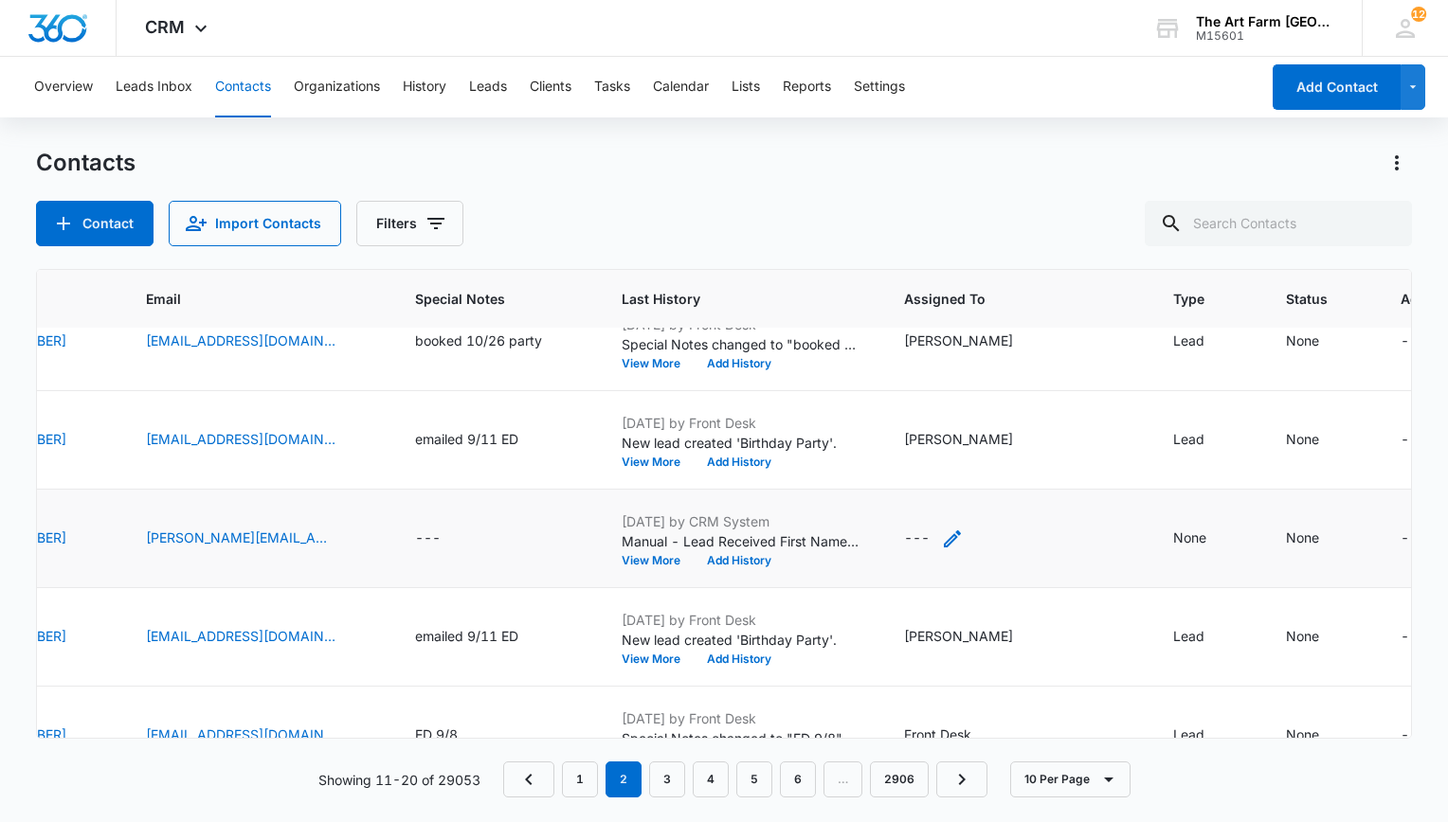
click at [904, 534] on div "---" at bounding box center [934, 539] width 60 height 23
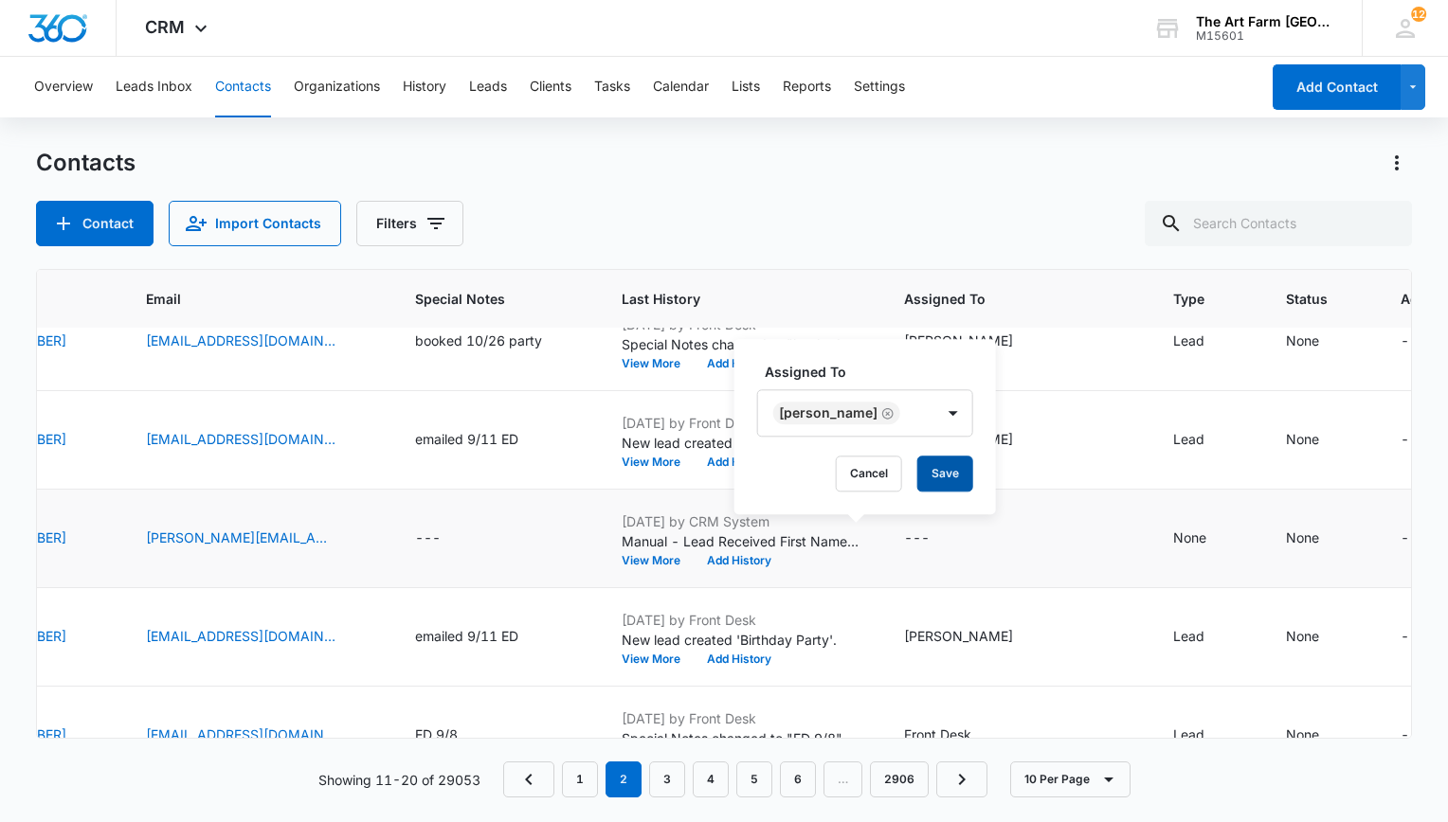
click at [935, 470] on button "Save" at bounding box center [945, 474] width 56 height 36
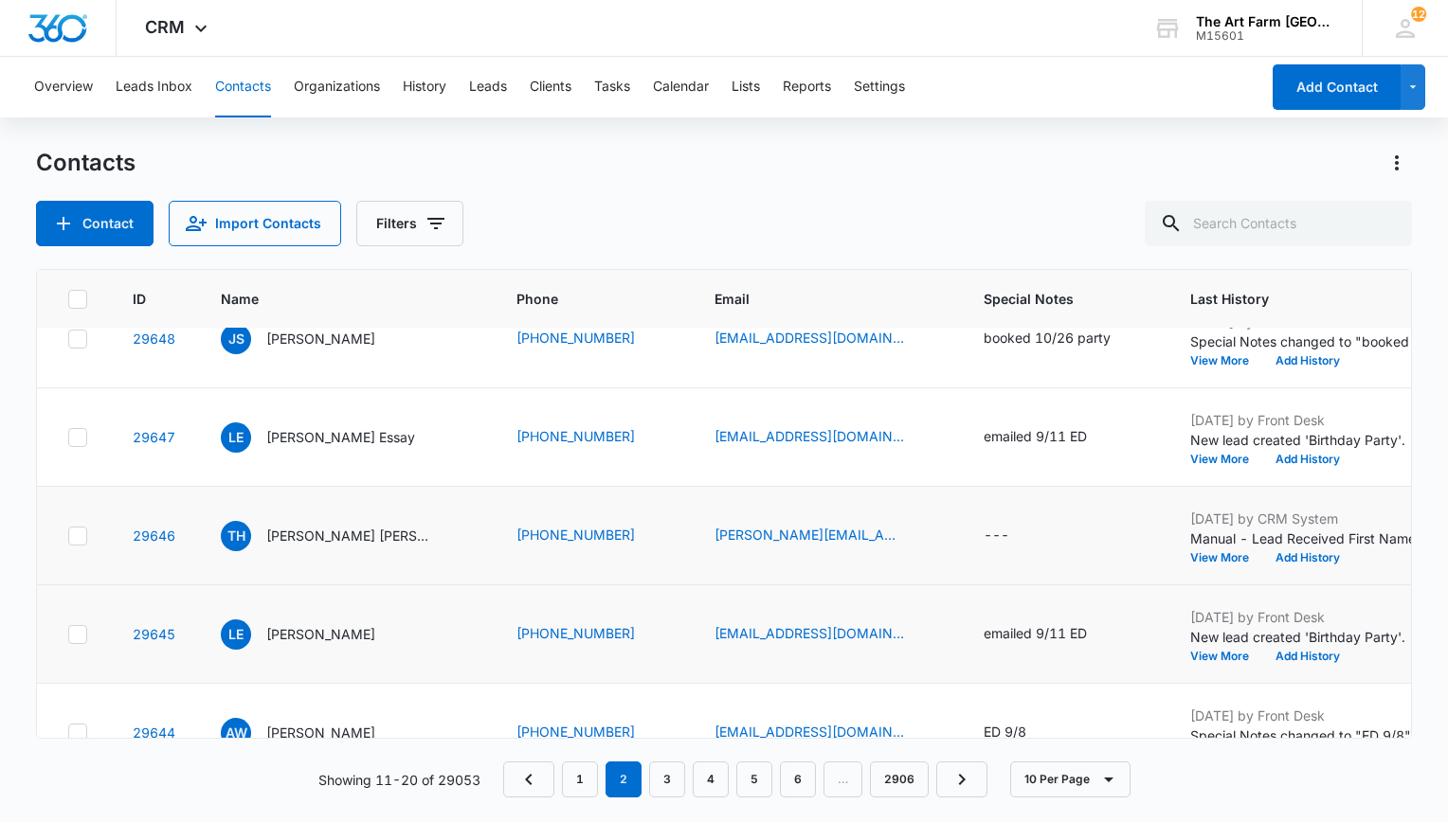
scroll to position [585, 0]
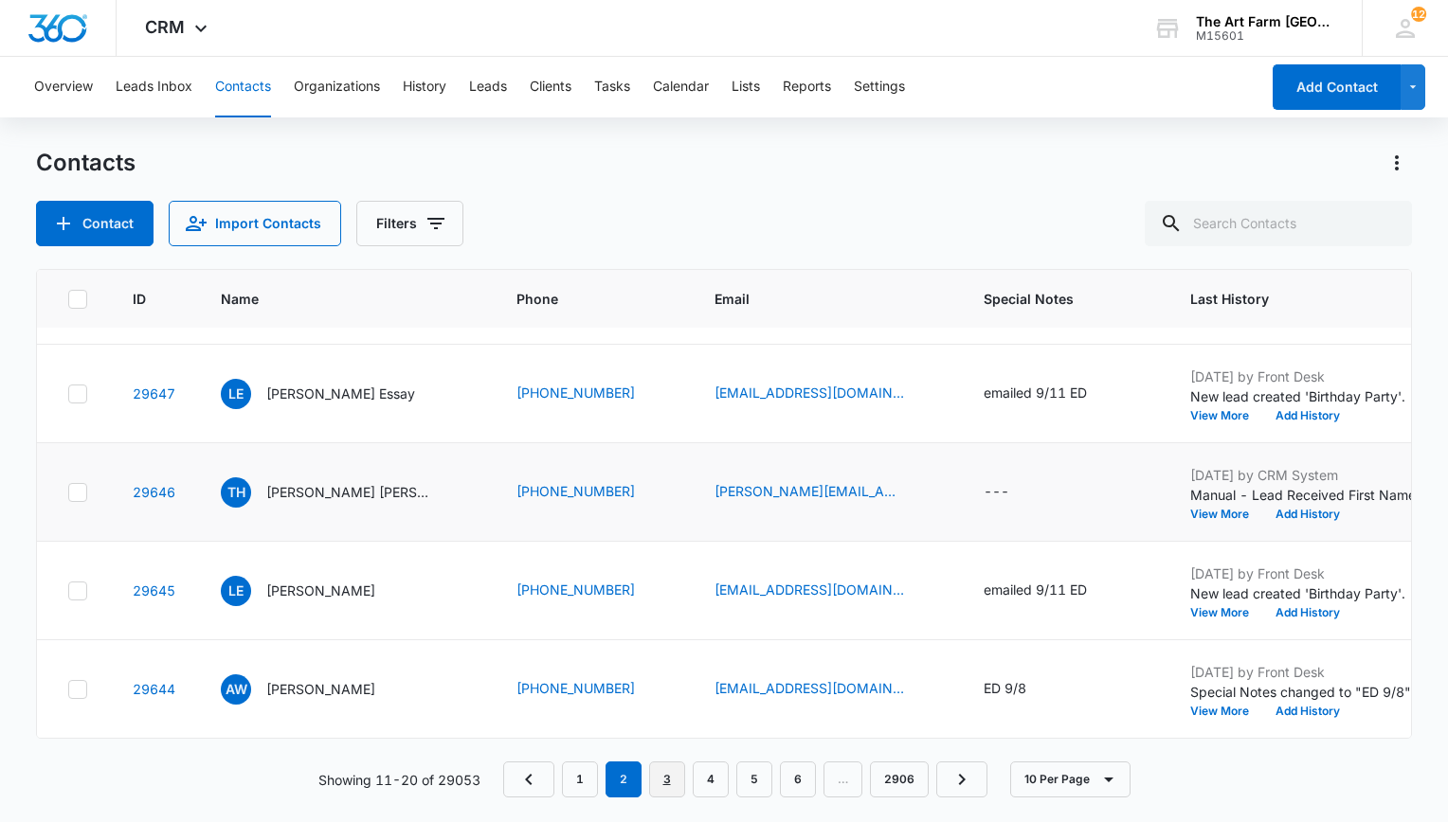
click at [677, 781] on link "3" at bounding box center [667, 780] width 36 height 36
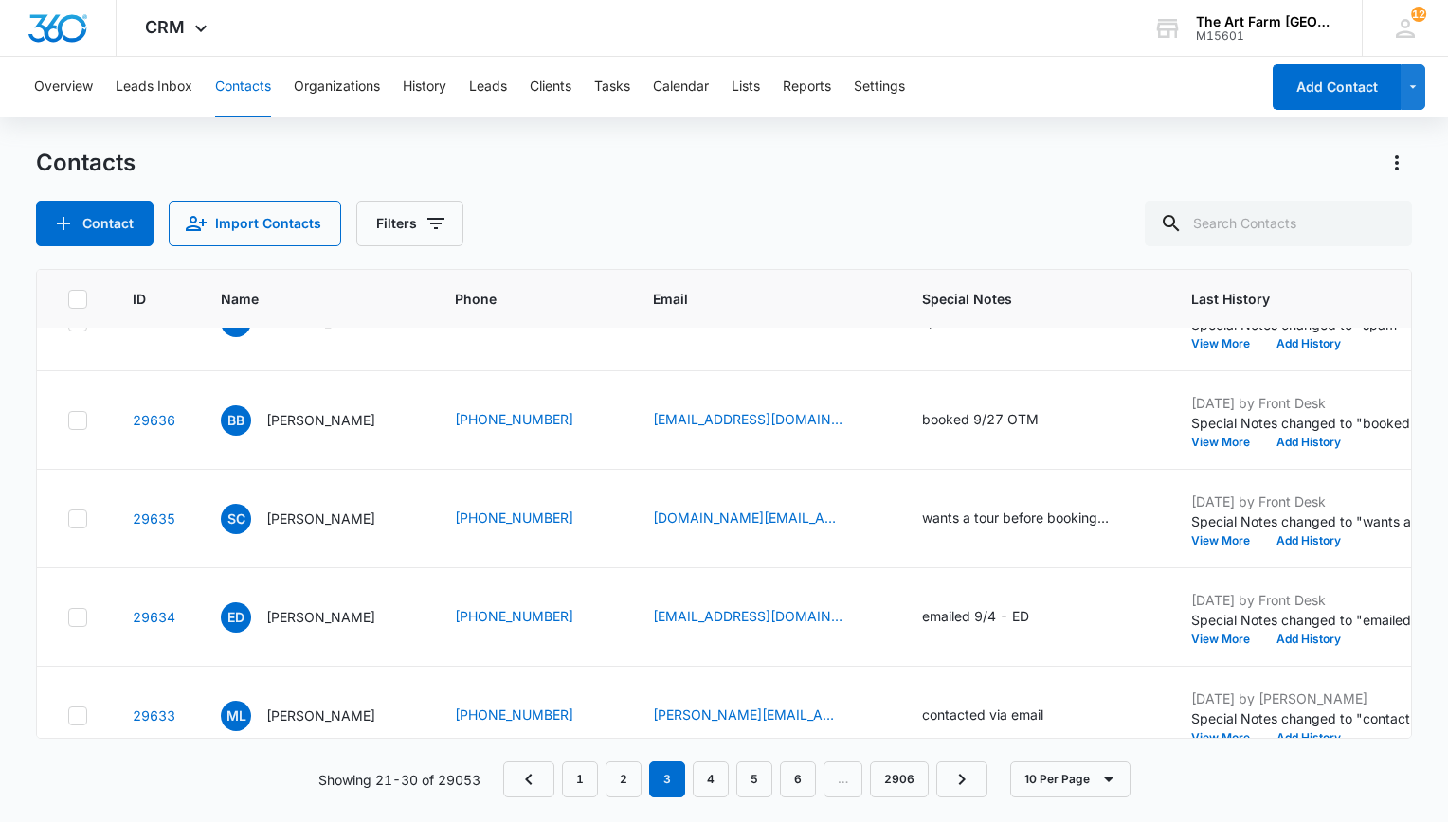
scroll to position [0, 0]
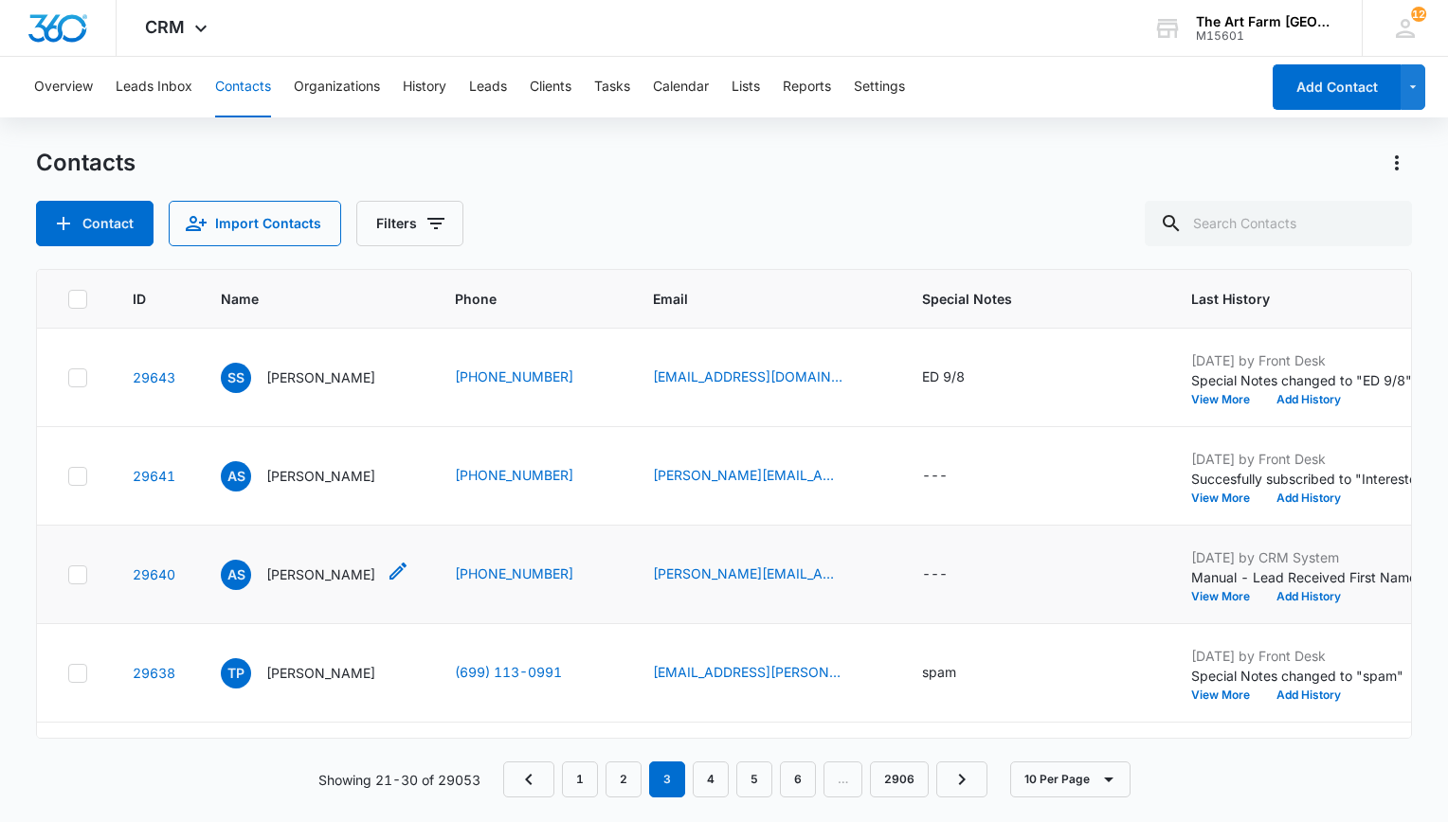
click at [297, 574] on p "[PERSON_NAME]" at bounding box center [320, 575] width 109 height 20
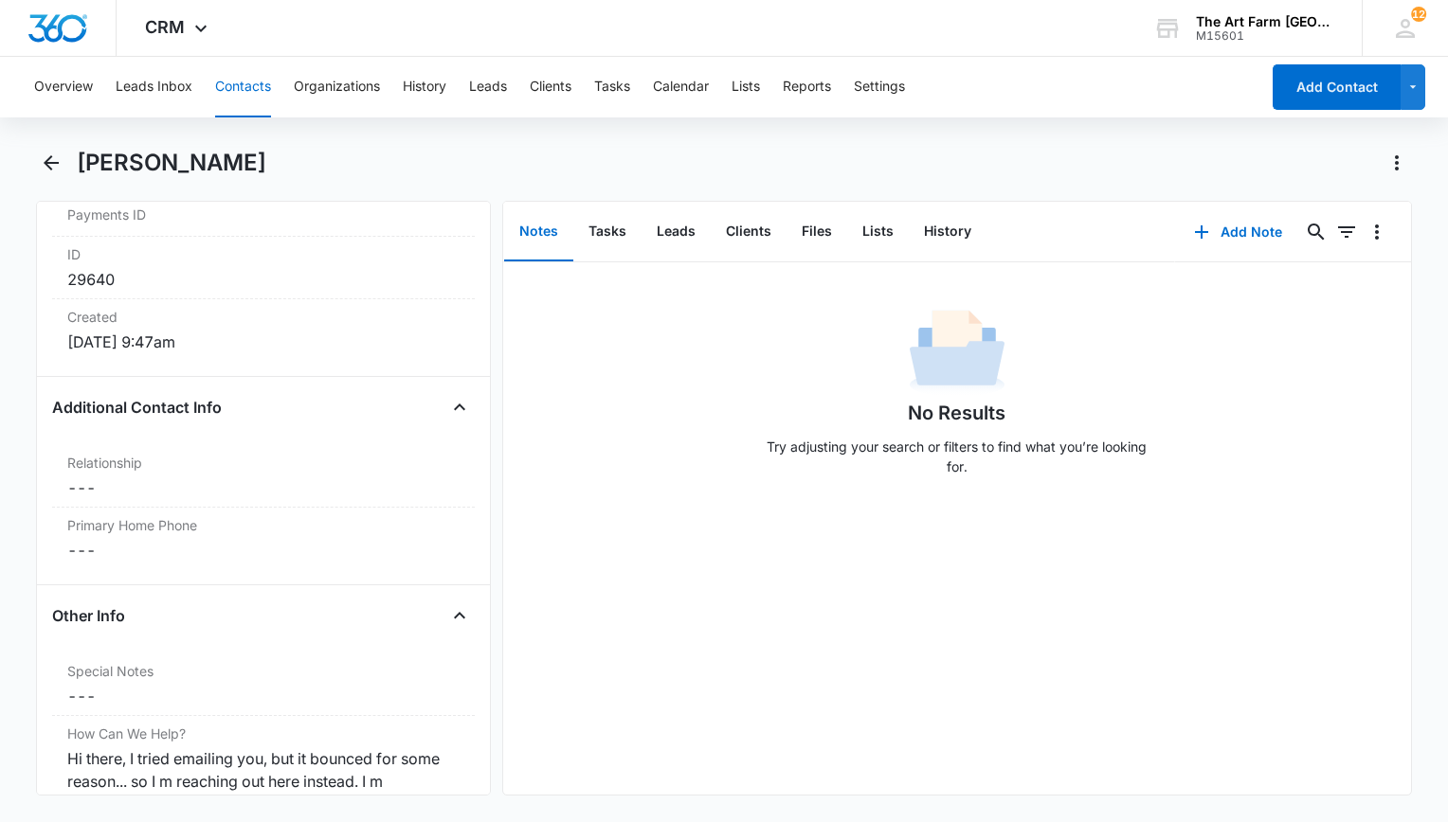
scroll to position [706, 0]
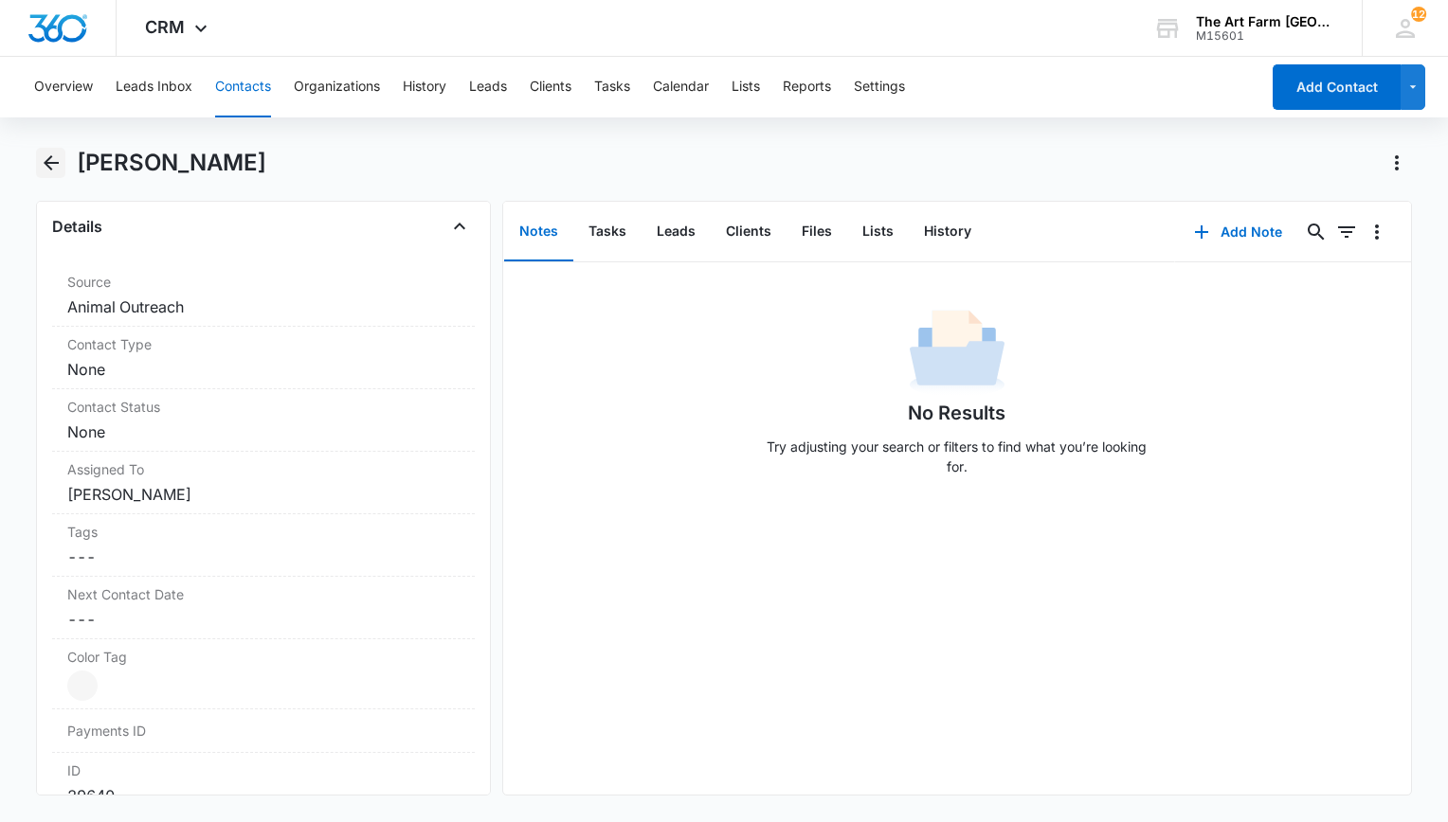
click at [40, 161] on icon "Back" at bounding box center [51, 163] width 23 height 23
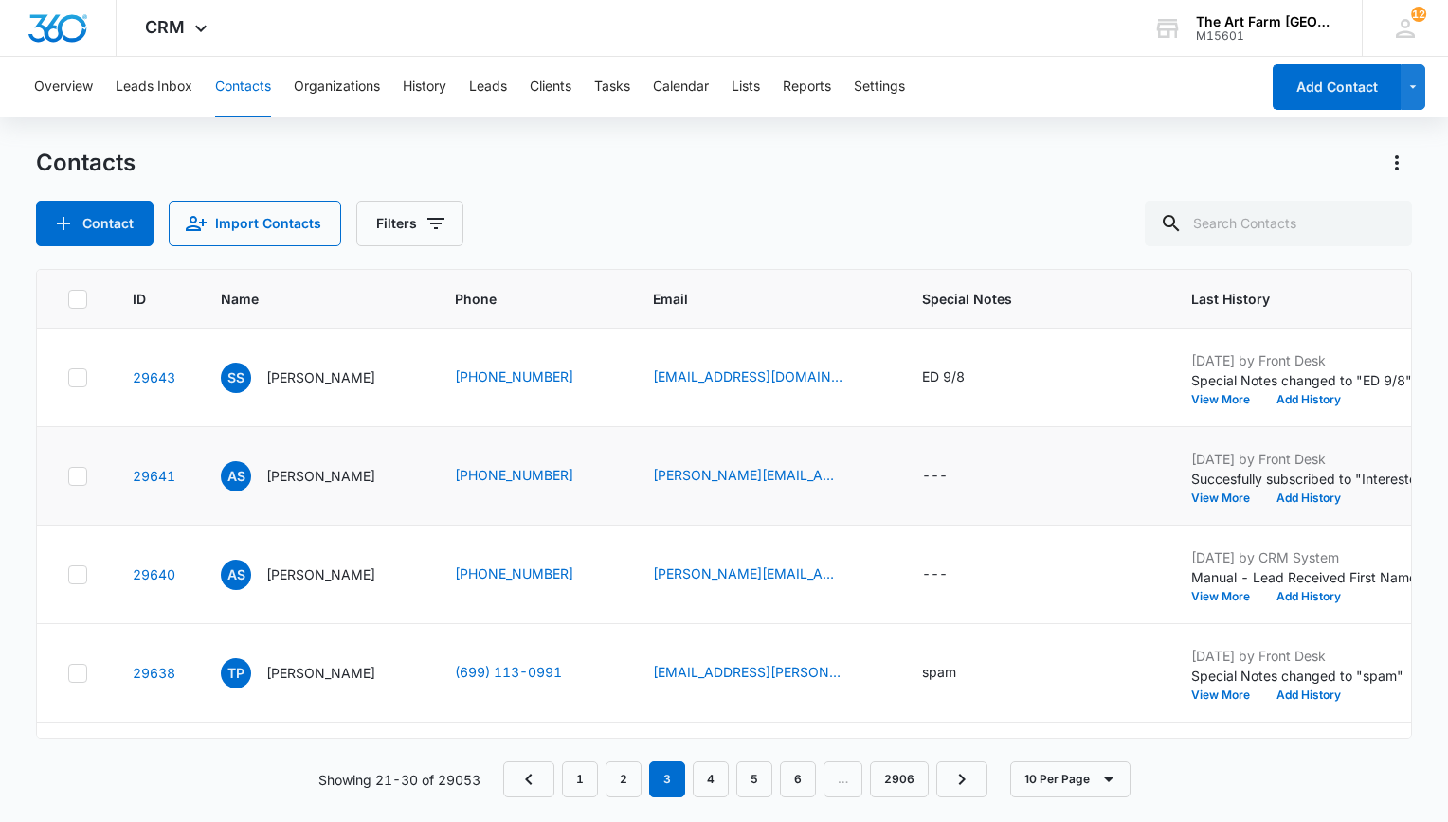
click at [69, 476] on icon at bounding box center [77, 476] width 17 height 17
click at [68, 476] on input "checkbox" at bounding box center [67, 476] width 1 height 1
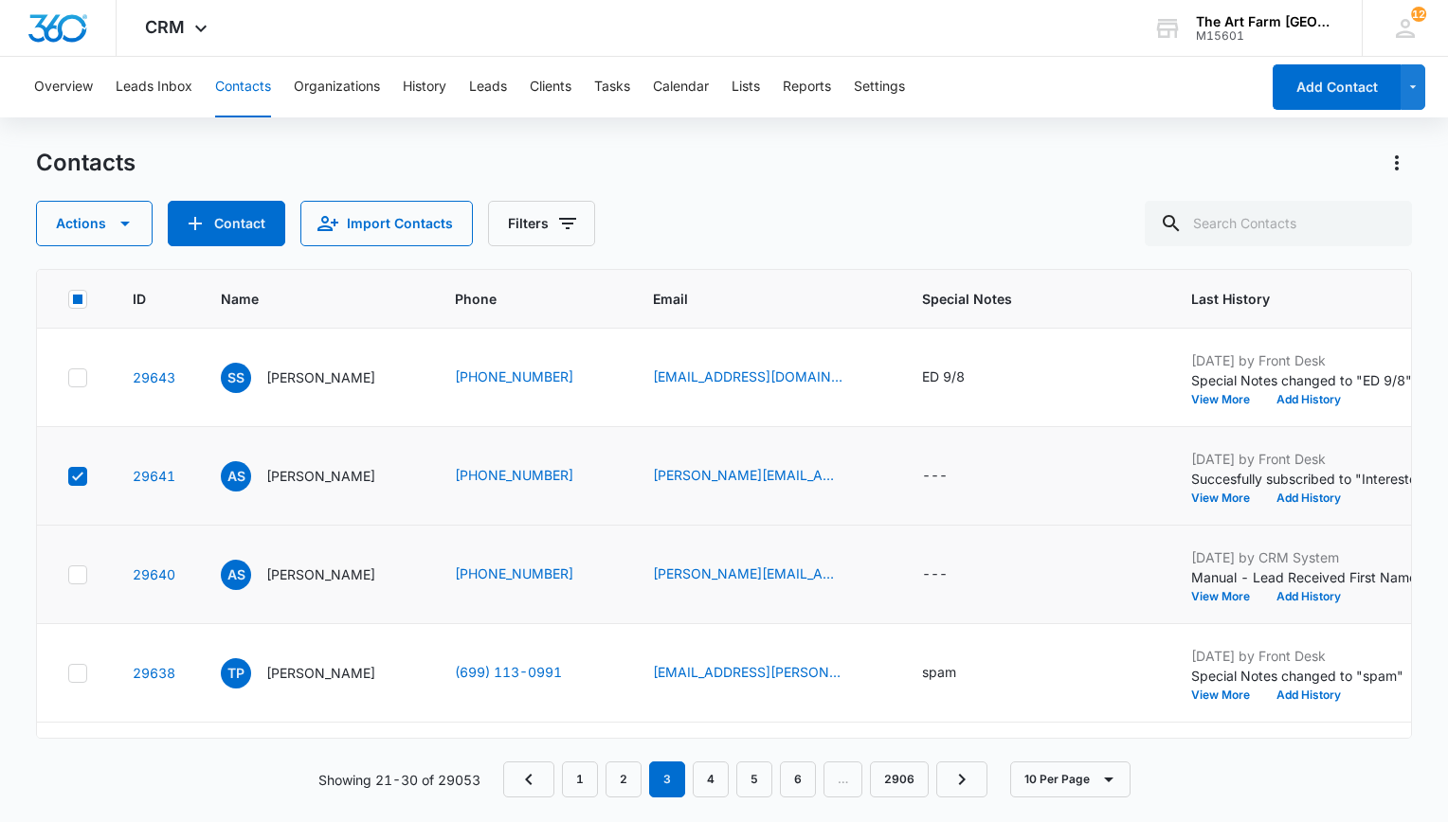
click at [74, 570] on icon at bounding box center [77, 575] width 17 height 17
click at [68, 574] on input "checkbox" at bounding box center [67, 574] width 1 height 1
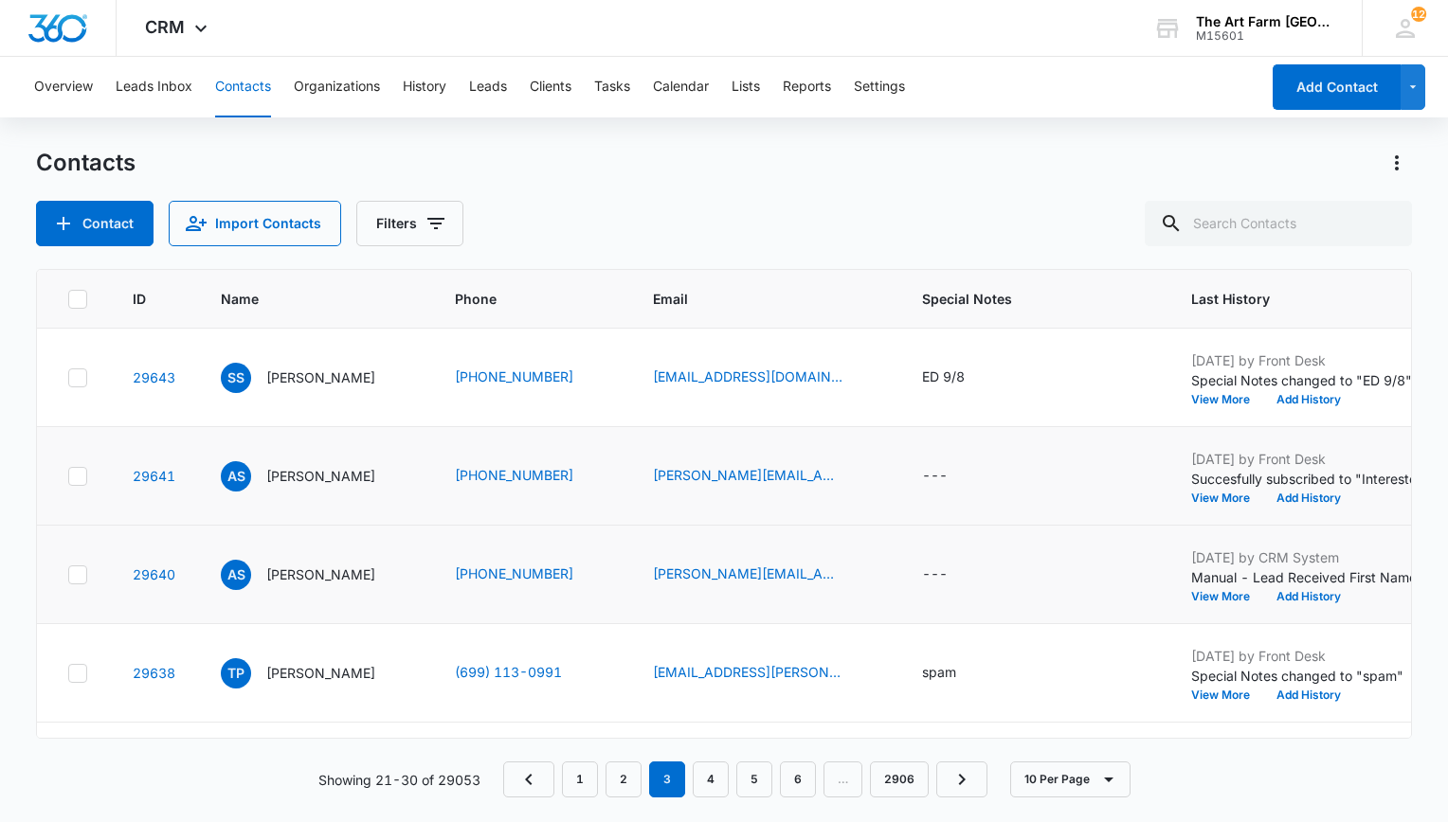
click at [73, 482] on icon at bounding box center [77, 476] width 17 height 17
click at [68, 477] on input "checkbox" at bounding box center [67, 476] width 1 height 1
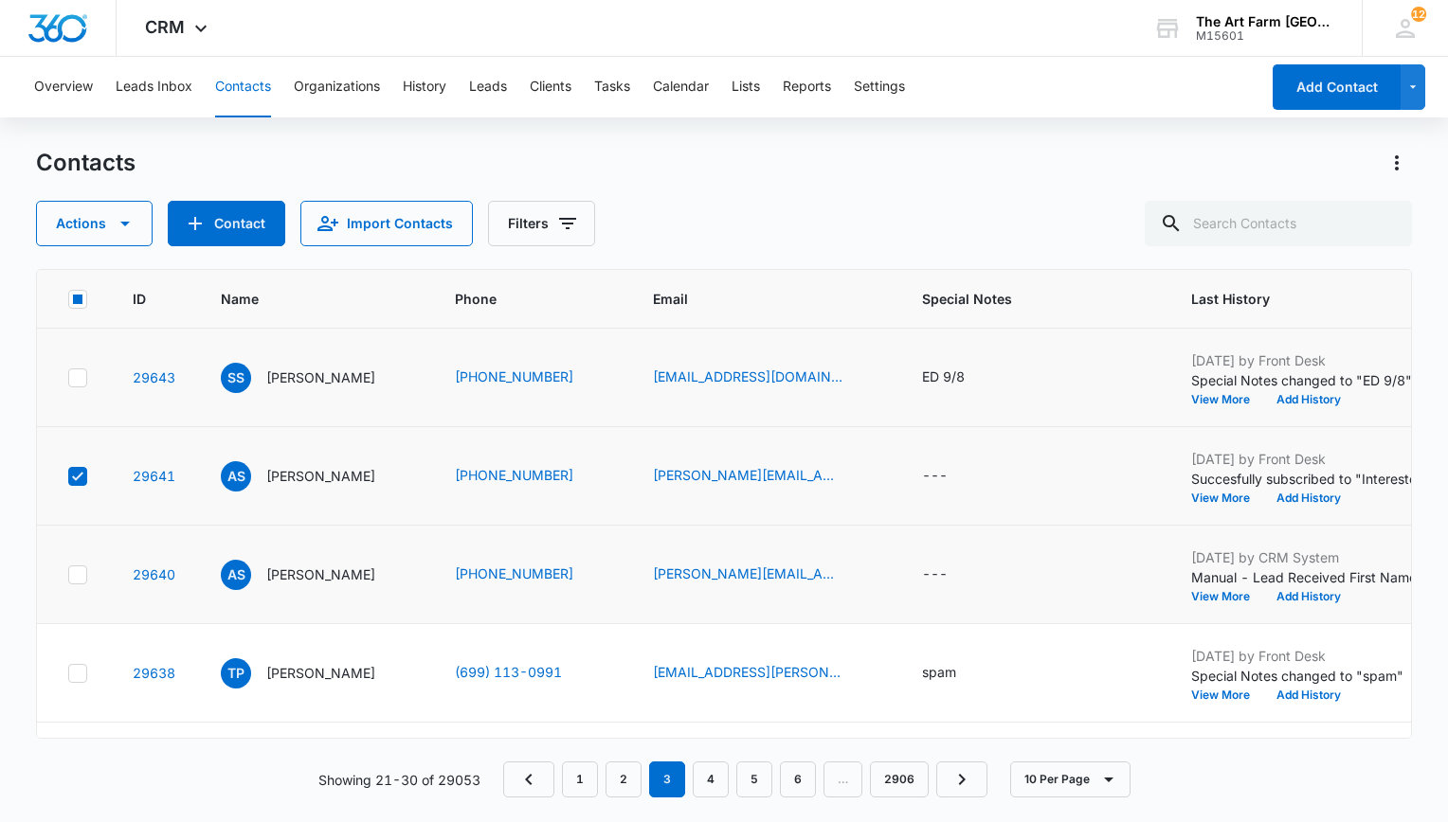
click at [78, 572] on icon at bounding box center [77, 574] width 11 height 9
click at [68, 574] on input "checkbox" at bounding box center [67, 574] width 1 height 1
click at [119, 212] on icon "button" at bounding box center [125, 223] width 23 height 23
click at [104, 435] on button "Delete" at bounding box center [113, 426] width 153 height 28
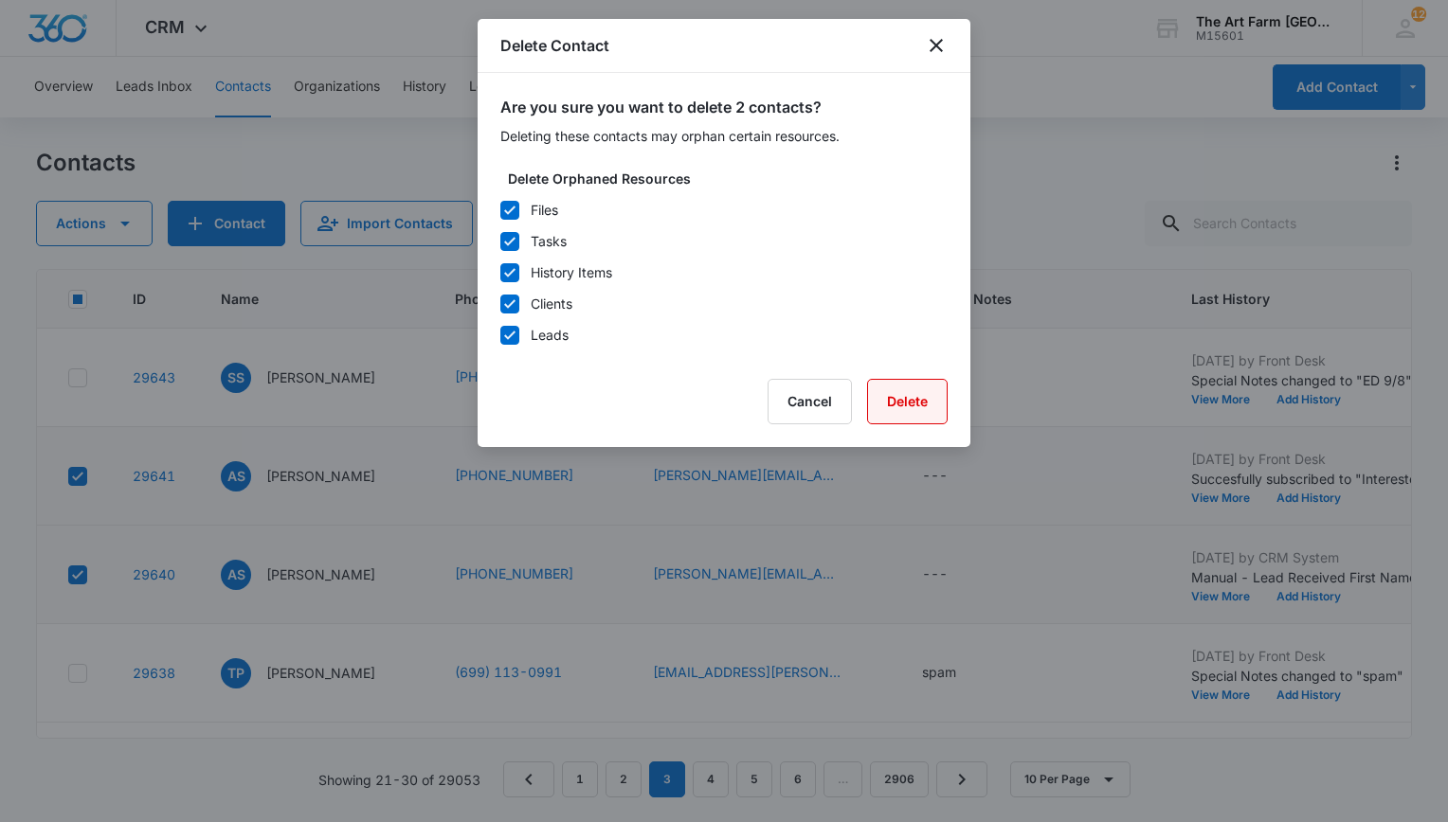
click at [901, 390] on button "Delete" at bounding box center [907, 401] width 81 height 45
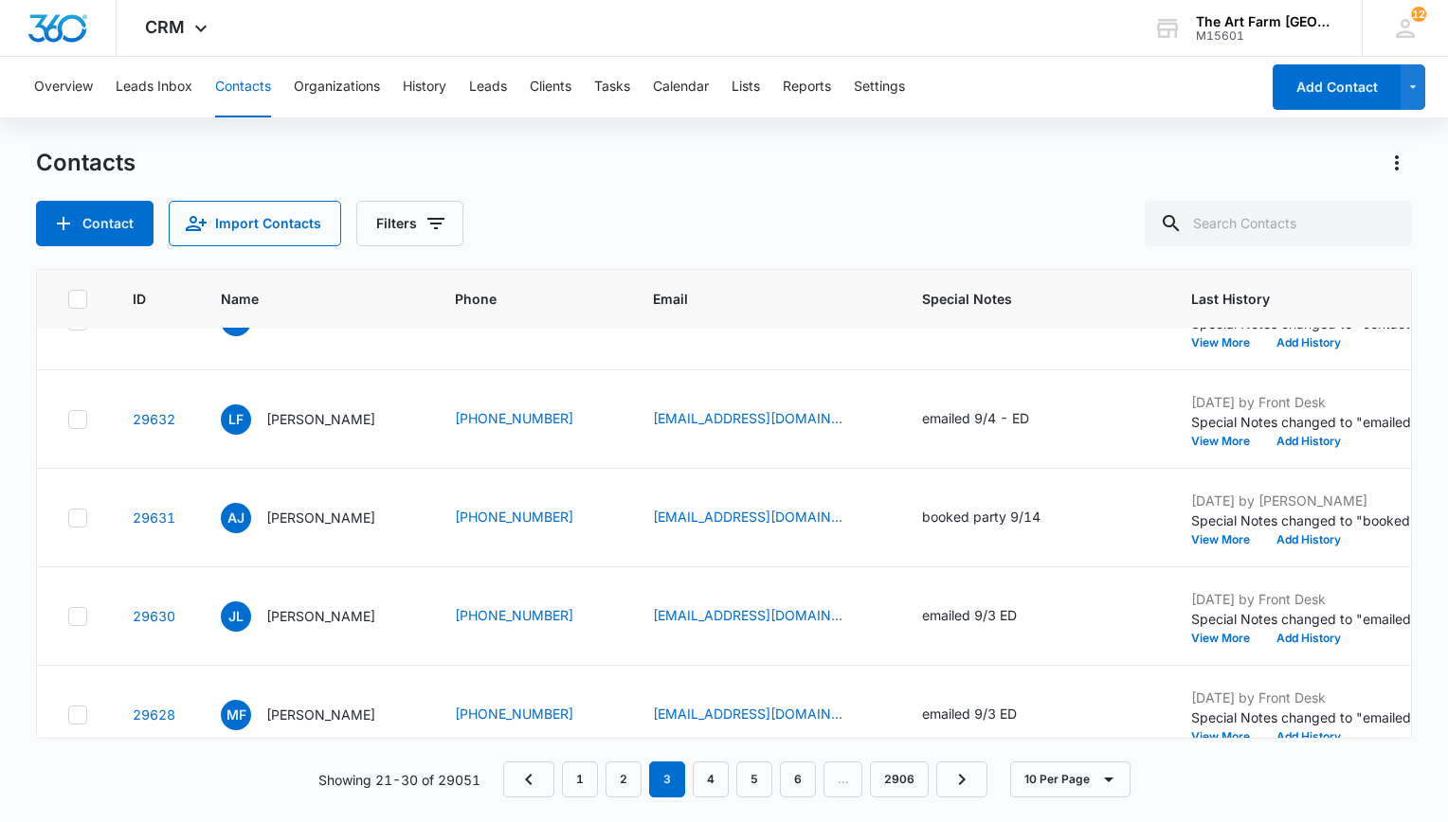
scroll to position [585, 0]
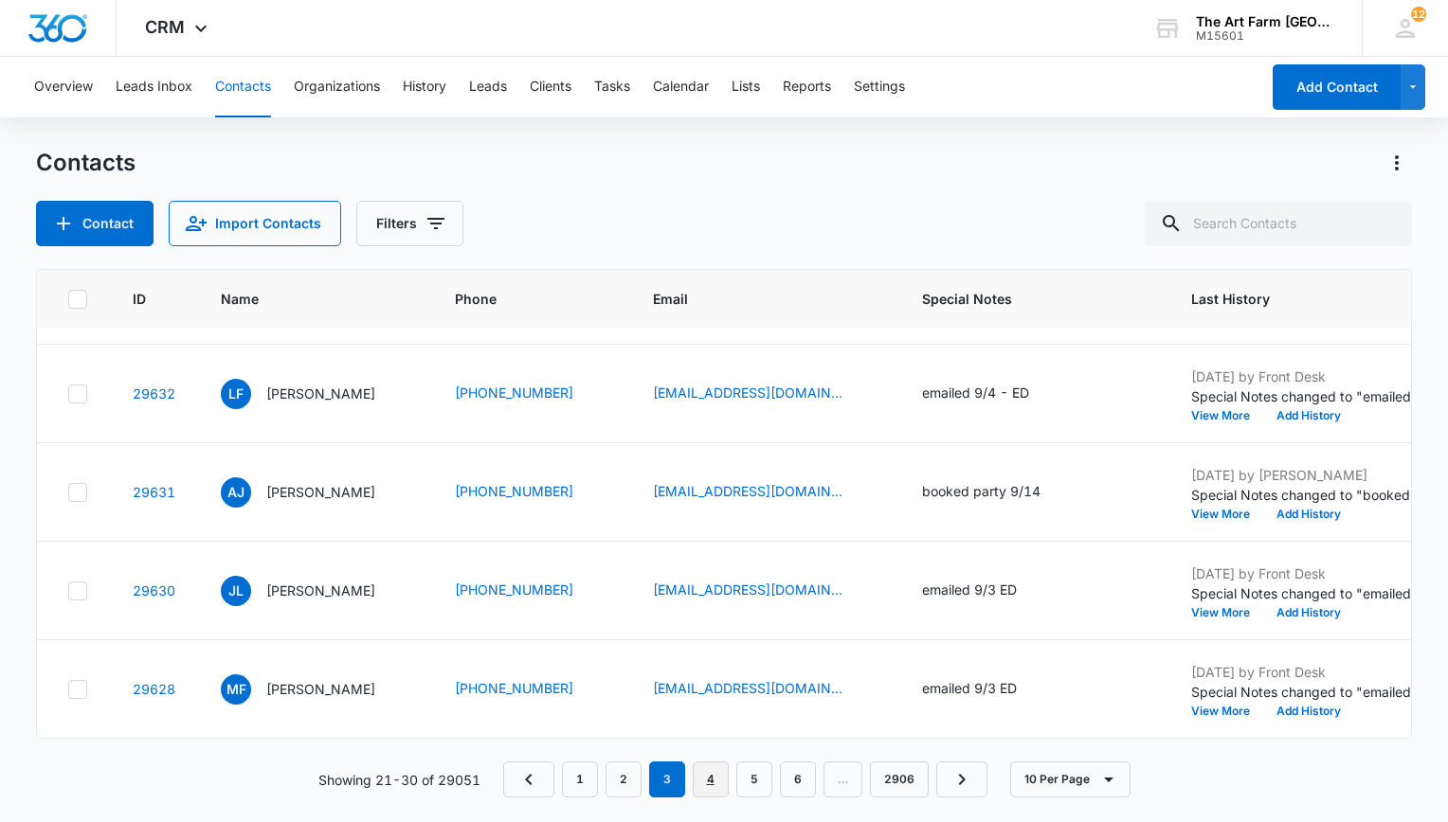
click at [714, 762] on link "4" at bounding box center [711, 780] width 36 height 36
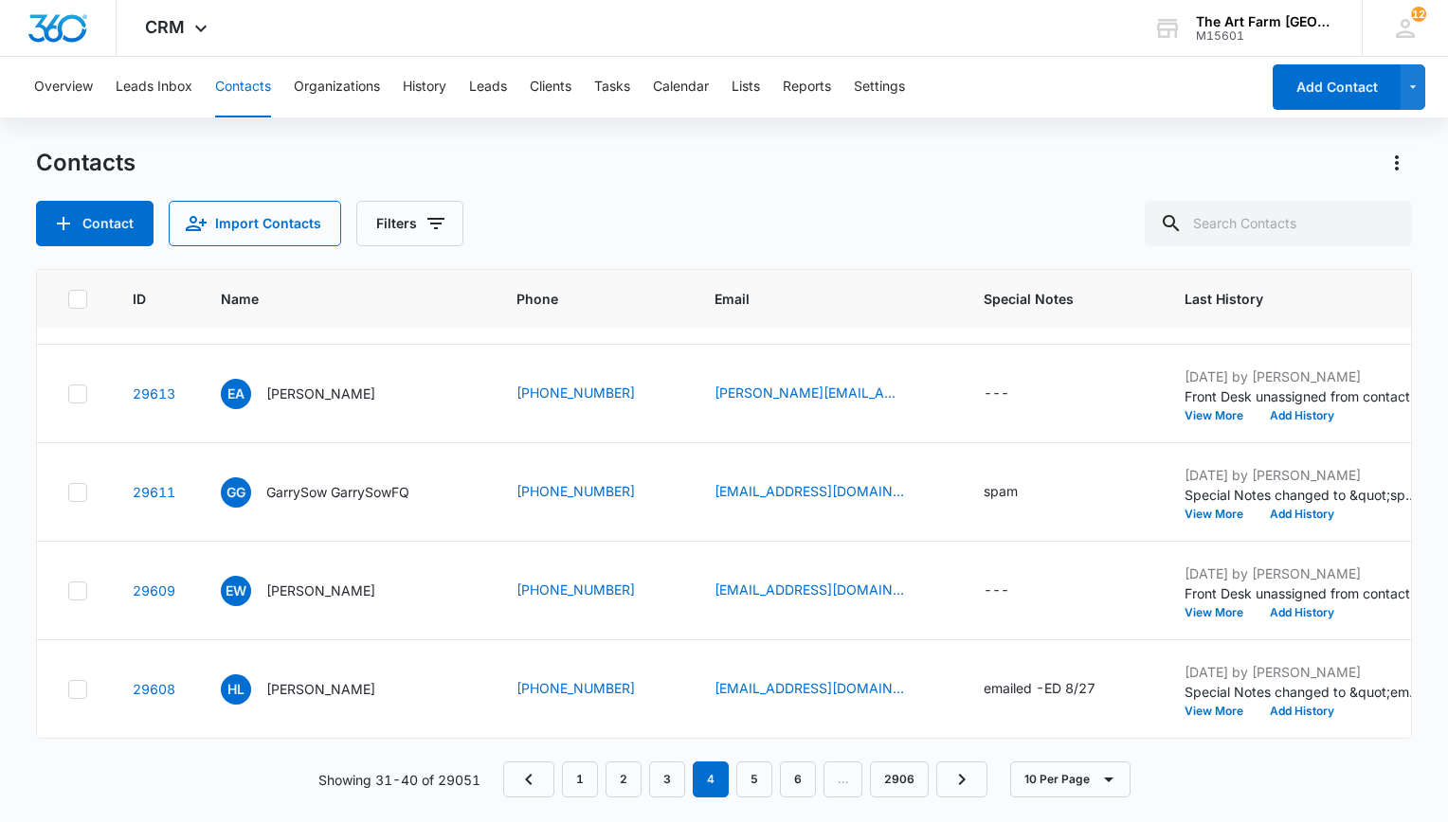
scroll to position [0, 0]
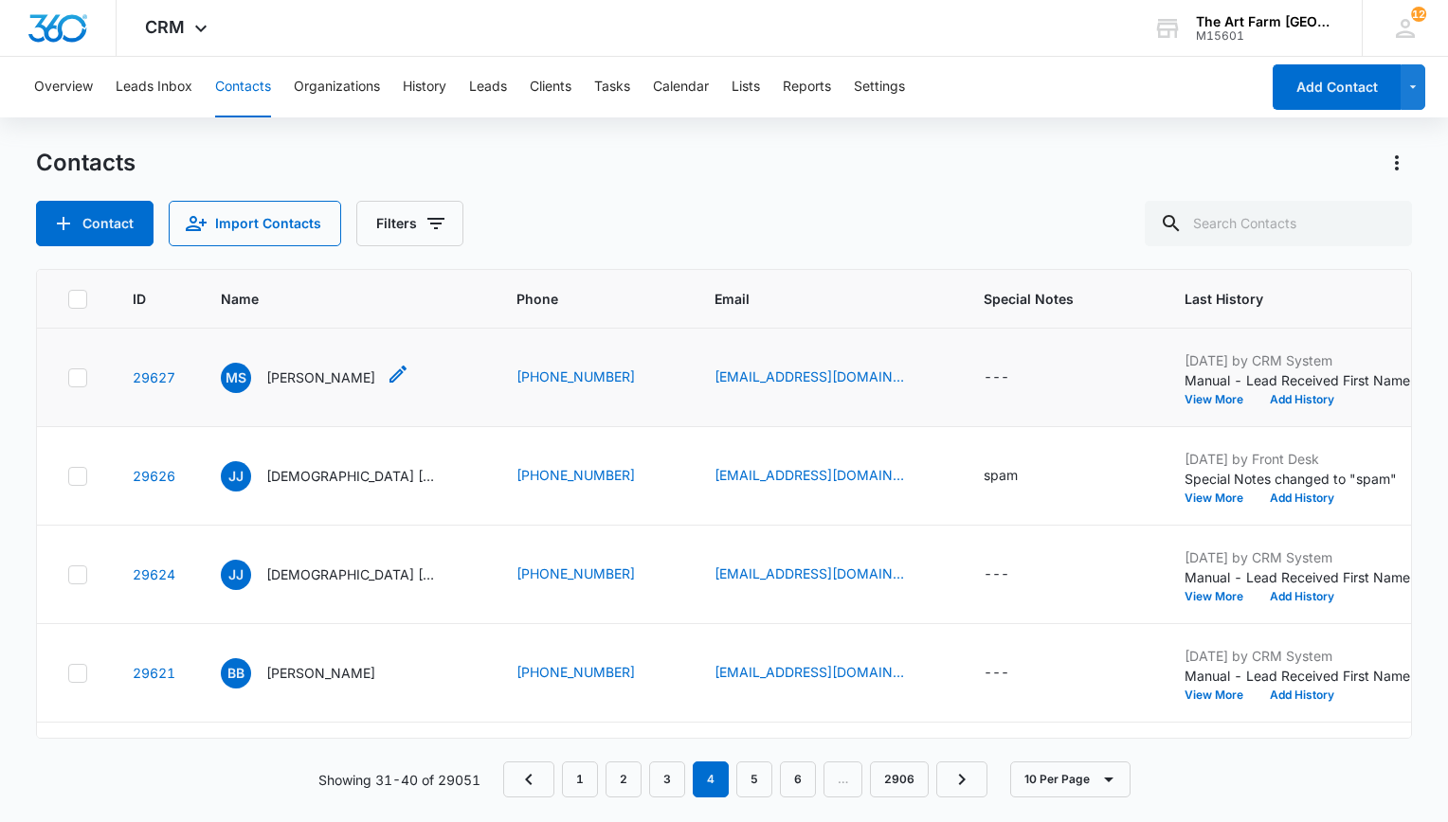
click at [327, 380] on p "[PERSON_NAME]" at bounding box center [320, 378] width 109 height 20
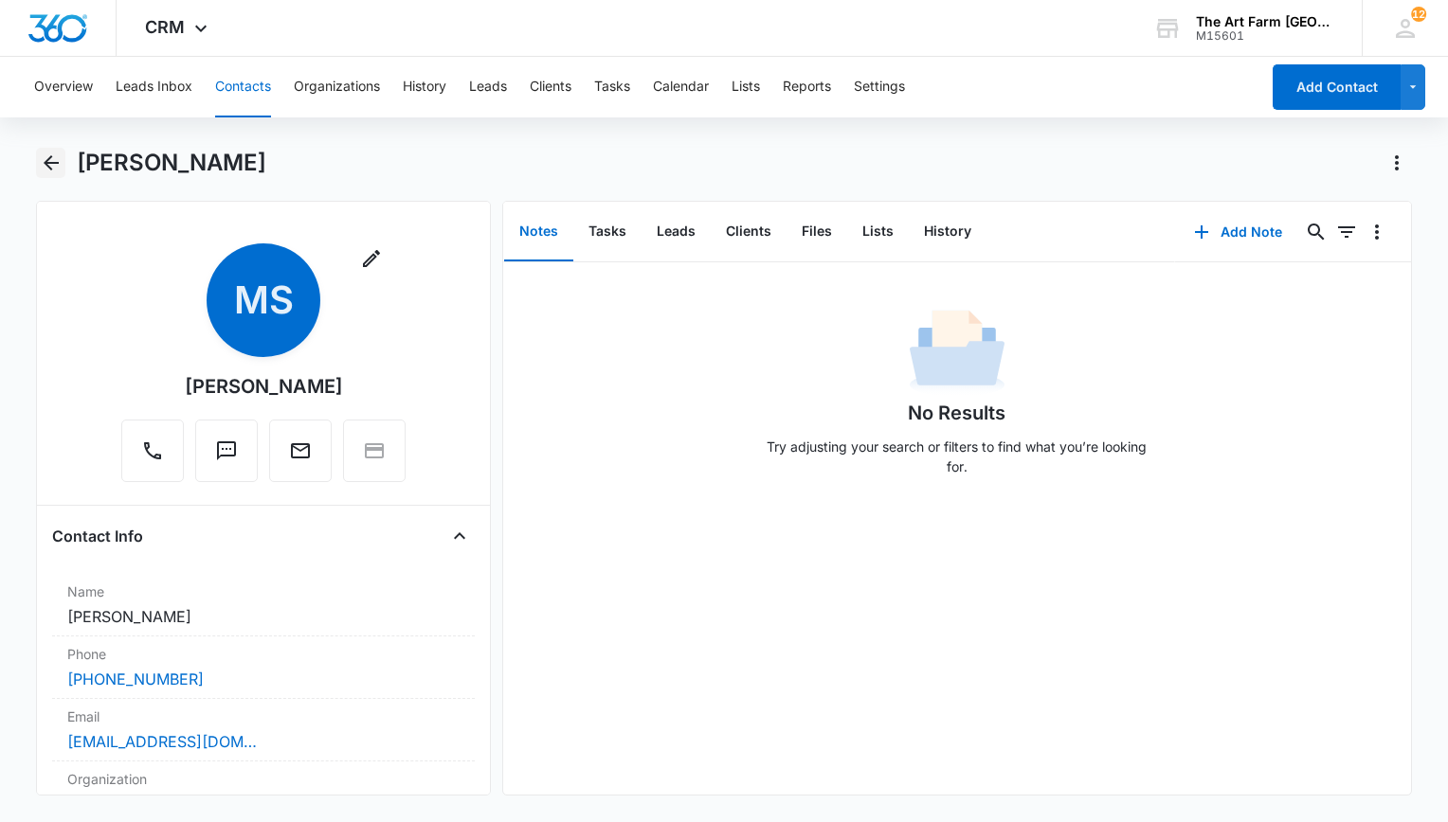
click at [52, 160] on icon "Back" at bounding box center [51, 163] width 23 height 23
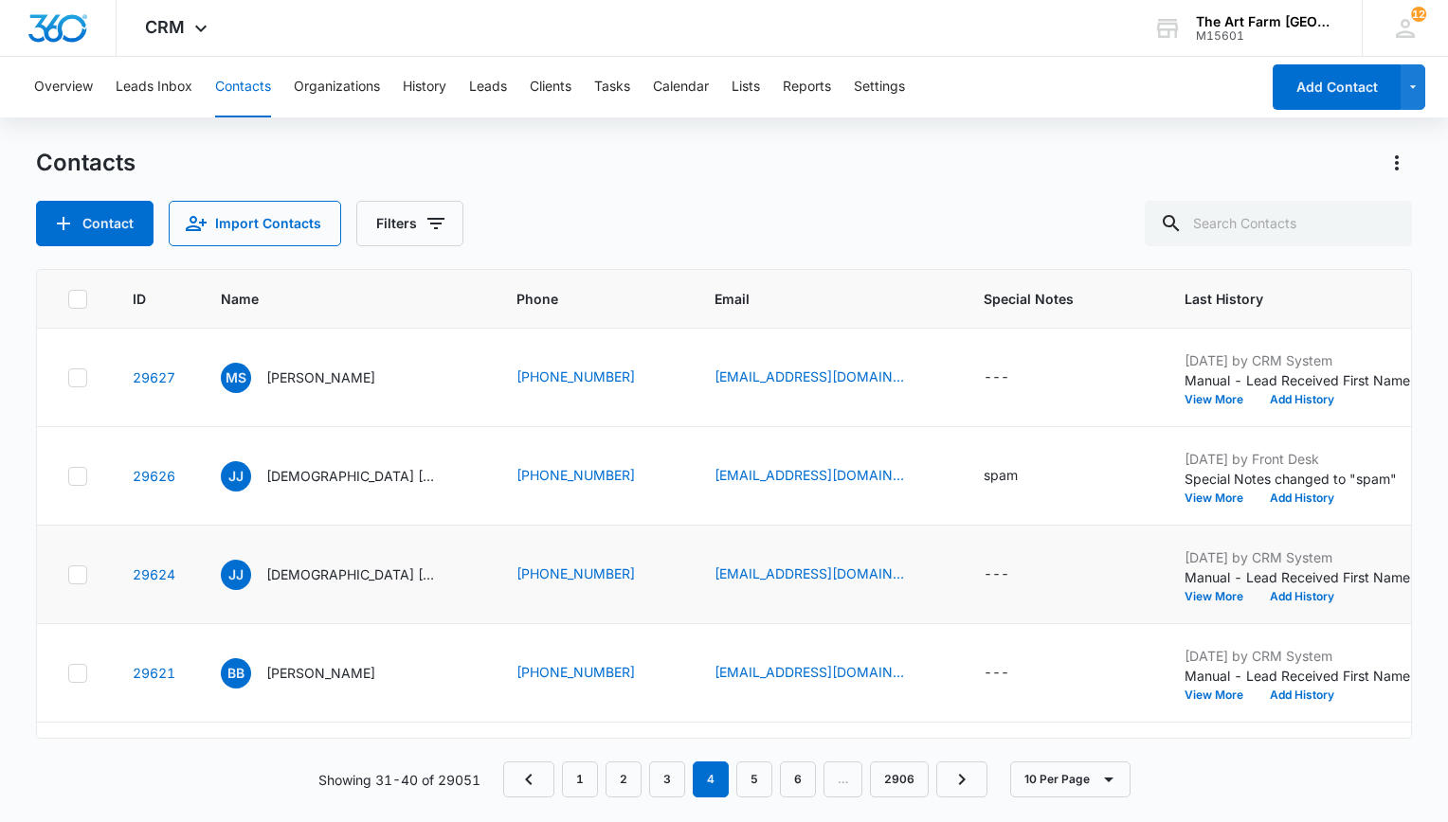
click at [69, 569] on icon at bounding box center [77, 575] width 17 height 17
click at [68, 574] on input "checkbox" at bounding box center [67, 574] width 1 height 1
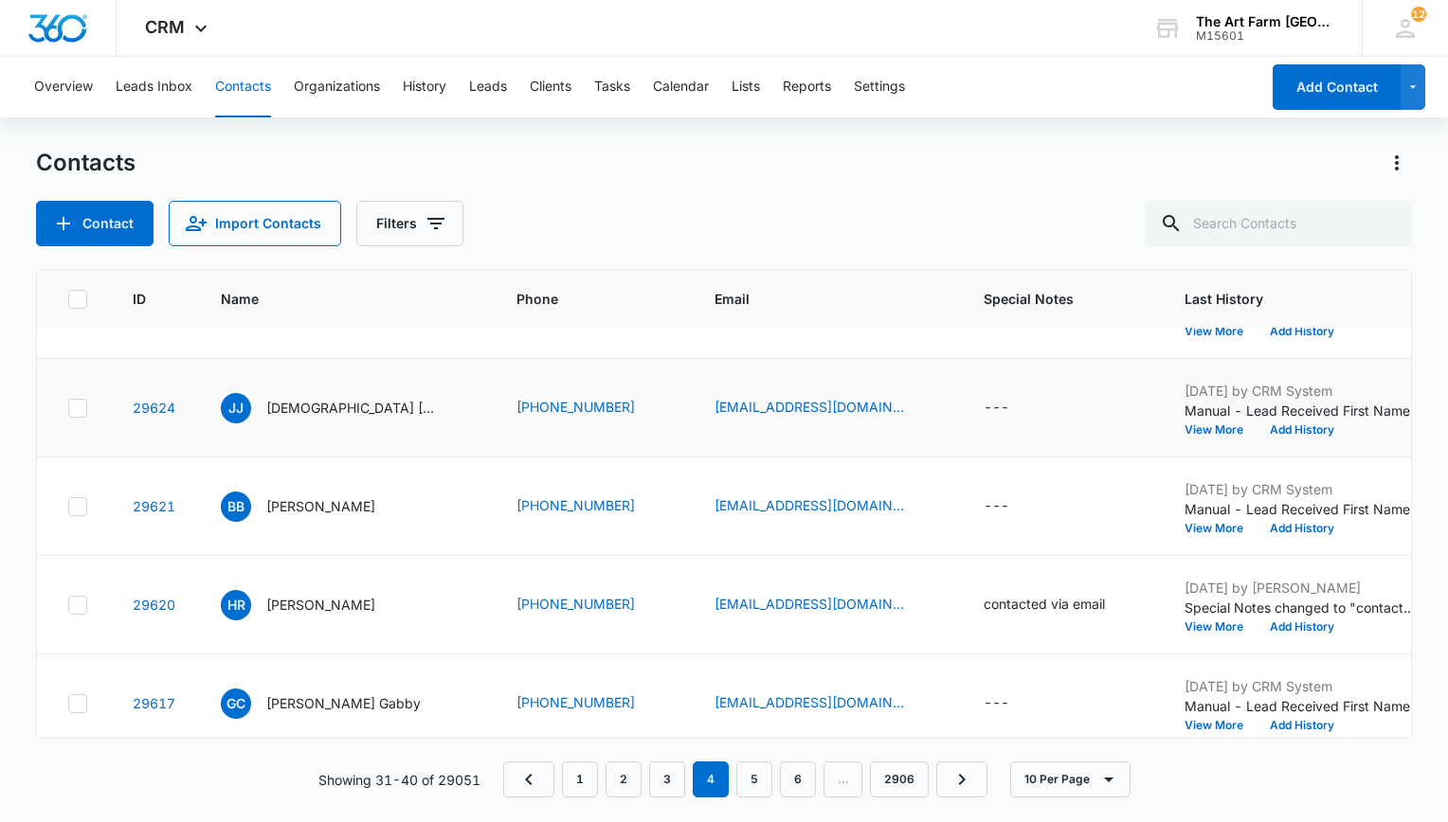
scroll to position [207, 0]
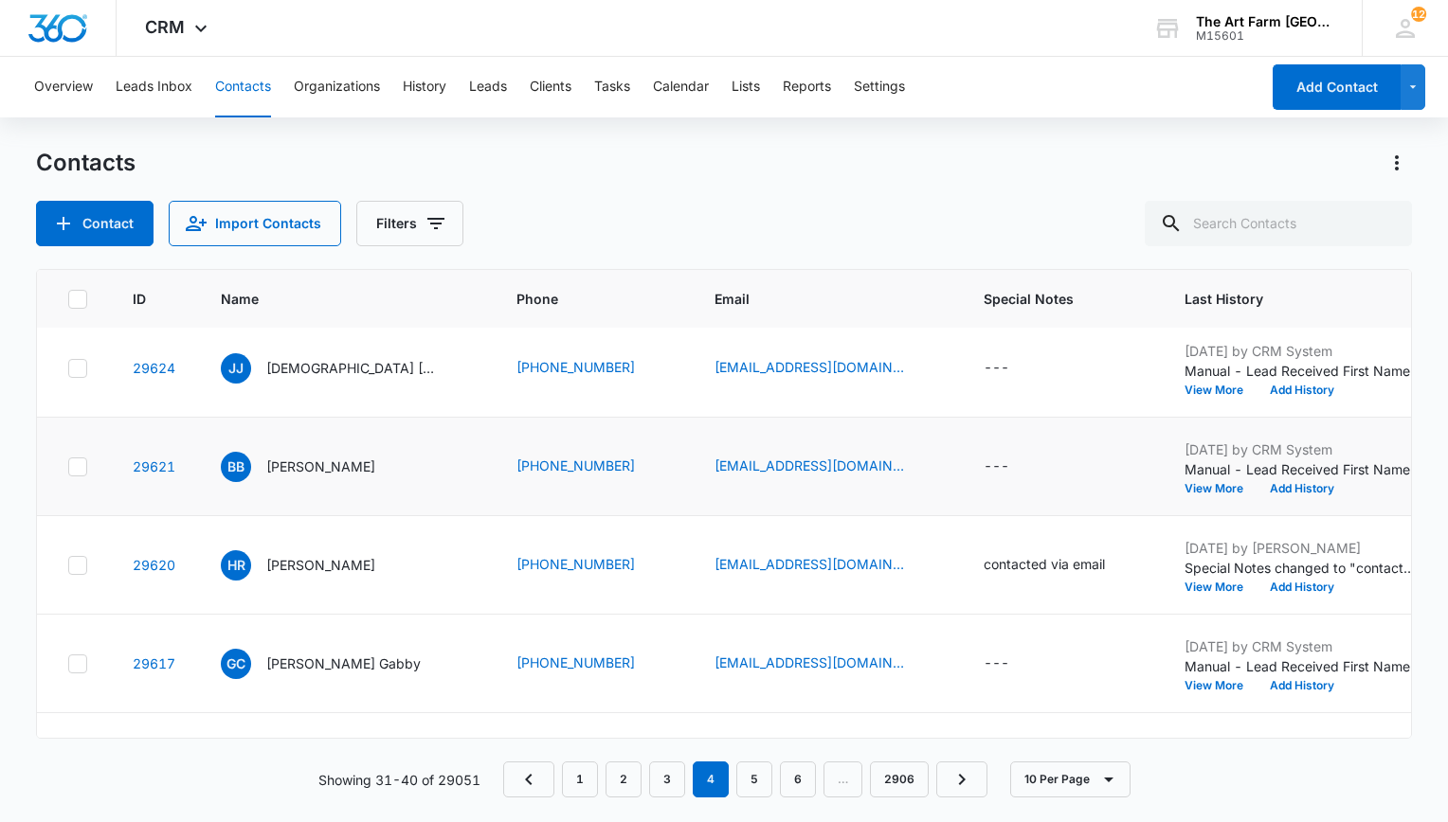
click at [74, 461] on icon at bounding box center [77, 467] width 17 height 17
click at [68, 466] on input "checkbox" at bounding box center [67, 466] width 1 height 1
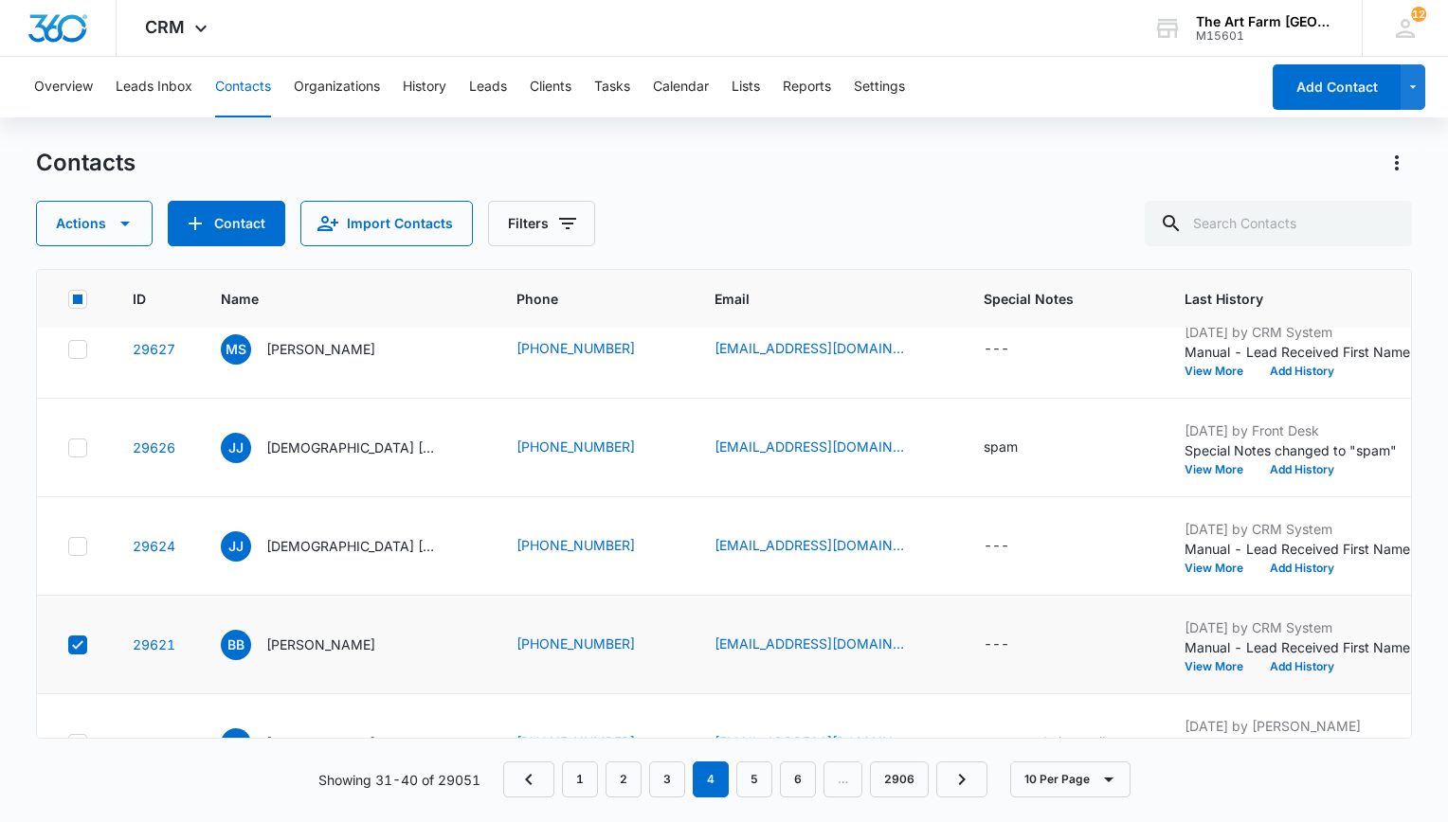
scroll to position [5, 0]
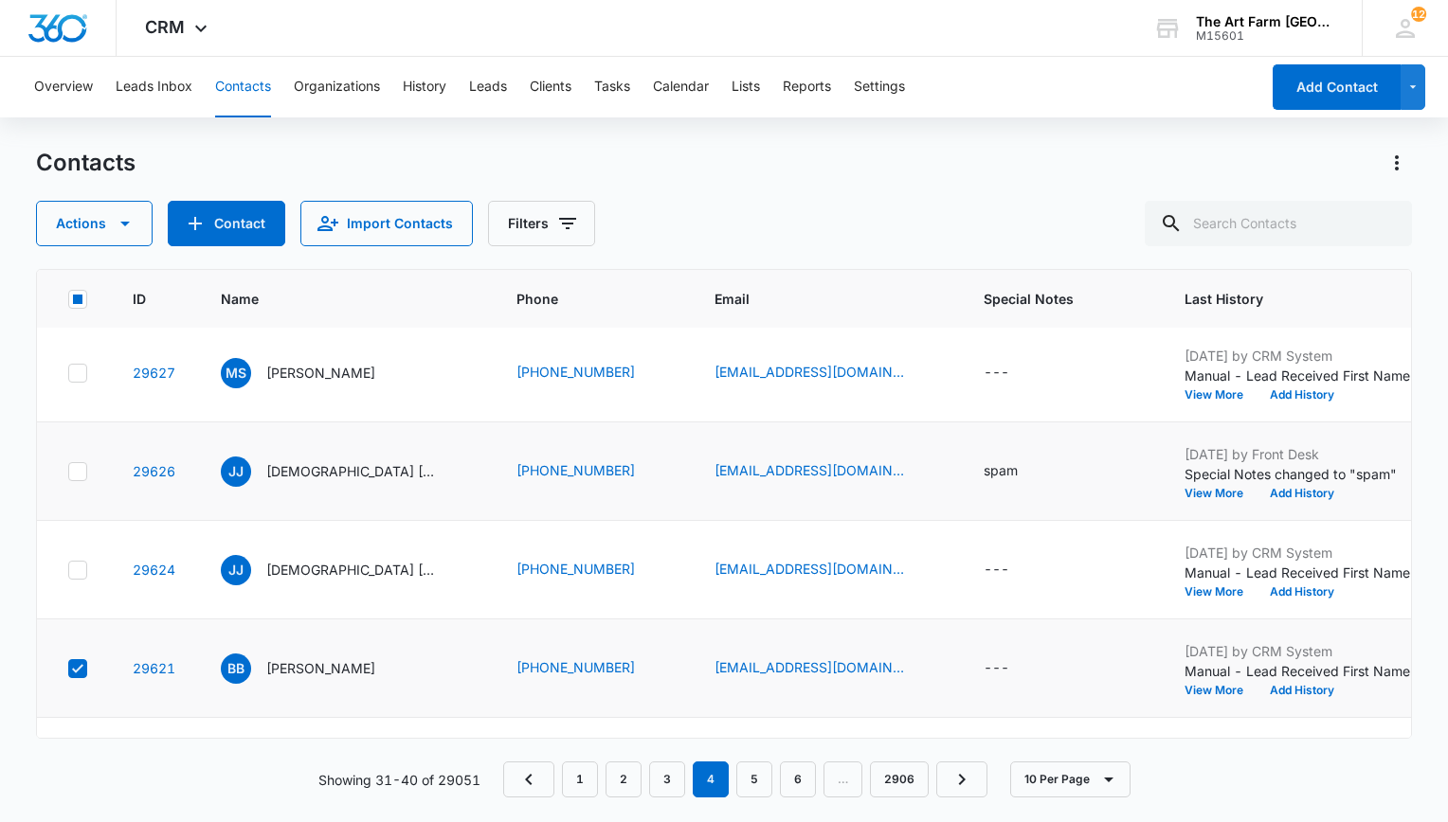
click at [74, 463] on icon at bounding box center [77, 471] width 17 height 17
click at [68, 471] on input "checkbox" at bounding box center [67, 471] width 1 height 1
click at [81, 574] on icon at bounding box center [77, 570] width 17 height 17
click at [68, 570] on input "checkbox" at bounding box center [67, 569] width 1 height 1
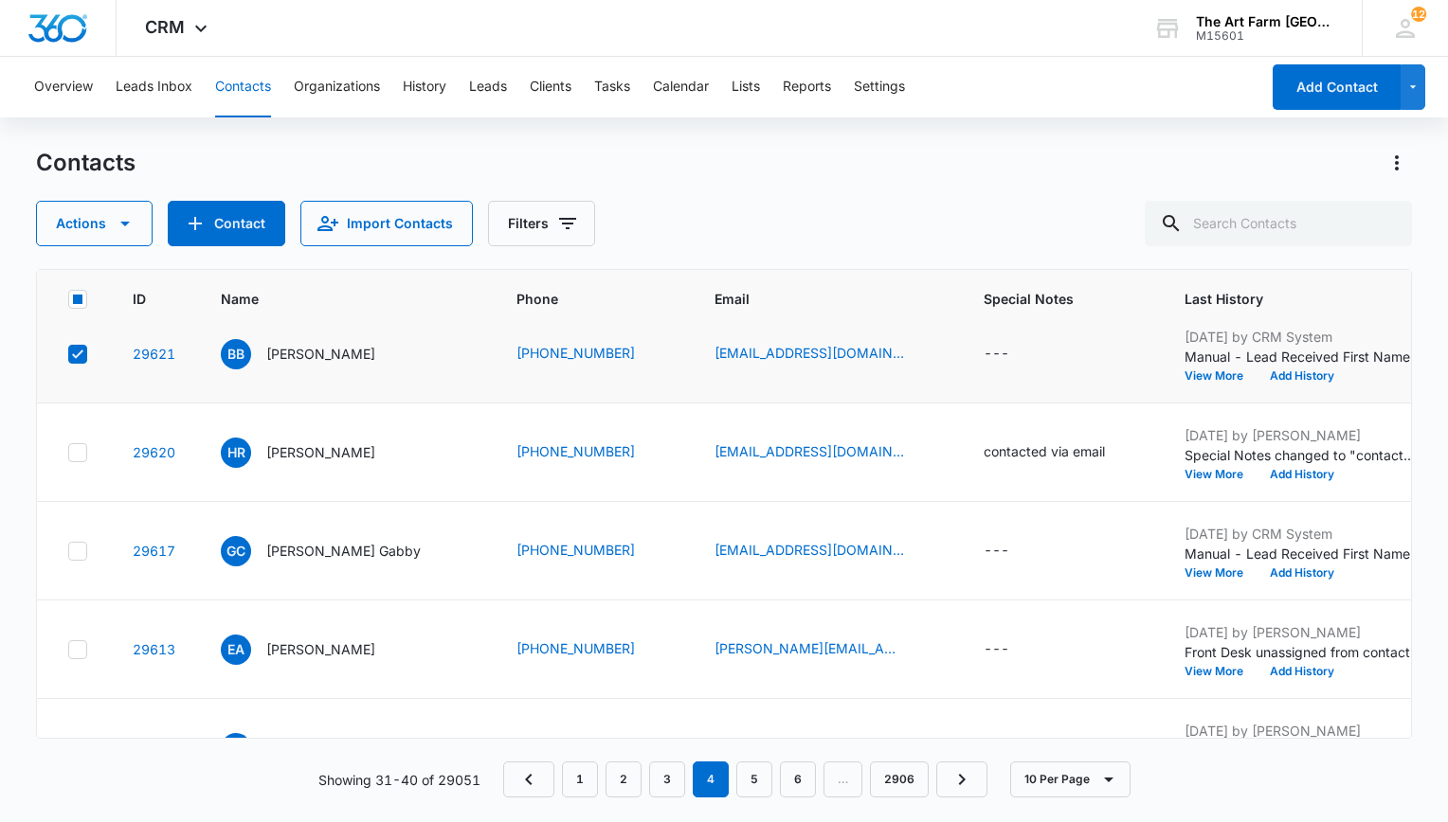
scroll to position [316, 0]
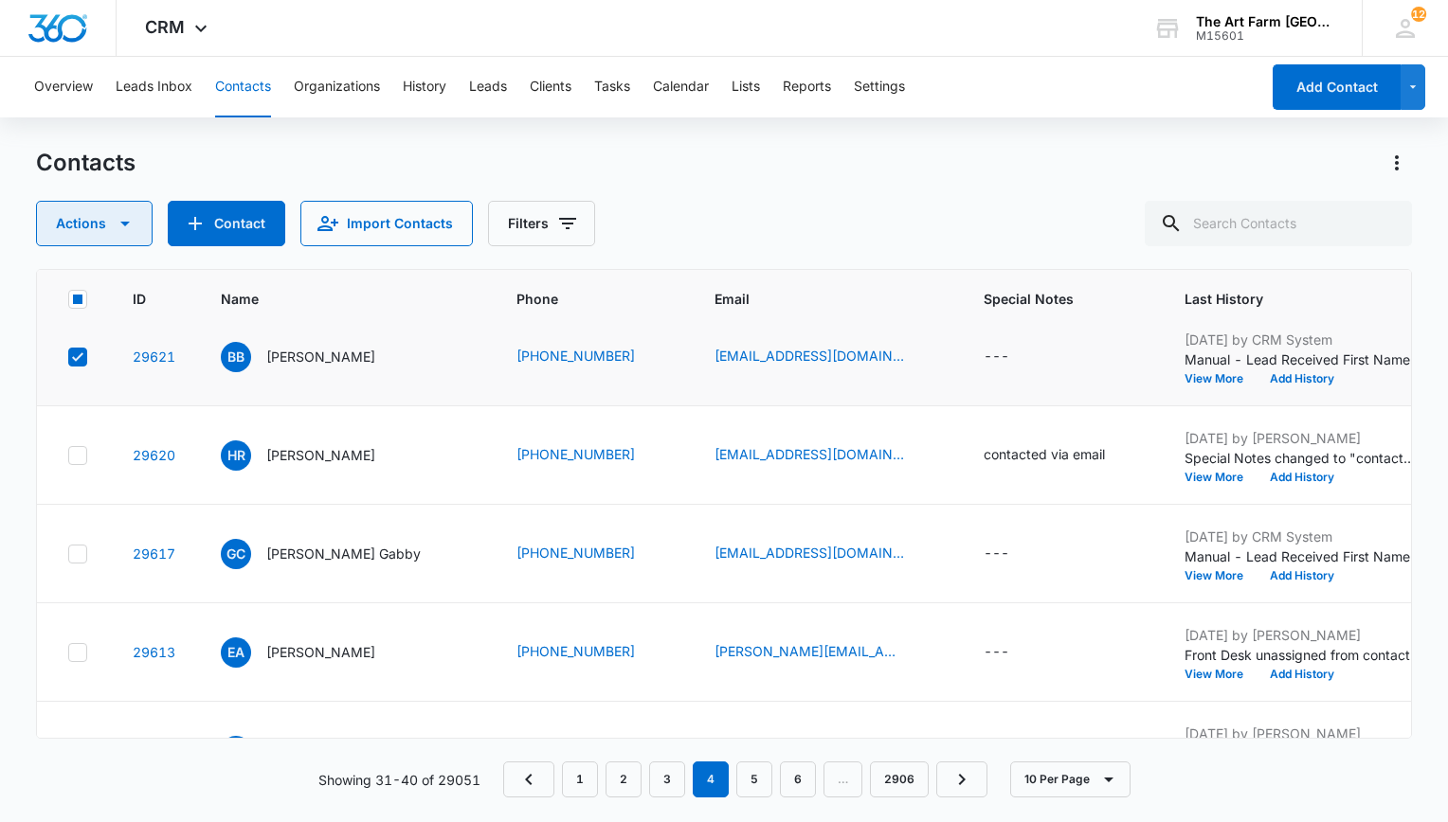
click at [117, 228] on icon "button" at bounding box center [125, 223] width 23 height 23
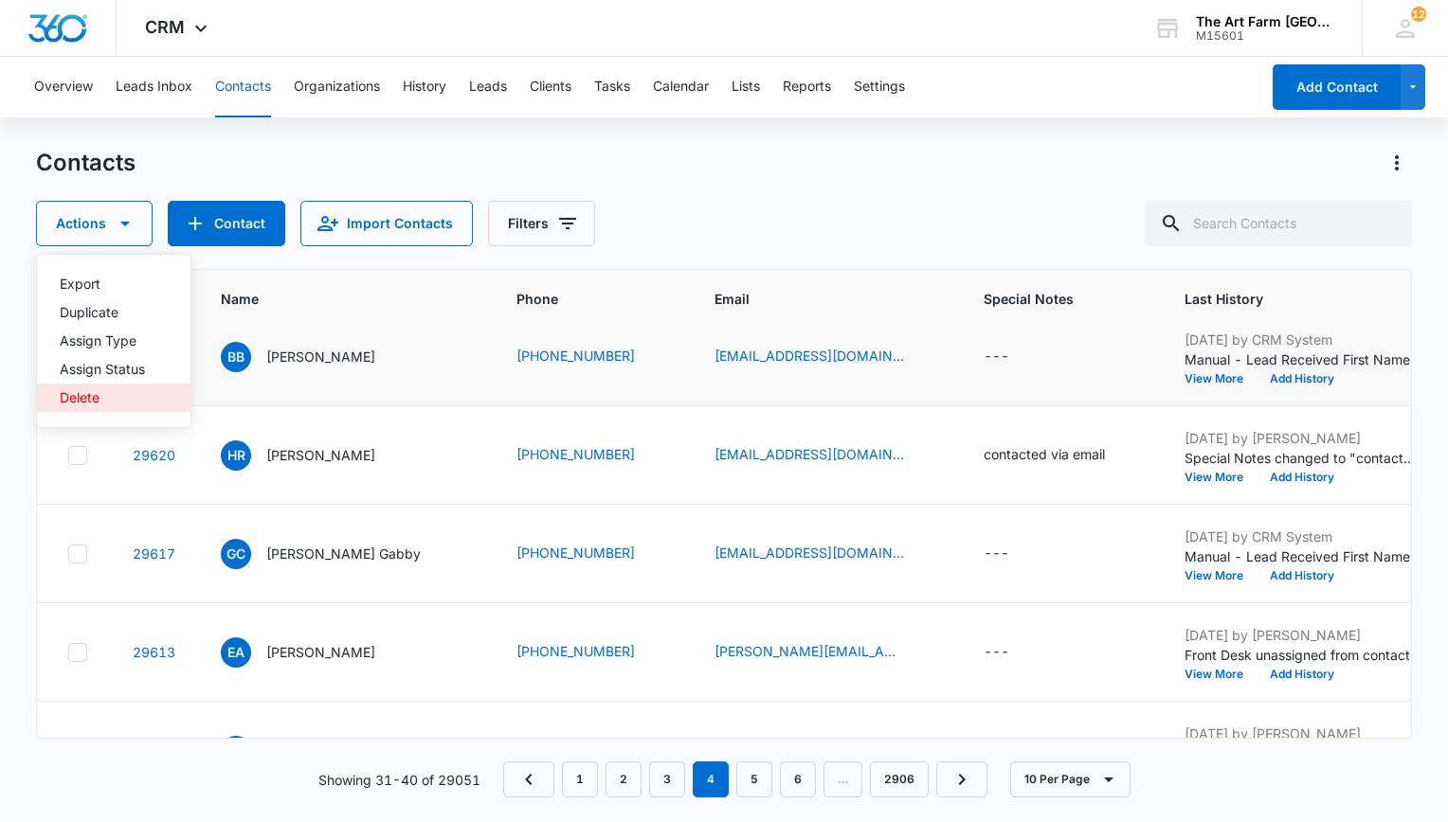
click at [92, 401] on div "Delete" at bounding box center [102, 397] width 85 height 13
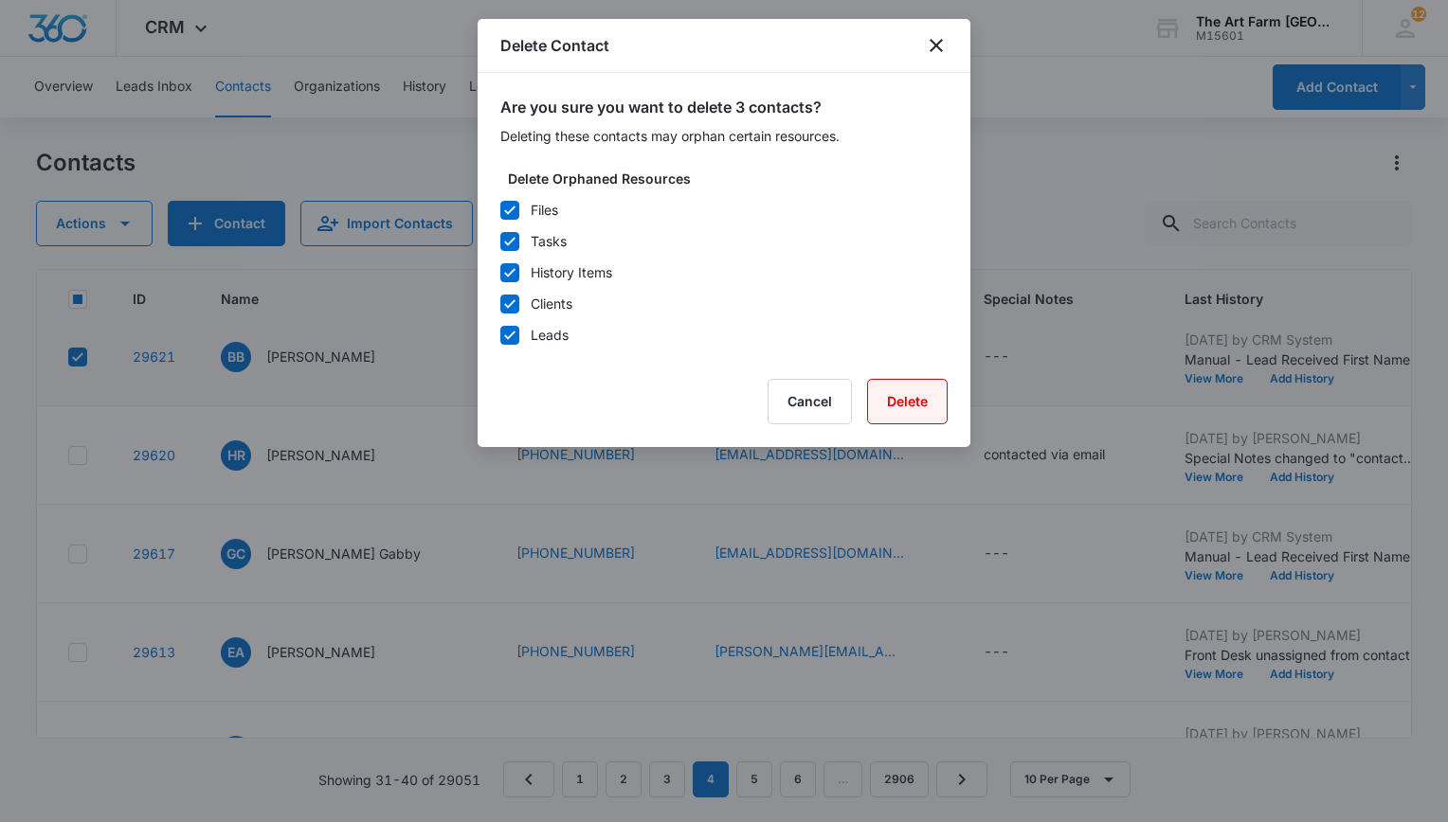
click at [906, 399] on button "Delete" at bounding box center [907, 401] width 81 height 45
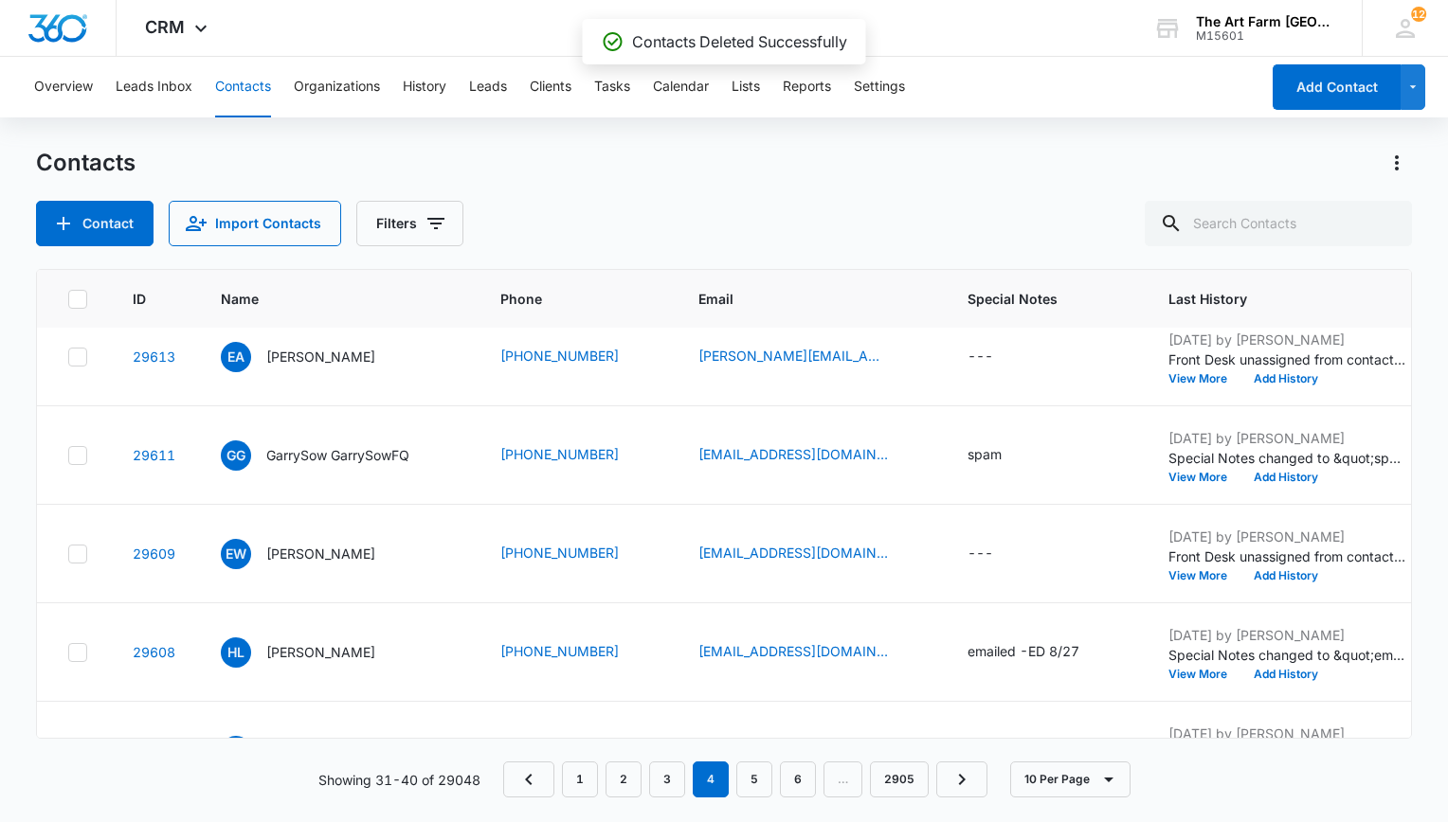
scroll to position [22, 0]
click at [574, 792] on link "1" at bounding box center [580, 780] width 36 height 36
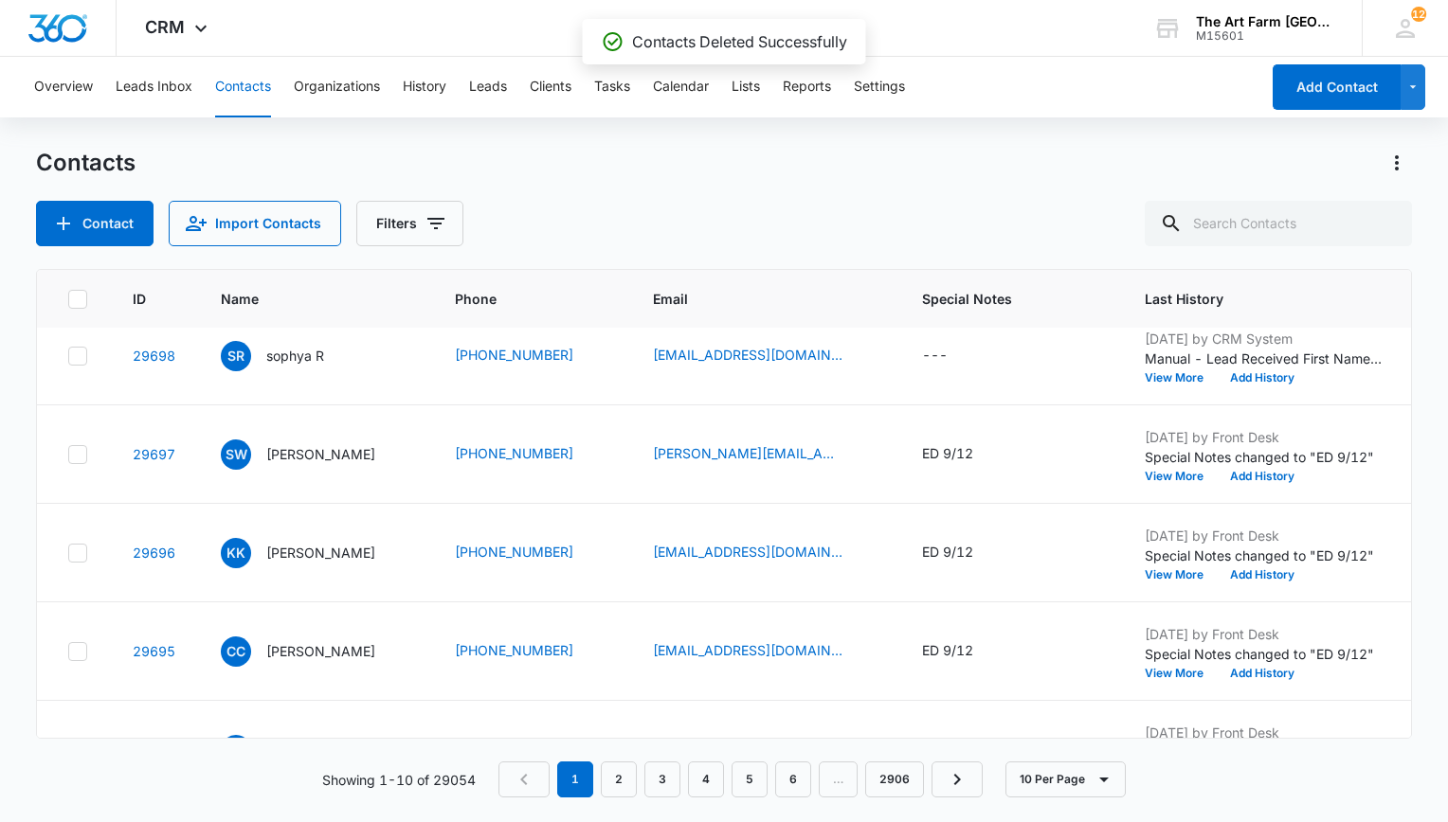
scroll to position [0, 0]
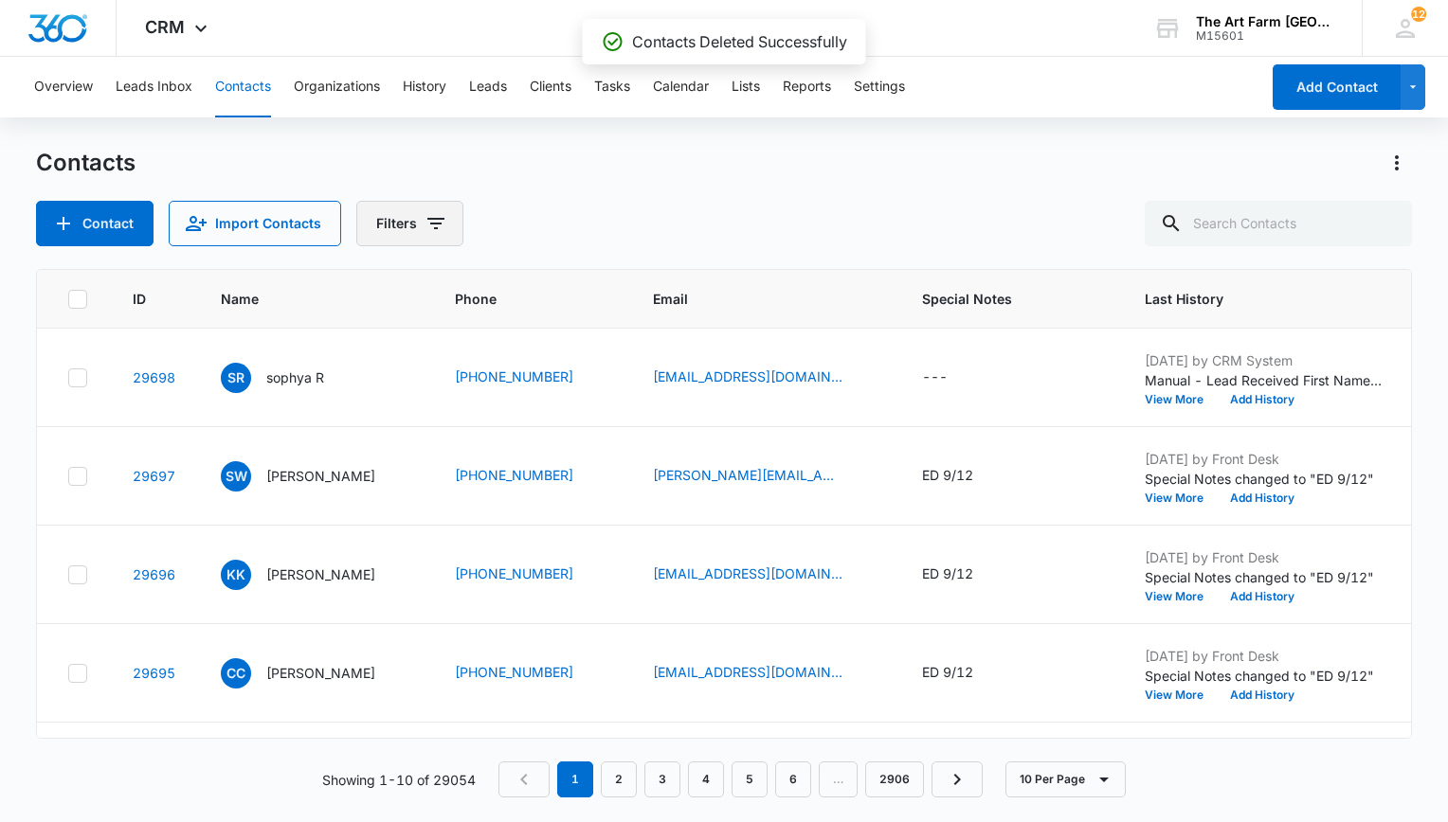
click at [433, 235] on span "Filters" at bounding box center [435, 223] width 23 height 23
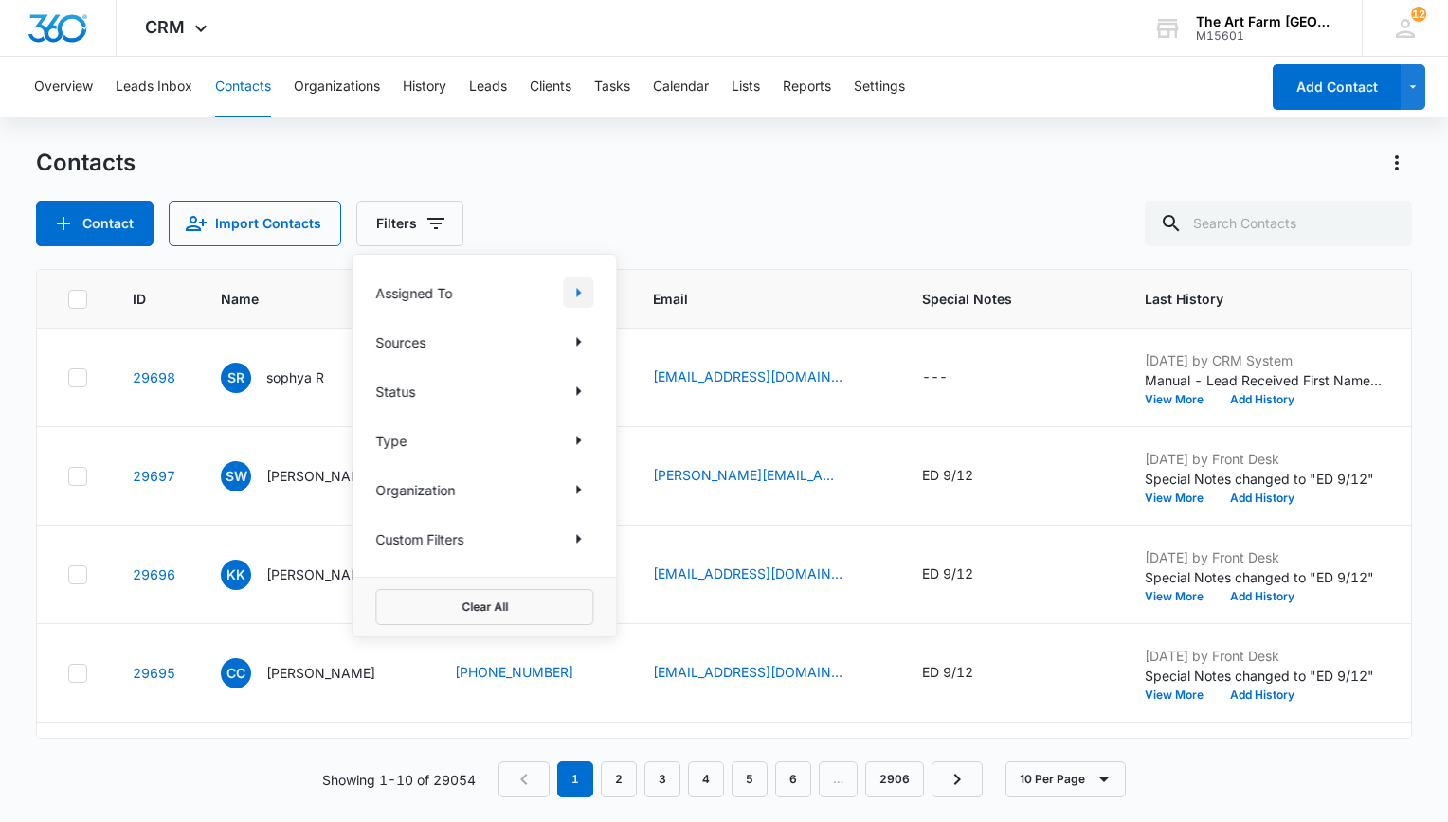
click at [589, 295] on button "Show Assigned To filters" at bounding box center [578, 293] width 30 height 30
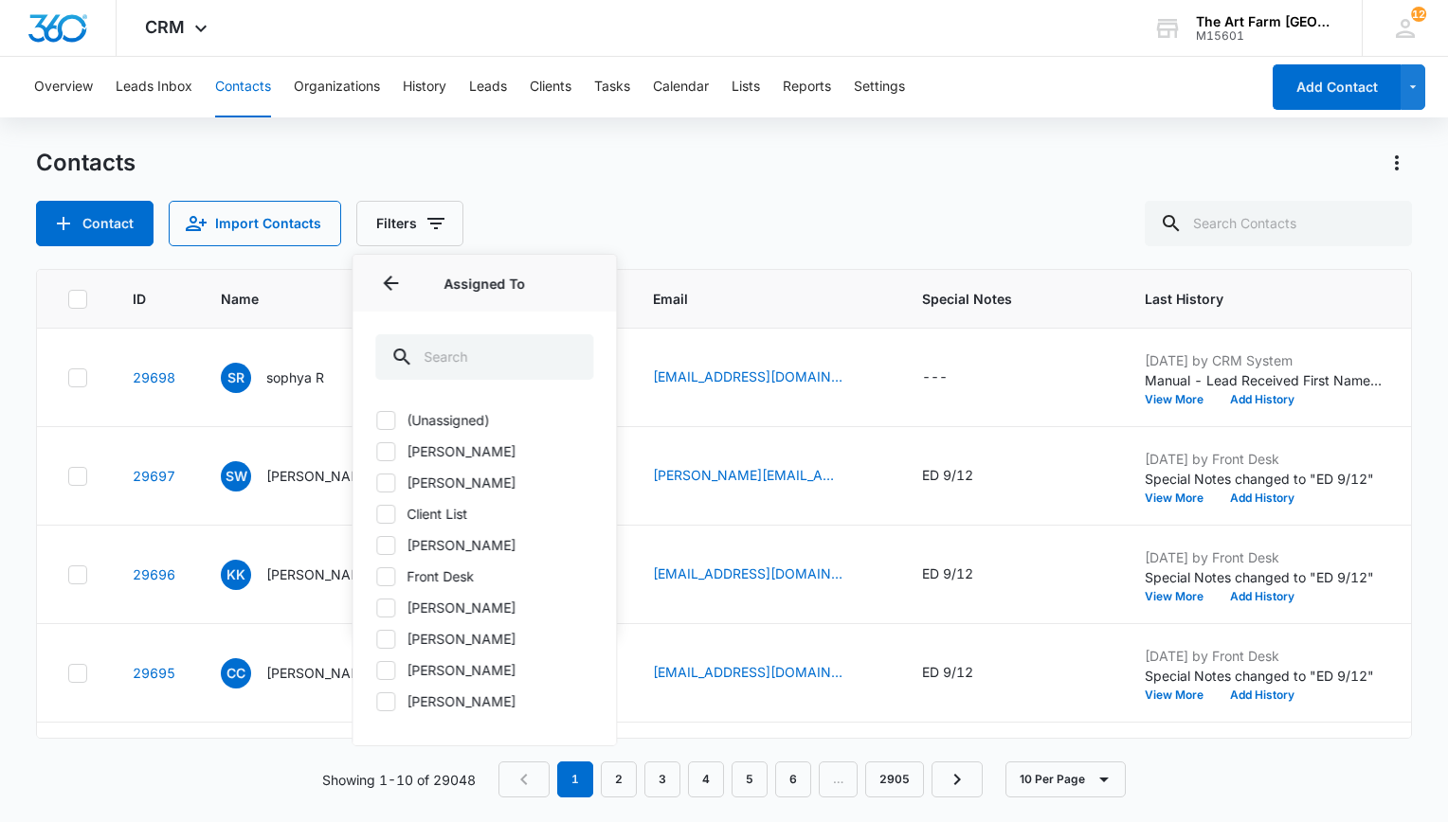
click at [390, 542] on icon at bounding box center [385, 545] width 17 height 17
click at [376, 545] on input "[PERSON_NAME]" at bounding box center [375, 545] width 1 height 1
checkbox input "true"
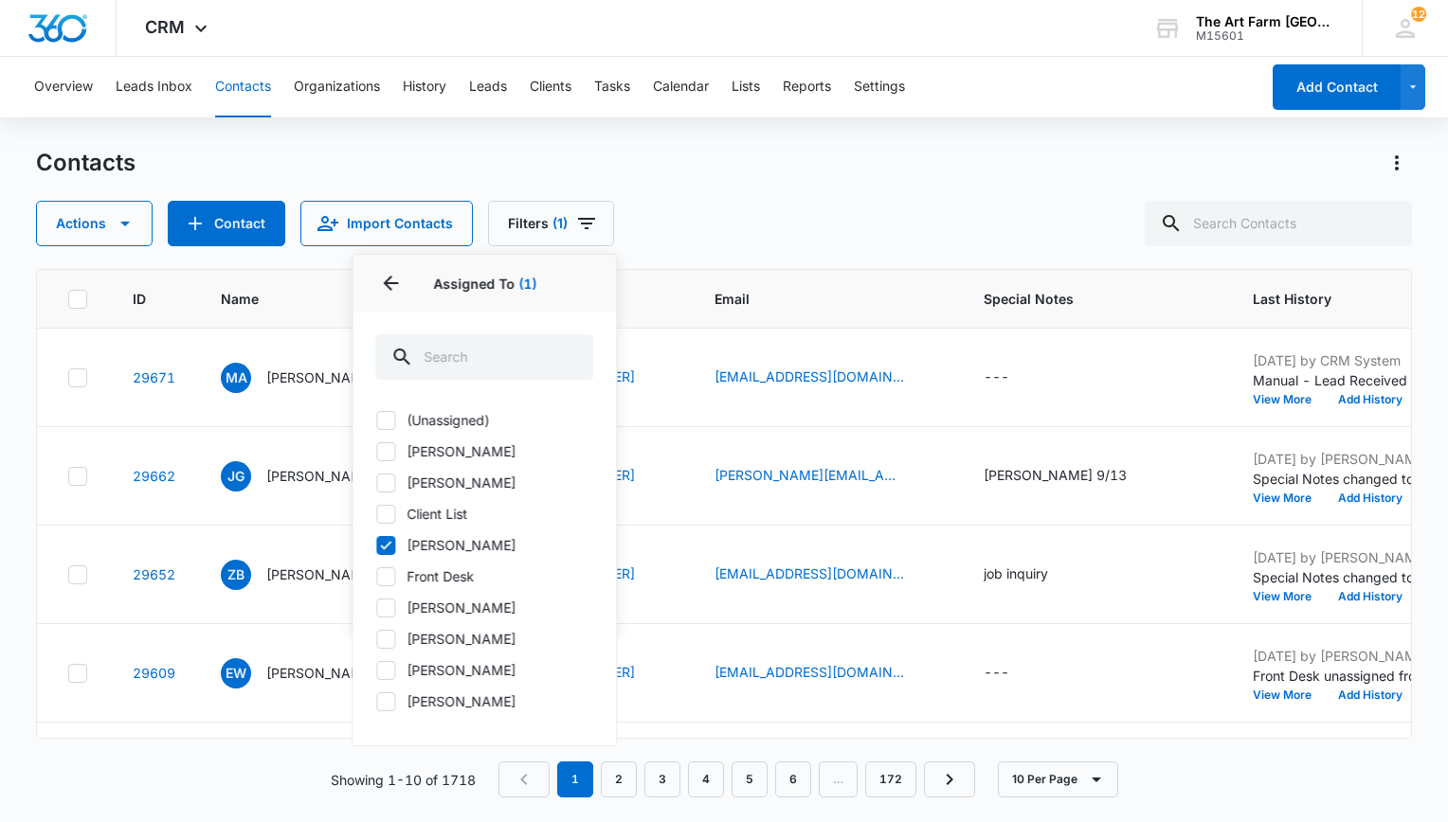
click at [784, 186] on div "Contacts Actions Contact Import Contacts Filters (1) Assigned To 1 Assigned To …" at bounding box center [724, 197] width 1376 height 99
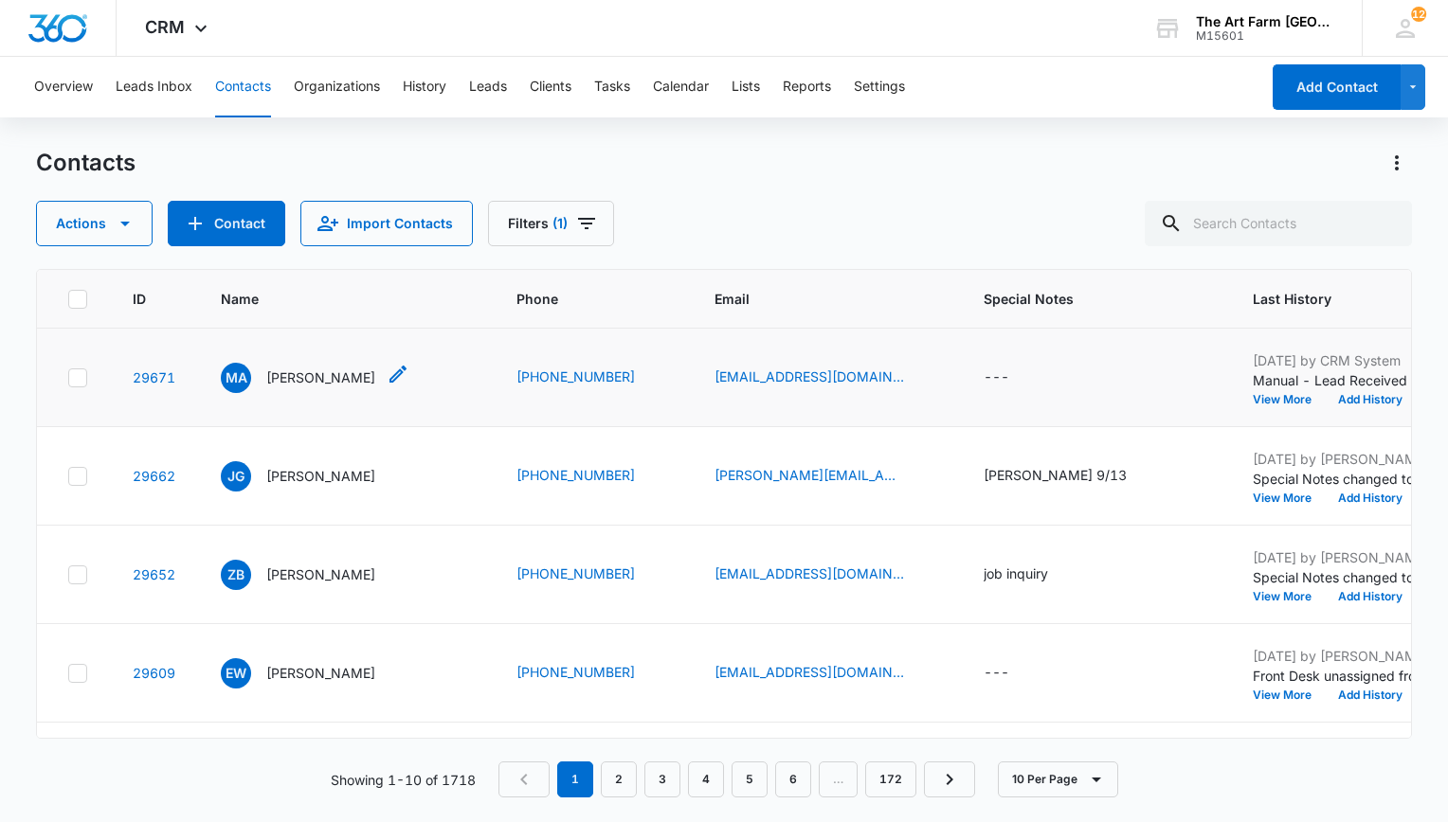
click at [294, 375] on p "[PERSON_NAME]" at bounding box center [320, 378] width 109 height 20
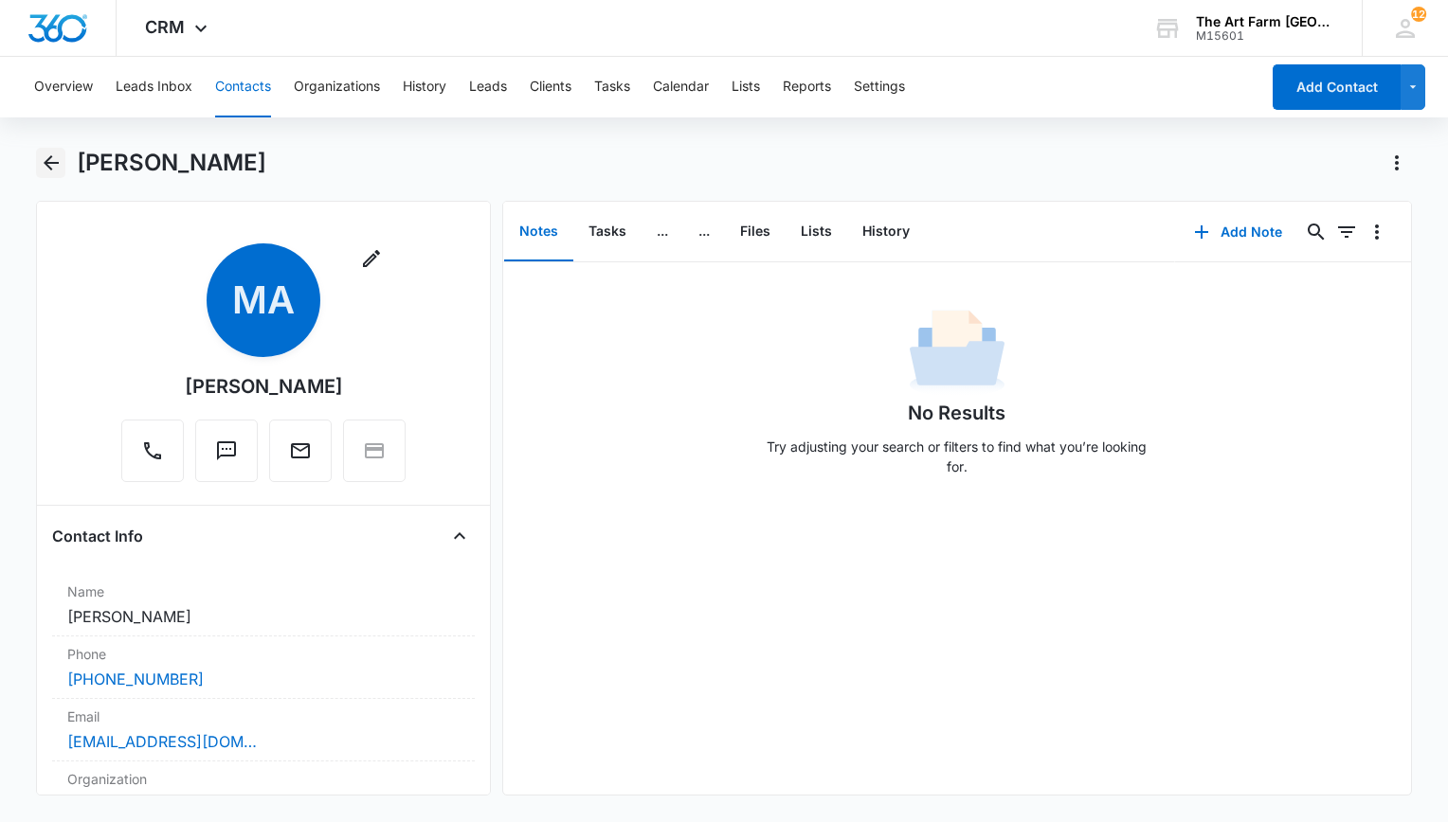
click at [48, 159] on icon "Back" at bounding box center [51, 162] width 15 height 15
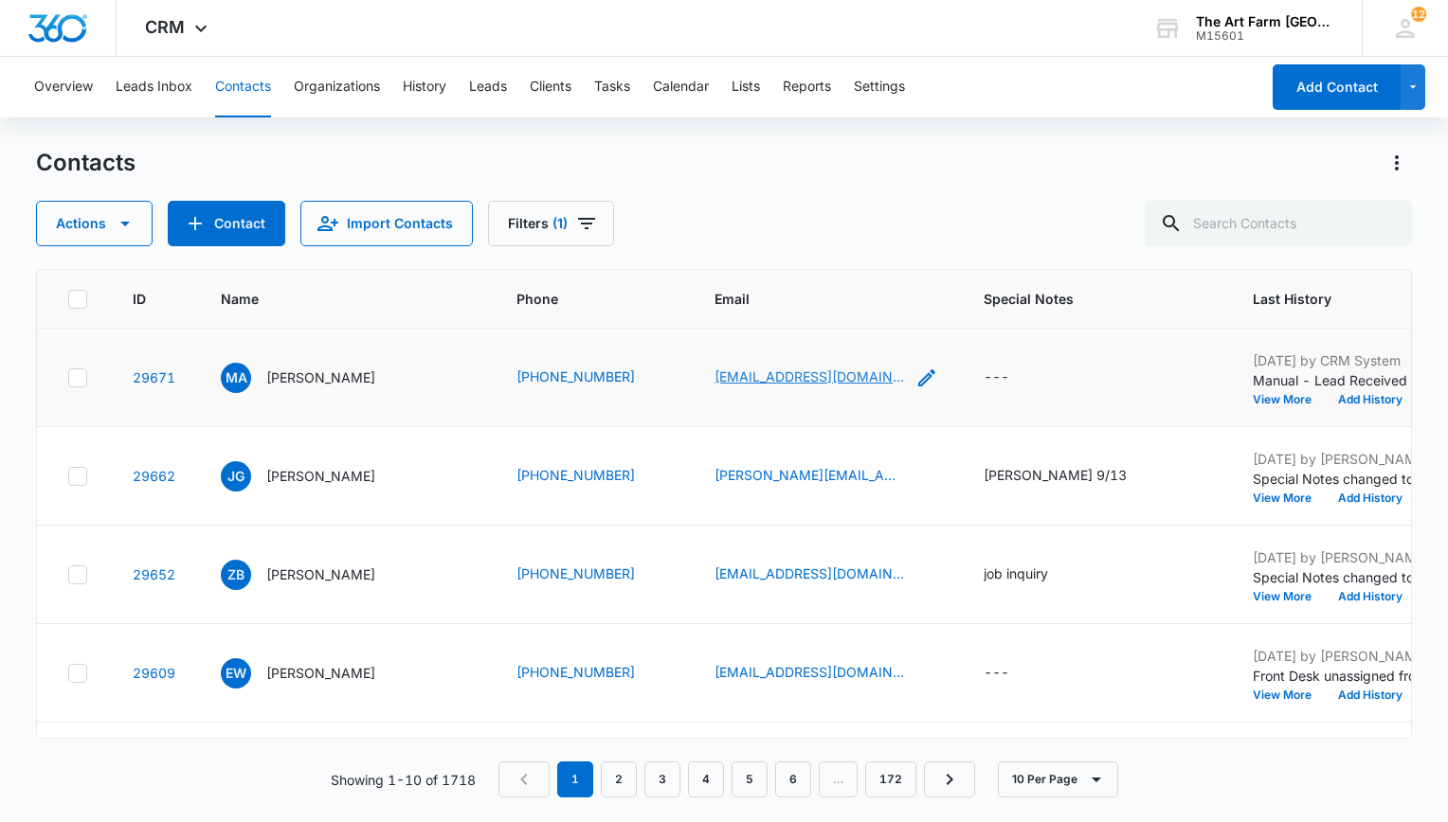
click at [822, 376] on link "[EMAIL_ADDRESS][DOMAIN_NAME]" at bounding box center [808, 377] width 189 height 20
click at [915, 379] on icon "Email - mayahorowitzadler@gmail.com - Select to Edit Field" at bounding box center [926, 378] width 23 height 23
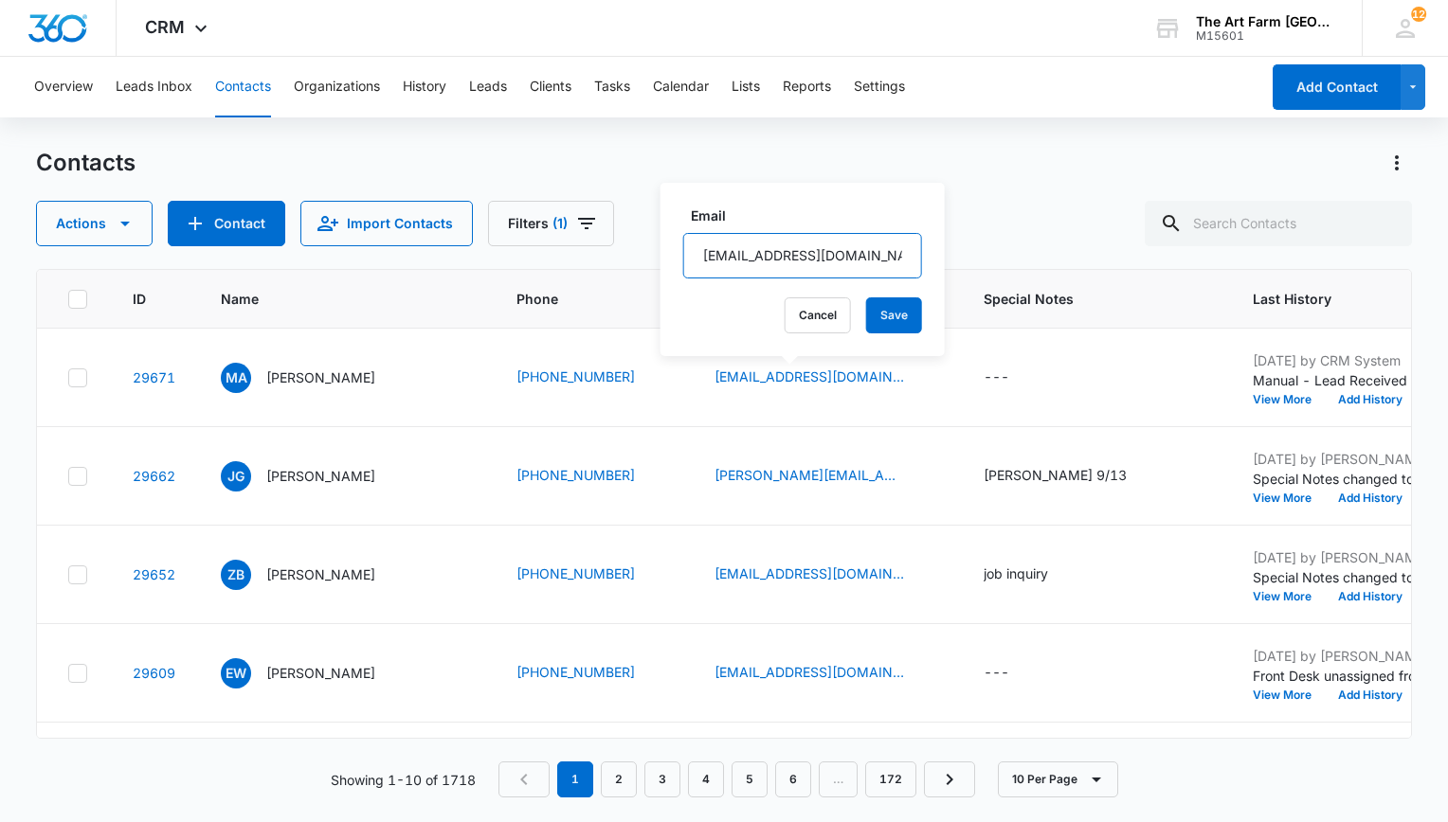
scroll to position [0, 22]
drag, startPoint x: 701, startPoint y: 255, endPoint x: 1159, endPoint y: 204, distance: 460.4
click at [1159, 204] on div "Contacts Actions Contact Import Contacts Filters (1) ID Name Phone Email Specia…" at bounding box center [724, 484] width 1376 height 673
click at [309, 368] on p "[PERSON_NAME]" at bounding box center [320, 378] width 109 height 20
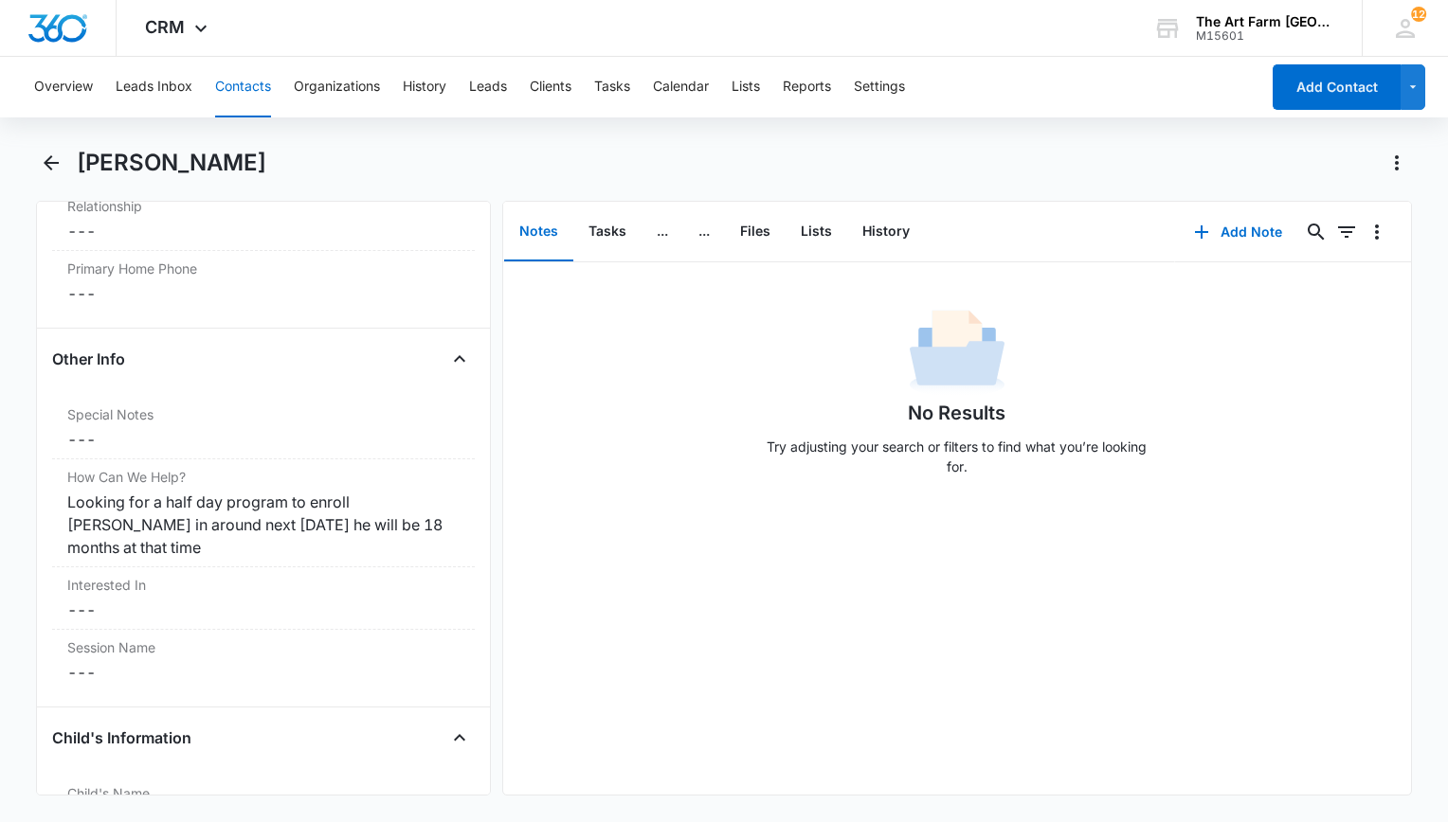
scroll to position [1489, 0]
click at [52, 161] on icon "Back" at bounding box center [51, 163] width 23 height 23
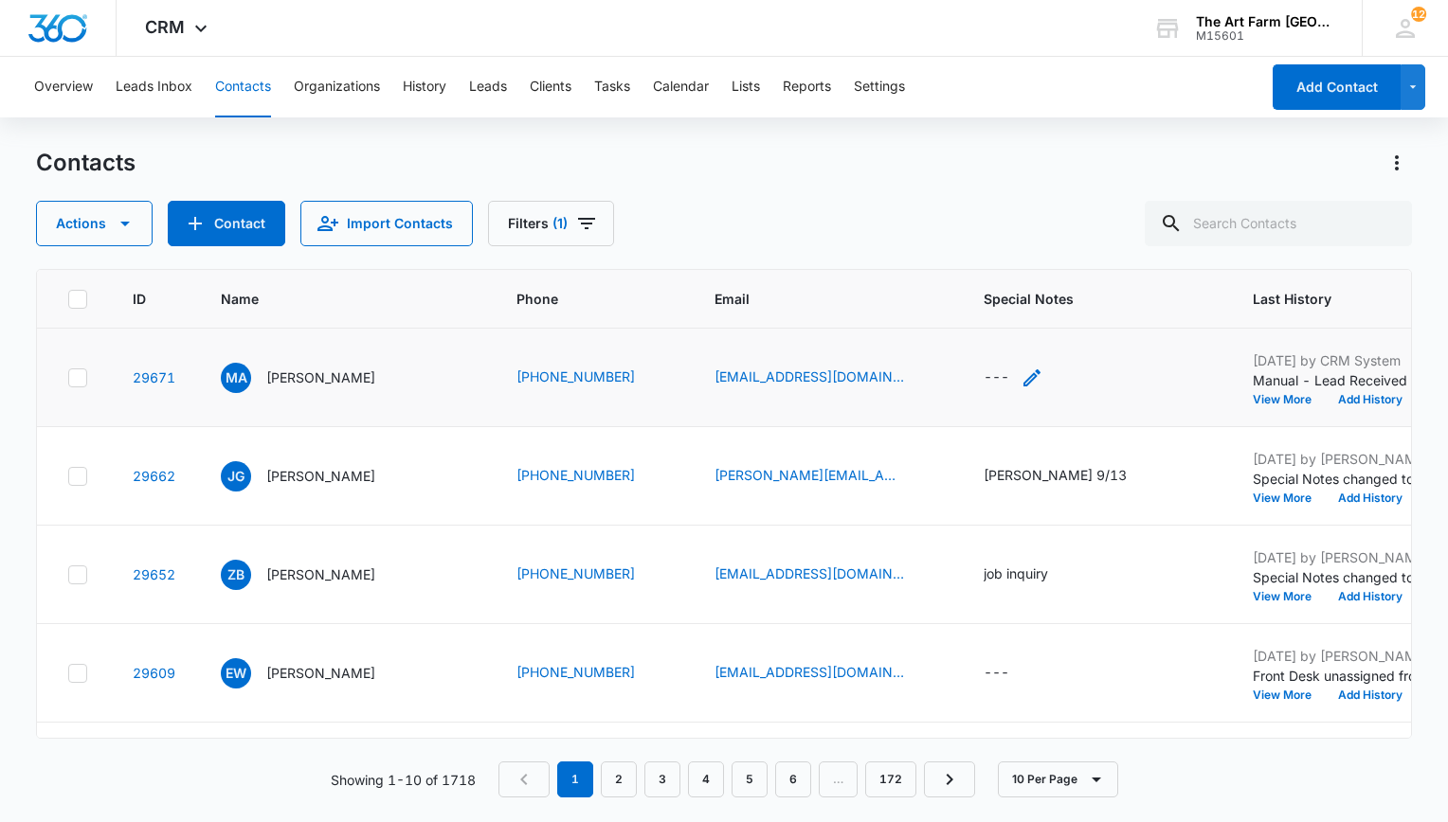
click at [1020, 377] on icon "Special Notes - - Select to Edit Field" at bounding box center [1031, 378] width 23 height 23
click at [1008, 244] on textarea "Special Notes" at bounding box center [989, 225] width 225 height 108
type textarea "Er"
click at [1020, 371] on icon "Special Notes - - Select to Edit Field" at bounding box center [1031, 378] width 23 height 23
click at [974, 228] on textarea "Special Notes" at bounding box center [989, 225] width 225 height 108
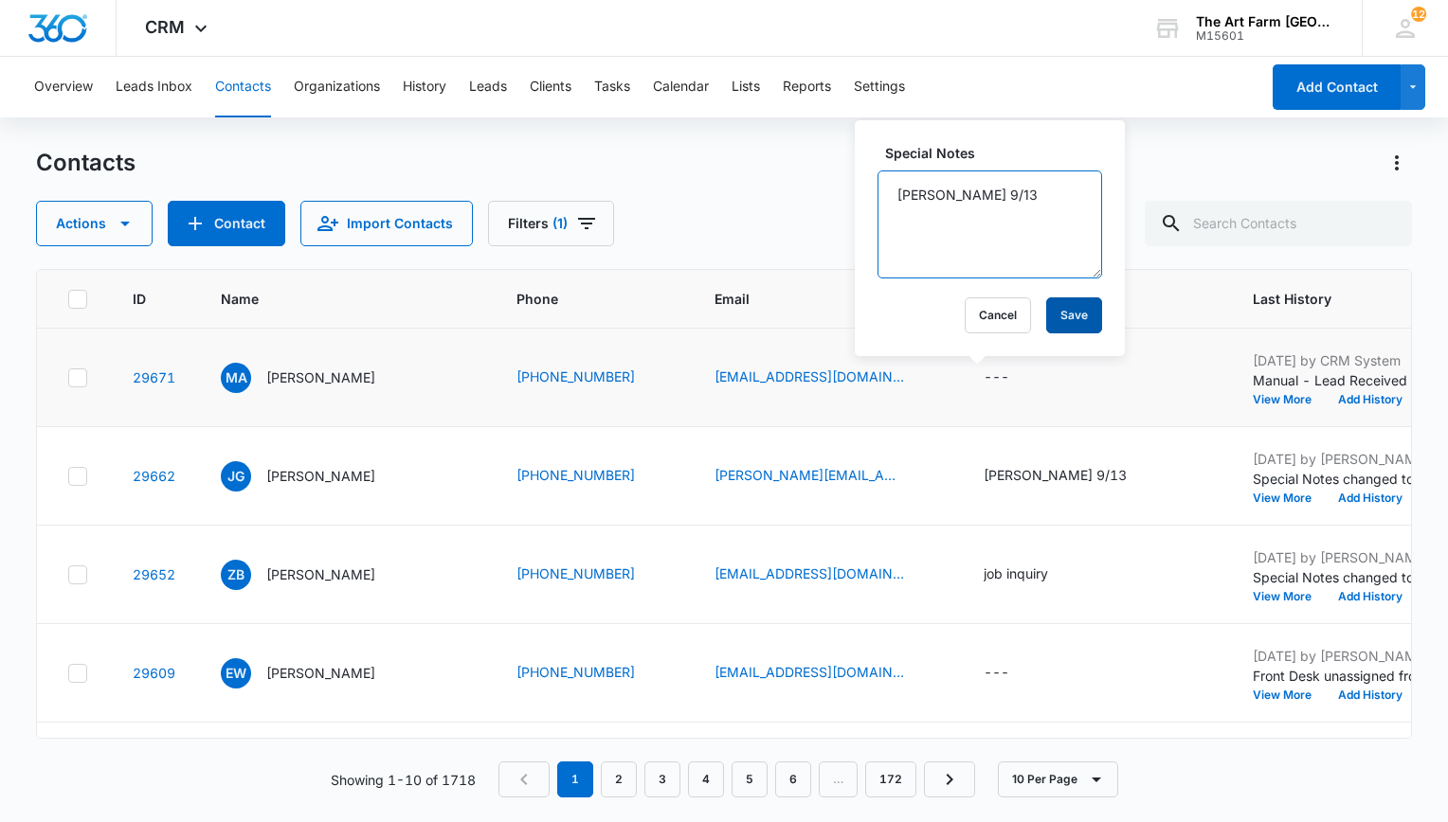
type textarea "[PERSON_NAME] 9/13"
click at [1056, 323] on button "Save" at bounding box center [1074, 315] width 56 height 36
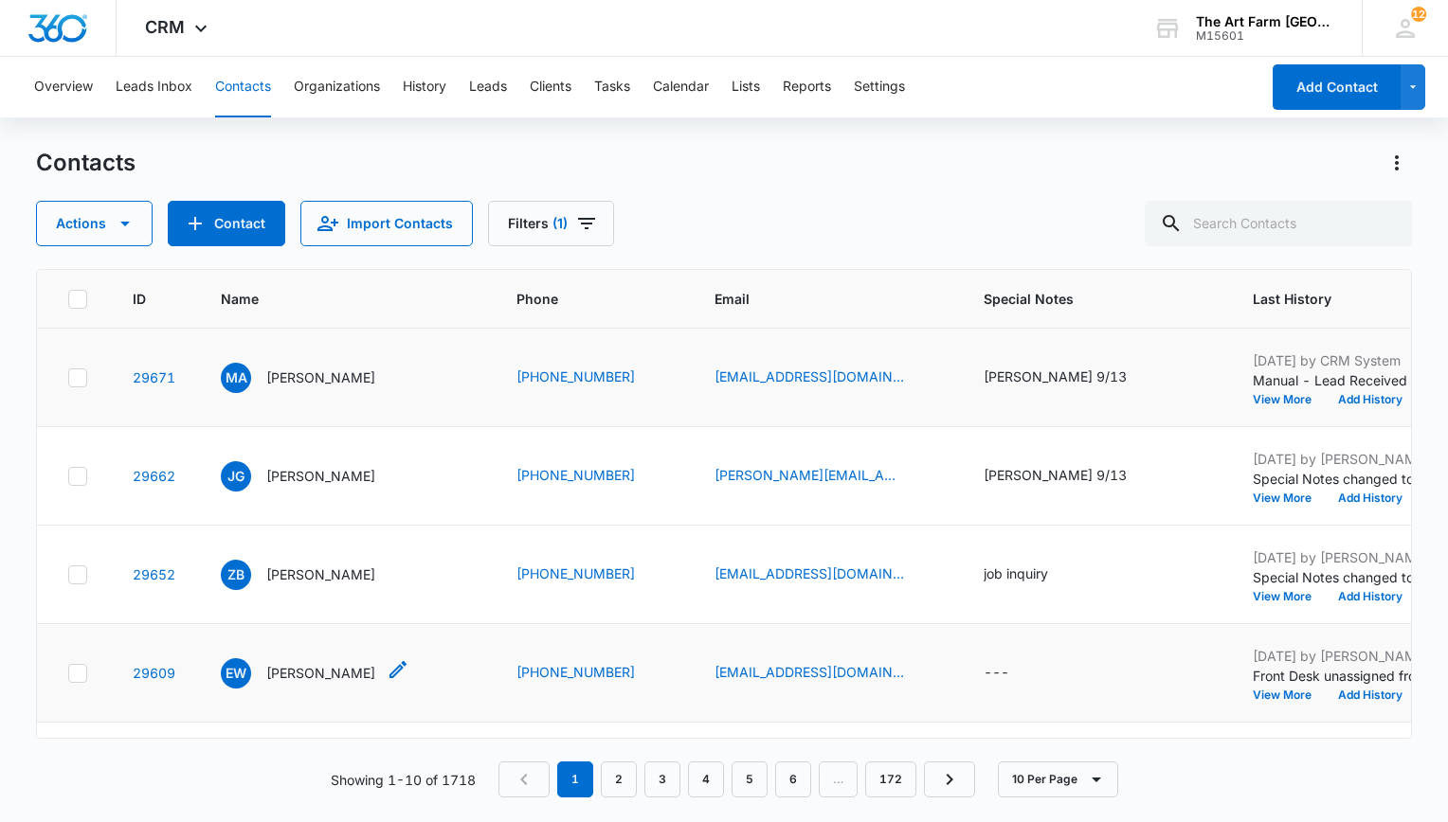
click at [307, 669] on p "[PERSON_NAME]" at bounding box center [320, 673] width 109 height 20
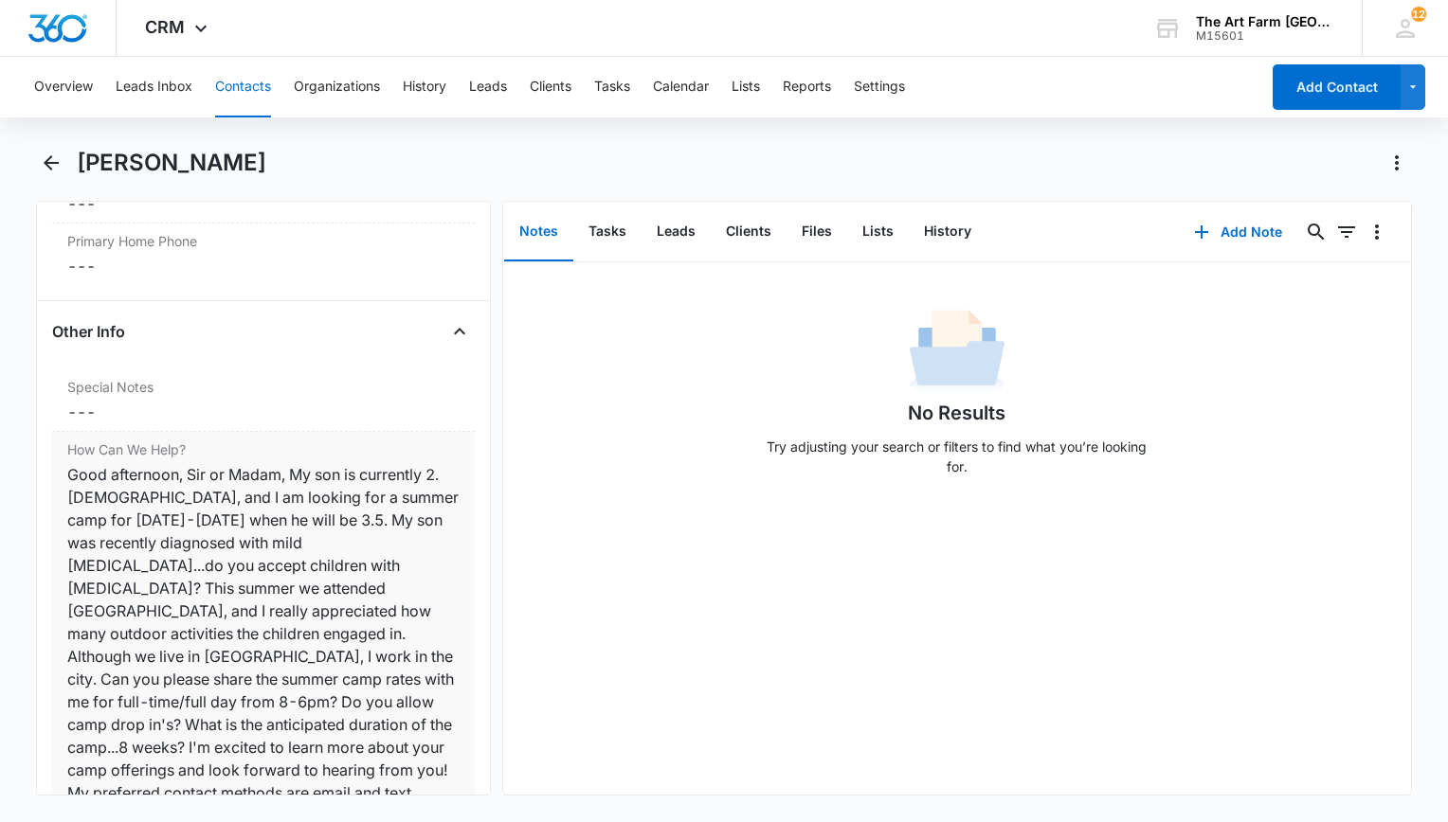
scroll to position [1515, 0]
click at [54, 166] on icon "Back" at bounding box center [51, 163] width 23 height 23
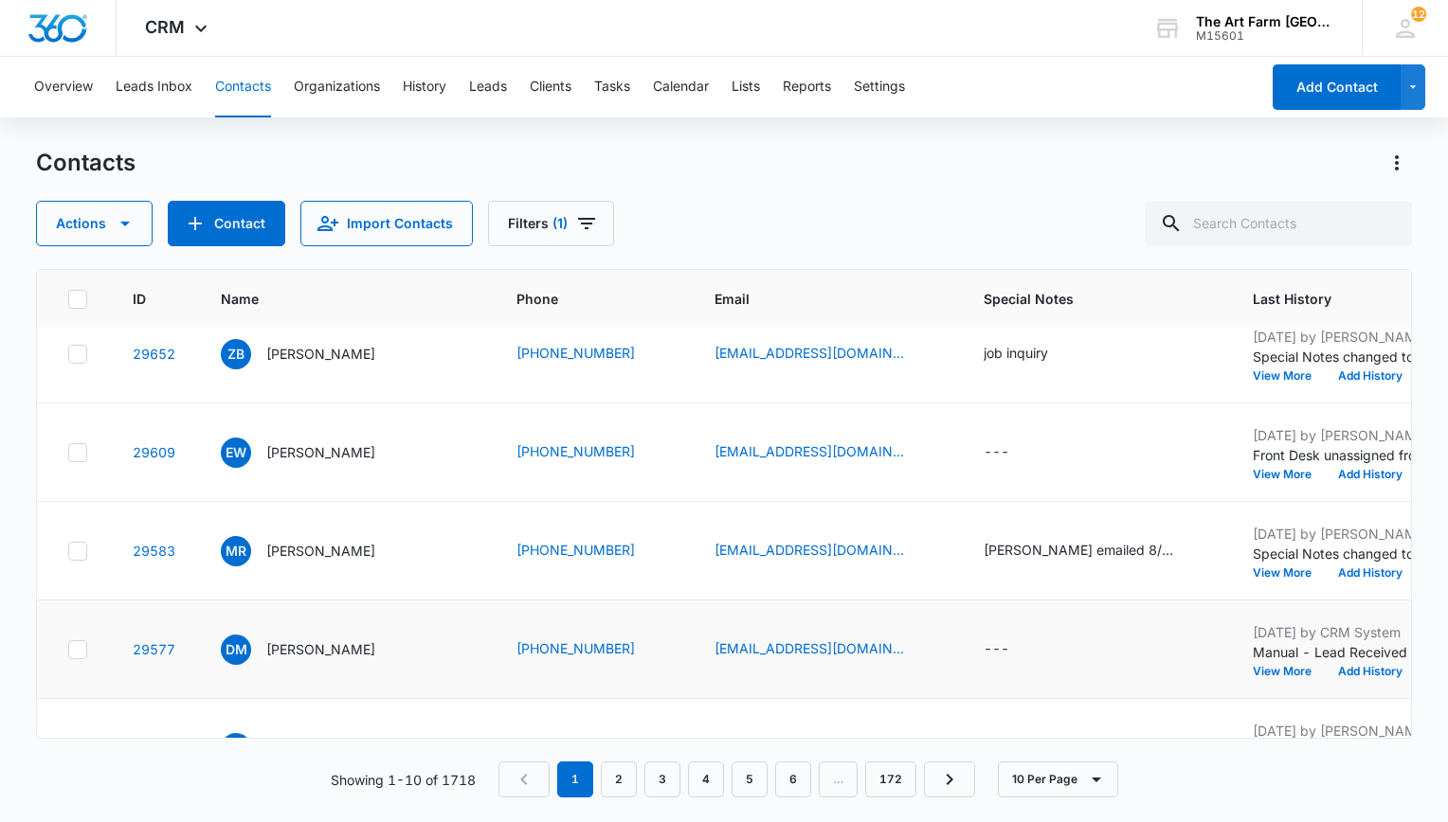
scroll to position [292, 0]
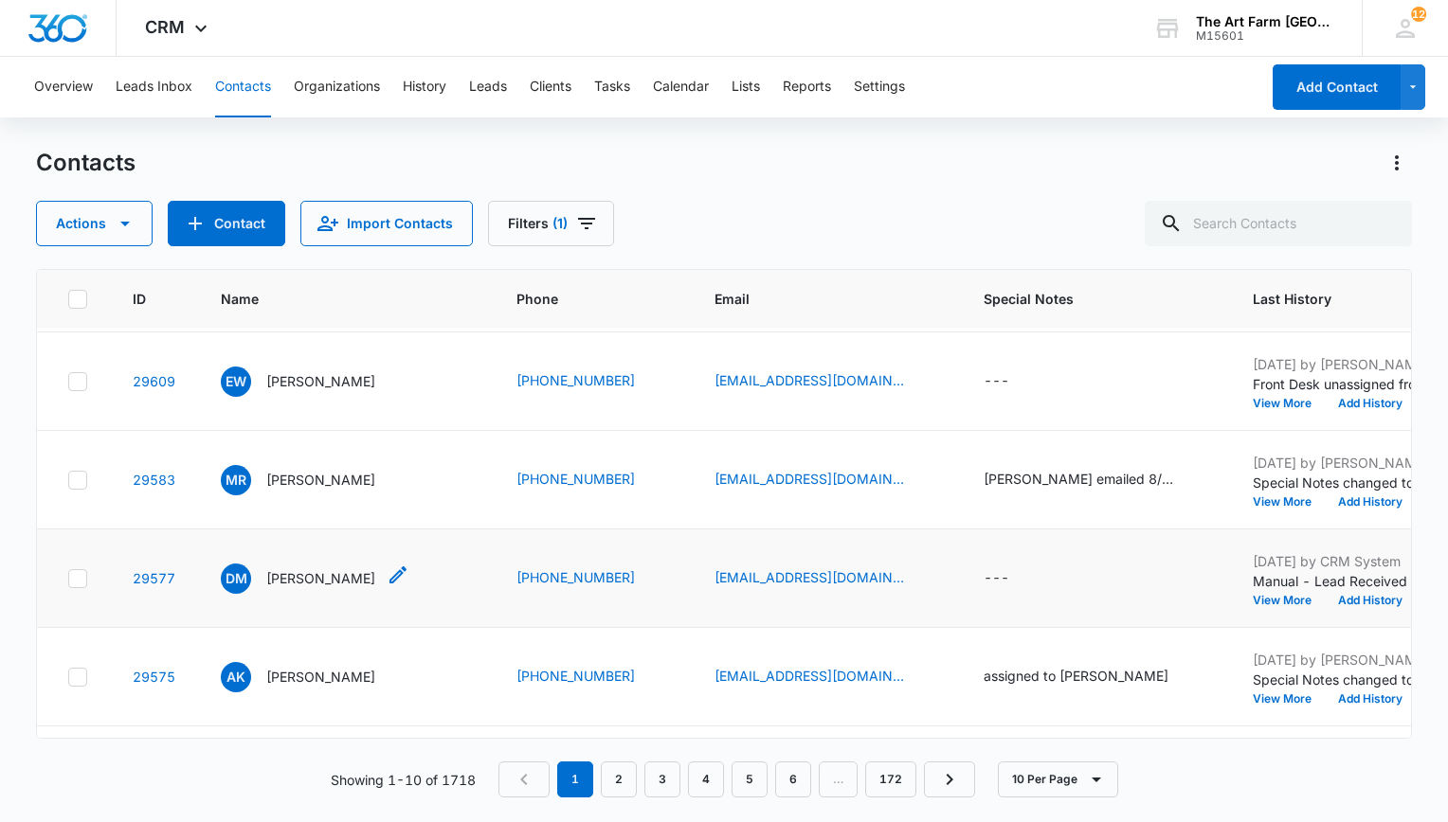
click at [337, 575] on p "[PERSON_NAME]" at bounding box center [320, 578] width 109 height 20
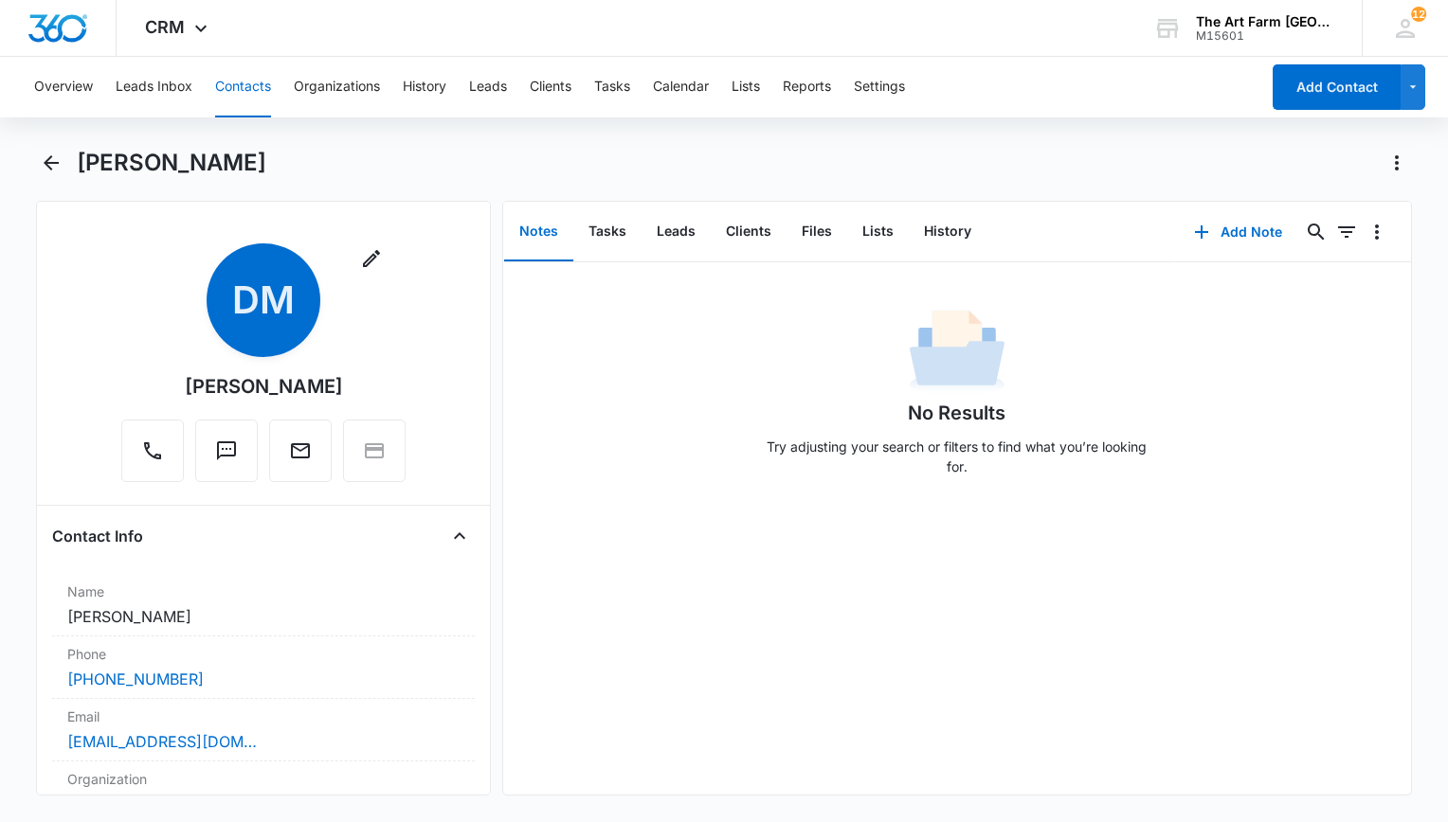
scroll to position [3, 0]
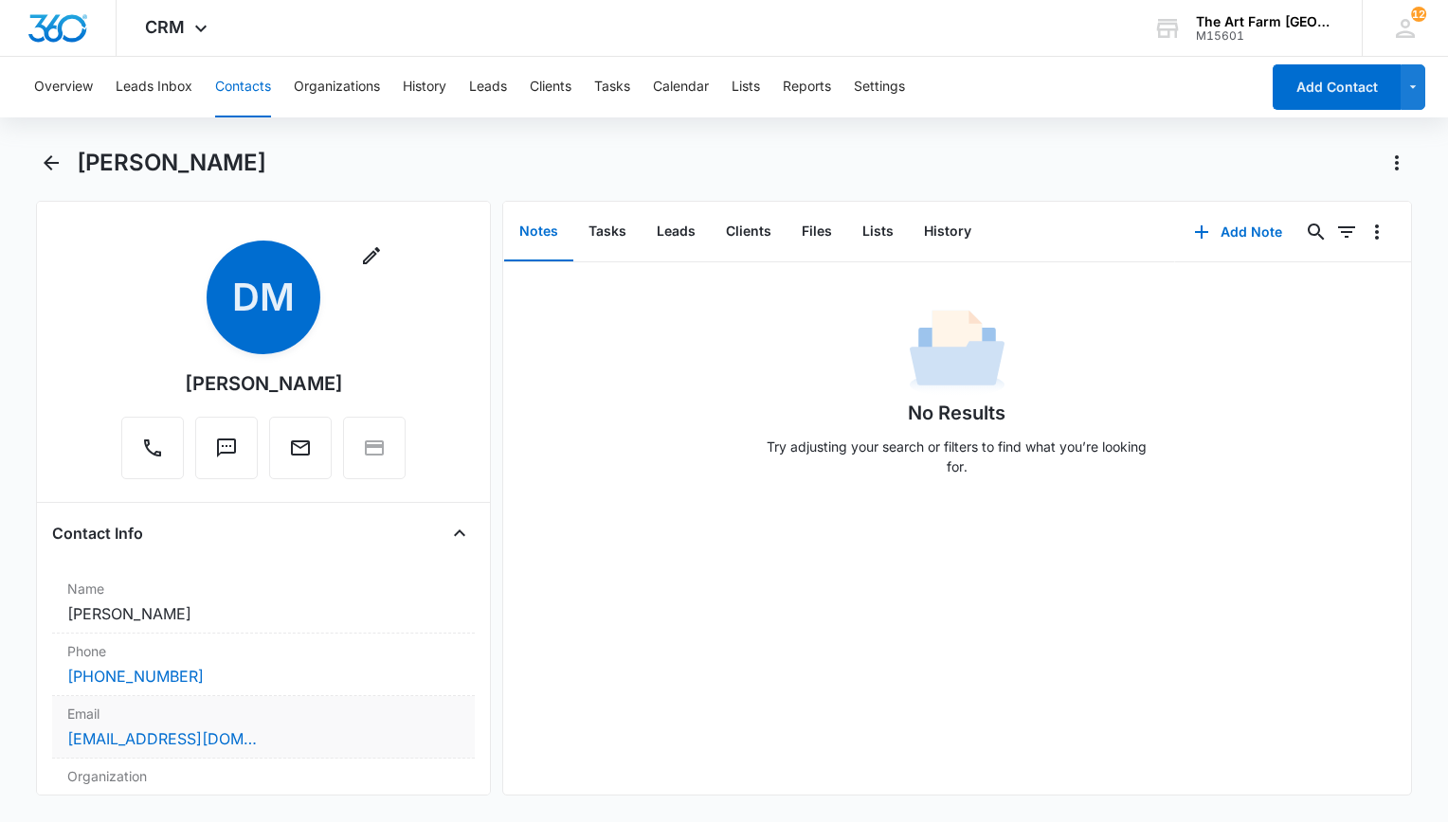
click at [280, 732] on div "[EMAIL_ADDRESS][DOMAIN_NAME]" at bounding box center [263, 739] width 392 height 23
drag, startPoint x: 284, startPoint y: 750, endPoint x: 55, endPoint y: 746, distance: 229.3
click at [55, 746] on div "Email [EMAIL_ADDRESS][DOMAIN_NAME] Cancel Save Changes" at bounding box center [263, 766] width 423 height 140
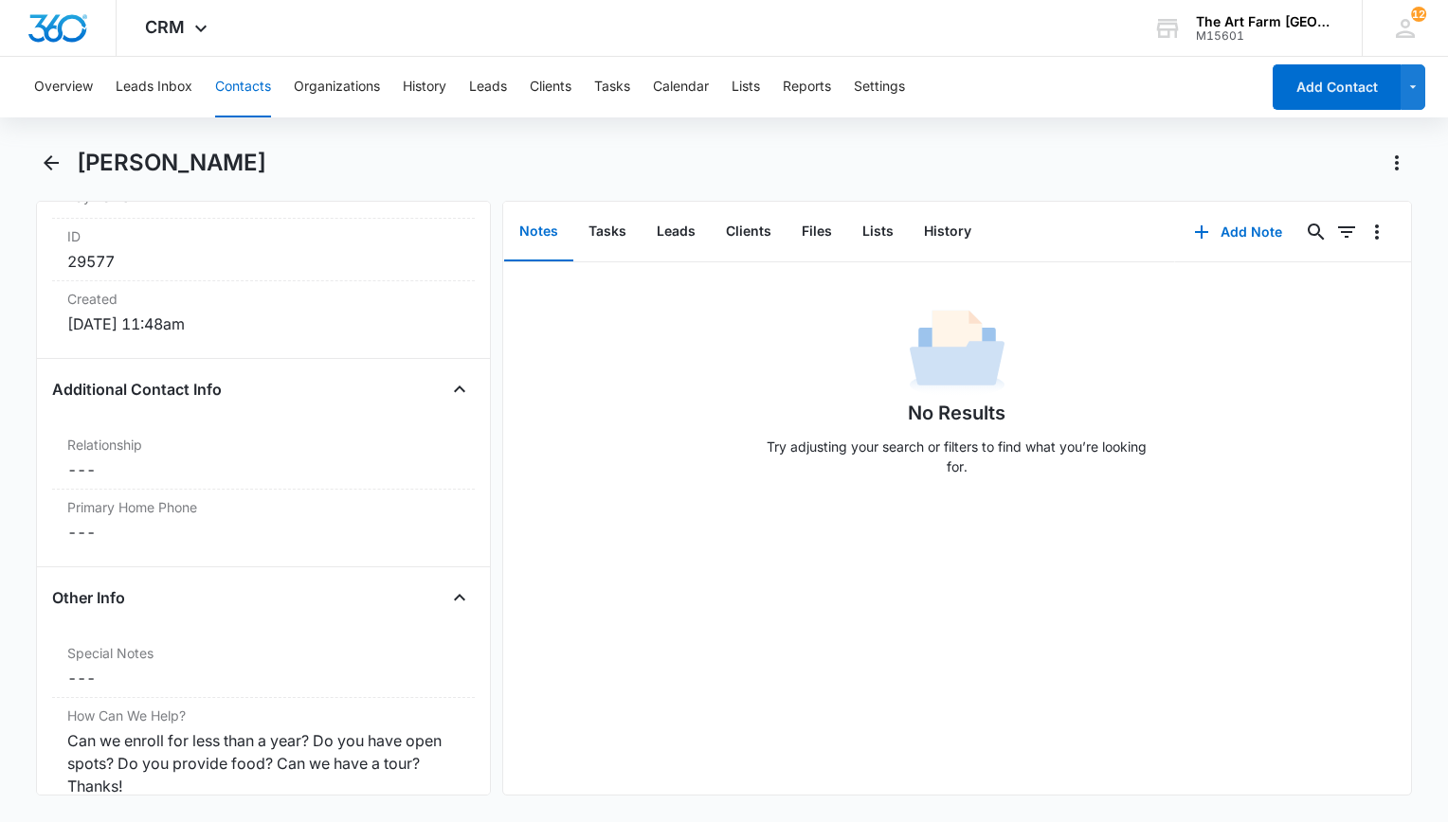
scroll to position [1480, 0]
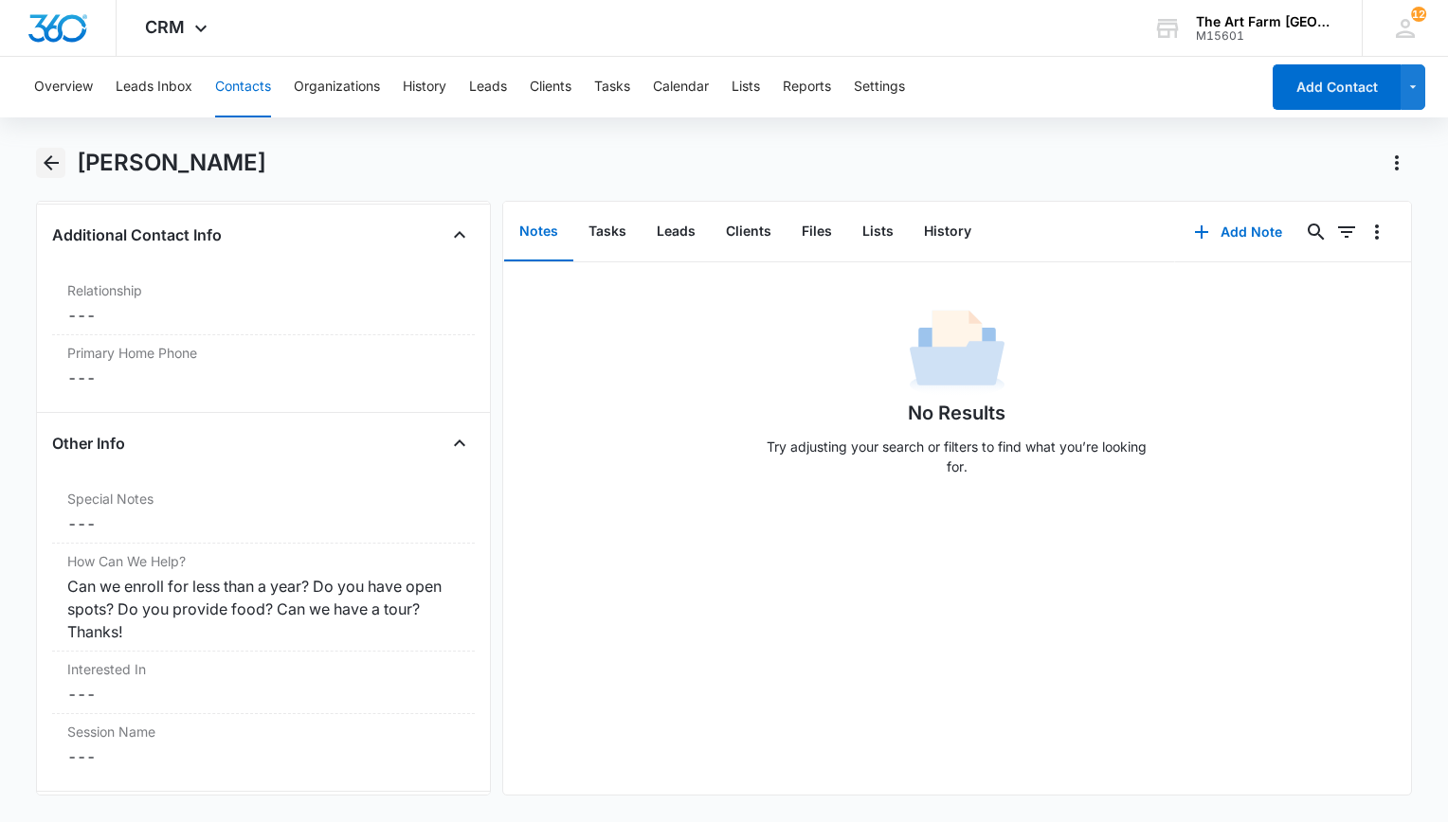
click at [53, 157] on icon "Back" at bounding box center [51, 163] width 23 height 23
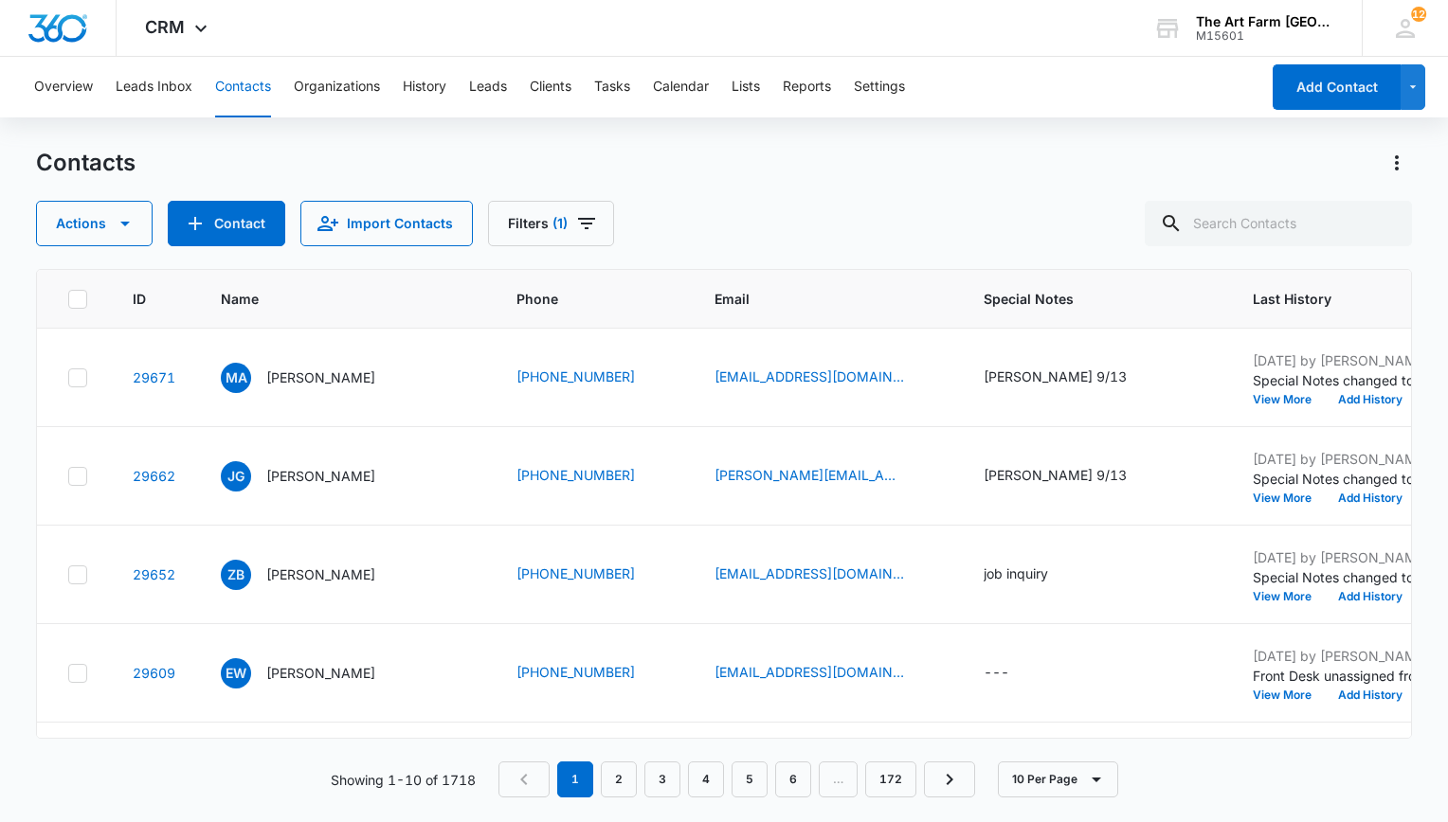
scroll to position [292, 0]
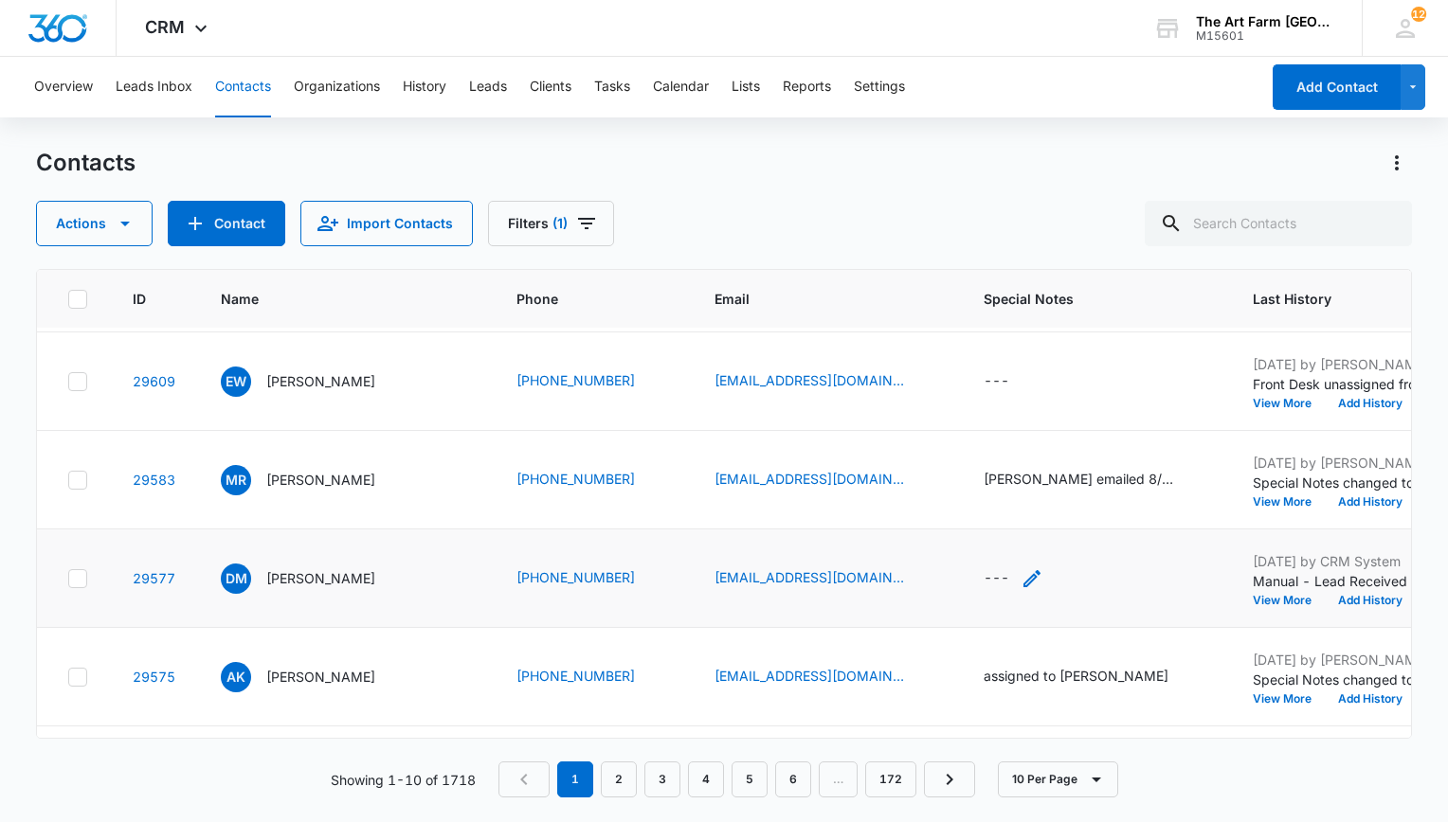
click at [1020, 580] on icon "Special Notes - - Select to Edit Field" at bounding box center [1031, 578] width 23 height 23
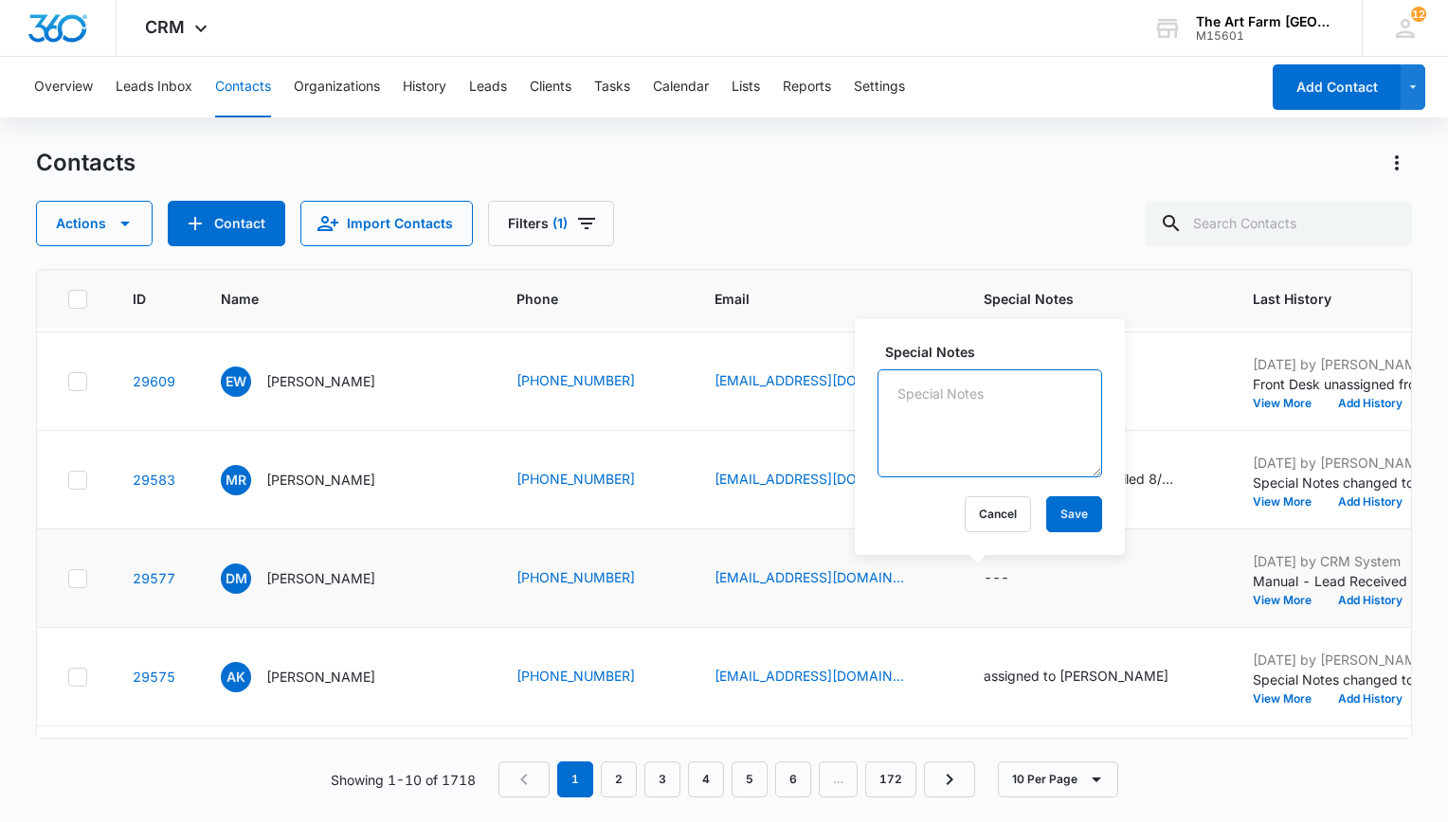
click at [981, 433] on textarea "Special Notes" at bounding box center [989, 423] width 225 height 108
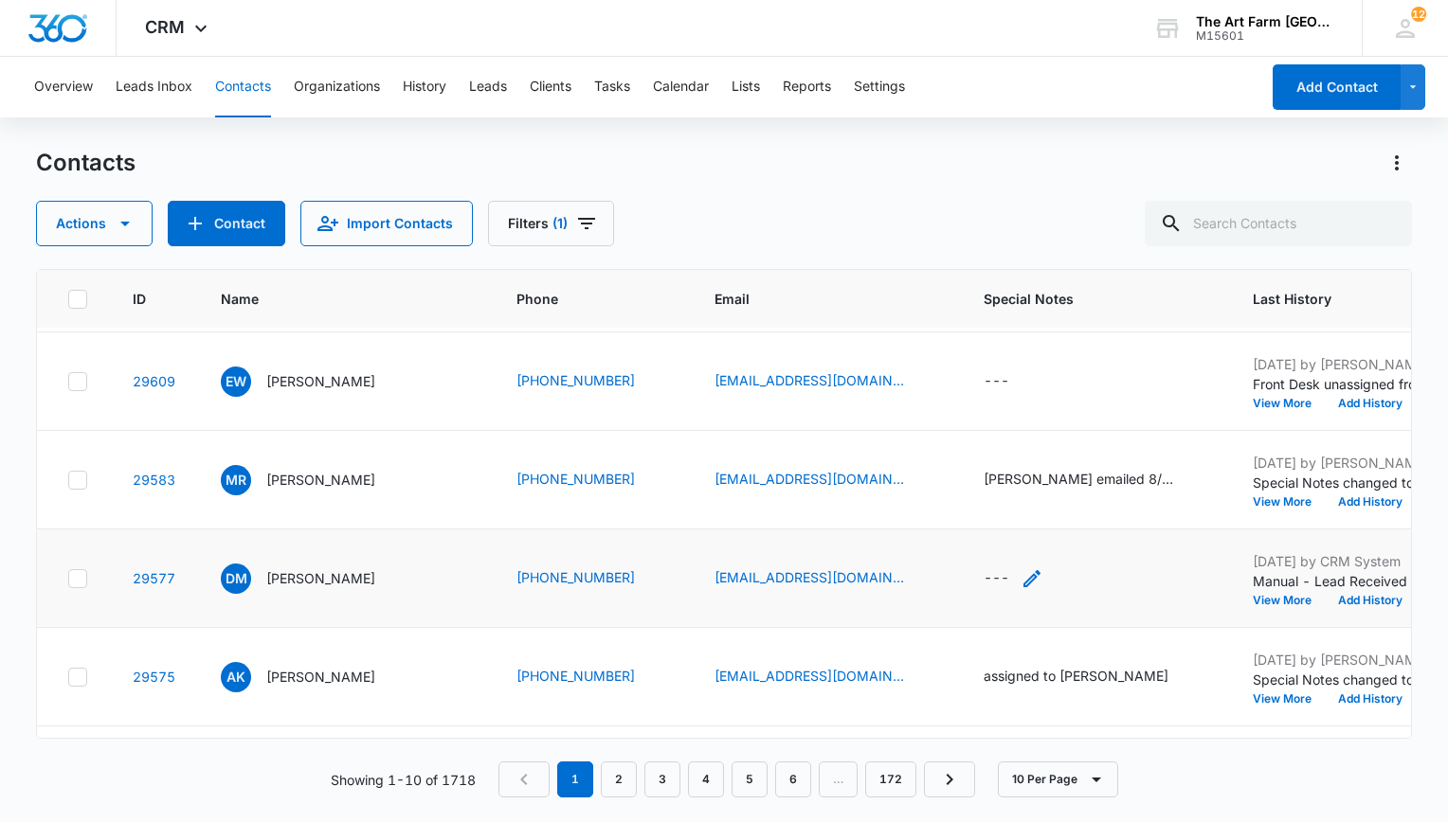
click at [983, 578] on div "---" at bounding box center [1013, 578] width 60 height 23
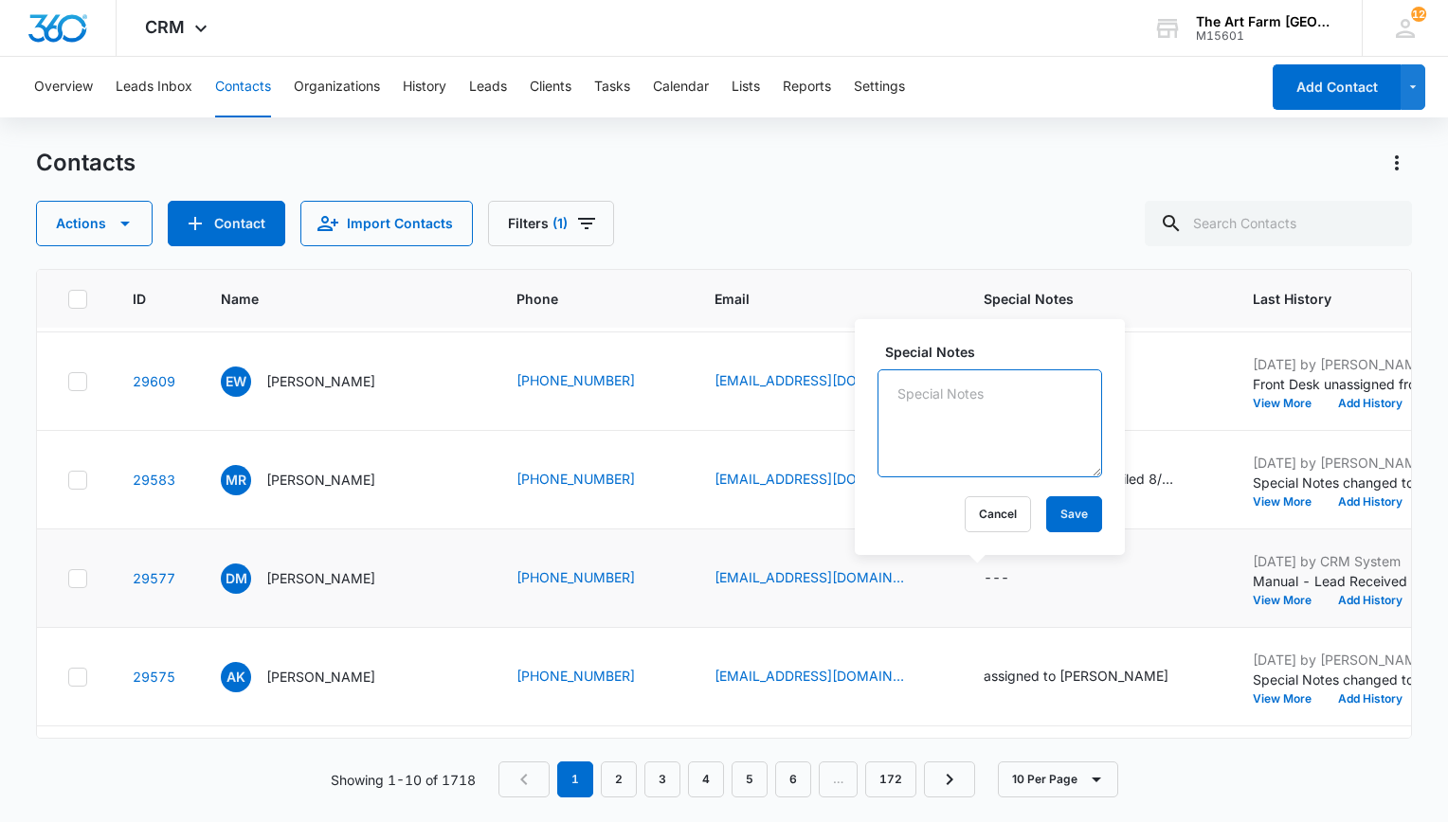
click at [980, 427] on textarea "Special Notes" at bounding box center [989, 423] width 225 height 108
type textarea "[PERSON_NAME] 9/13"
click at [1055, 519] on button "Save" at bounding box center [1074, 514] width 56 height 36
